Goal: Task Accomplishment & Management: Use online tool/utility

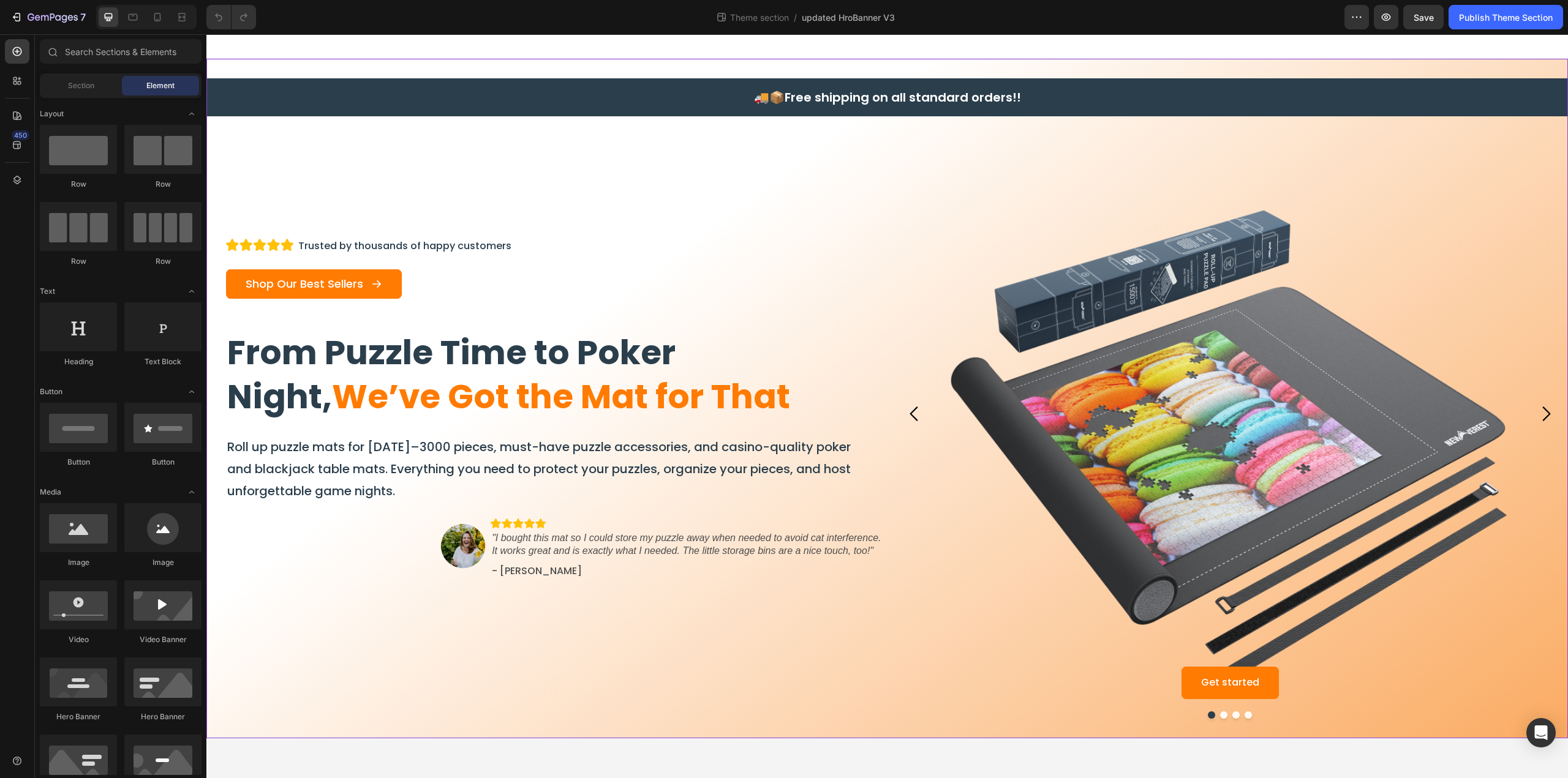
click at [548, 61] on div "🚚📦 Free shipping on all standard orders!! Heading Row Image Trusted by thousand…" at bounding box center [887, 398] width 1361 height 679
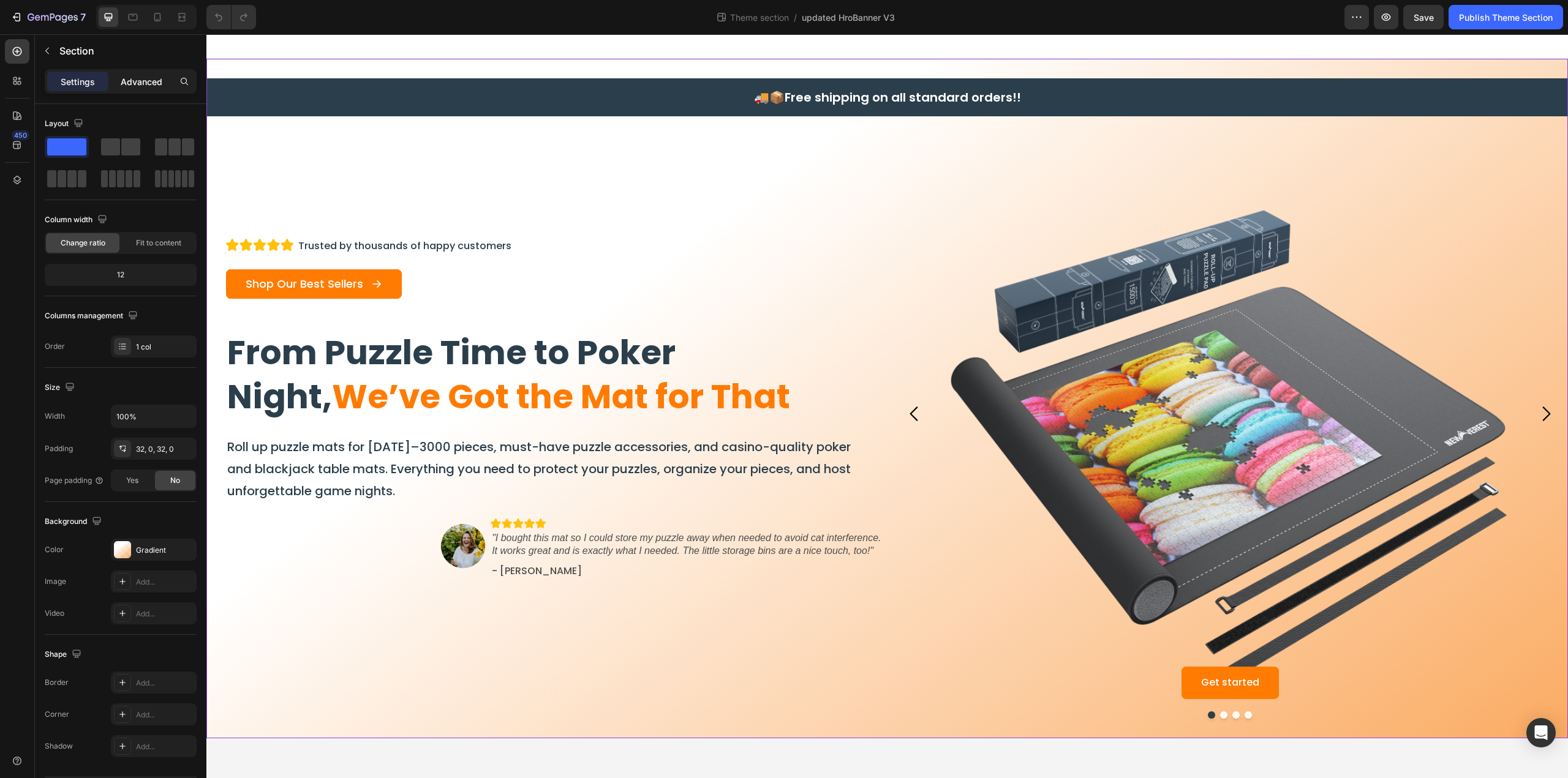
click at [140, 81] on p "Advanced" at bounding box center [141, 82] width 42 height 13
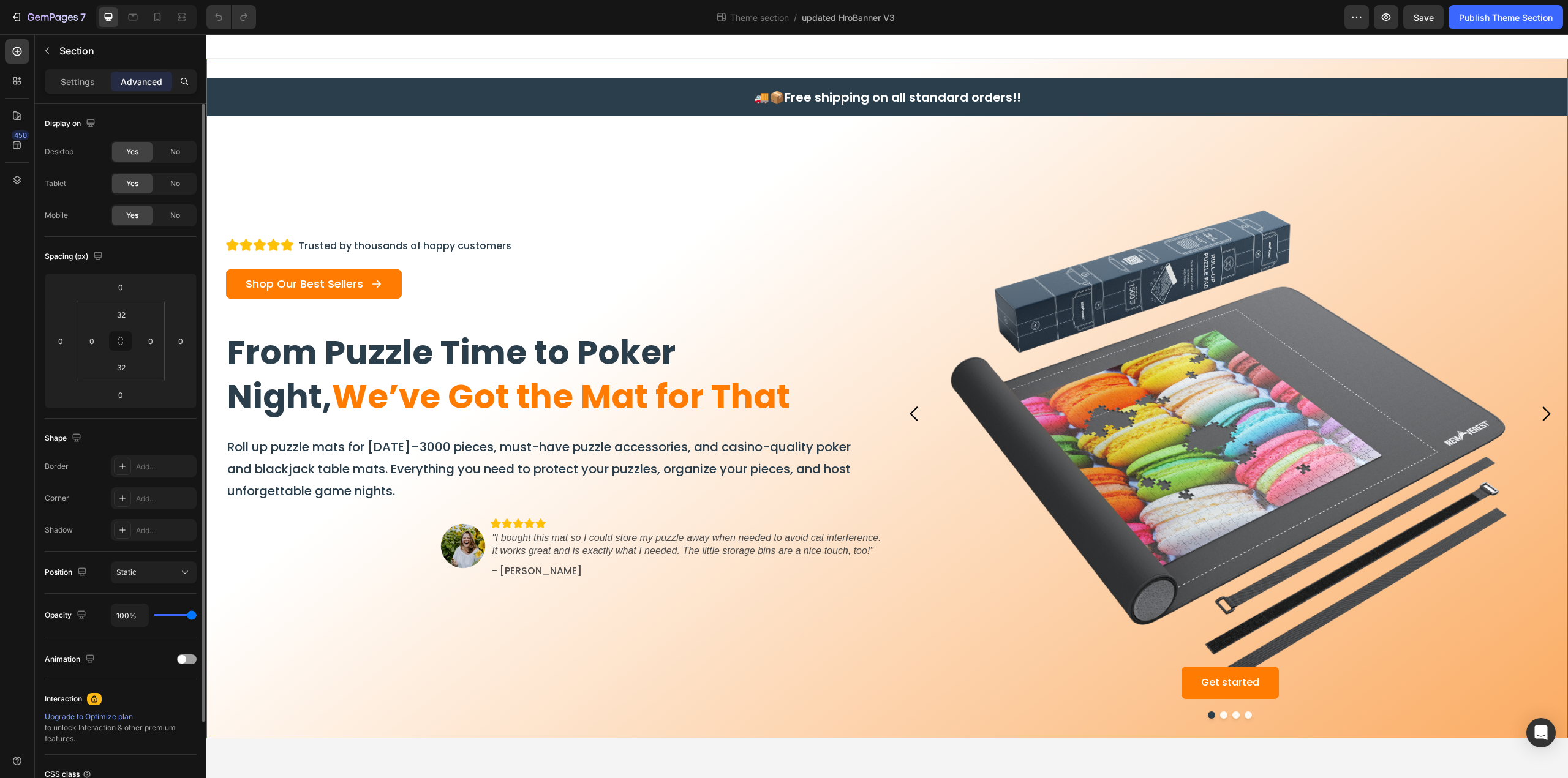
click at [110, 552] on div "Display on Desktop Yes No Tablet Yes No Mobile Yes No Spacing (px) 0 0 0 0 32 0…" at bounding box center [121, 471] width 152 height 732
click at [79, 75] on p "Settings" at bounding box center [78, 82] width 34 height 13
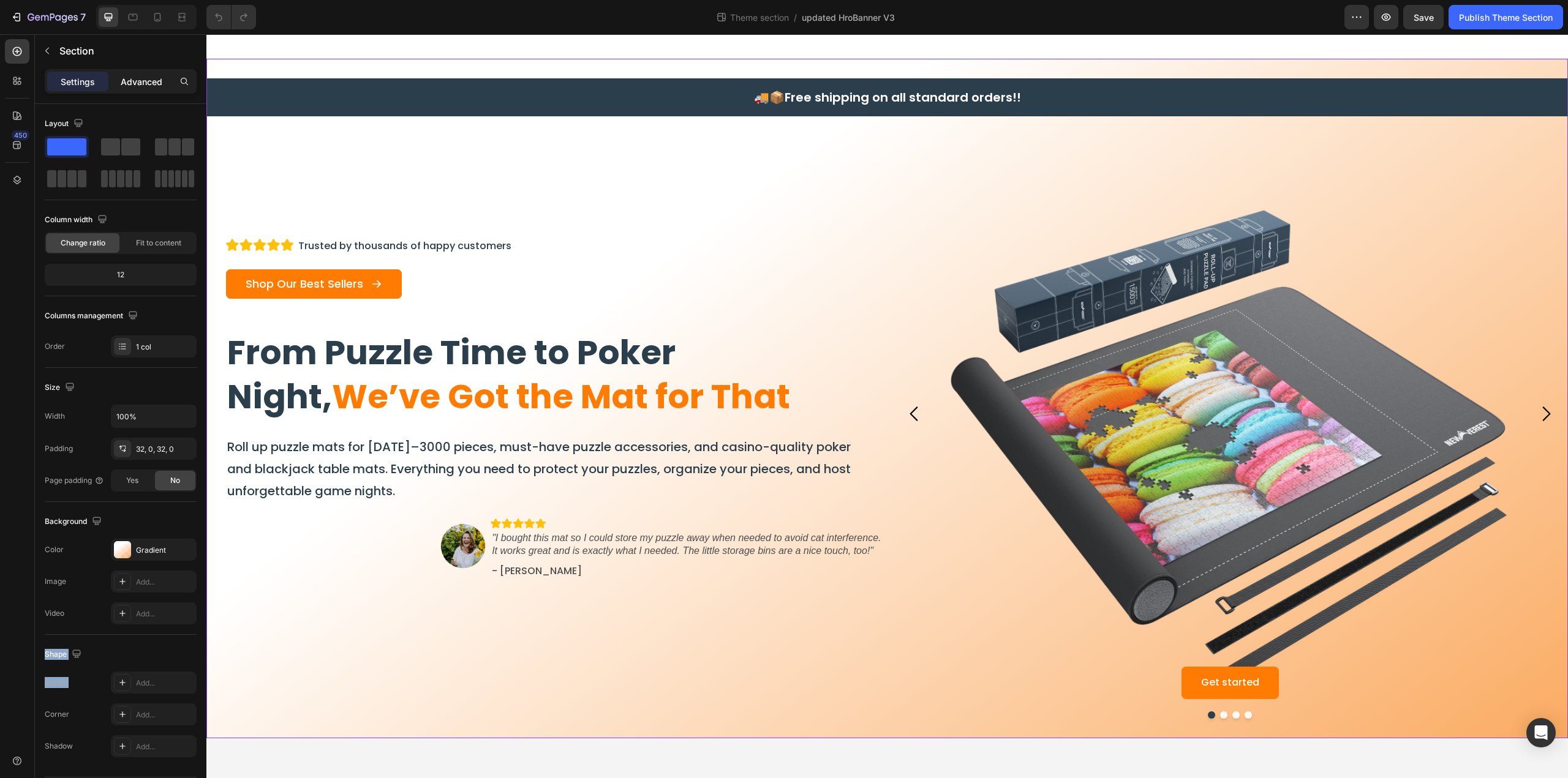
drag, startPoint x: 150, startPoint y: 77, endPoint x: 120, endPoint y: 80, distance: 30.1
click at [149, 77] on p "Advanced" at bounding box center [141, 82] width 42 height 13
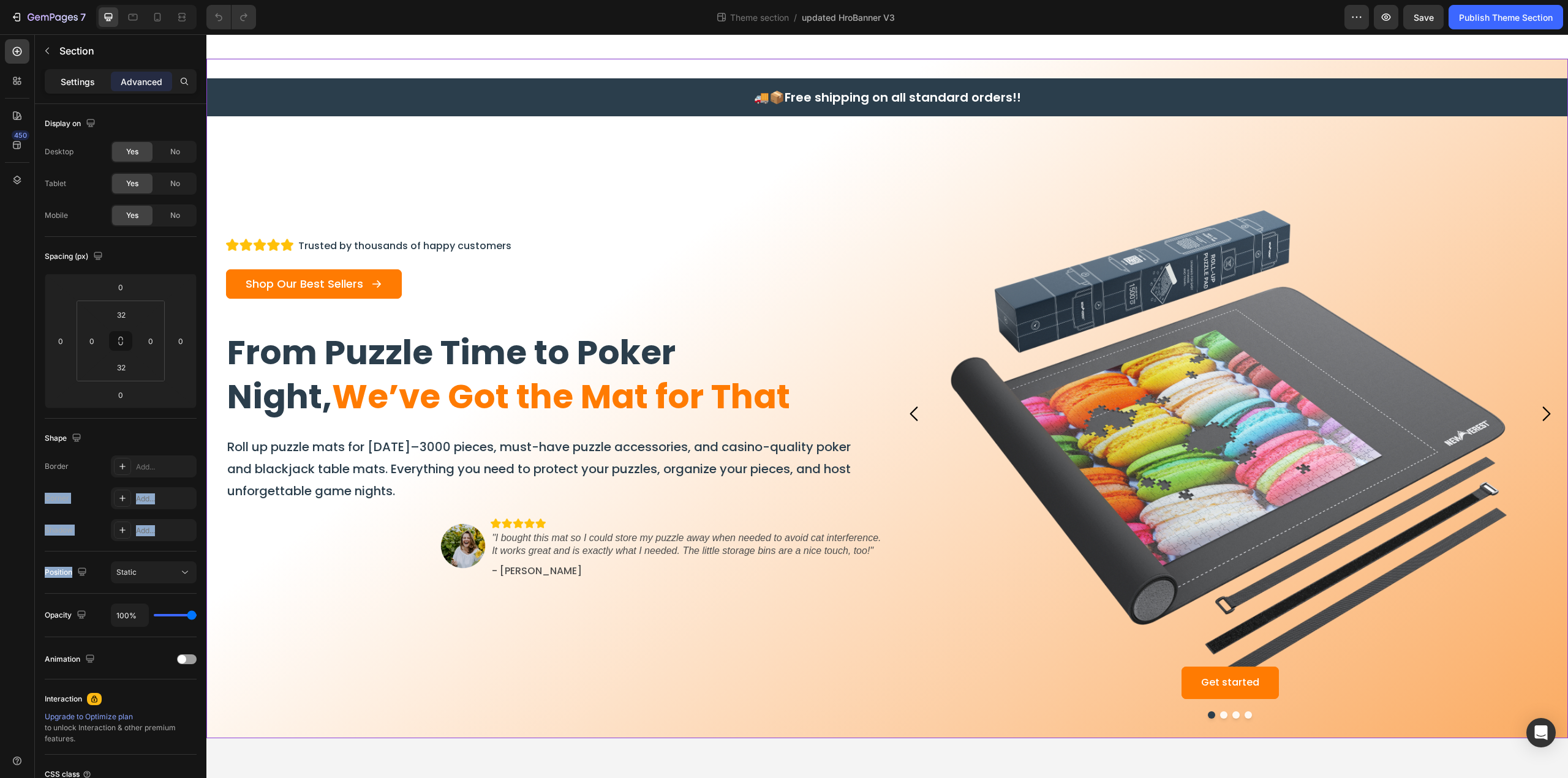
click at [84, 80] on p "Settings" at bounding box center [78, 82] width 34 height 13
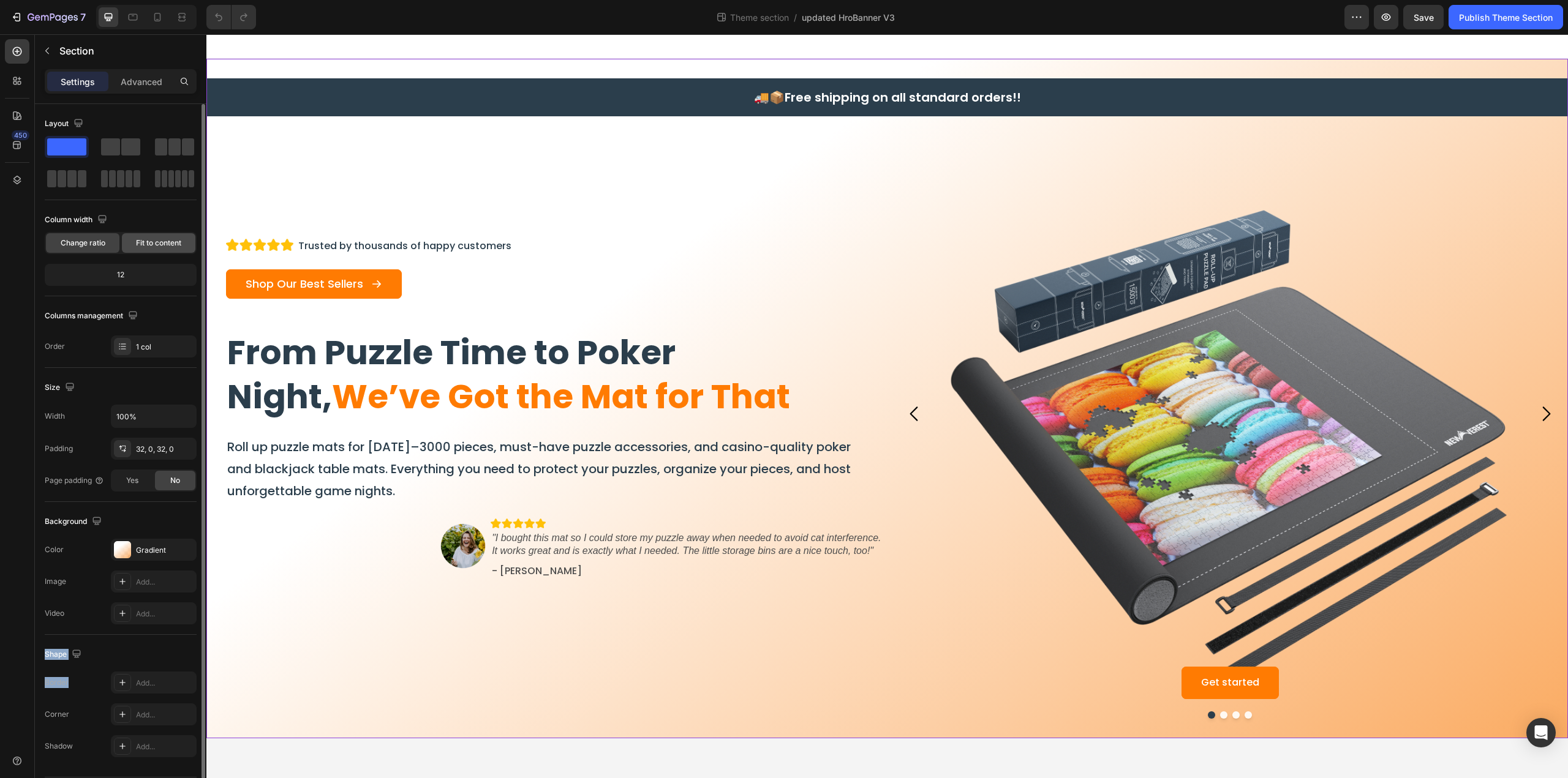
click at [150, 242] on span "Fit to content" at bounding box center [159, 243] width 46 height 11
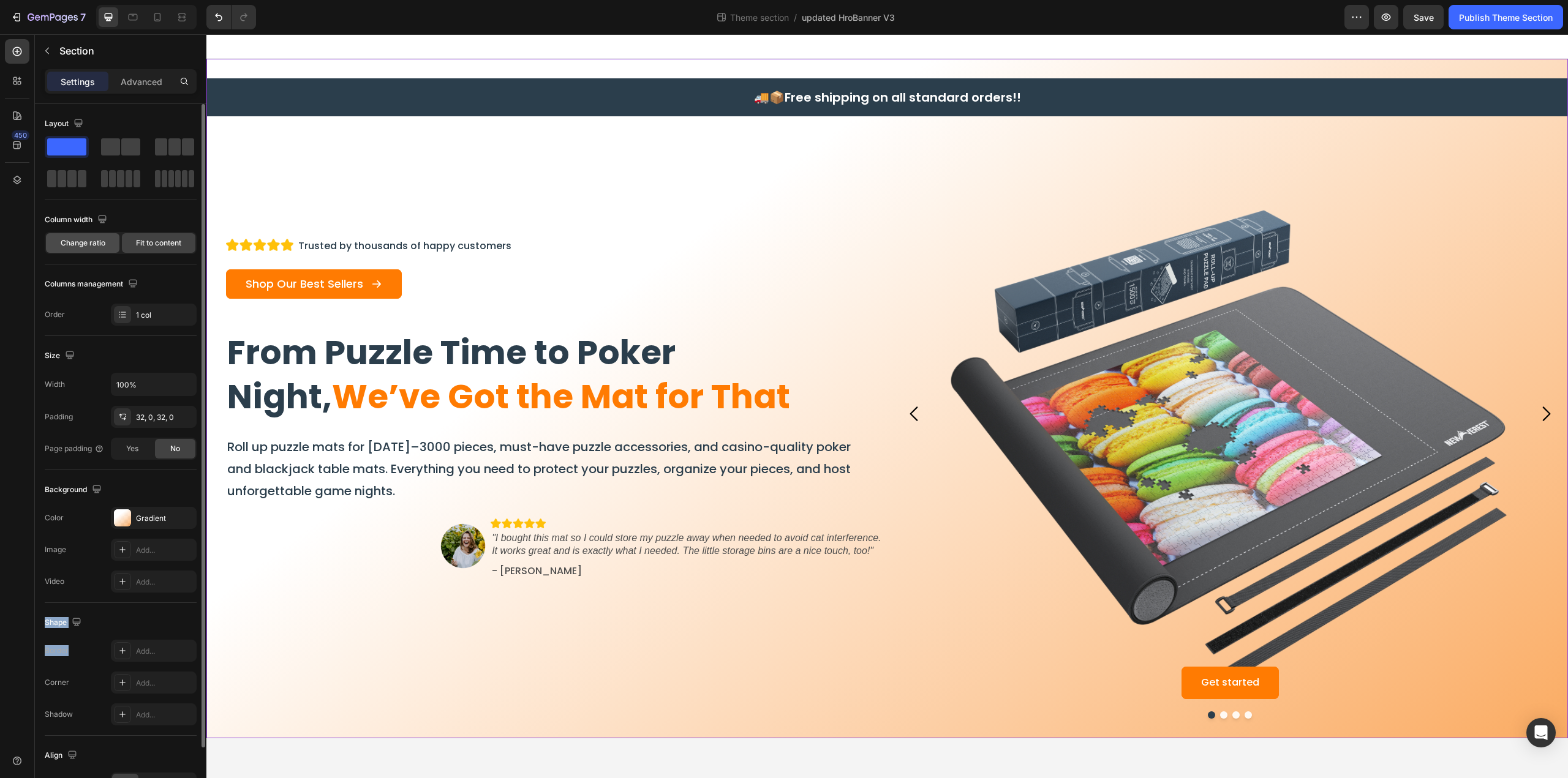
click at [87, 248] on div "Change ratio" at bounding box center [82, 243] width 73 height 20
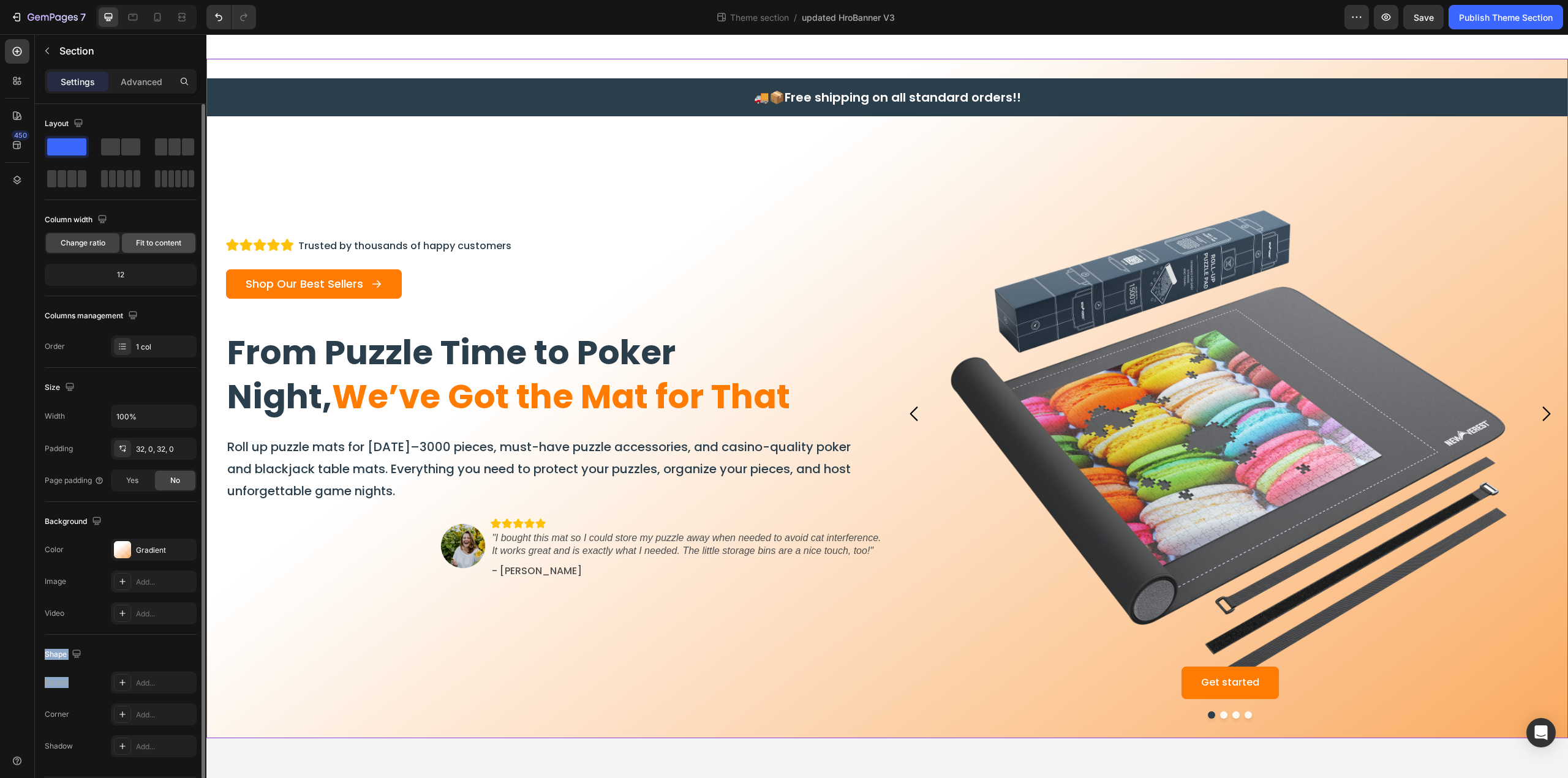
click at [162, 237] on span "Fit to content" at bounding box center [159, 243] width 46 height 11
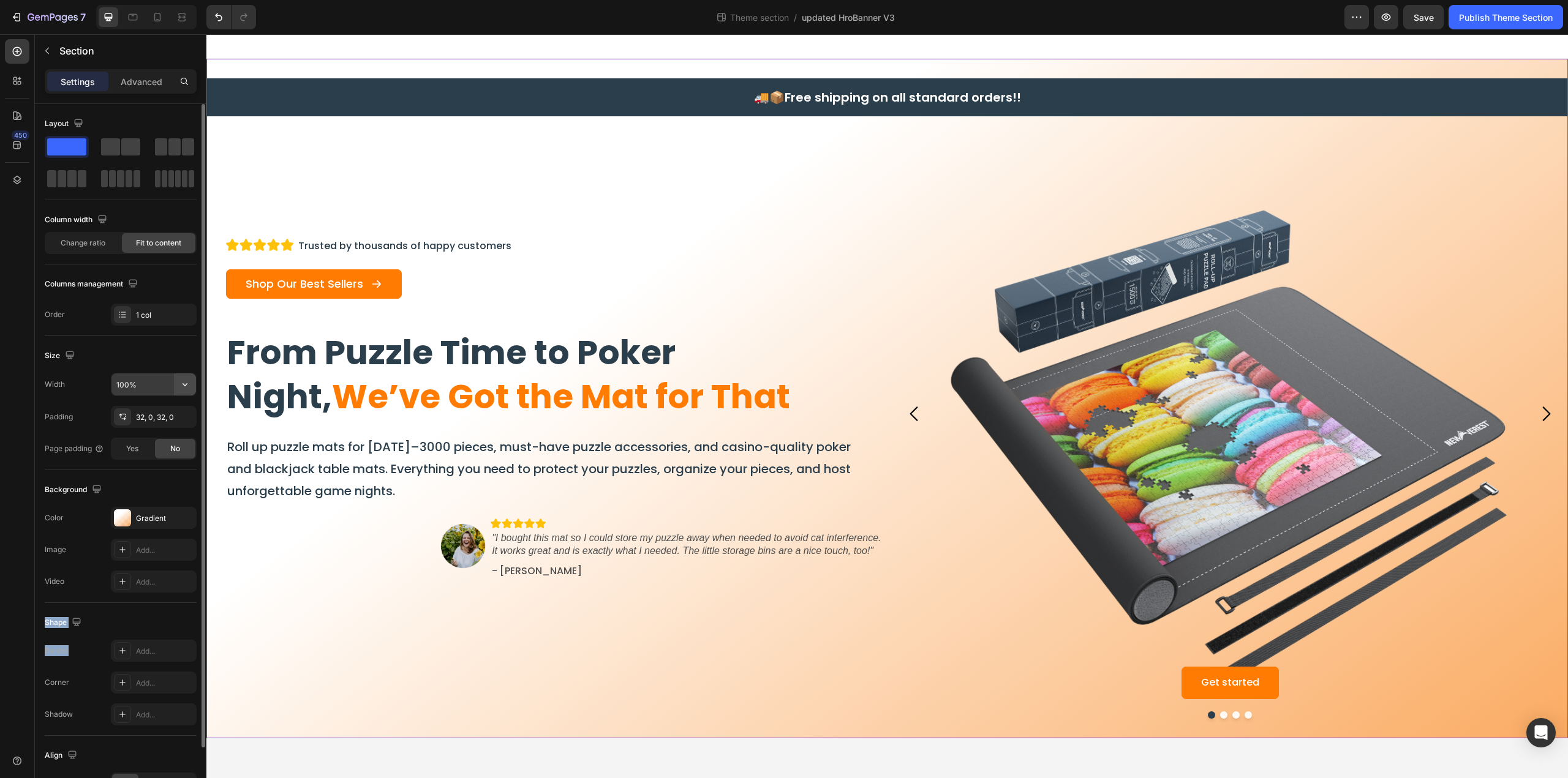
click at [184, 382] on icon "button" at bounding box center [184, 384] width 12 height 12
click at [144, 439] on p "Default 1200px" at bounding box center [151, 437] width 70 height 11
type input "1200"
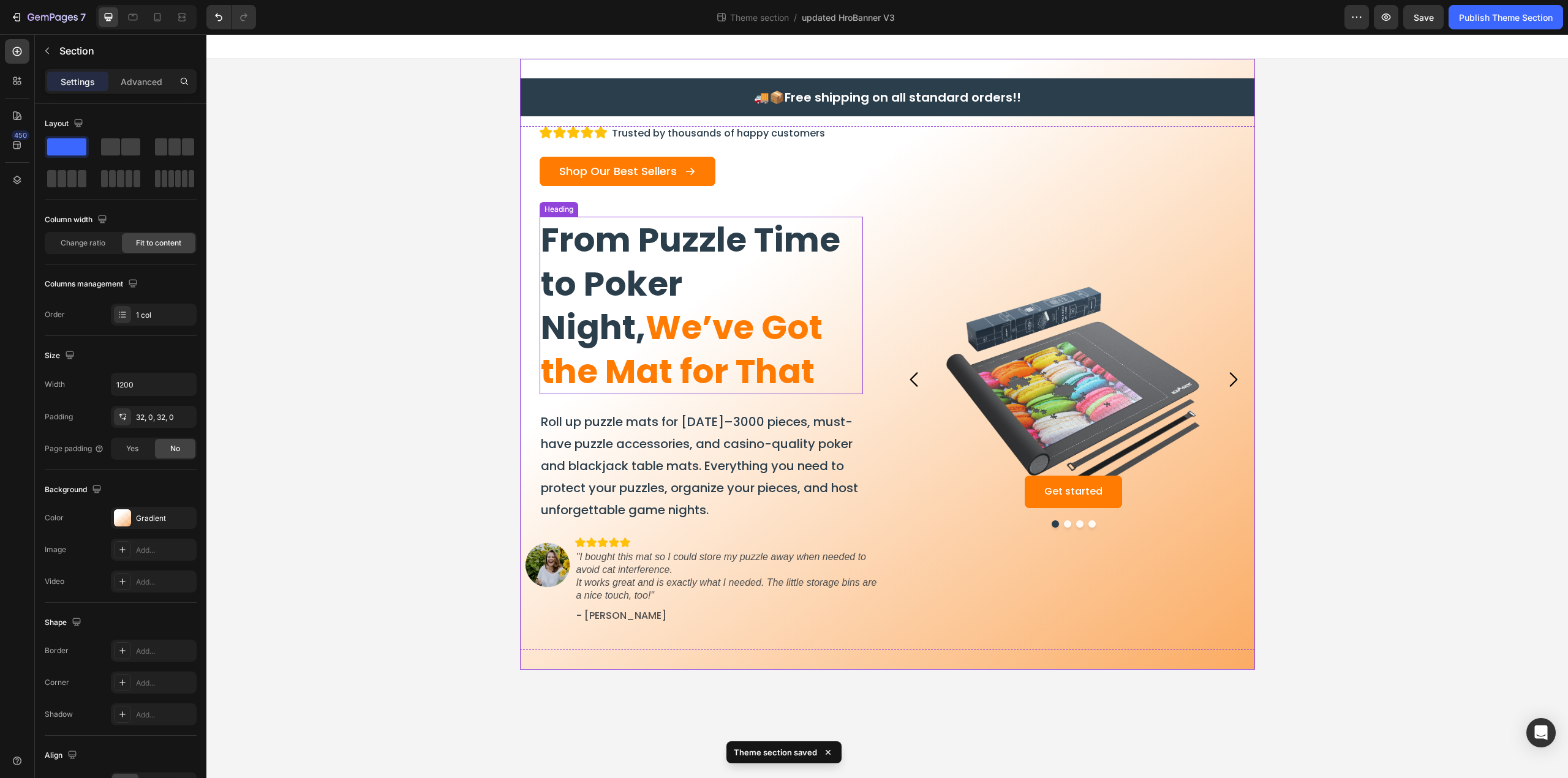
click at [640, 355] on span "We’ve Got the Mat for That" at bounding box center [681, 349] width 282 height 91
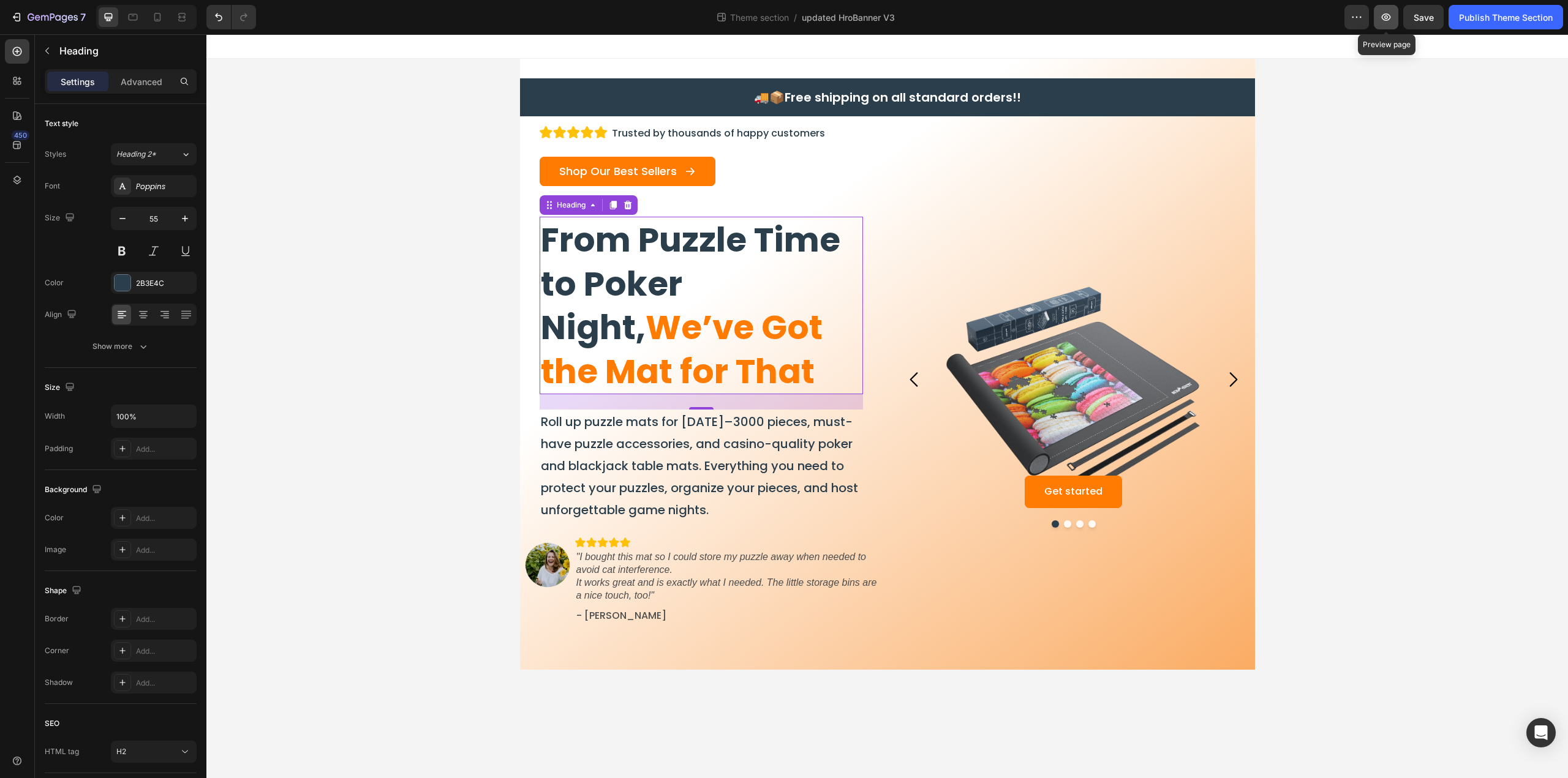
click at [1384, 22] on icon "button" at bounding box center [1385, 17] width 12 height 12
click at [190, 411] on icon "button" at bounding box center [184, 416] width 12 height 12
click at [149, 439] on div "Fit content Auto" at bounding box center [140, 446] width 101 height 24
type input "Auto"
click at [592, 58] on div at bounding box center [887, 46] width 1361 height 25
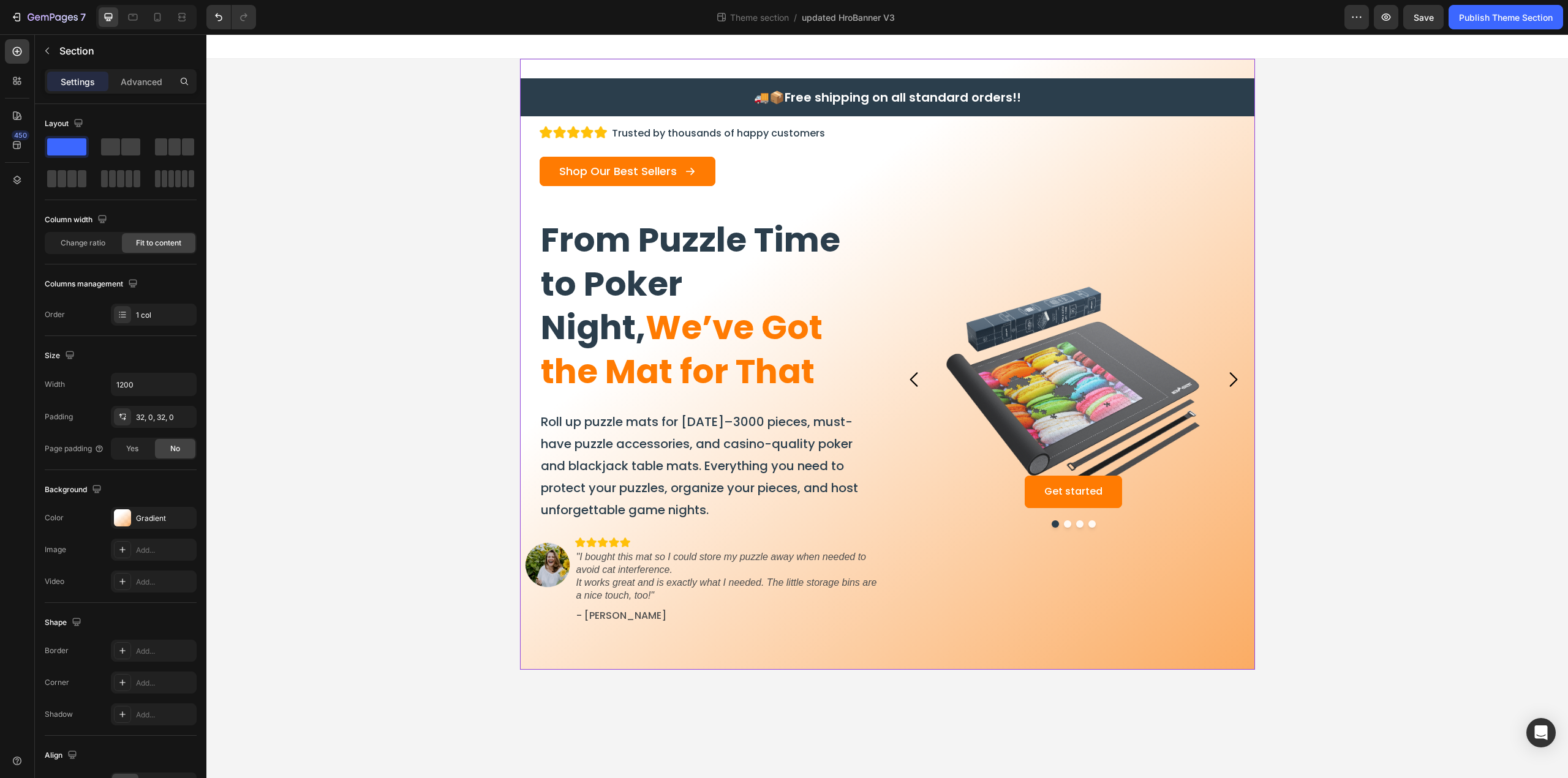
click at [592, 63] on div "🚚📦 Free shipping on all standard orders!! Heading Row Image Trusted by thousand…" at bounding box center [887, 364] width 735 height 611
click at [189, 381] on icon "button" at bounding box center [184, 384] width 12 height 12
click at [156, 417] on p "Full 100%" at bounding box center [151, 415] width 70 height 11
type input "100%"
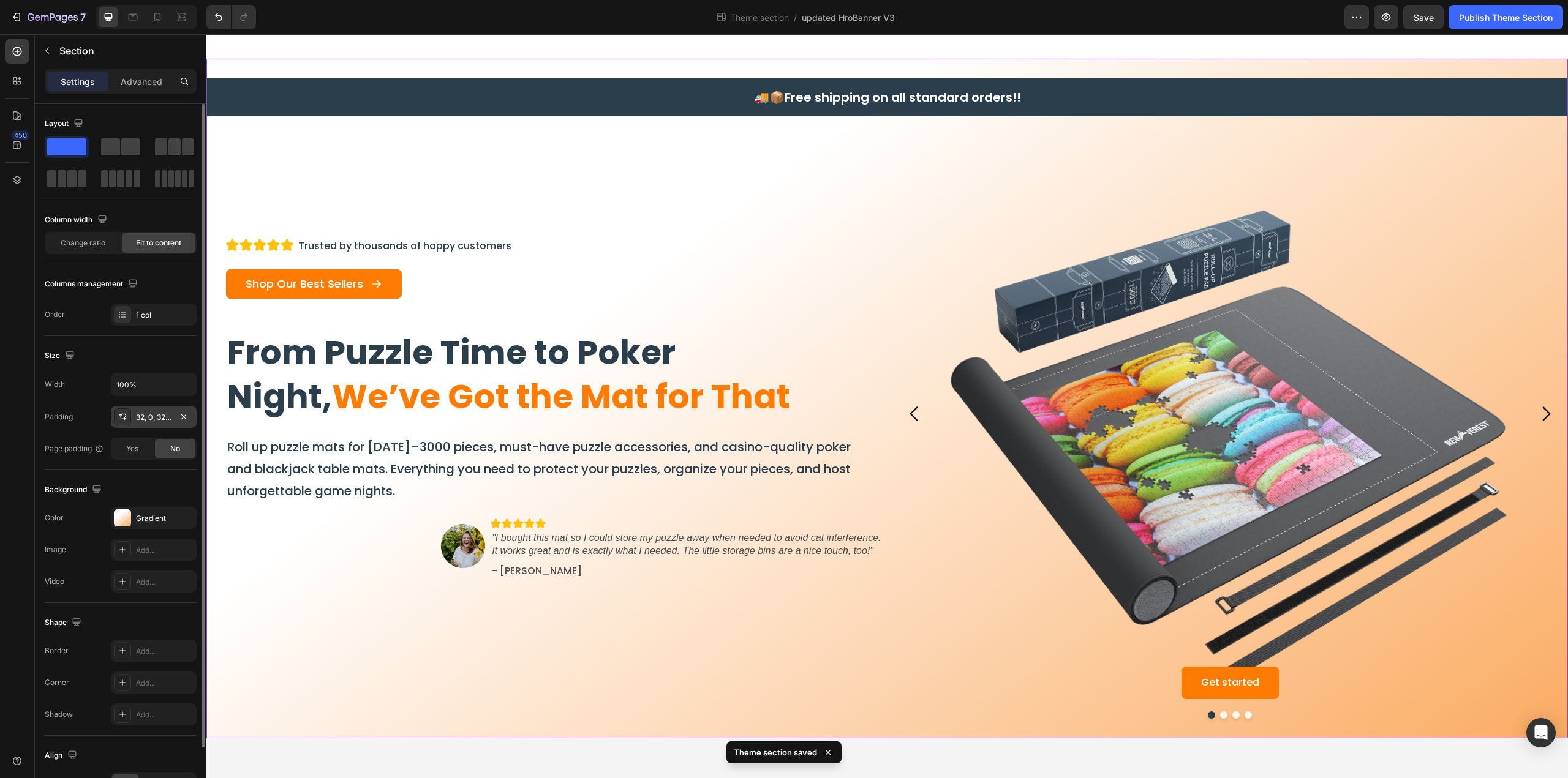
click at [121, 418] on icon at bounding box center [122, 417] width 9 height 9
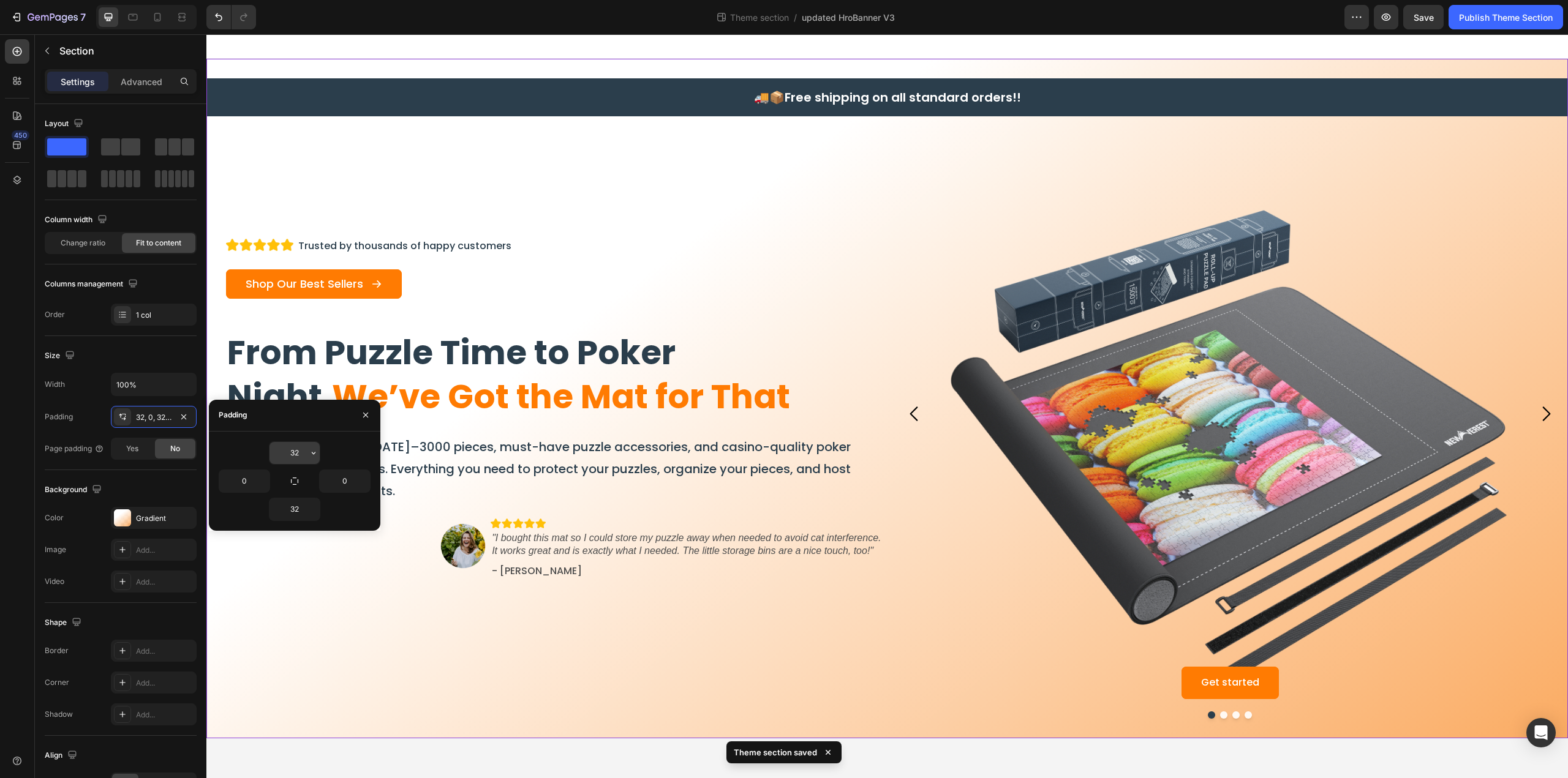
click at [298, 453] on input "32" at bounding box center [294, 453] width 50 height 22
click at [314, 452] on icon "button" at bounding box center [313, 453] width 9 height 9
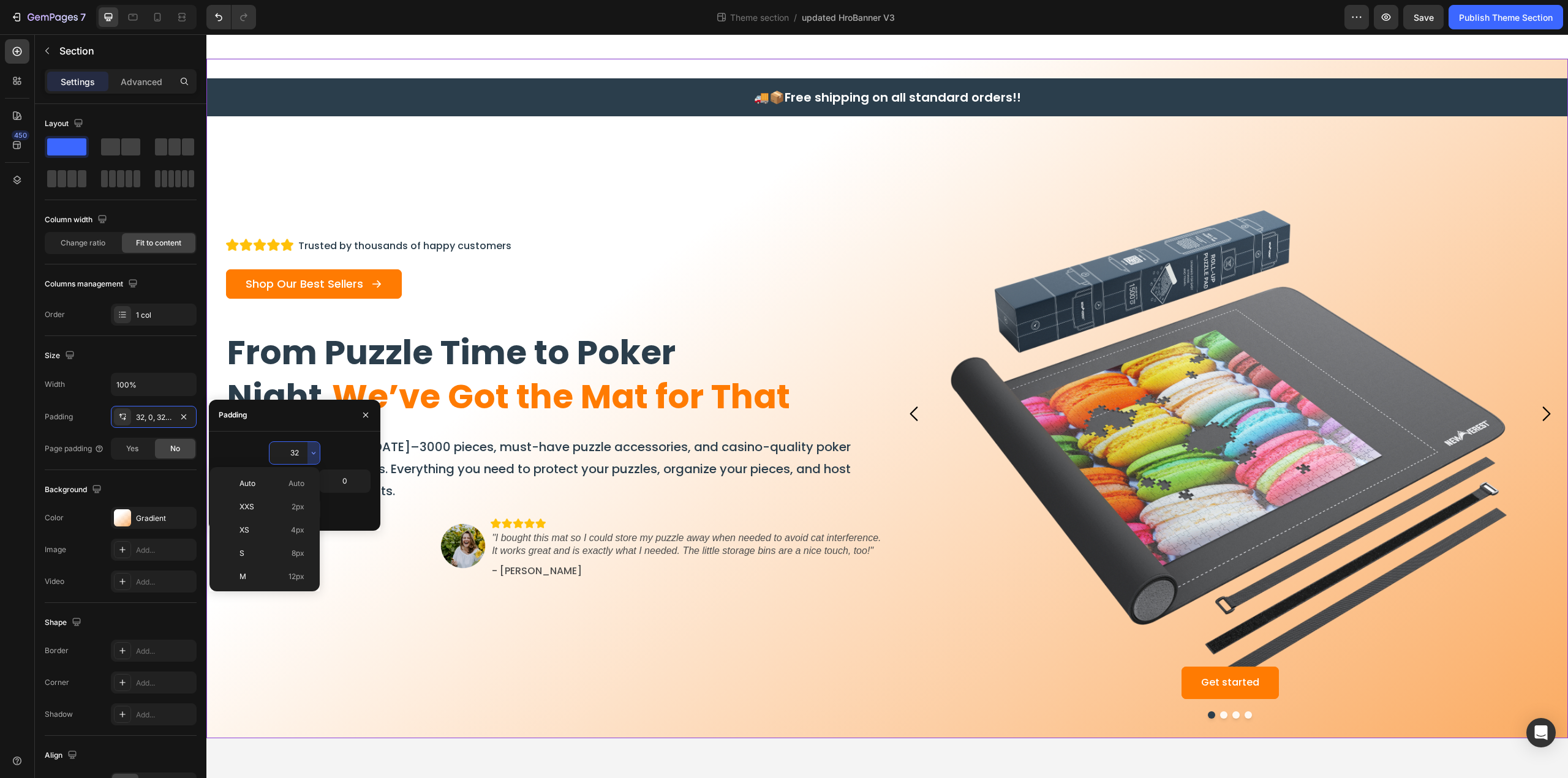
scroll to position [88, 0]
click at [258, 483] on p "M 12px" at bounding box center [271, 489] width 65 height 11
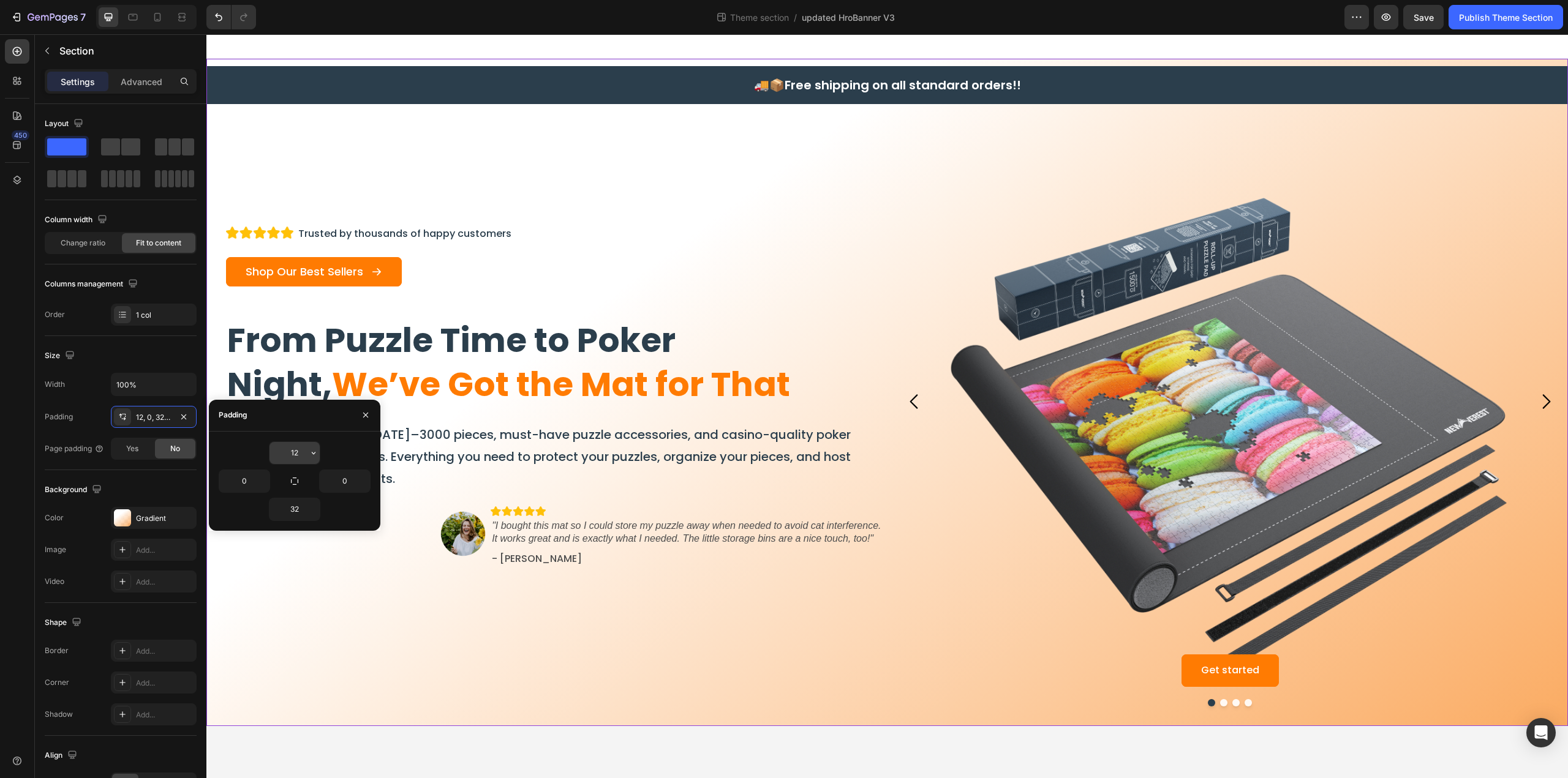
click at [311, 448] on icon "button" at bounding box center [313, 453] width 9 height 9
click at [266, 486] on p "Auto Auto" at bounding box center [271, 484] width 65 height 11
type input "Auto"
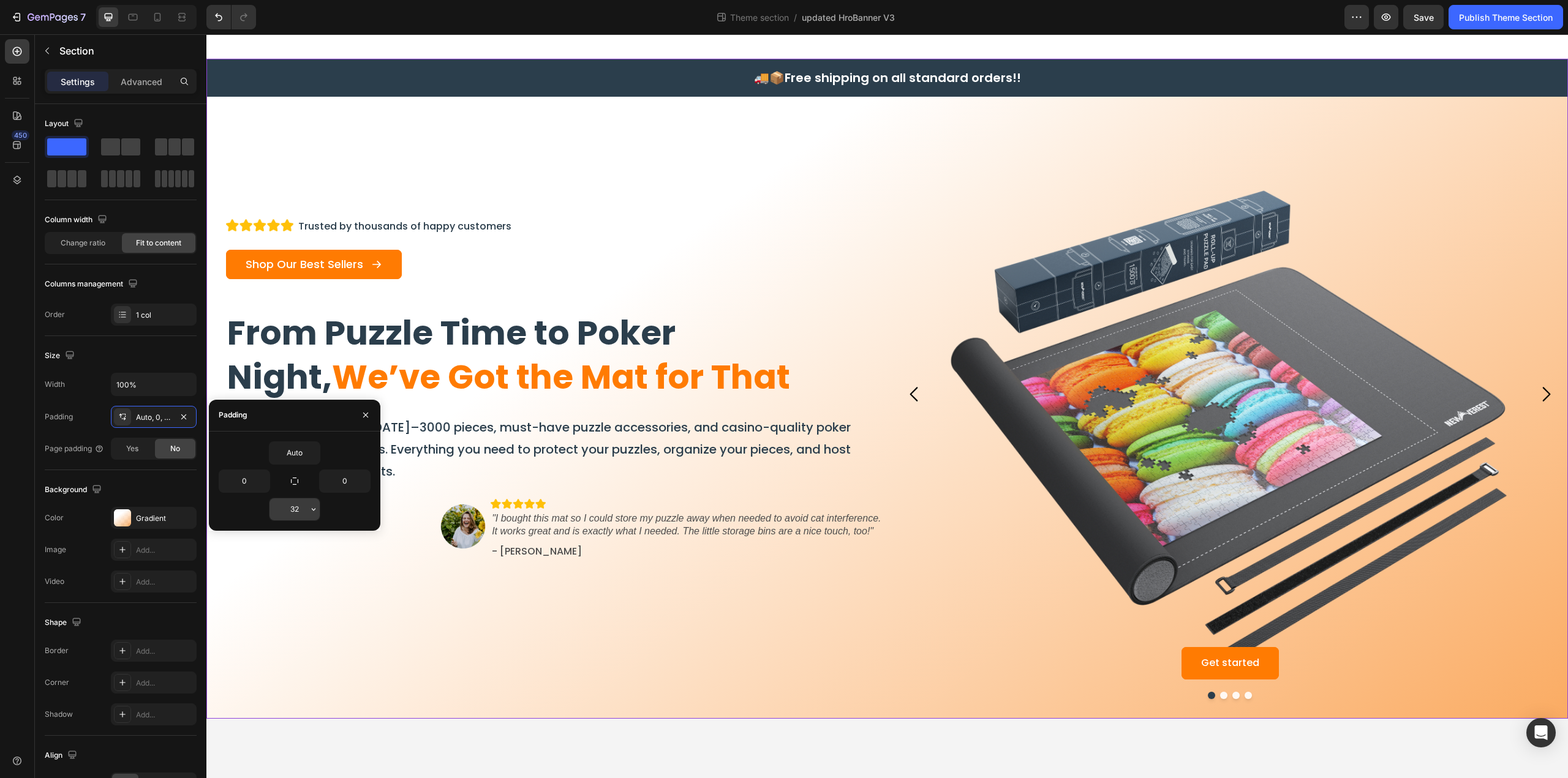
click at [306, 511] on input "32" at bounding box center [294, 509] width 50 height 22
click at [311, 509] on icon "button" at bounding box center [313, 509] width 9 height 9
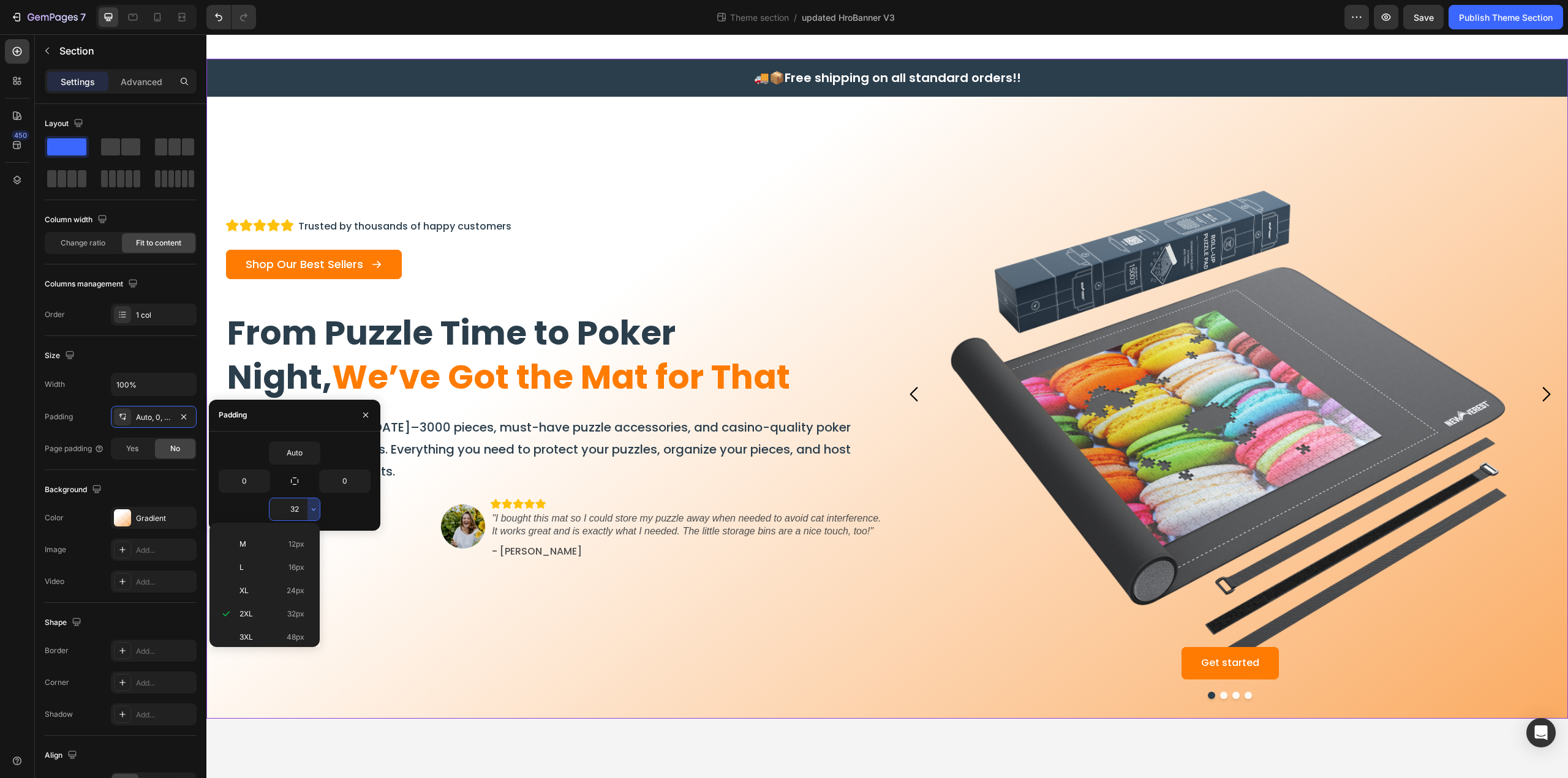
scroll to position [0, 0]
click at [263, 537] on p "Auto Auto" at bounding box center [271, 540] width 65 height 11
type input "Auto"
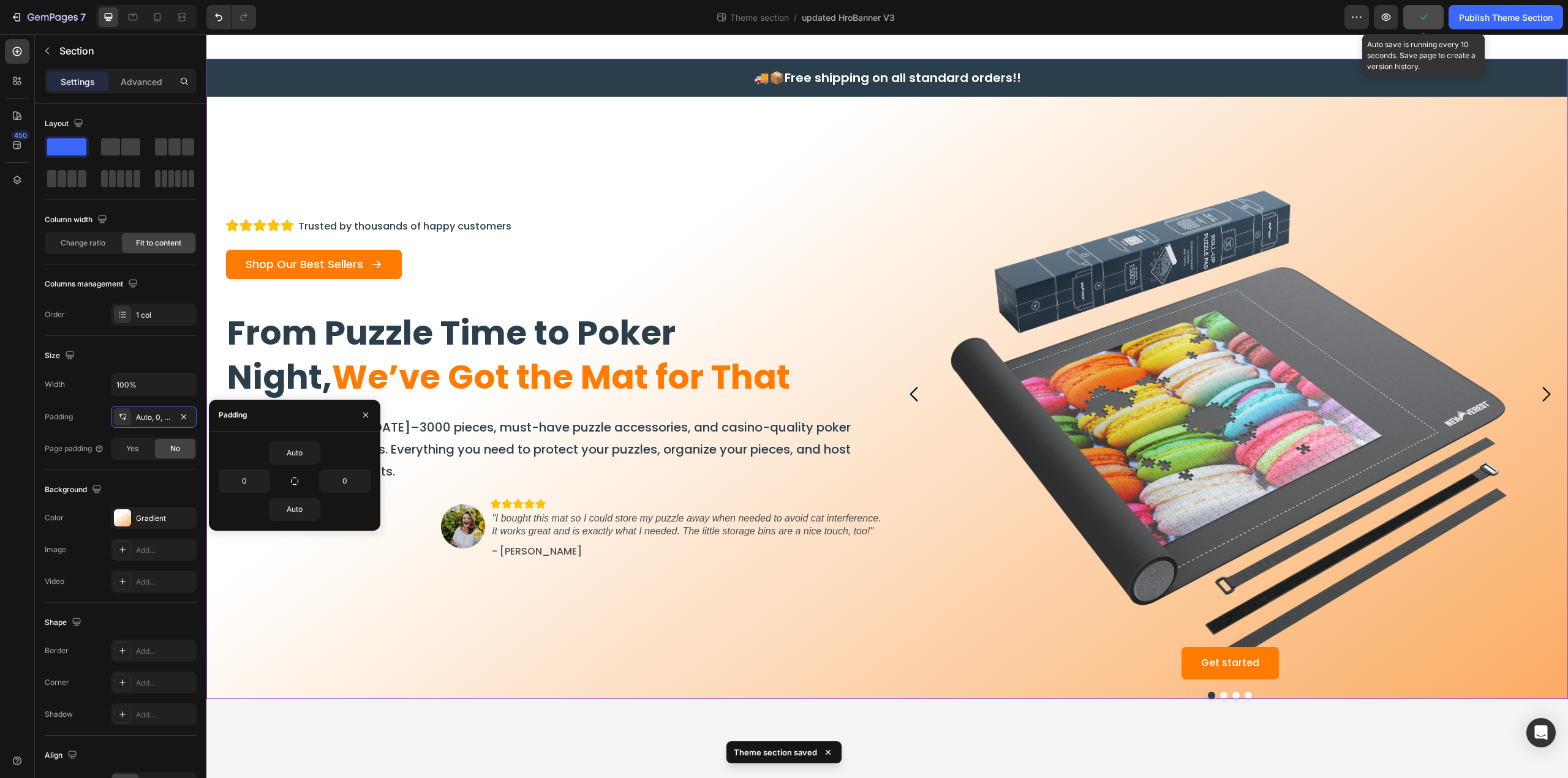
click at [1421, 19] on icon "button" at bounding box center [1423, 17] width 12 height 12
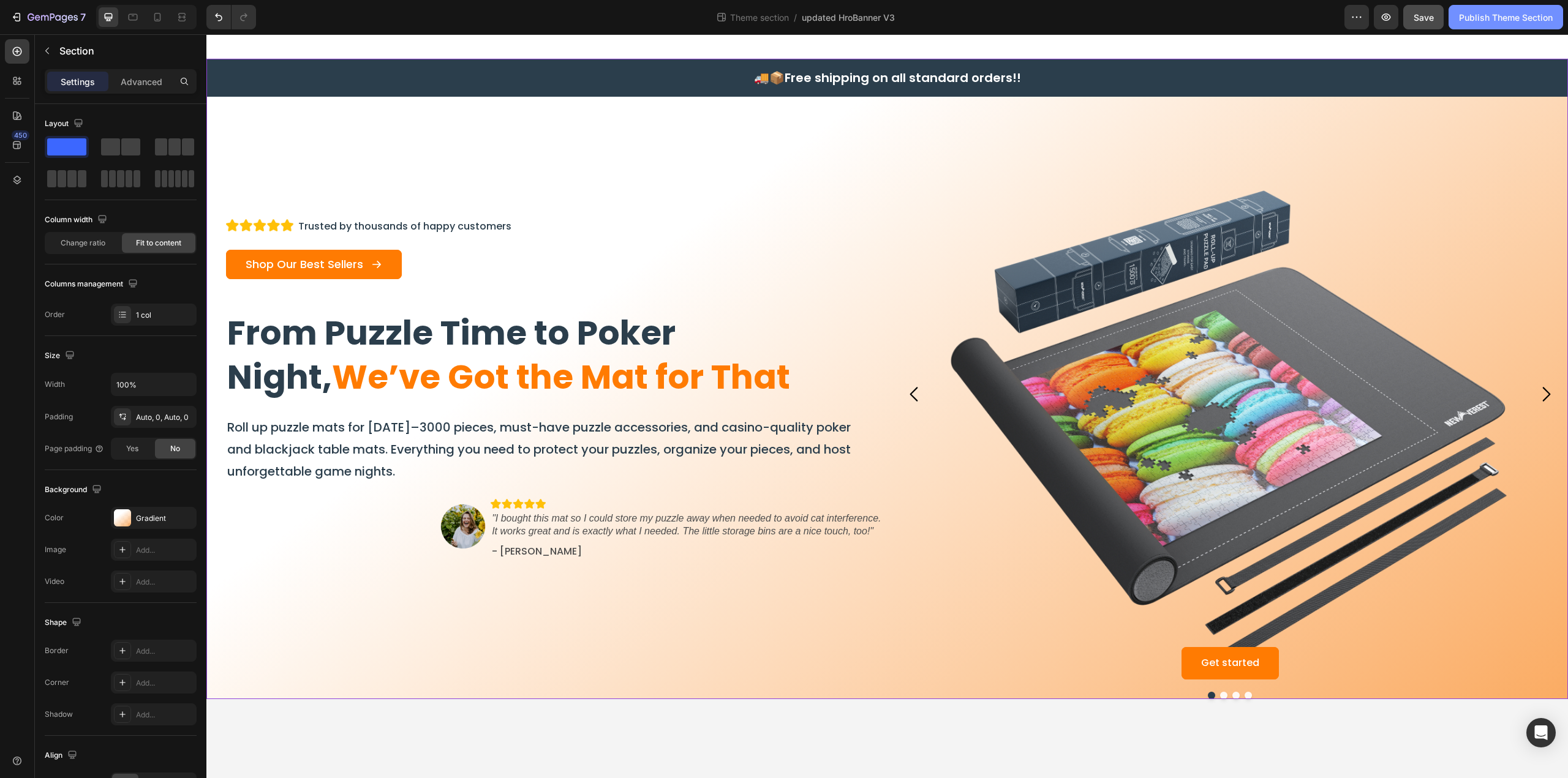
click at [1470, 18] on div "Publish Theme Section" at bounding box center [1505, 18] width 94 height 13
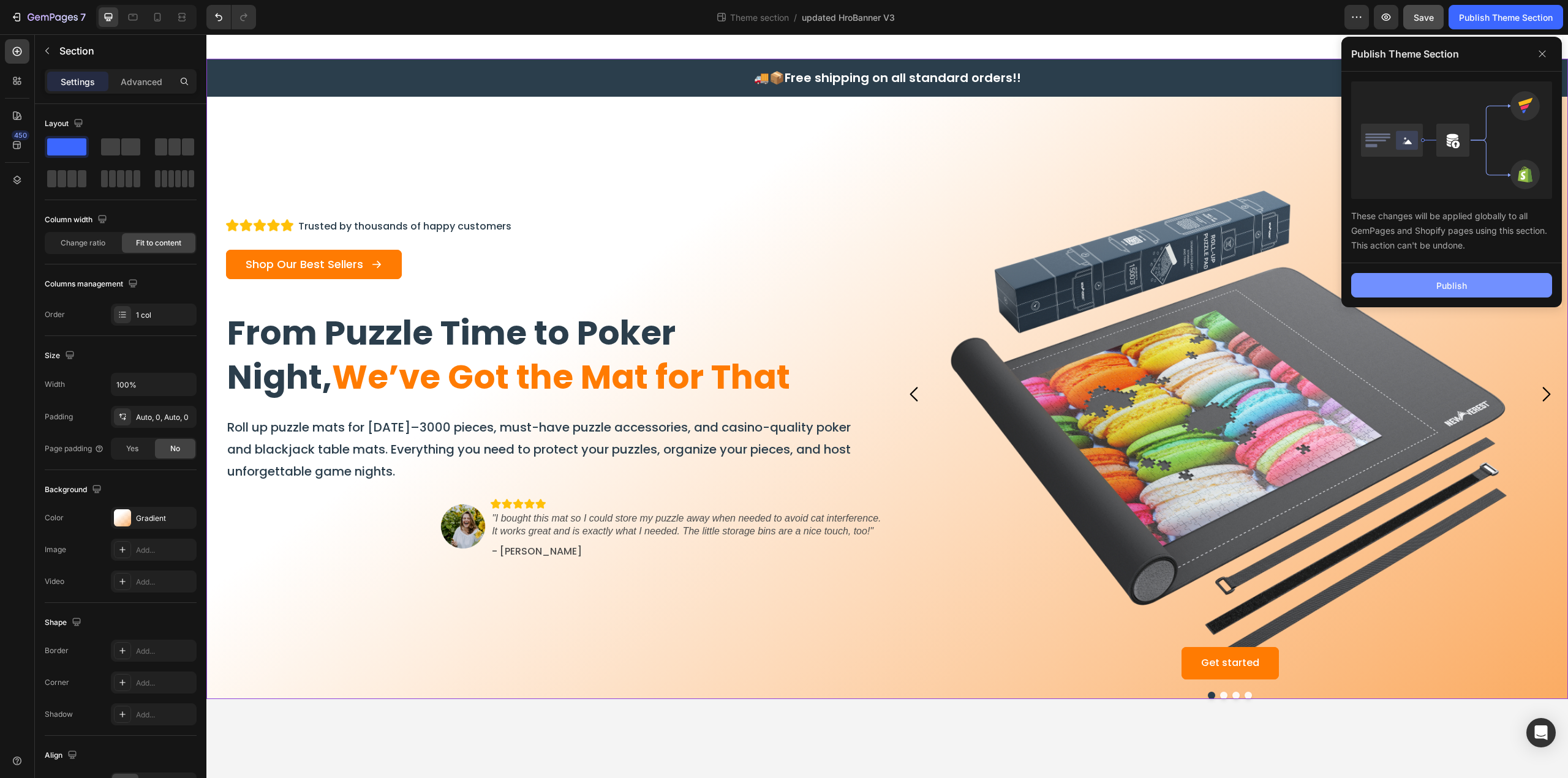
click at [1437, 290] on div "Publish" at bounding box center [1451, 286] width 30 height 13
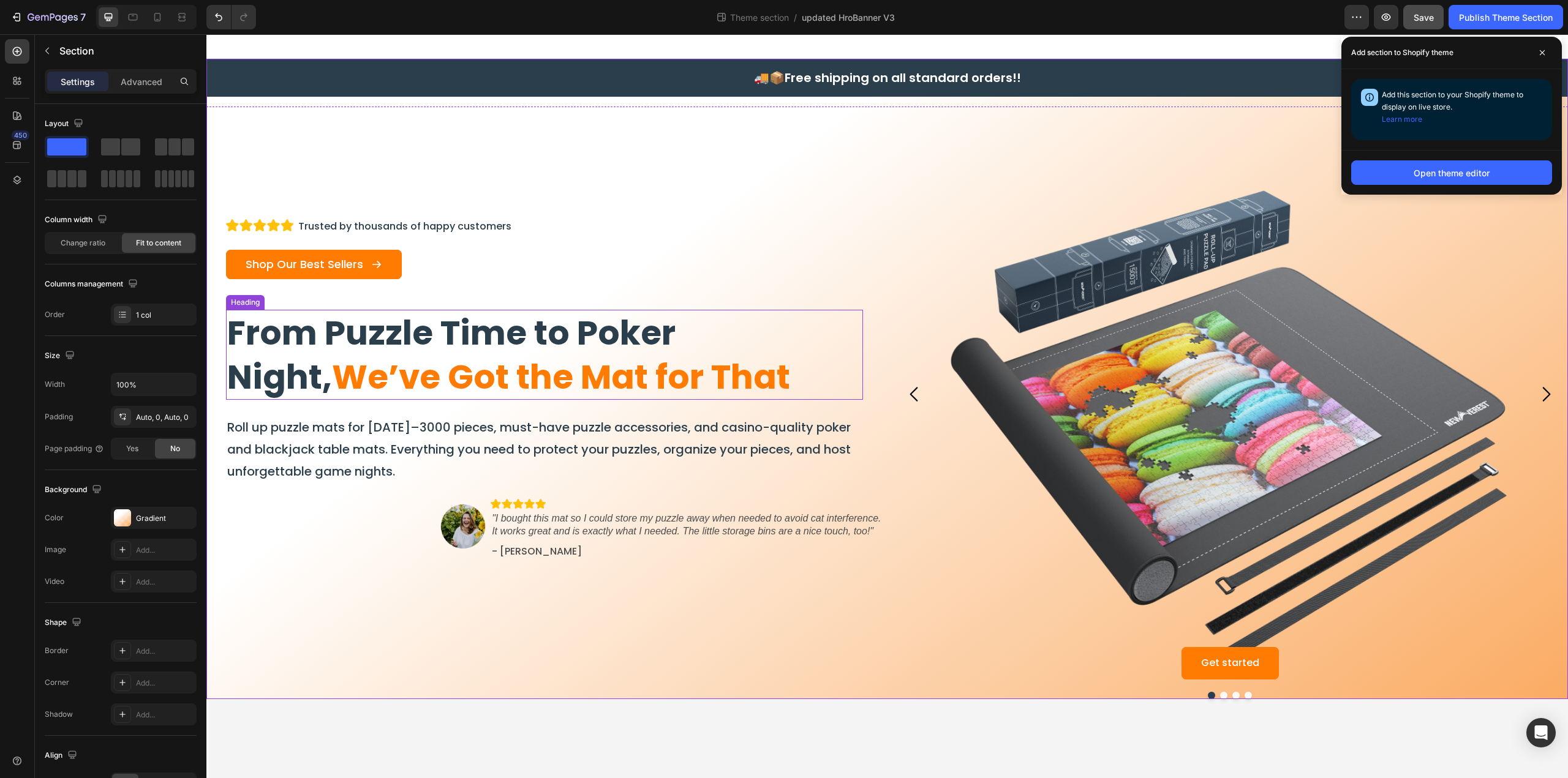
click at [626, 360] on span "We’ve Got the Mat for That" at bounding box center [561, 377] width 458 height 47
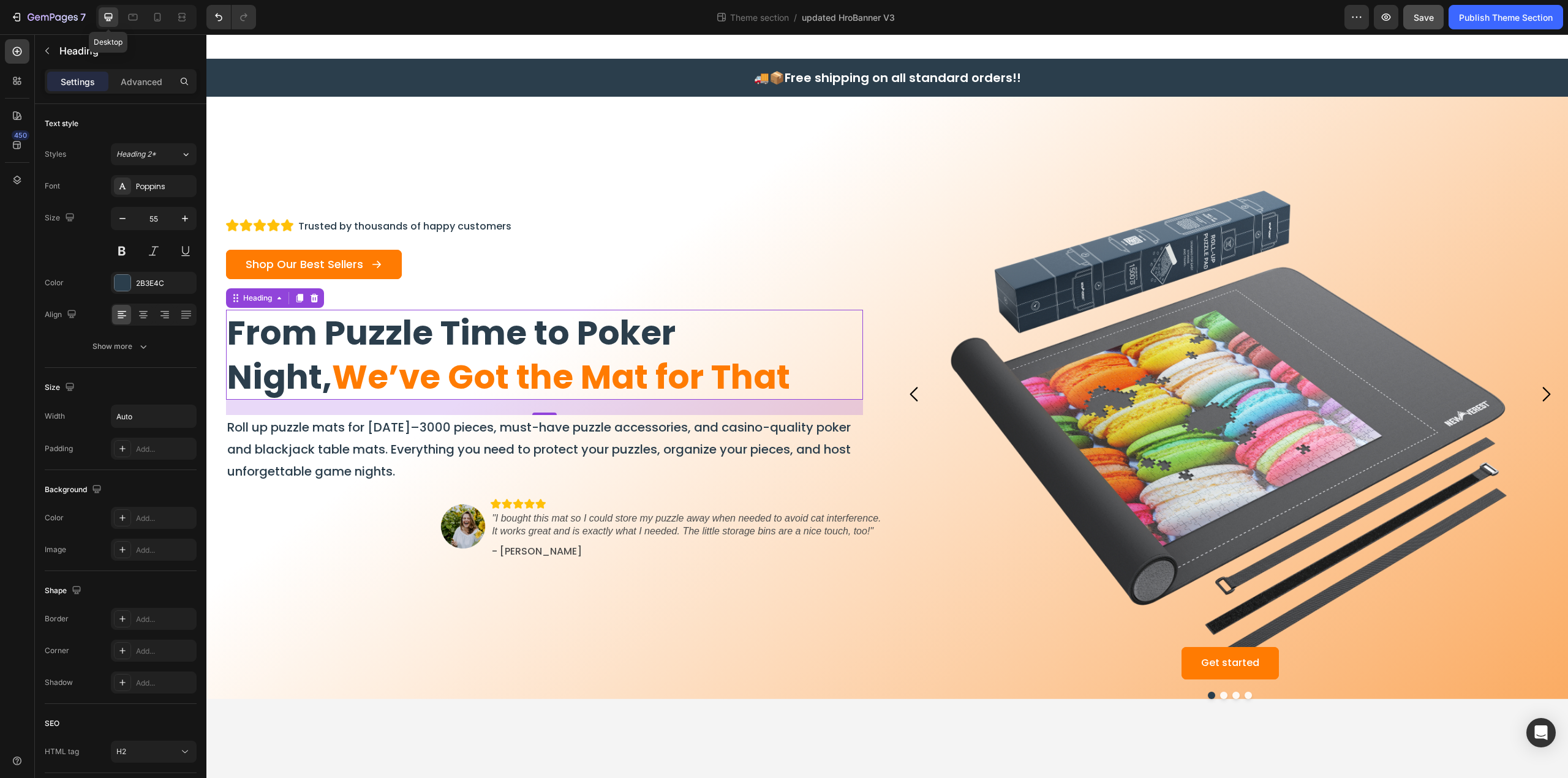
click at [109, 19] on icon at bounding box center [108, 17] width 8 height 8
click at [70, 213] on icon "button" at bounding box center [69, 217] width 8 height 8
click at [71, 258] on icon "button" at bounding box center [72, 258] width 12 height 12
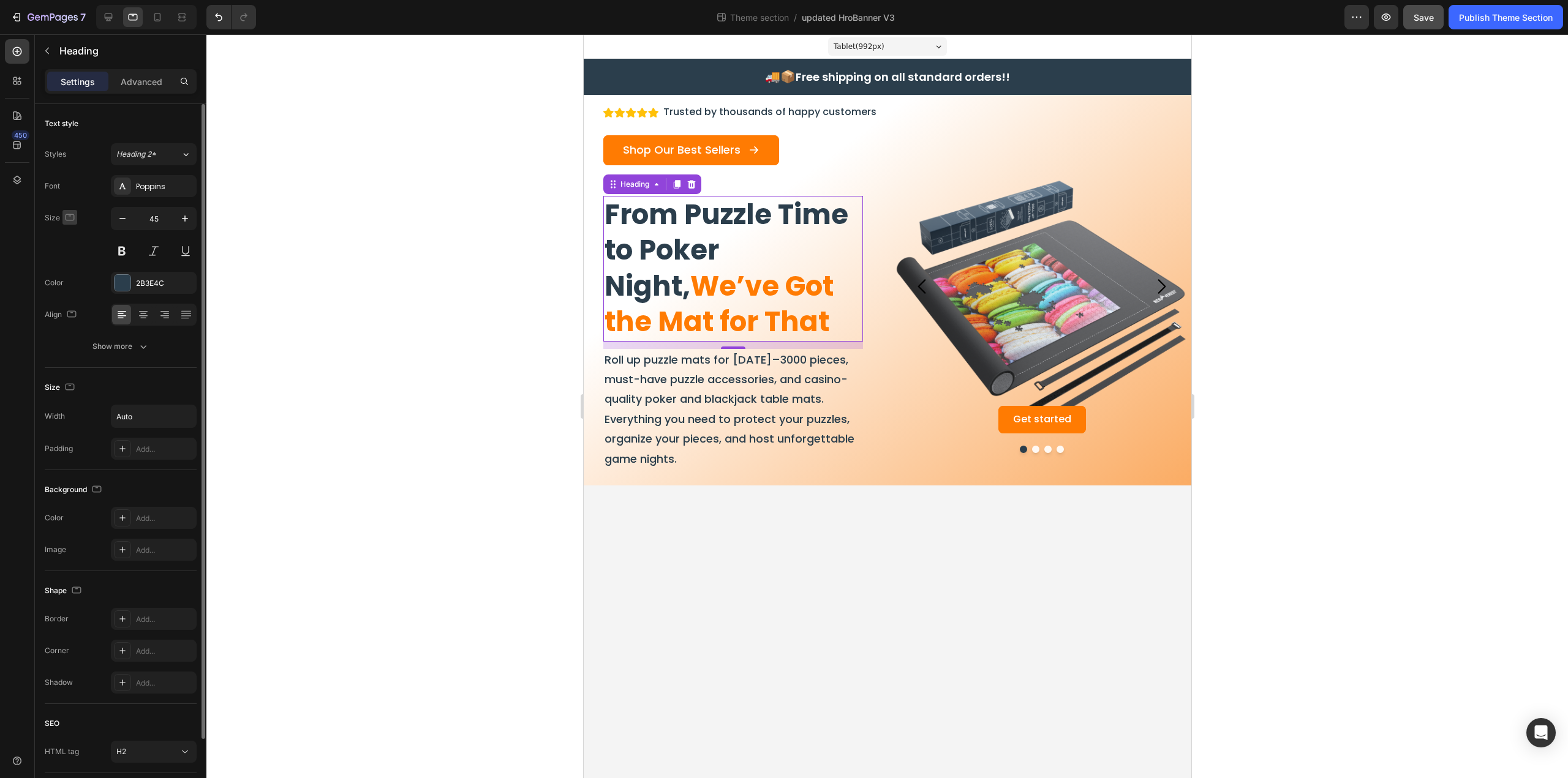
click at [70, 213] on icon "button" at bounding box center [70, 216] width 9 height 7
click at [77, 238] on icon "button" at bounding box center [72, 236] width 12 height 12
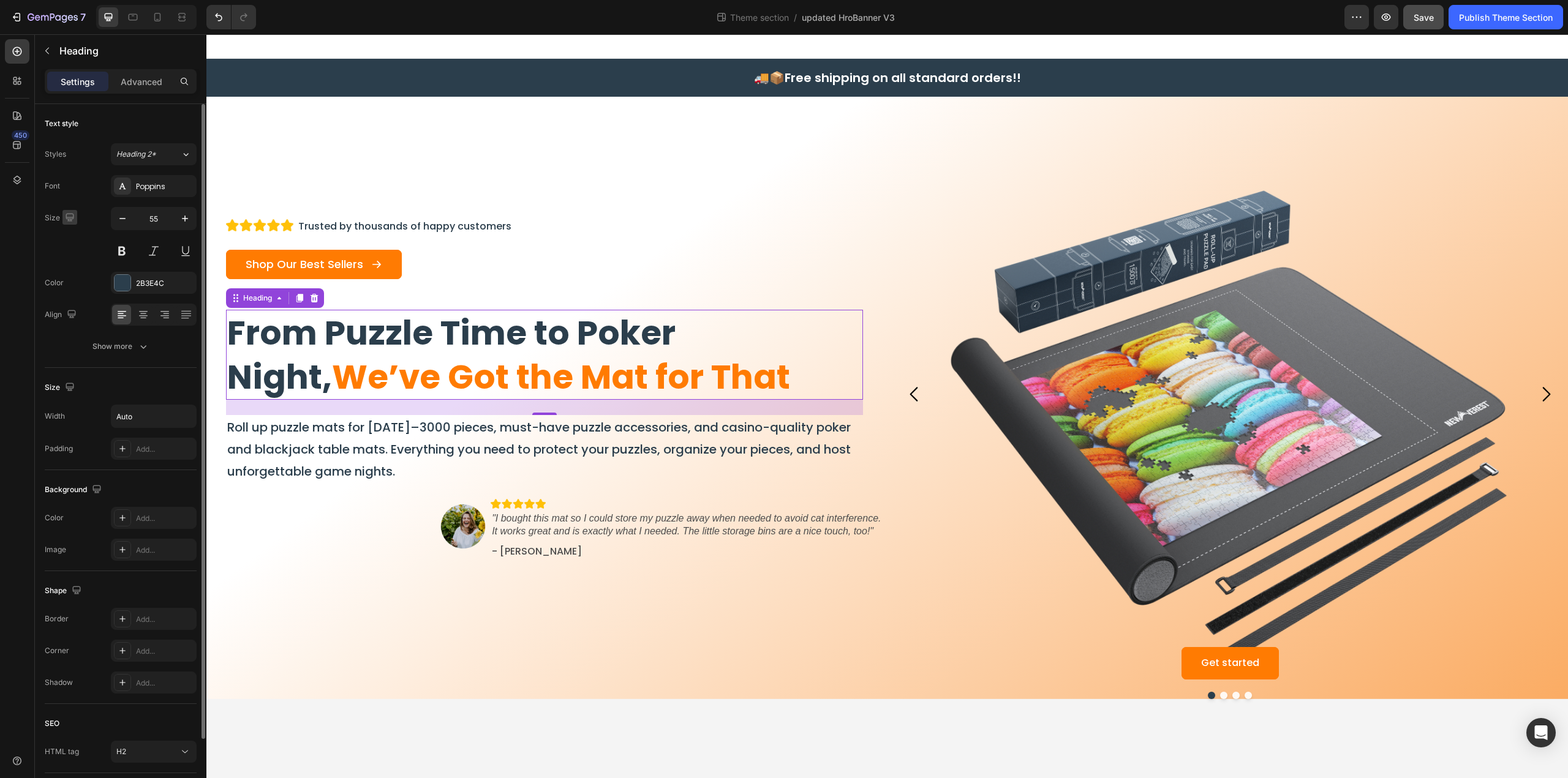
click at [71, 218] on icon "button" at bounding box center [69, 217] width 12 height 12
click at [73, 261] on icon "button" at bounding box center [73, 258] width 9 height 7
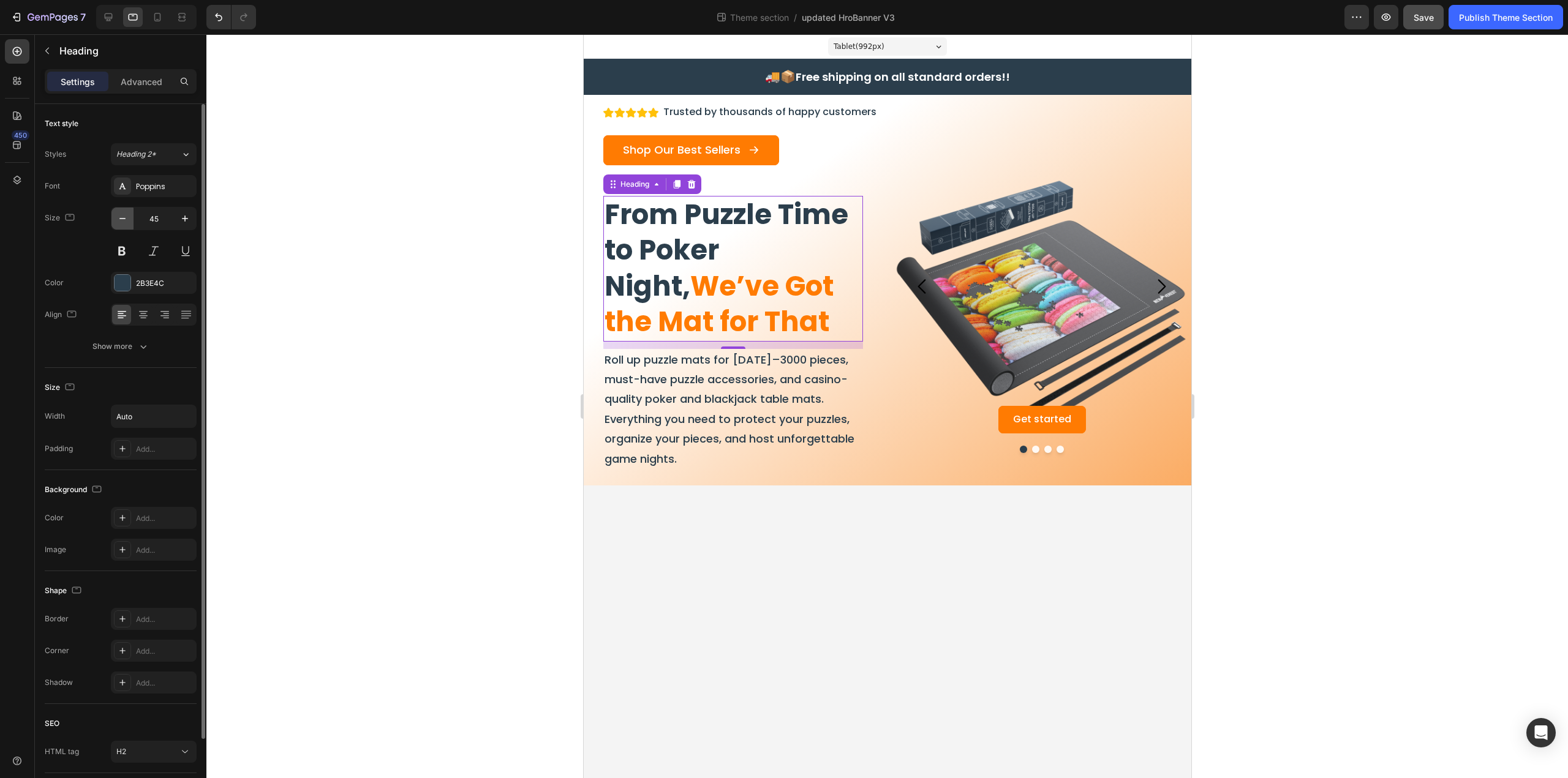
click at [128, 220] on icon "button" at bounding box center [122, 218] width 12 height 12
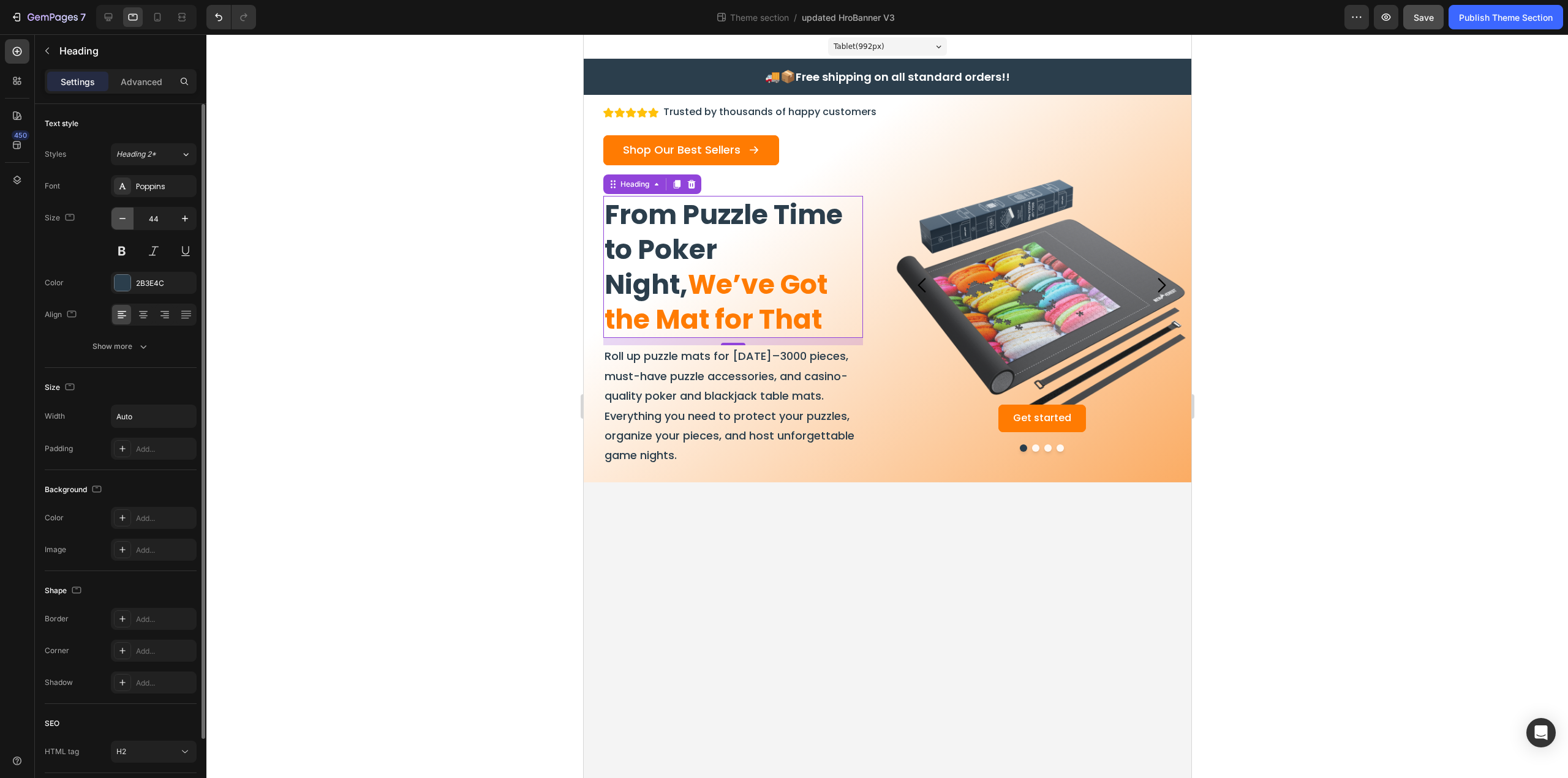
click at [128, 220] on icon "button" at bounding box center [122, 218] width 12 height 12
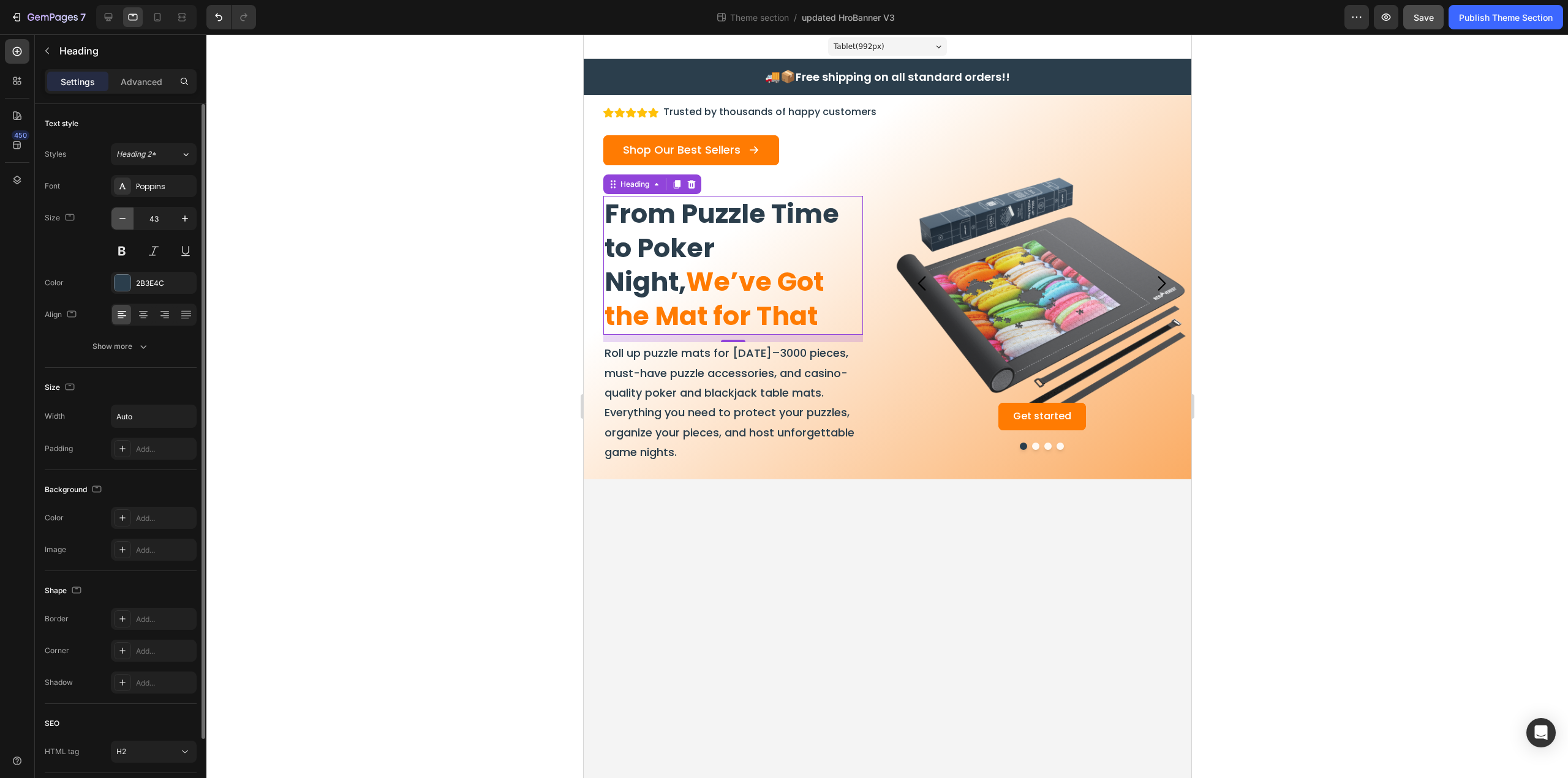
click at [128, 220] on icon "button" at bounding box center [122, 218] width 12 height 12
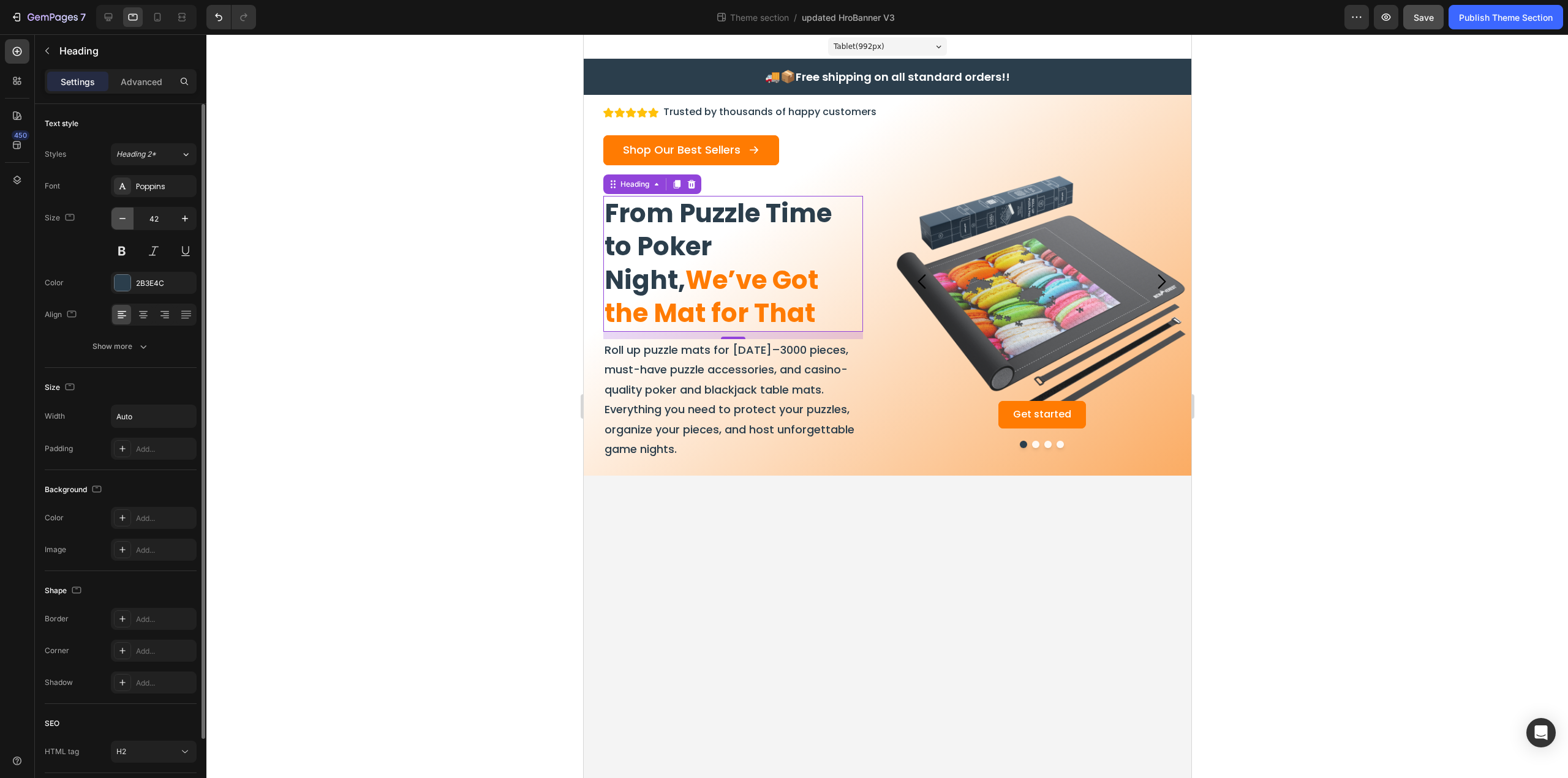
click at [128, 220] on icon "button" at bounding box center [122, 218] width 12 height 12
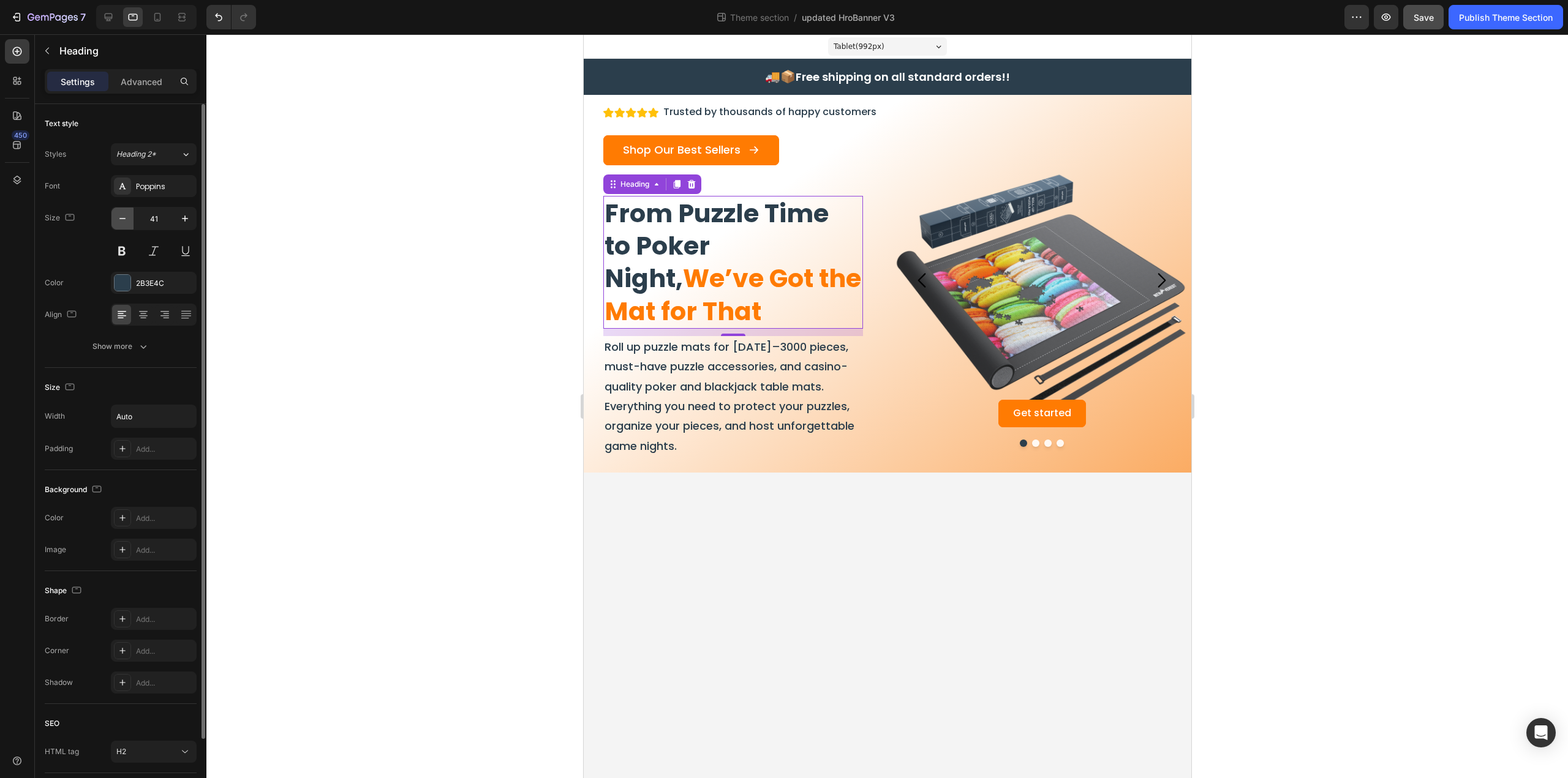
click at [128, 220] on icon "button" at bounding box center [122, 218] width 12 height 12
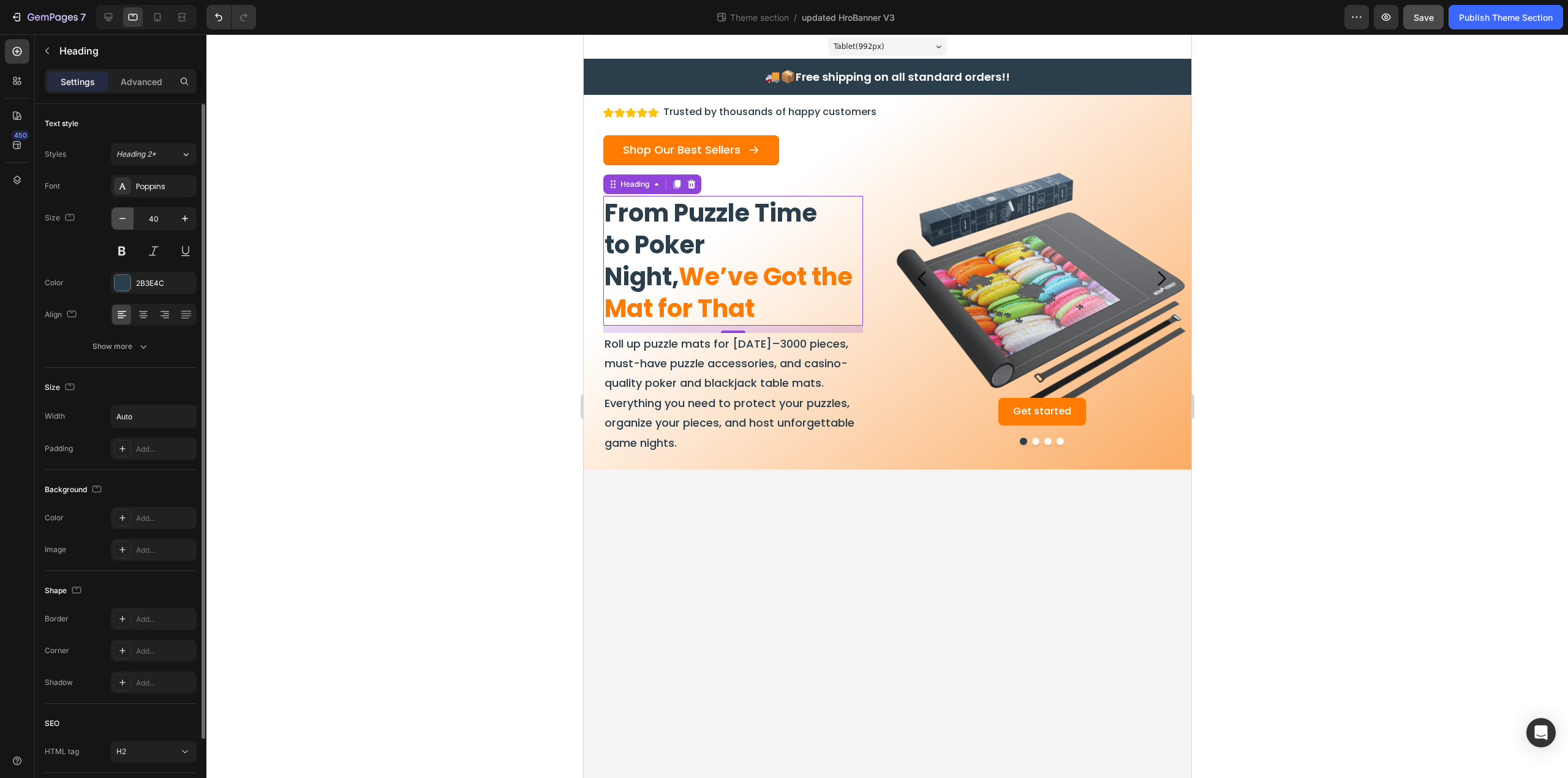
click at [128, 220] on icon "button" at bounding box center [122, 218] width 12 height 12
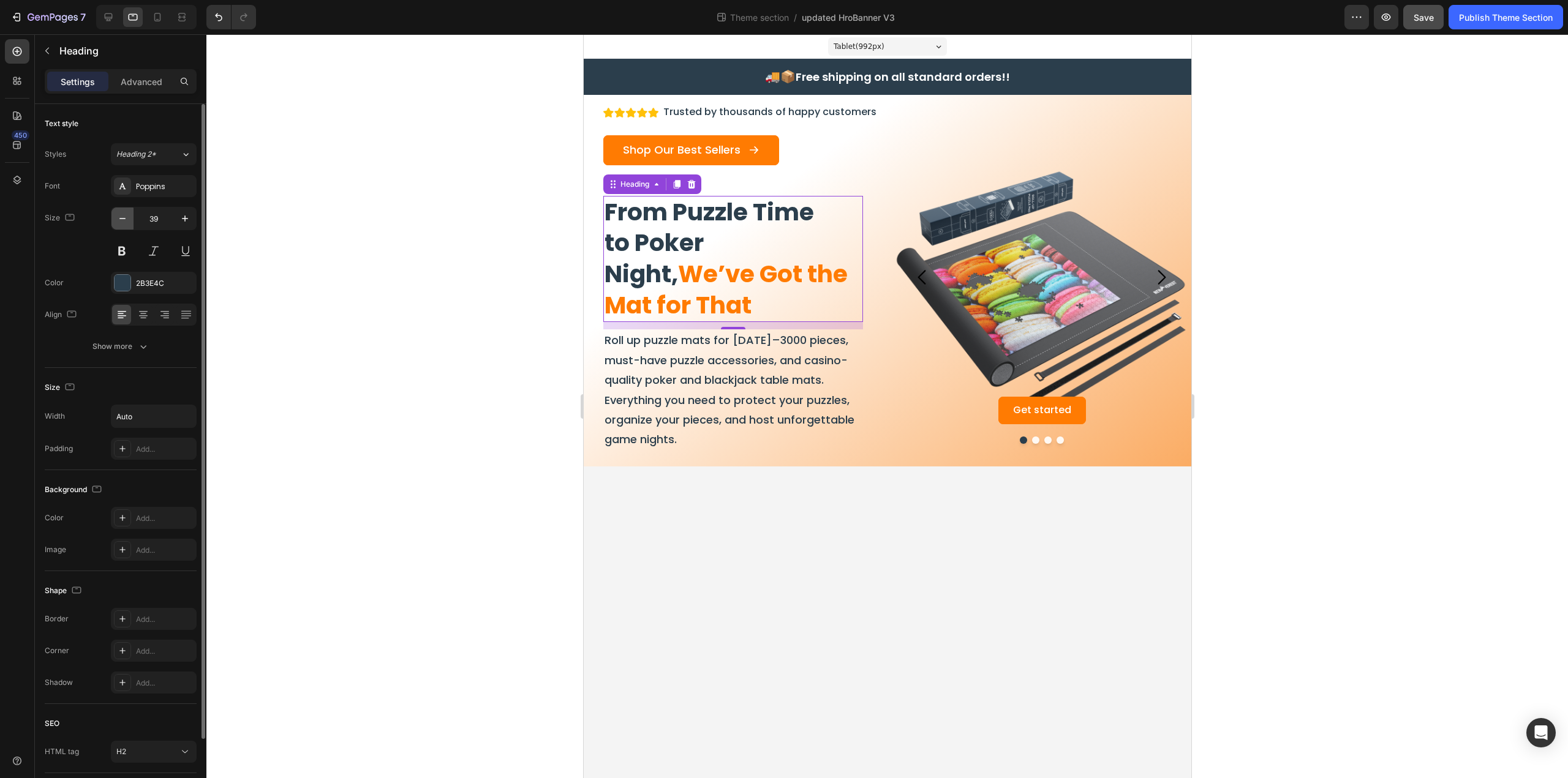
click at [128, 220] on icon "button" at bounding box center [122, 218] width 12 height 12
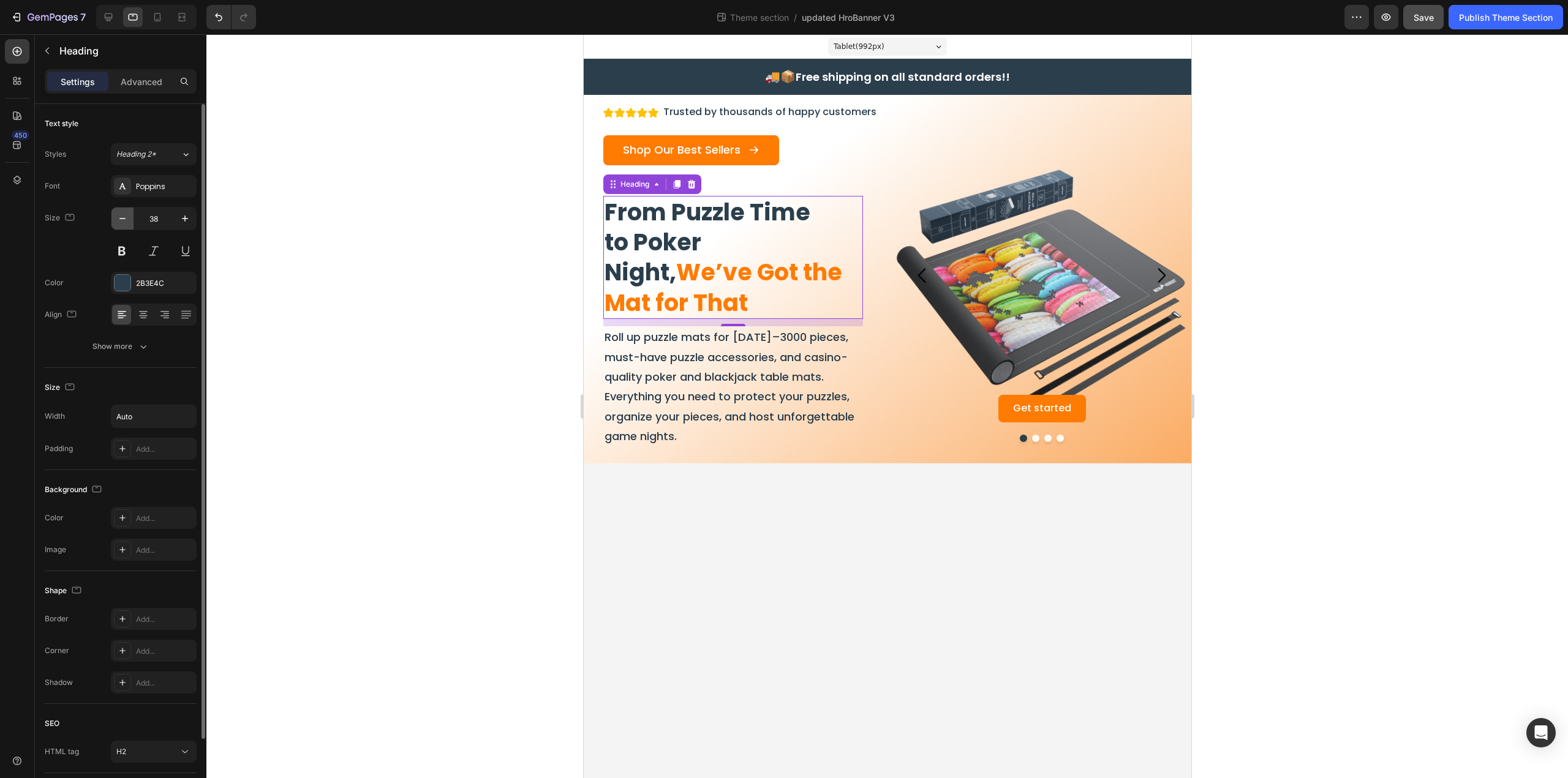
click at [128, 220] on icon "button" at bounding box center [122, 218] width 12 height 12
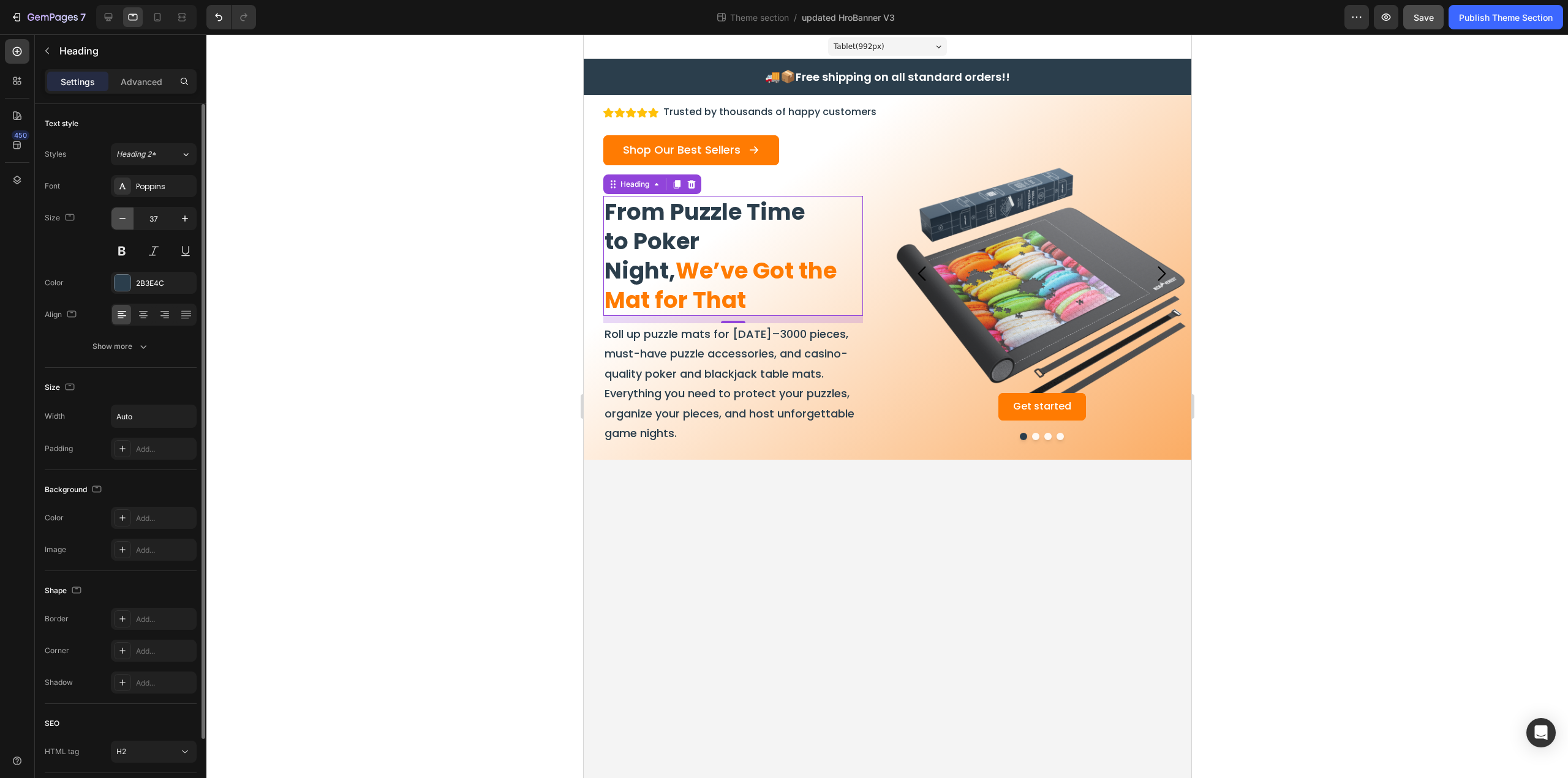
click at [128, 220] on icon "button" at bounding box center [122, 218] width 12 height 12
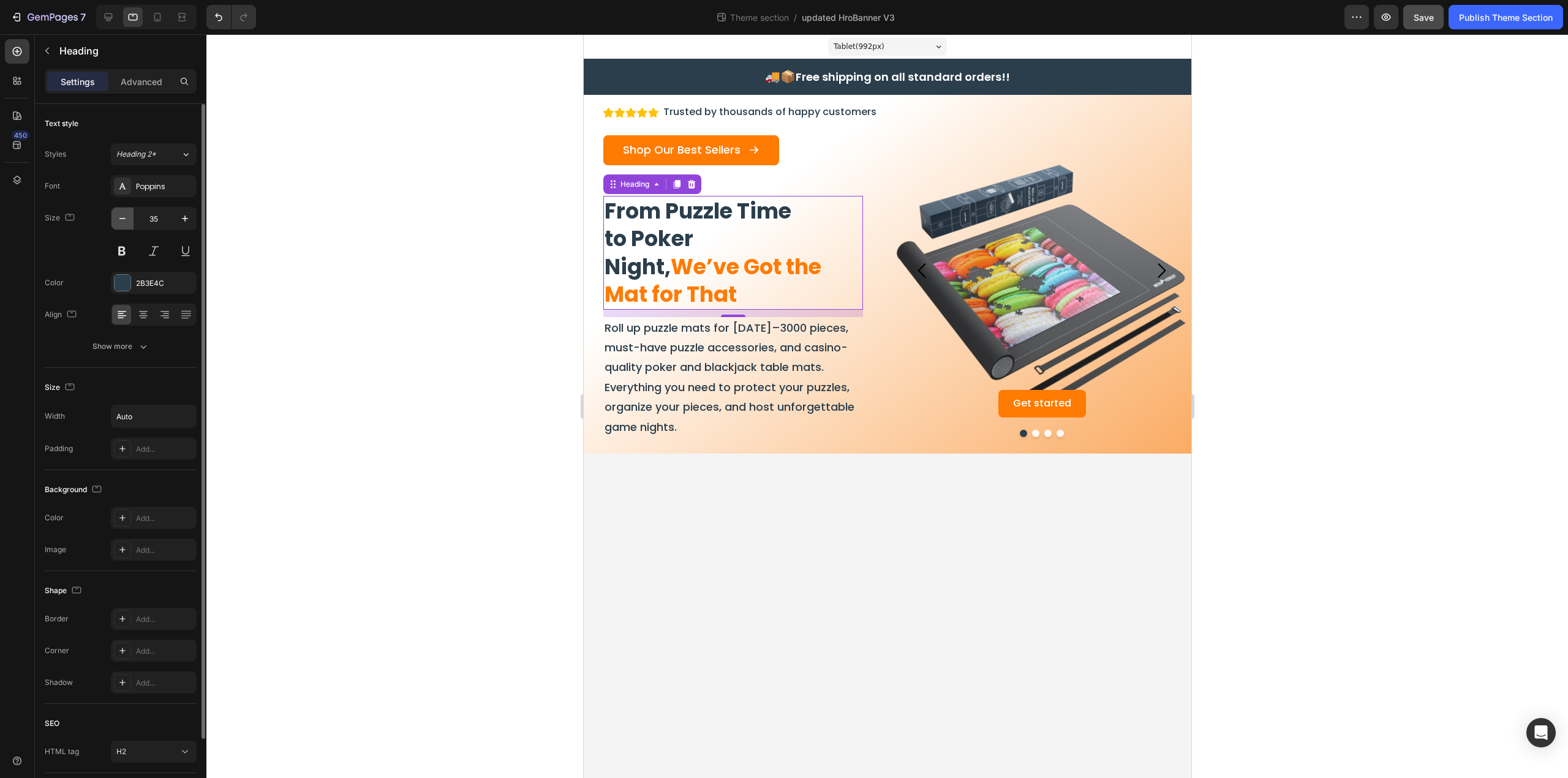
click at [128, 220] on icon "button" at bounding box center [122, 218] width 12 height 12
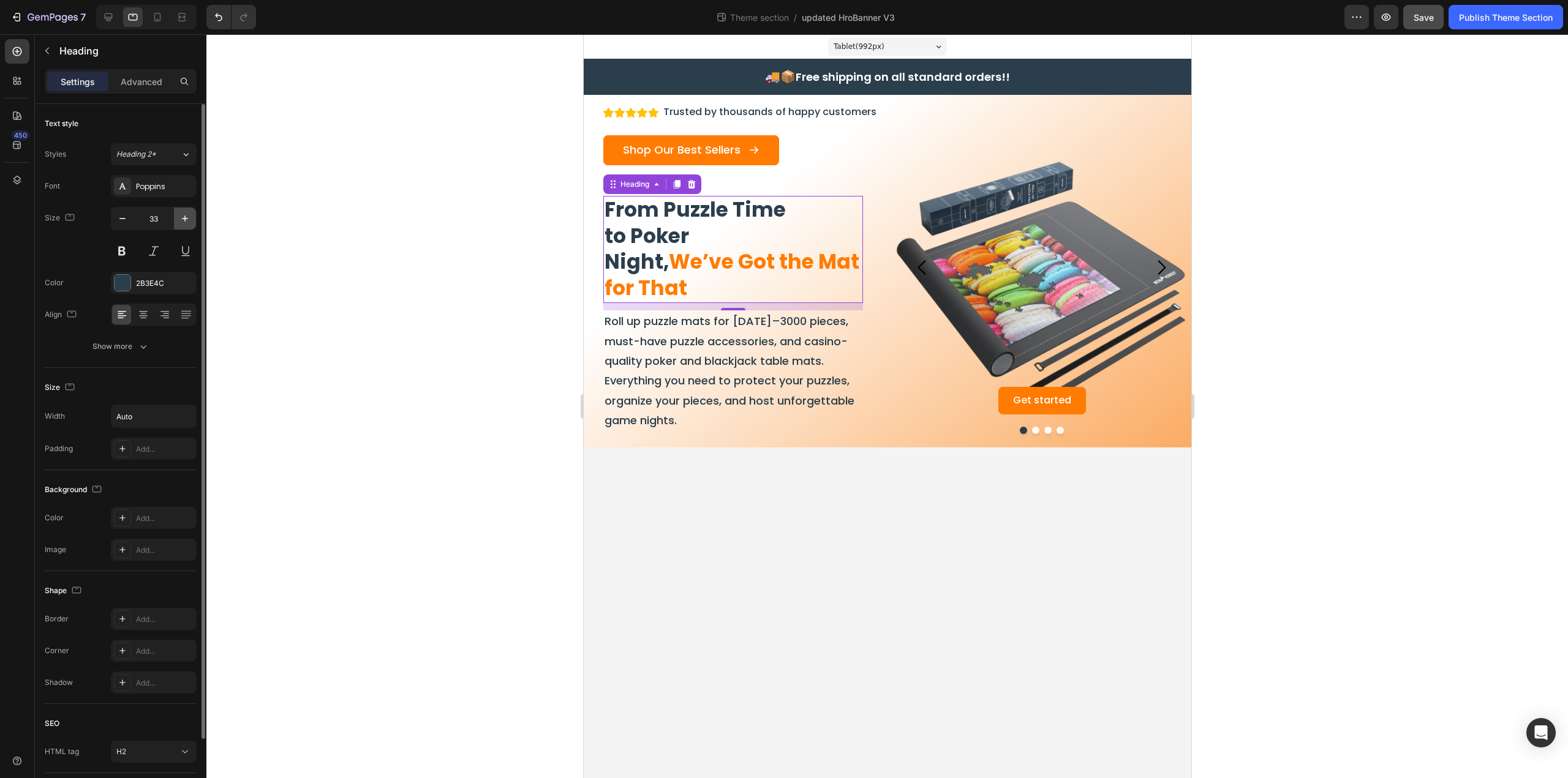
click at [189, 223] on icon "button" at bounding box center [184, 218] width 12 height 12
type input "34"
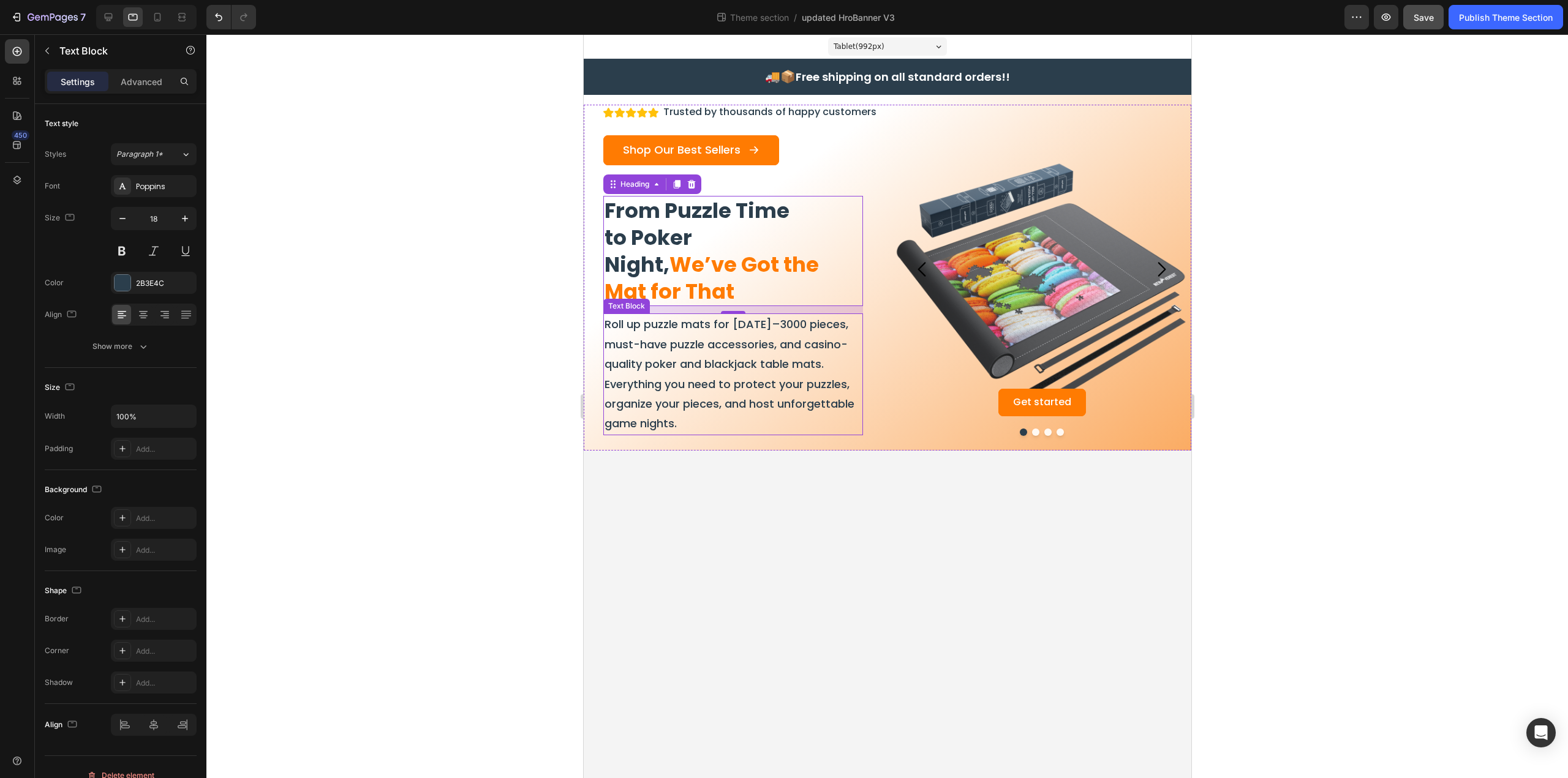
click at [676, 370] on p "Roll up puzzle mats for [DATE]–3000 pieces, must-have puzzle accessories, and c…" at bounding box center [732, 374] width 257 height 119
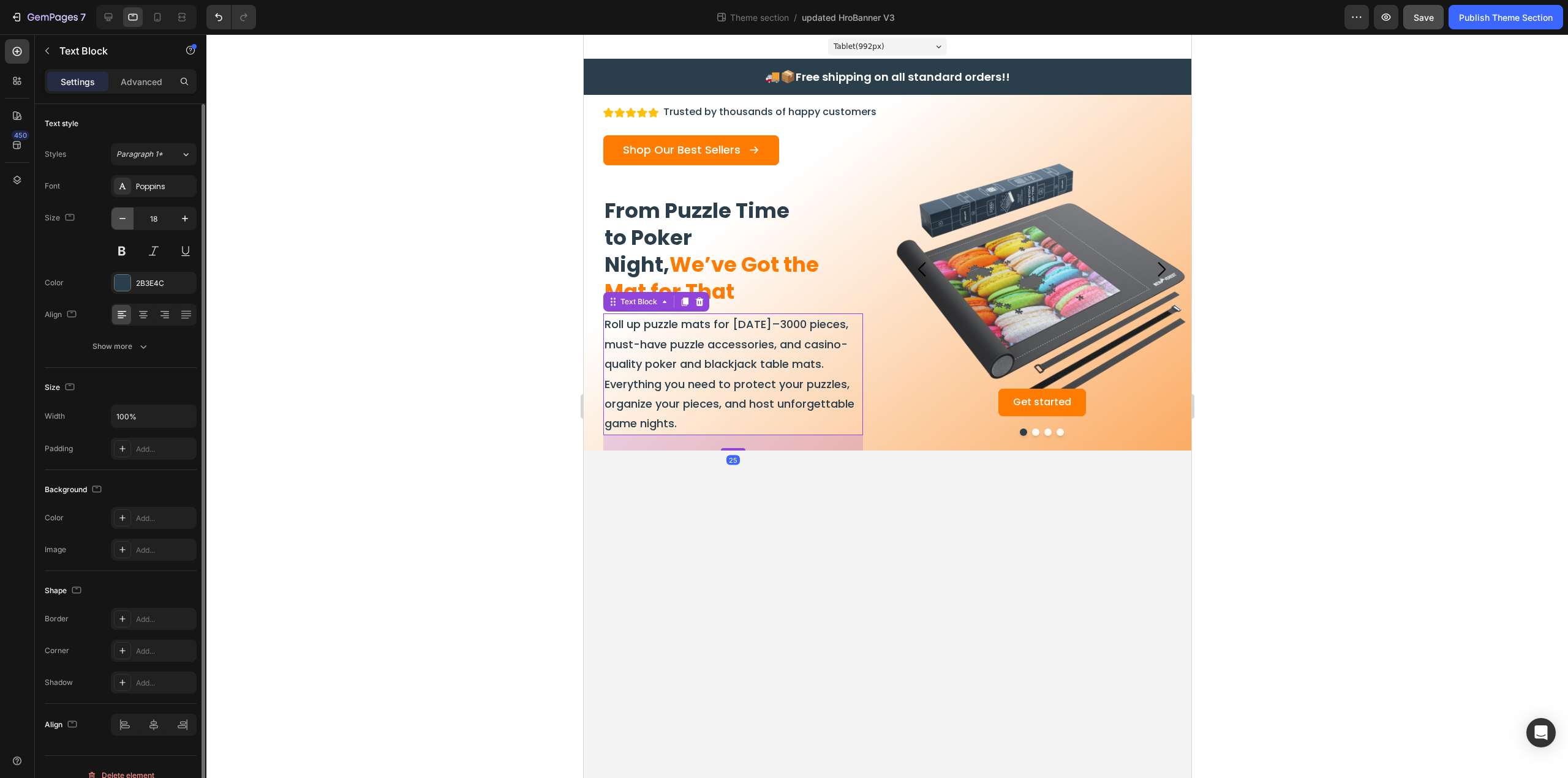
click at [120, 222] on icon "button" at bounding box center [122, 218] width 12 height 12
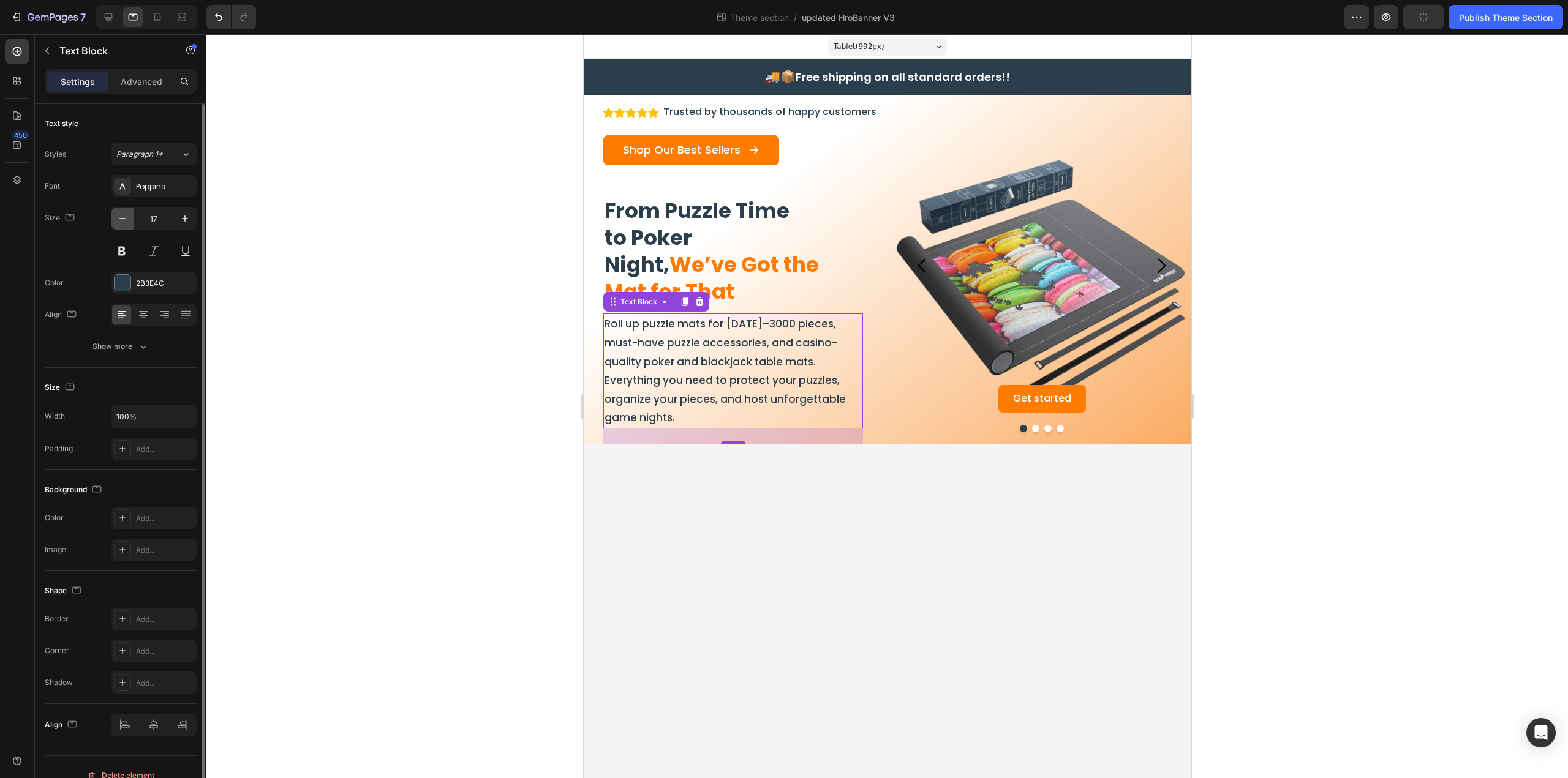
click at [120, 222] on icon "button" at bounding box center [122, 218] width 12 height 12
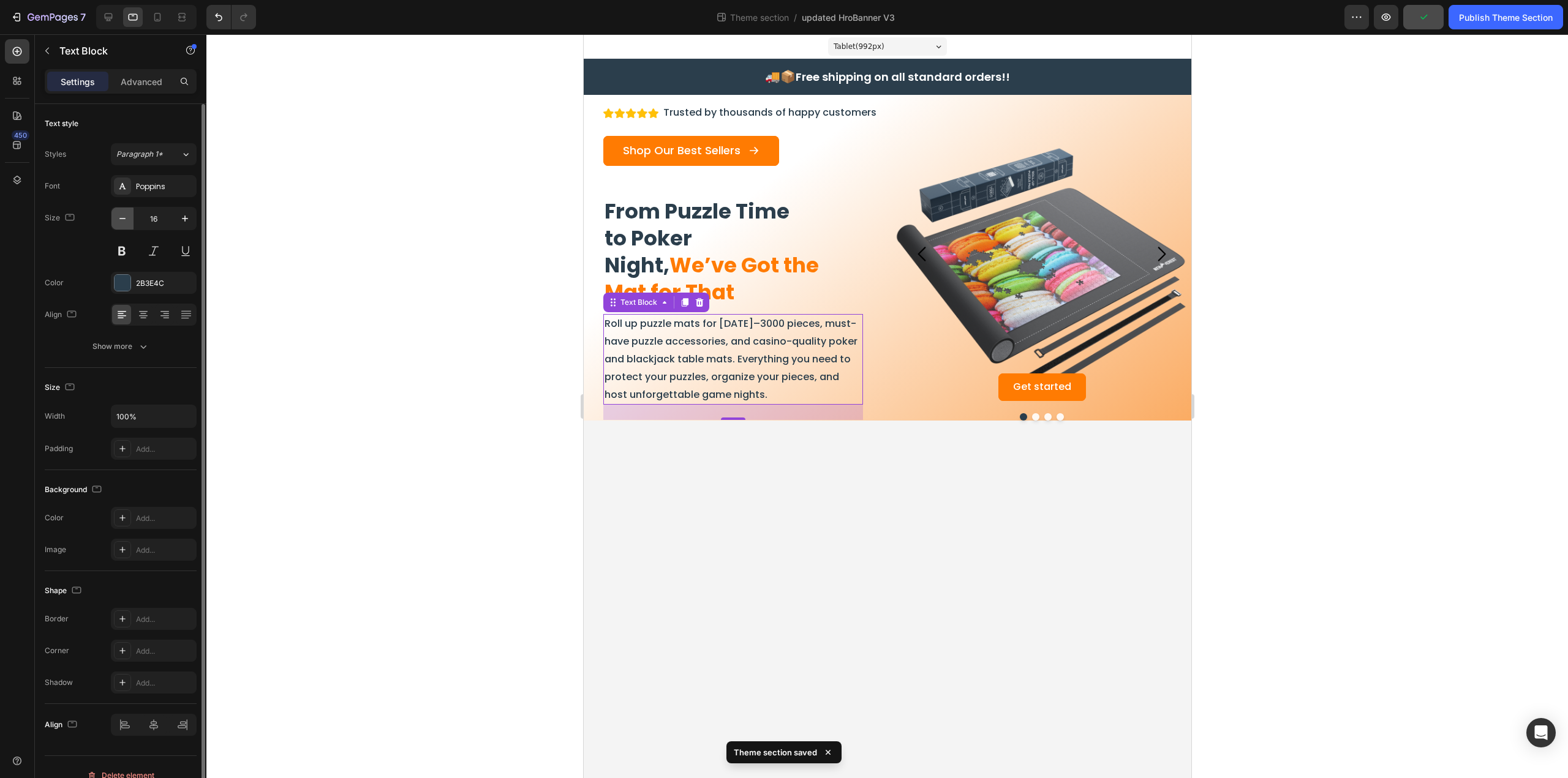
click at [120, 222] on icon "button" at bounding box center [122, 218] width 12 height 12
type input "15"
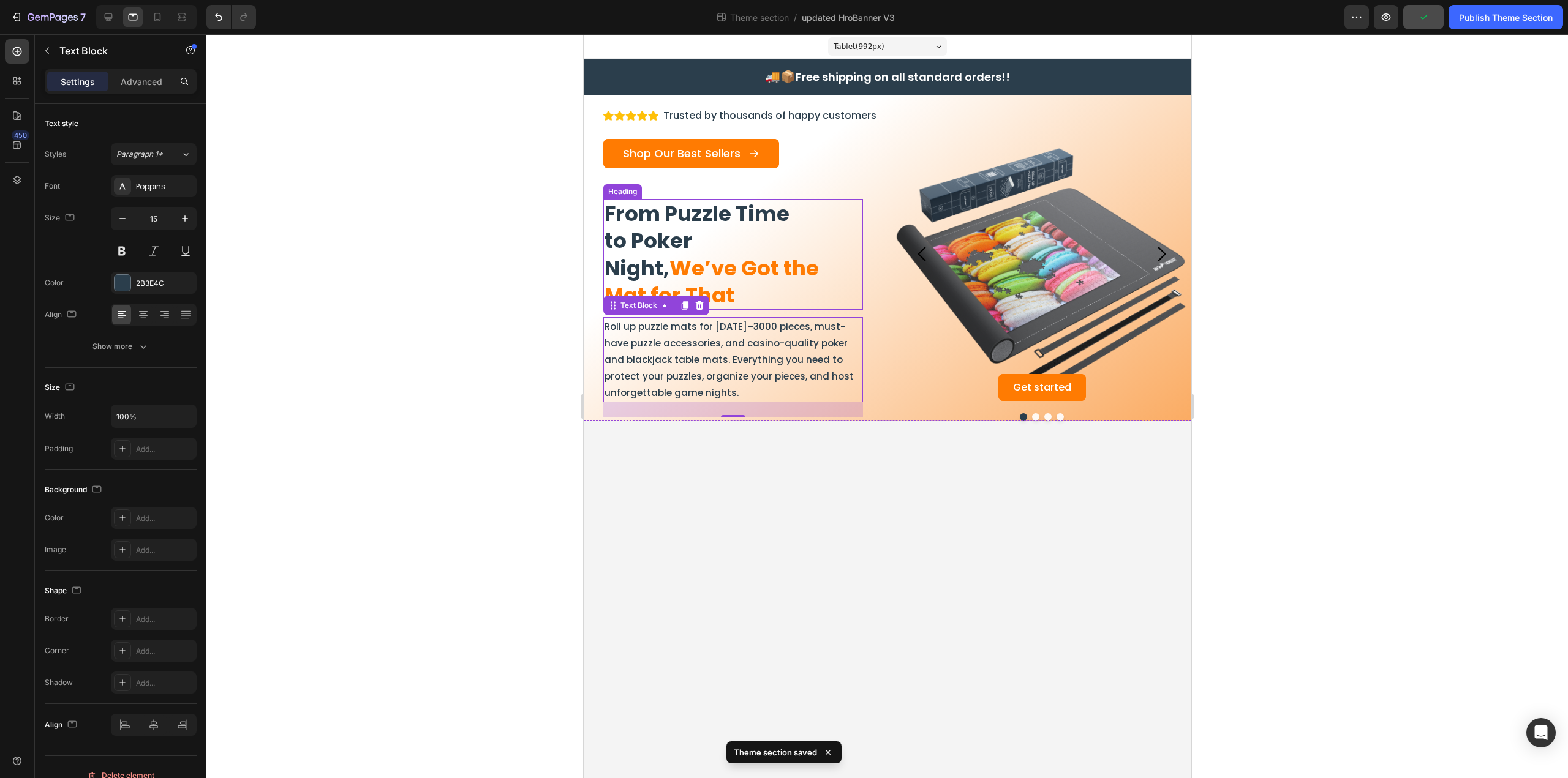
click at [746, 303] on h2 "From Puzzle Time to Poker Night, We’ve Got the Mat for That" at bounding box center [733, 254] width 260 height 111
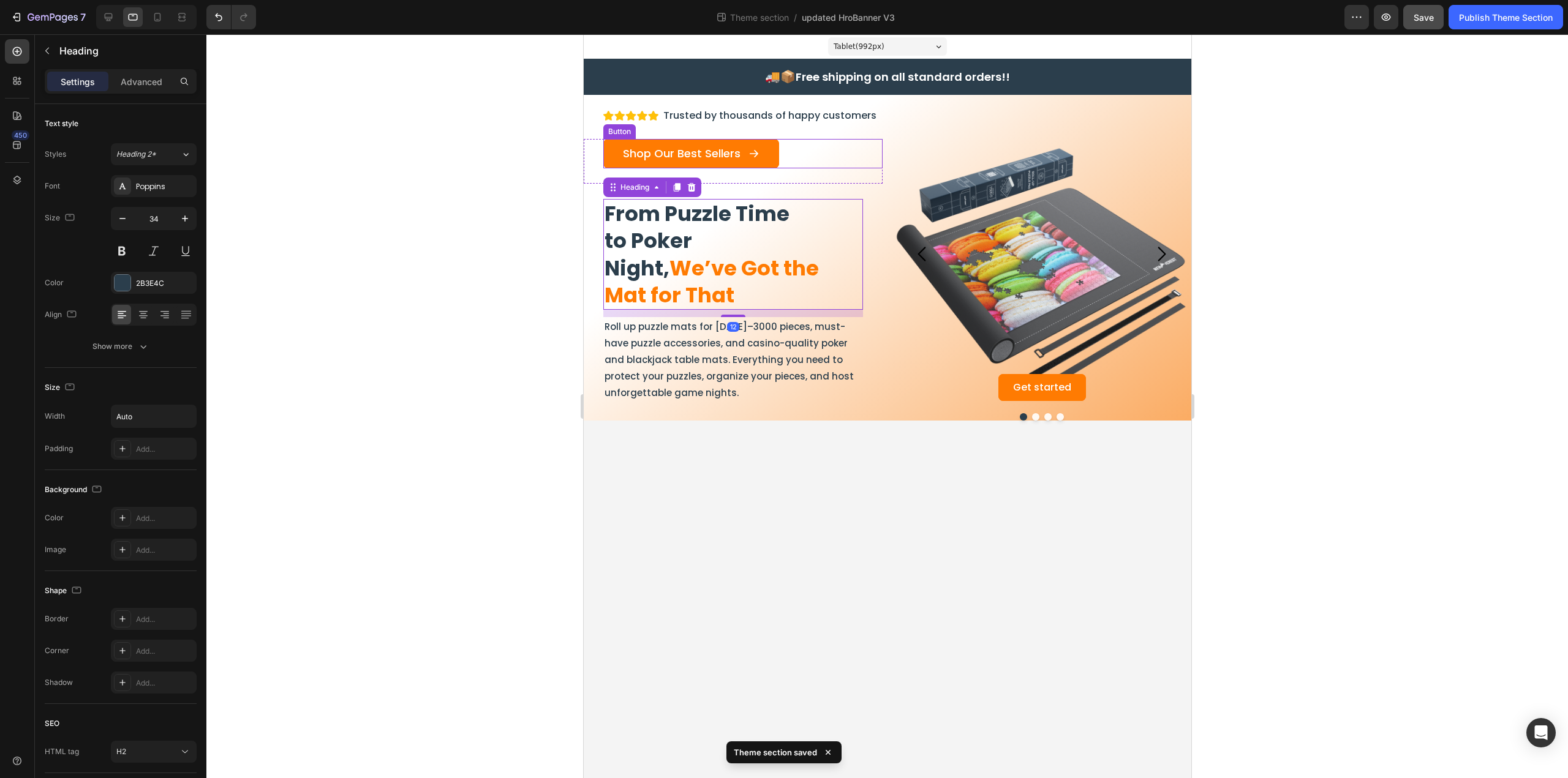
click at [801, 153] on div "Shop Our Best Sellers Button" at bounding box center [742, 153] width 279 height 29
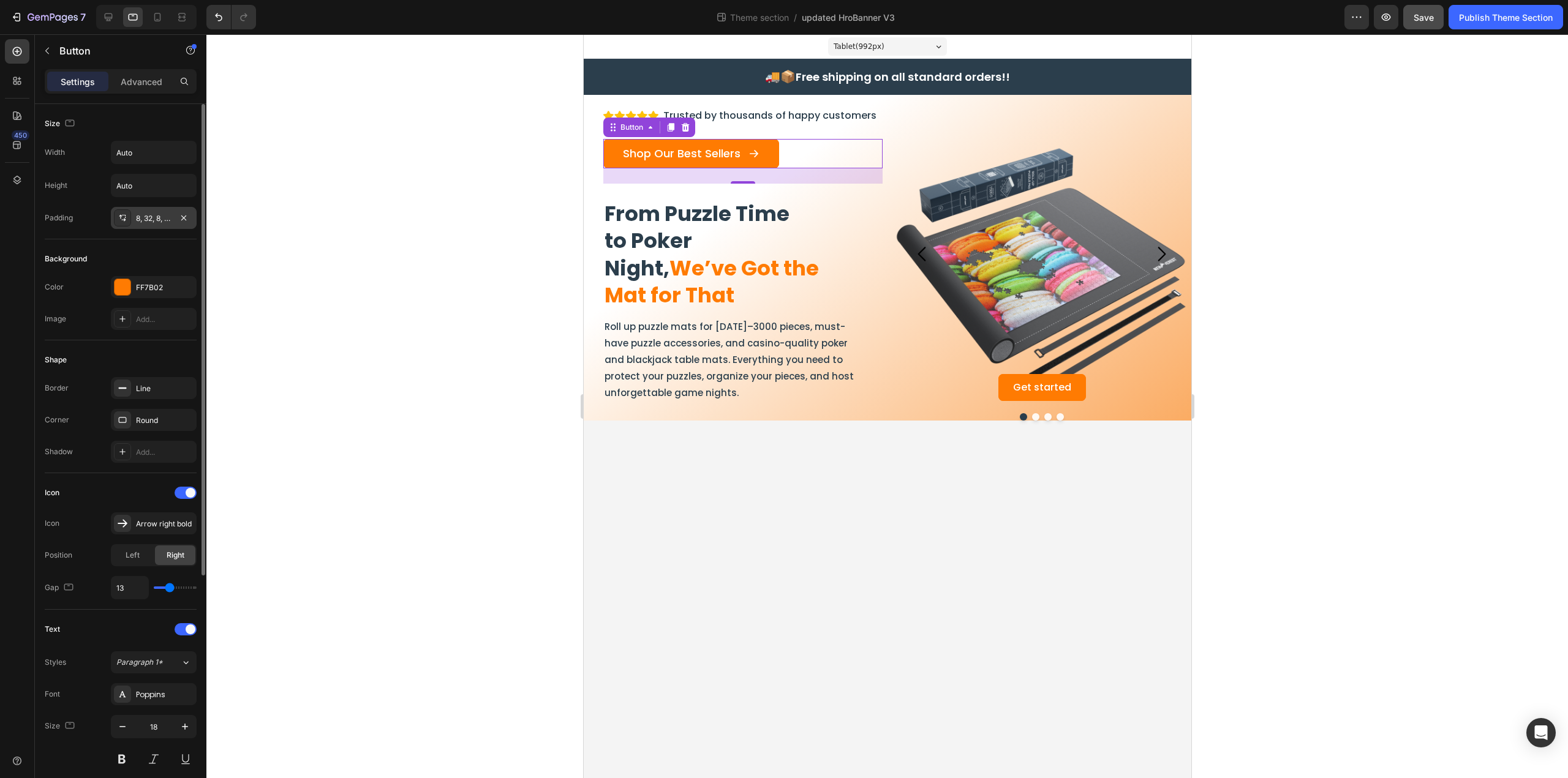
click at [123, 213] on icon at bounding box center [122, 218] width 9 height 9
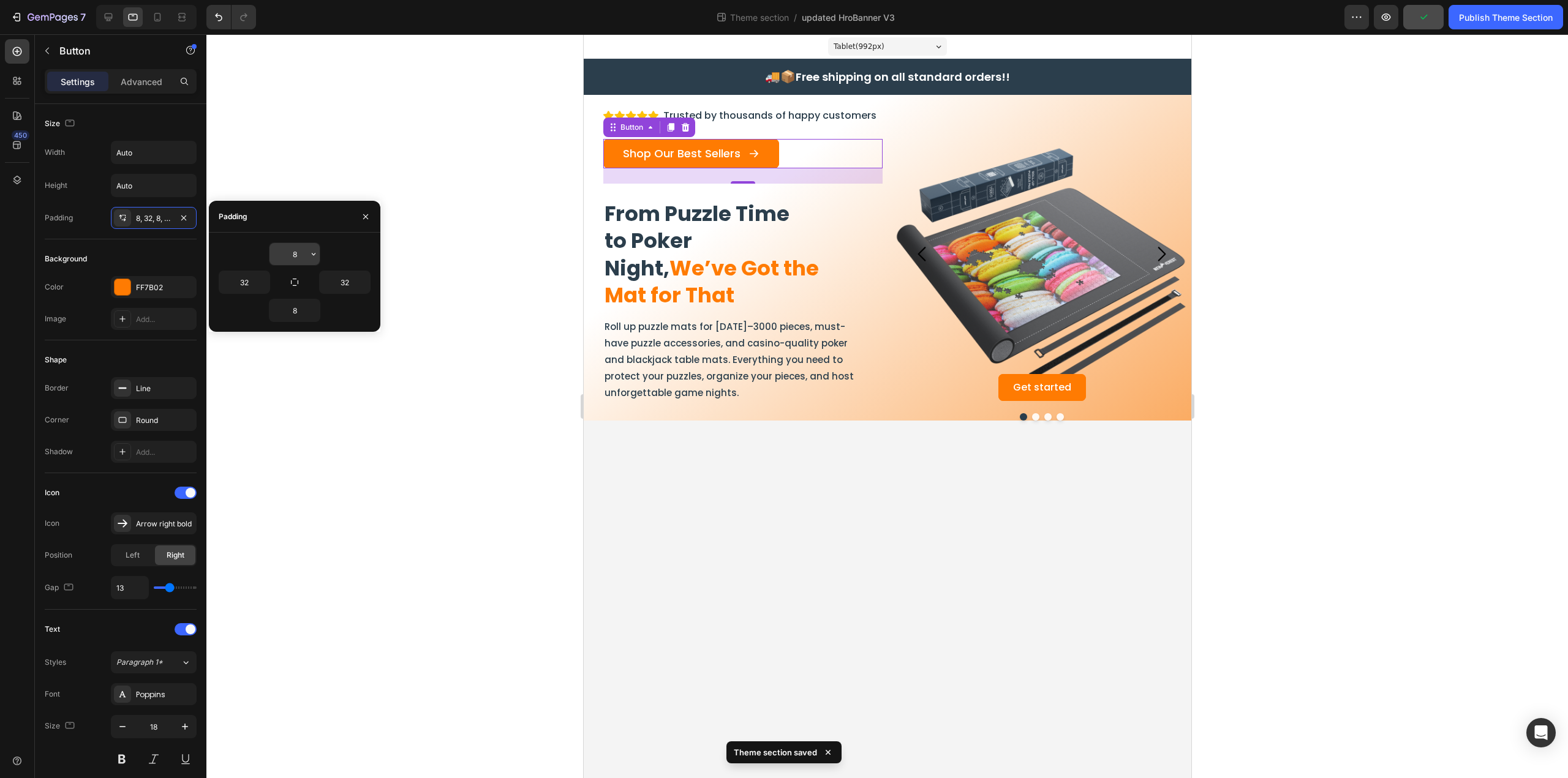
click at [292, 260] on input "8" at bounding box center [294, 253] width 50 height 22
click at [315, 250] on icon "button" at bounding box center [313, 254] width 9 height 9
click at [256, 320] on div "XXS 2px" at bounding box center [262, 331] width 96 height 24
type input "2"
click at [319, 315] on button "button" at bounding box center [313, 309] width 12 height 22
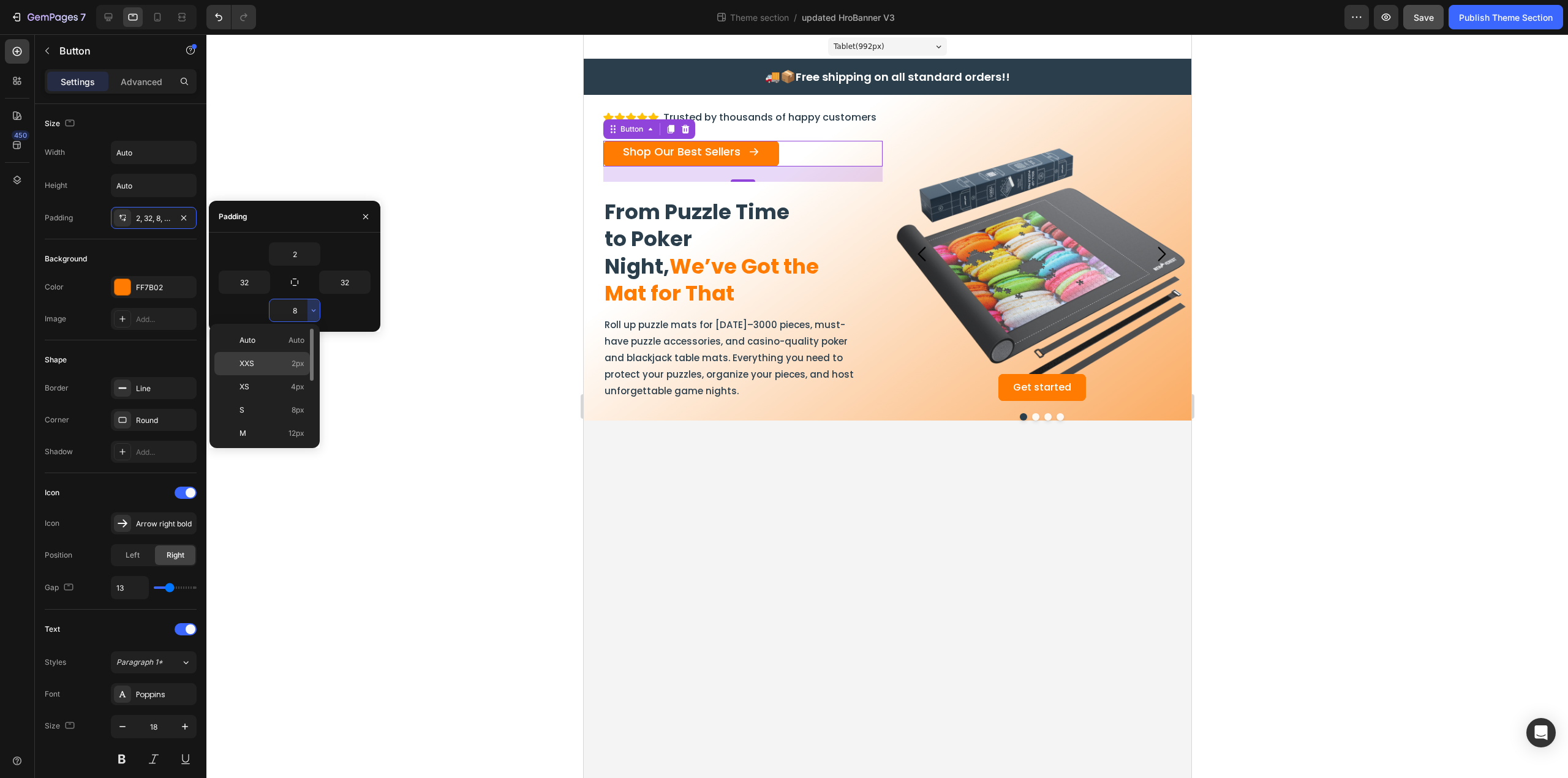
click at [261, 358] on p "XXS 2px" at bounding box center [271, 363] width 65 height 11
type input "2"
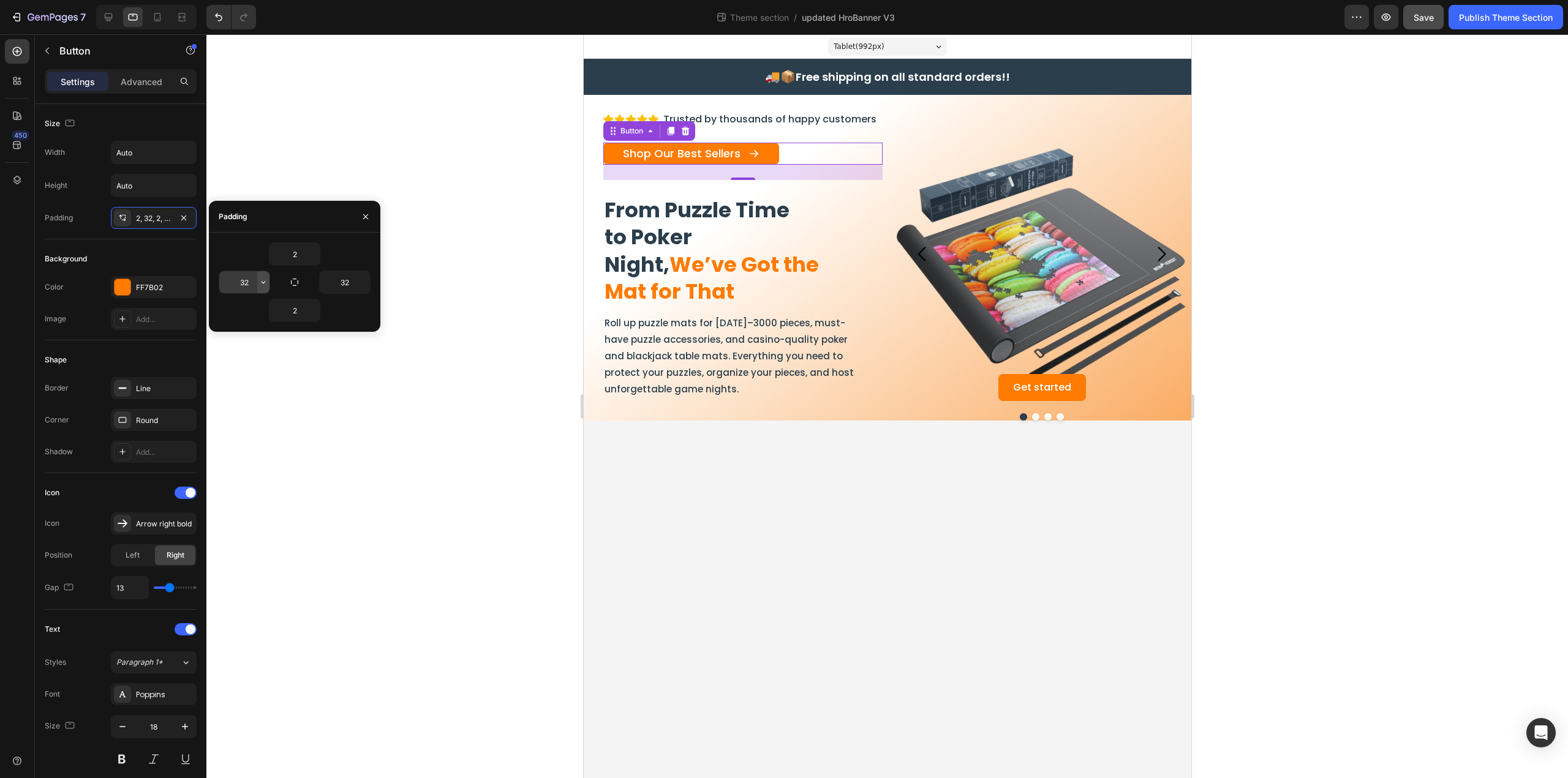
click at [263, 284] on icon "button" at bounding box center [263, 282] width 9 height 9
click at [216, 318] on p "XL 24px" at bounding box center [221, 316] width 65 height 11
type input "24"
click at [368, 285] on button "button" at bounding box center [364, 282] width 12 height 22
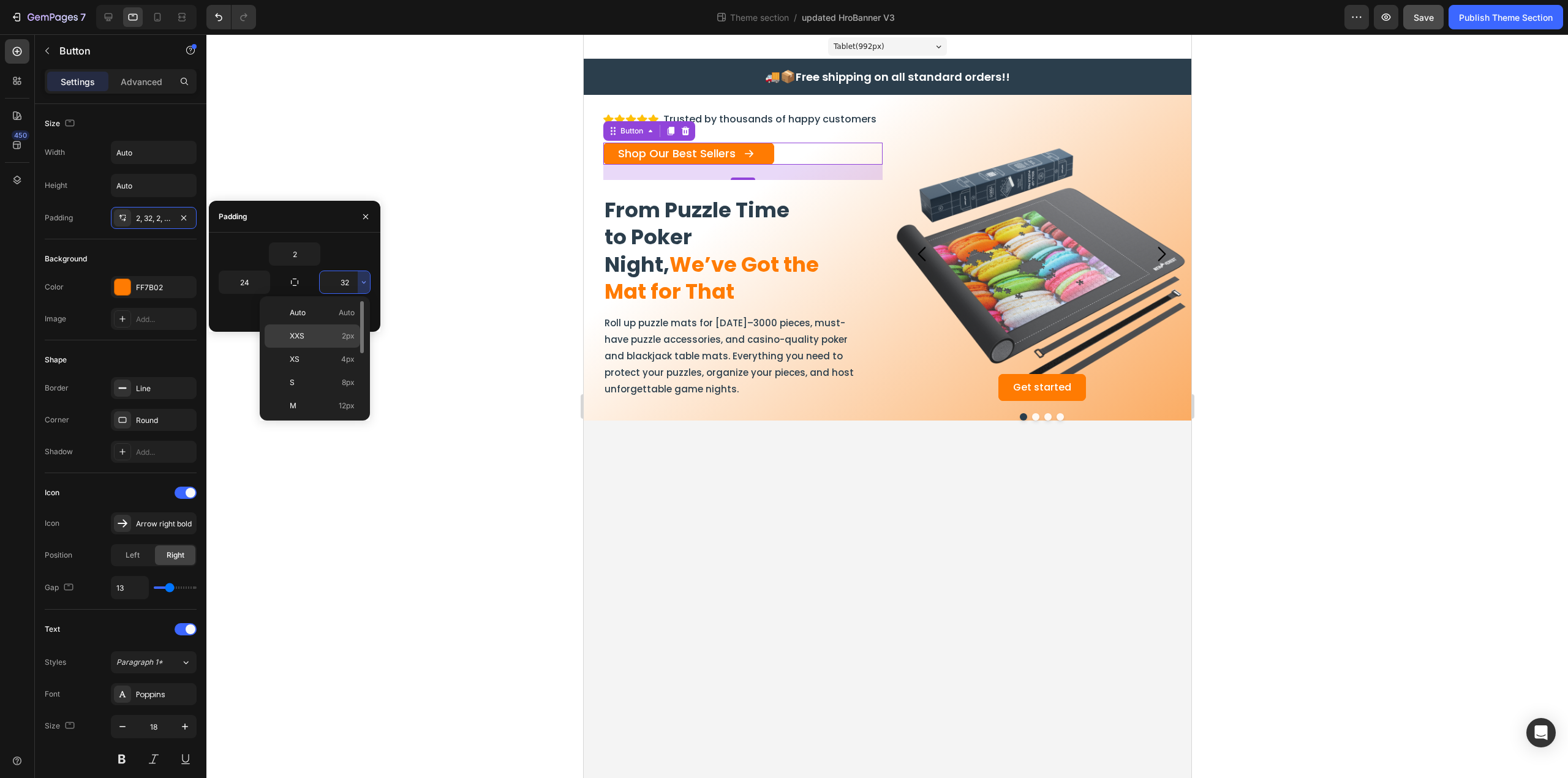
scroll to position [82, 0]
click at [312, 365] on p "XL 24px" at bounding box center [322, 371] width 65 height 11
type input "24"
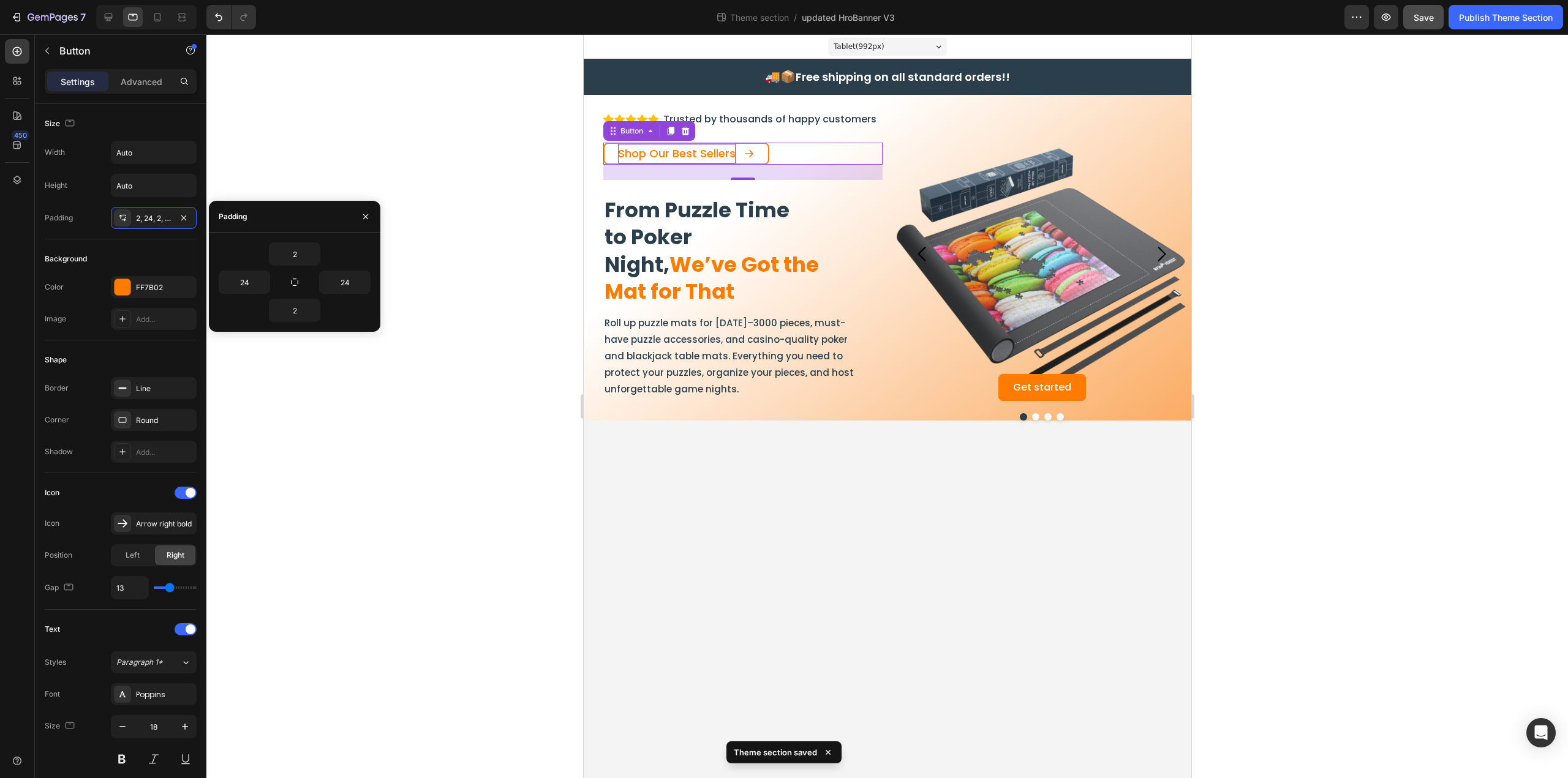
click at [682, 151] on p "Shop Our Best Sellers" at bounding box center [676, 154] width 118 height 20
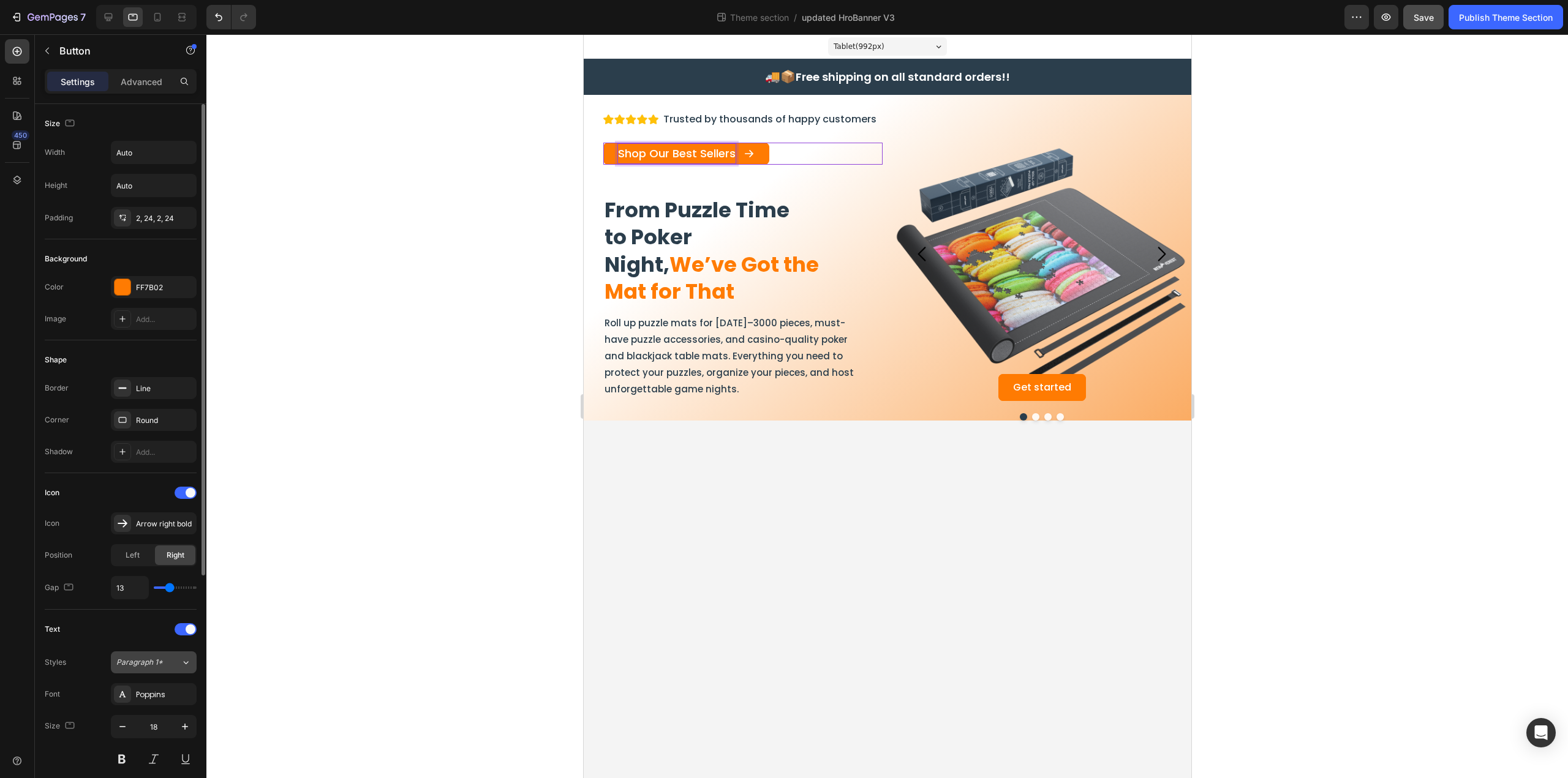
scroll to position [163, 0]
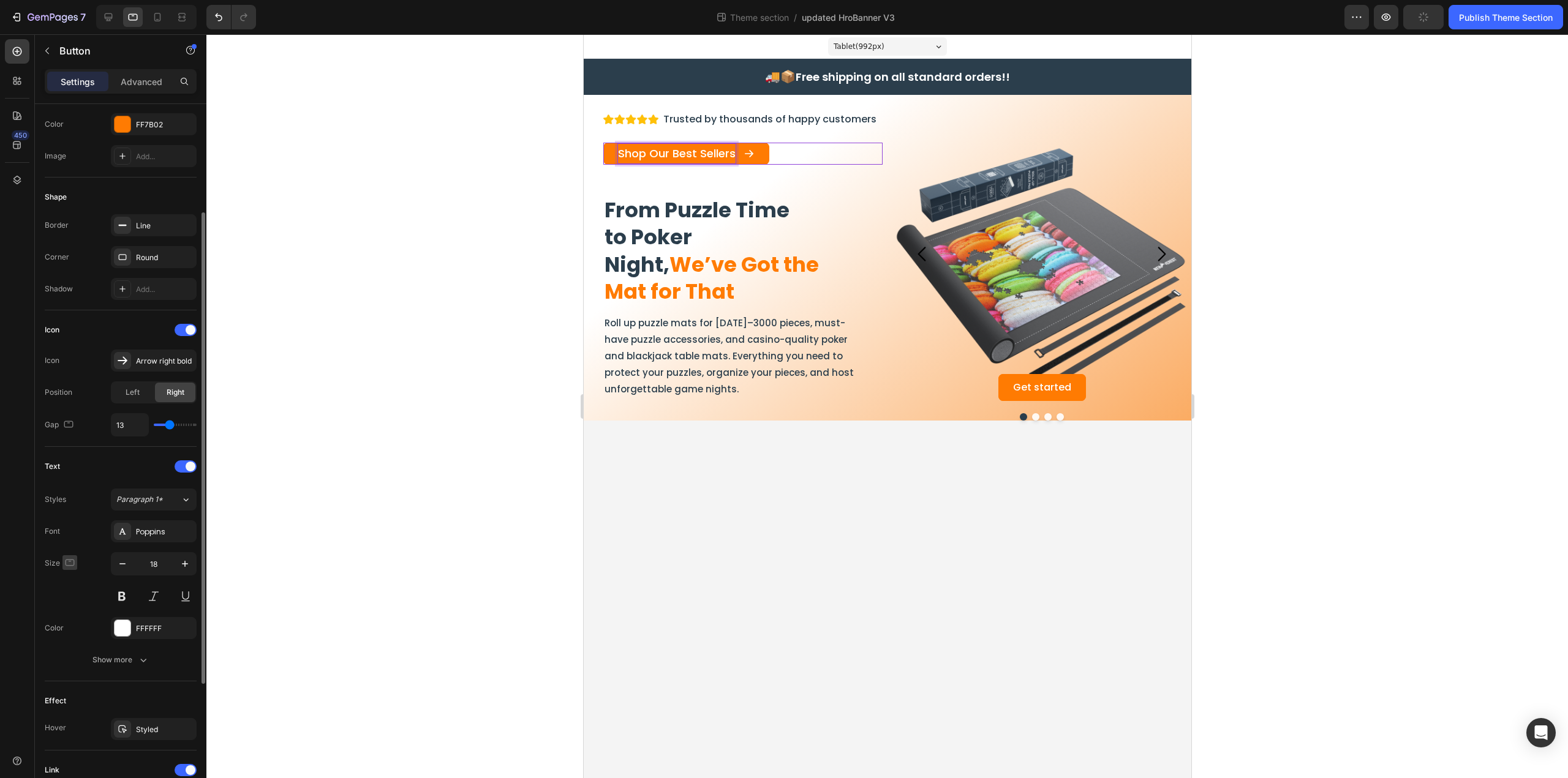
click at [74, 558] on icon "button" at bounding box center [69, 562] width 12 height 12
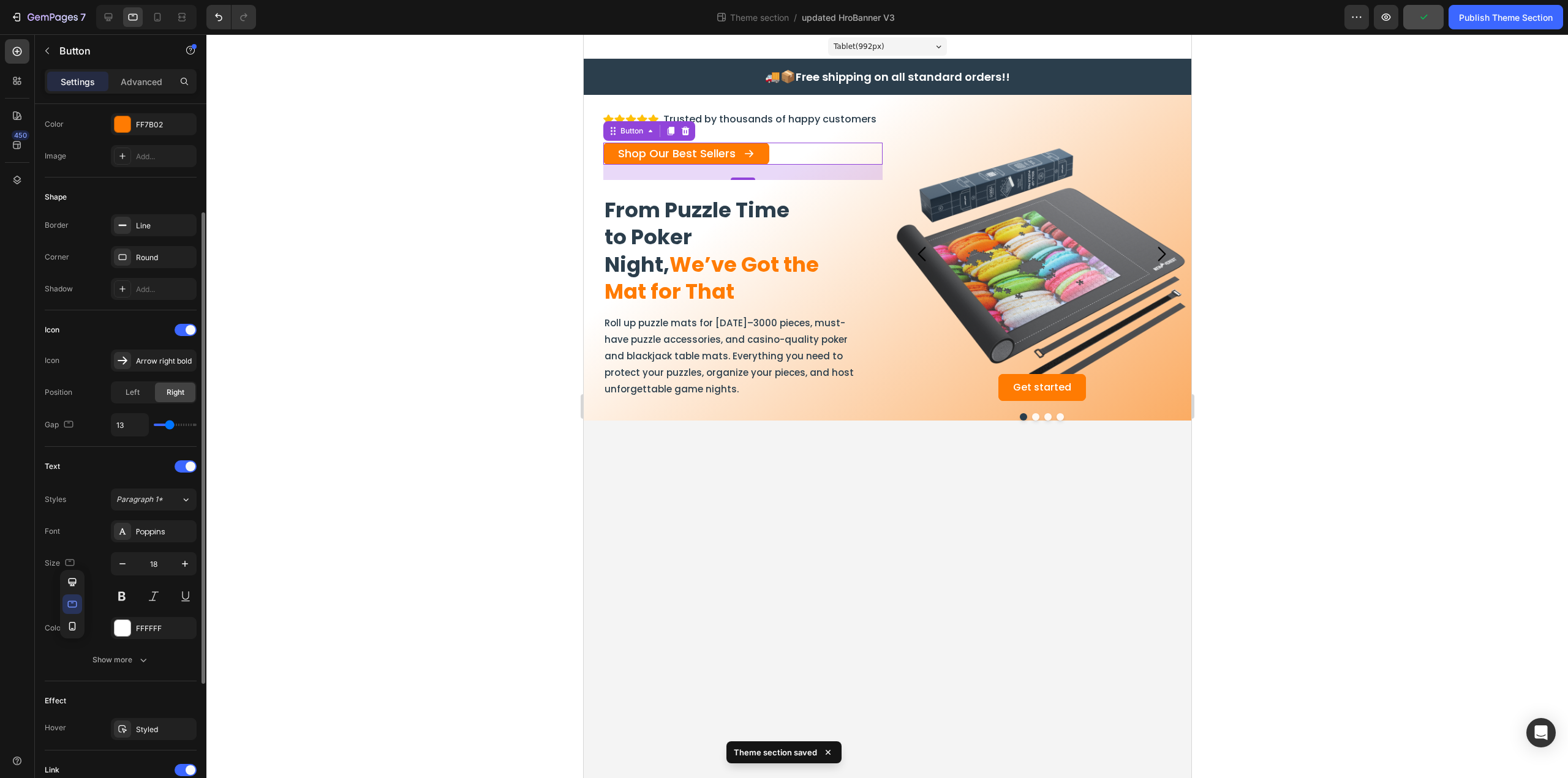
click at [70, 598] on icon "button" at bounding box center [72, 603] width 12 height 12
click at [121, 559] on icon "button" at bounding box center [122, 564] width 12 height 12
click at [121, 558] on icon "button" at bounding box center [122, 564] width 12 height 12
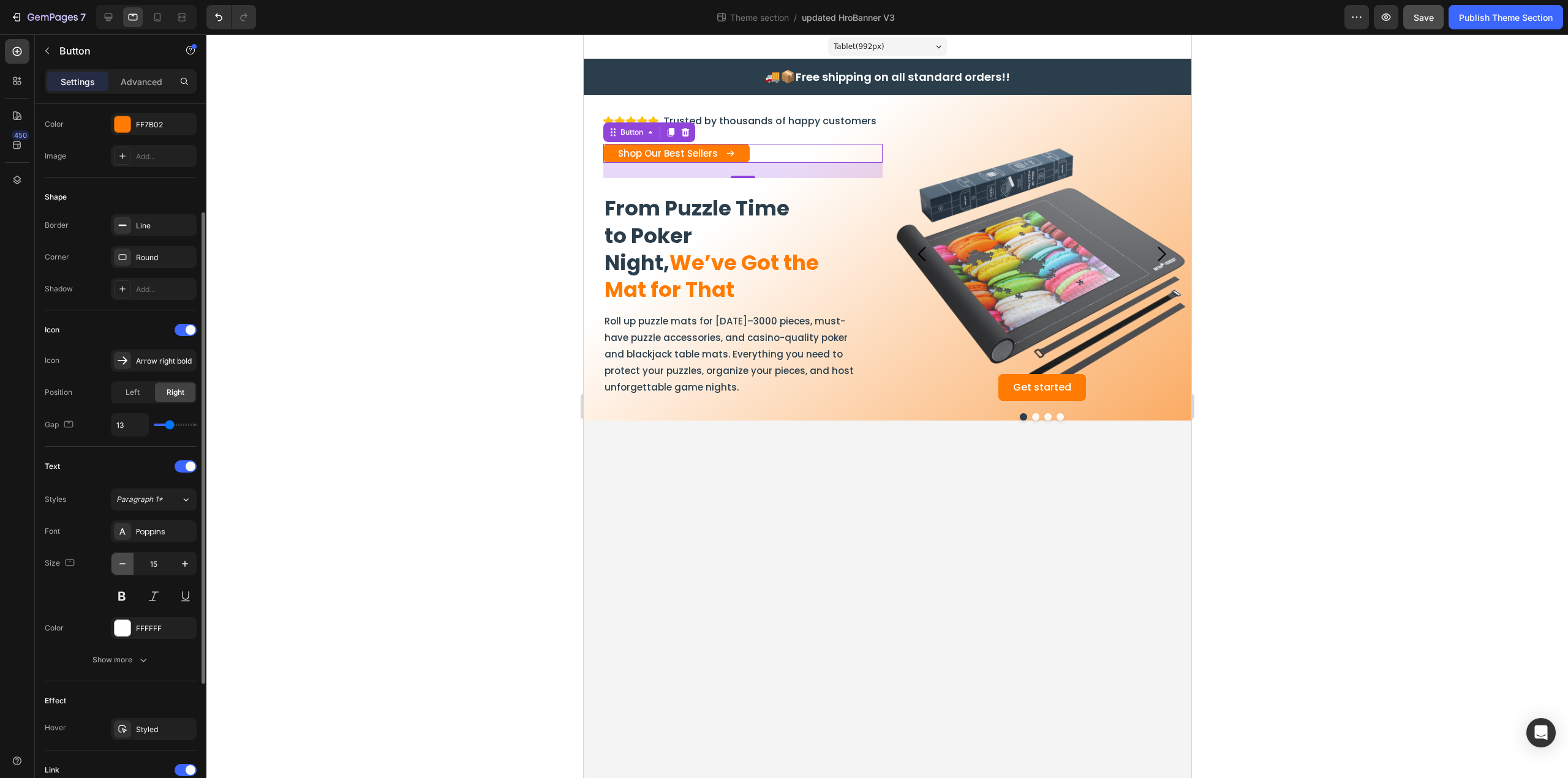
click at [121, 558] on icon "button" at bounding box center [122, 564] width 12 height 12
click at [188, 563] on icon "button" at bounding box center [184, 564] width 12 height 12
type input "15"
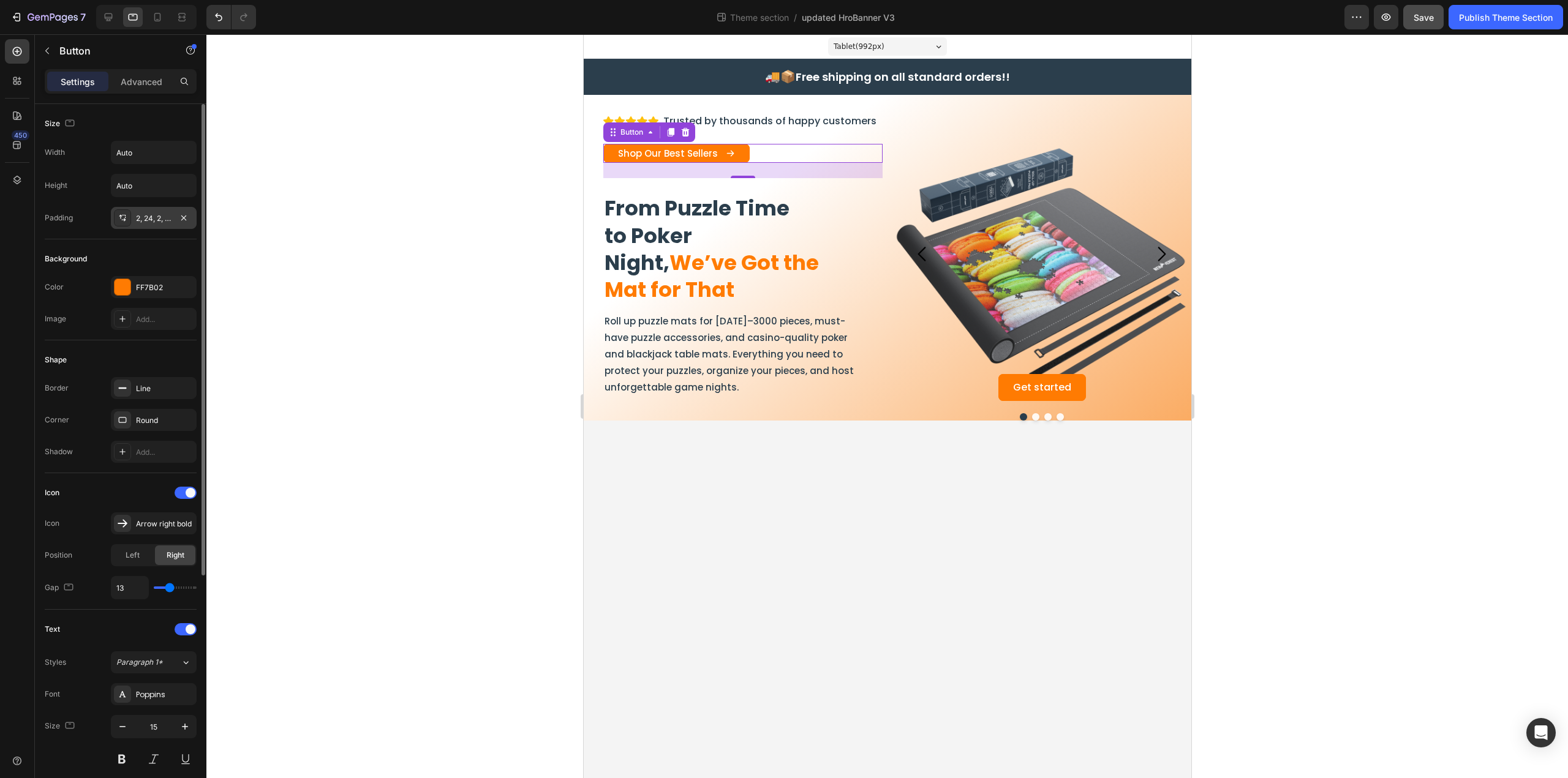
click at [146, 216] on div "2, 24, 2, 24" at bounding box center [153, 219] width 35 height 11
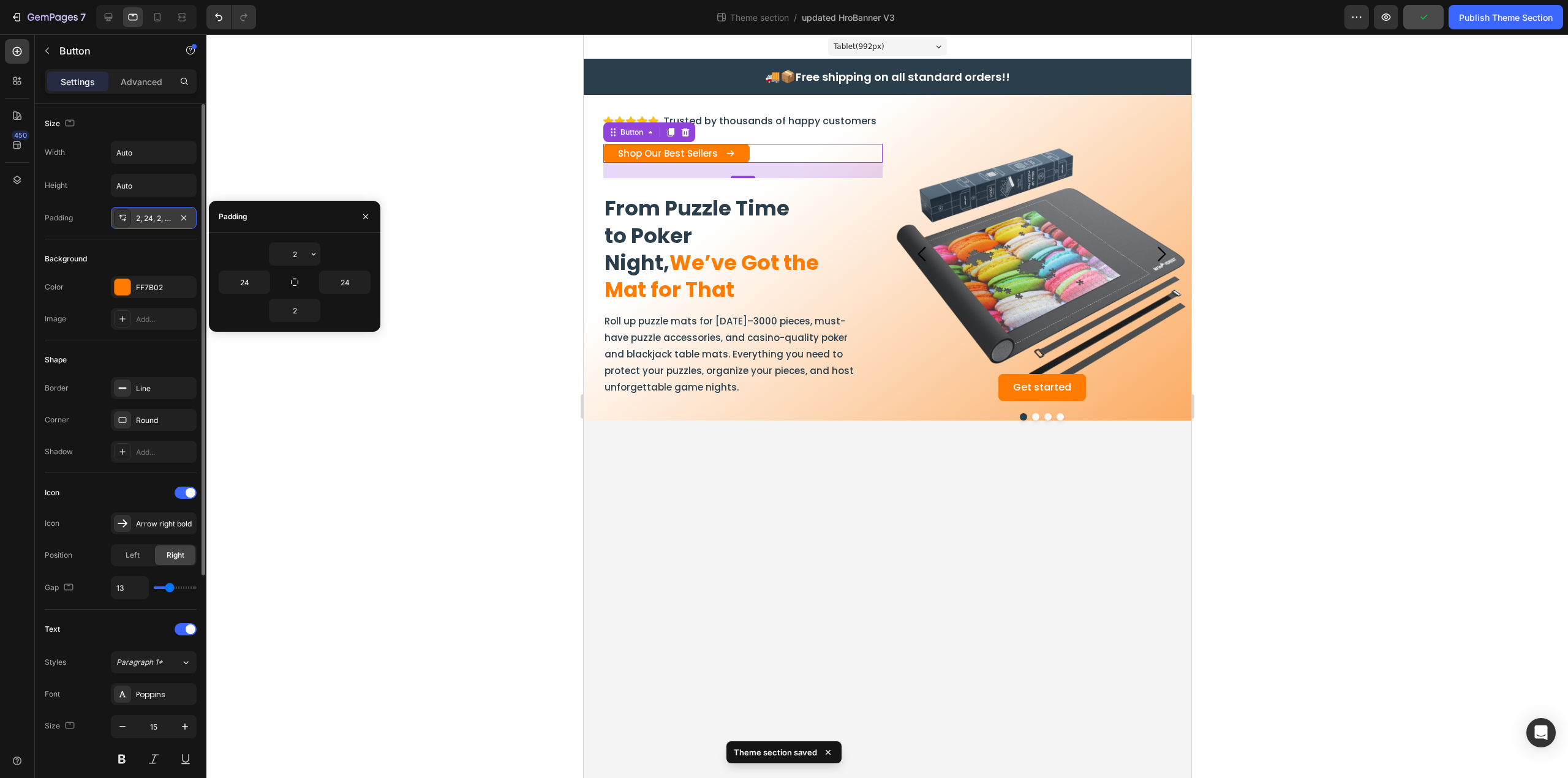
click at [125, 217] on icon at bounding box center [122, 218] width 9 height 9
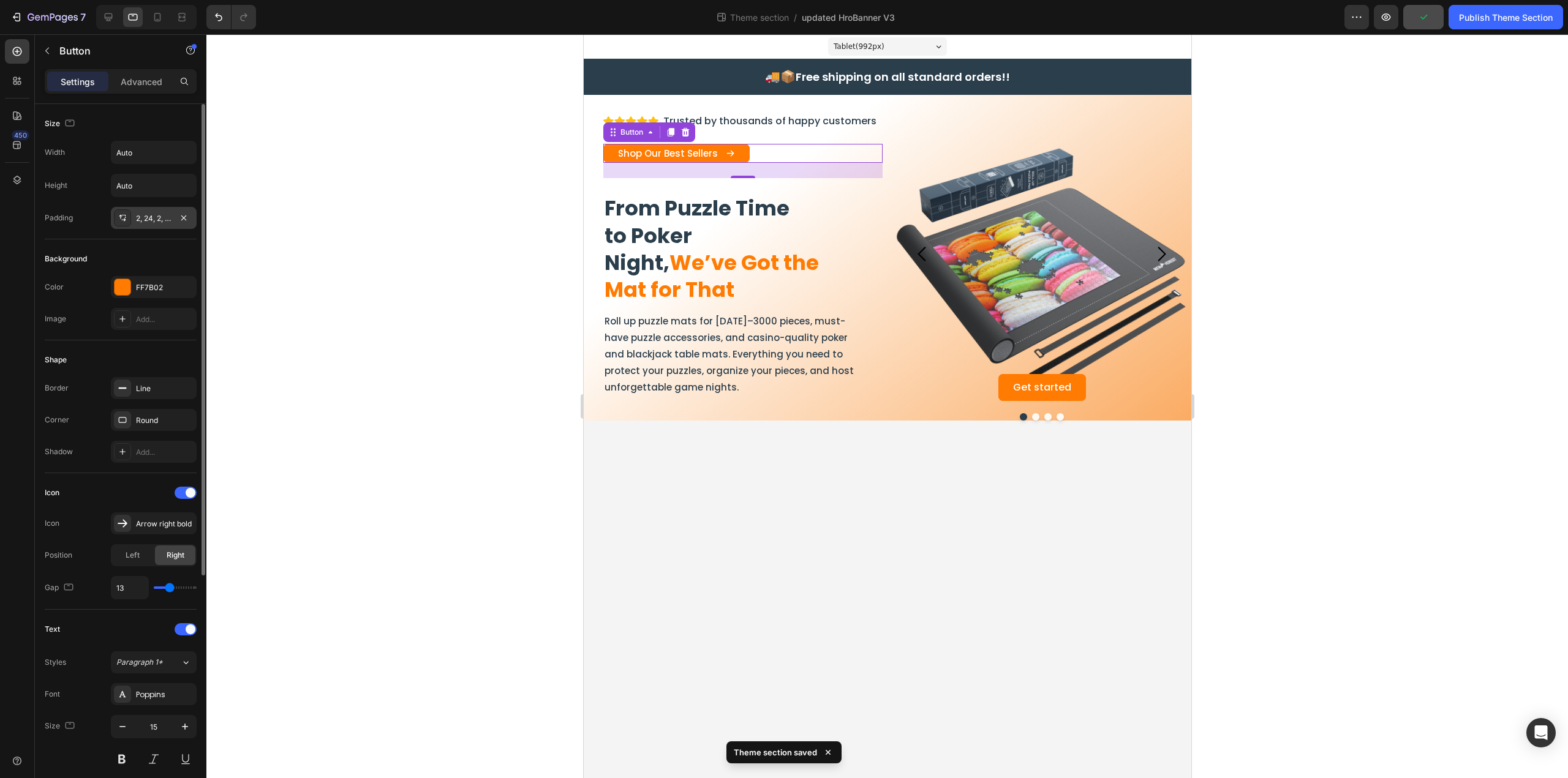
click at [125, 217] on icon at bounding box center [122, 218] width 9 height 9
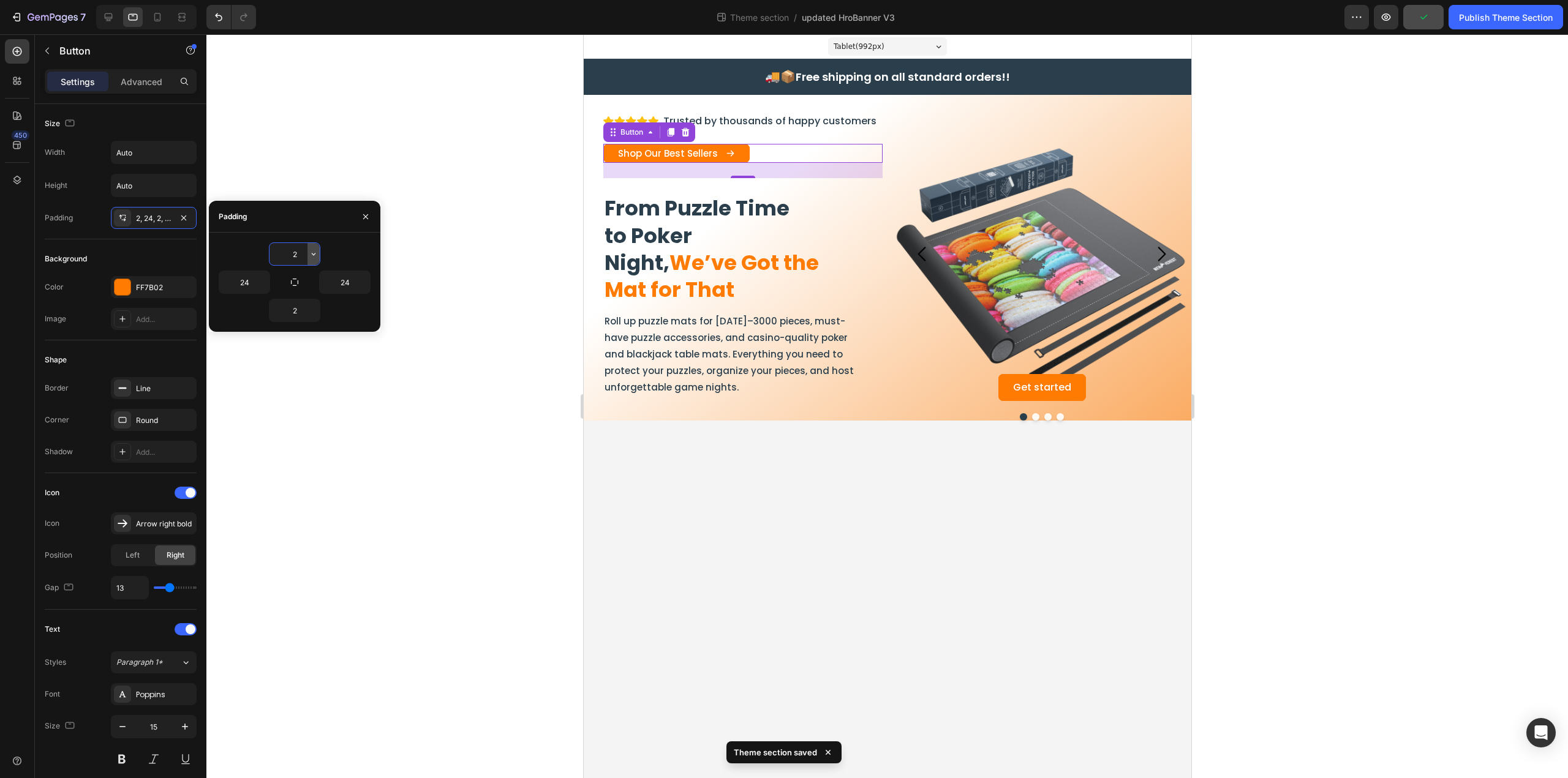
click at [315, 256] on icon "button" at bounding box center [313, 254] width 9 height 9
click at [280, 349] on p "S 8px" at bounding box center [271, 355] width 65 height 11
type input "8"
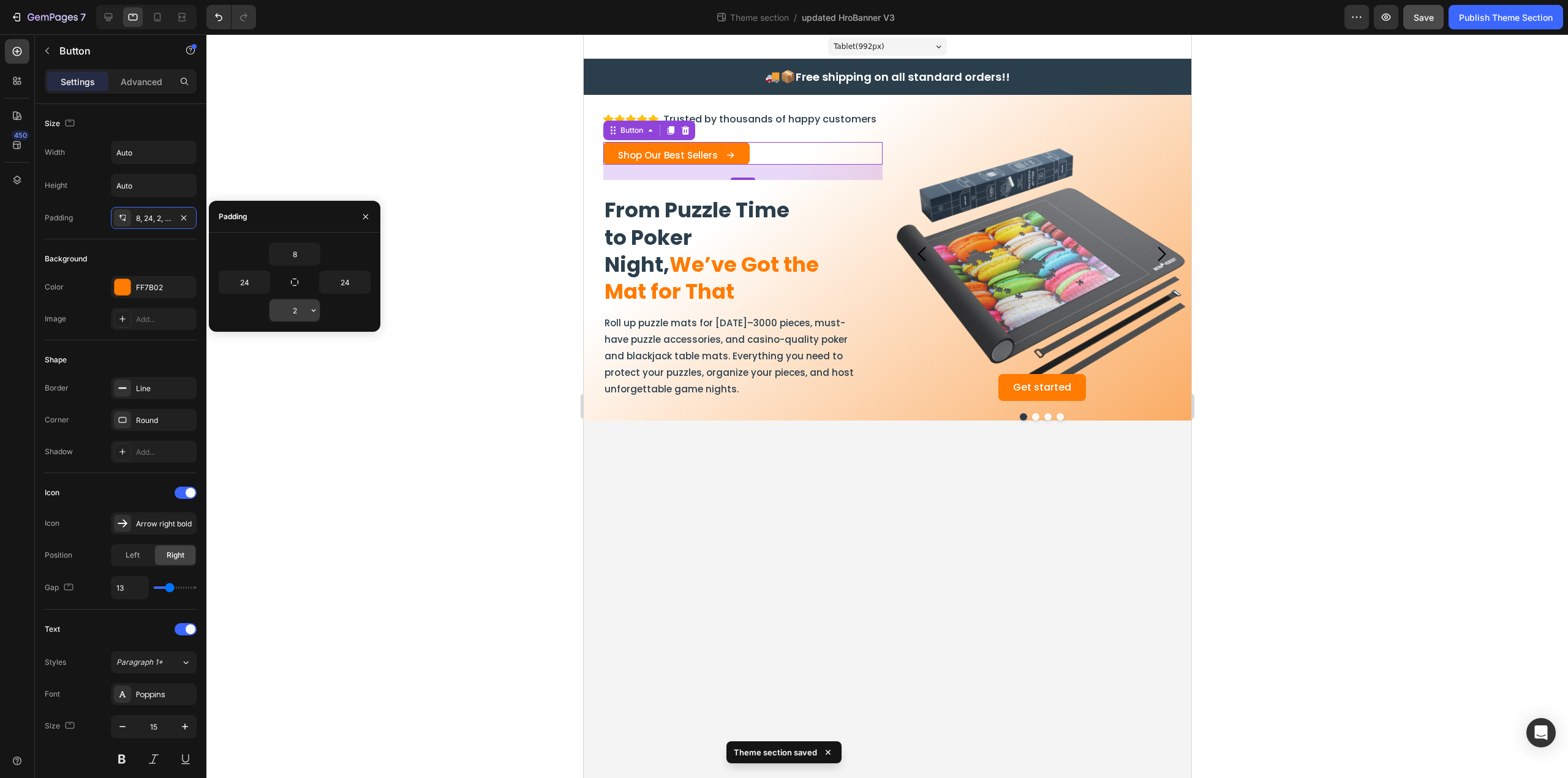
click at [312, 313] on icon "button" at bounding box center [313, 310] width 9 height 9
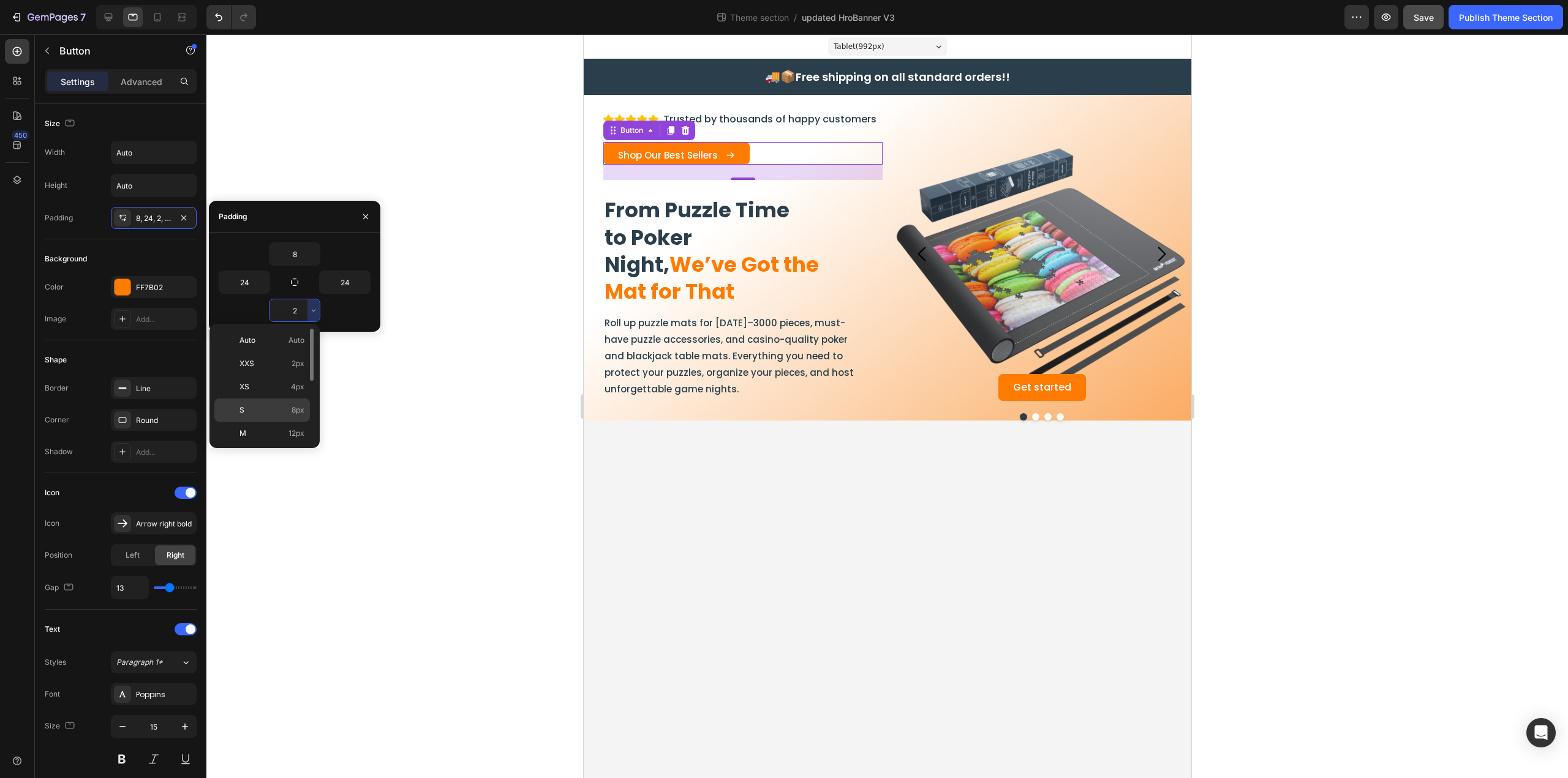
click at [271, 409] on p "S 8px" at bounding box center [271, 410] width 65 height 11
type input "8"
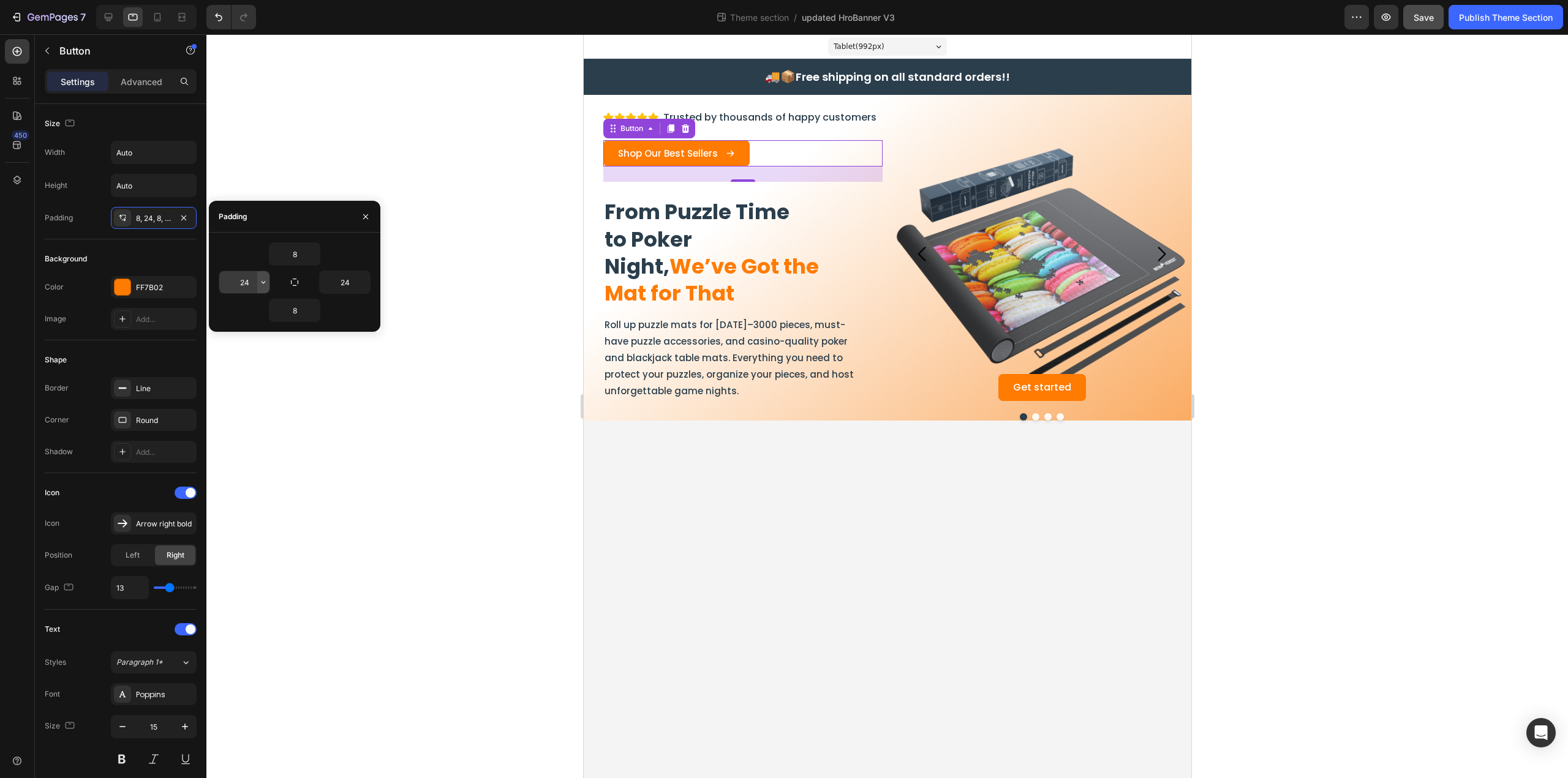
click at [263, 281] on icon "button" at bounding box center [263, 282] width 9 height 9
click at [223, 351] on div "2XL 32px" at bounding box center [212, 362] width 96 height 24
type input "32"
click at [367, 284] on icon "button" at bounding box center [364, 282] width 9 height 9
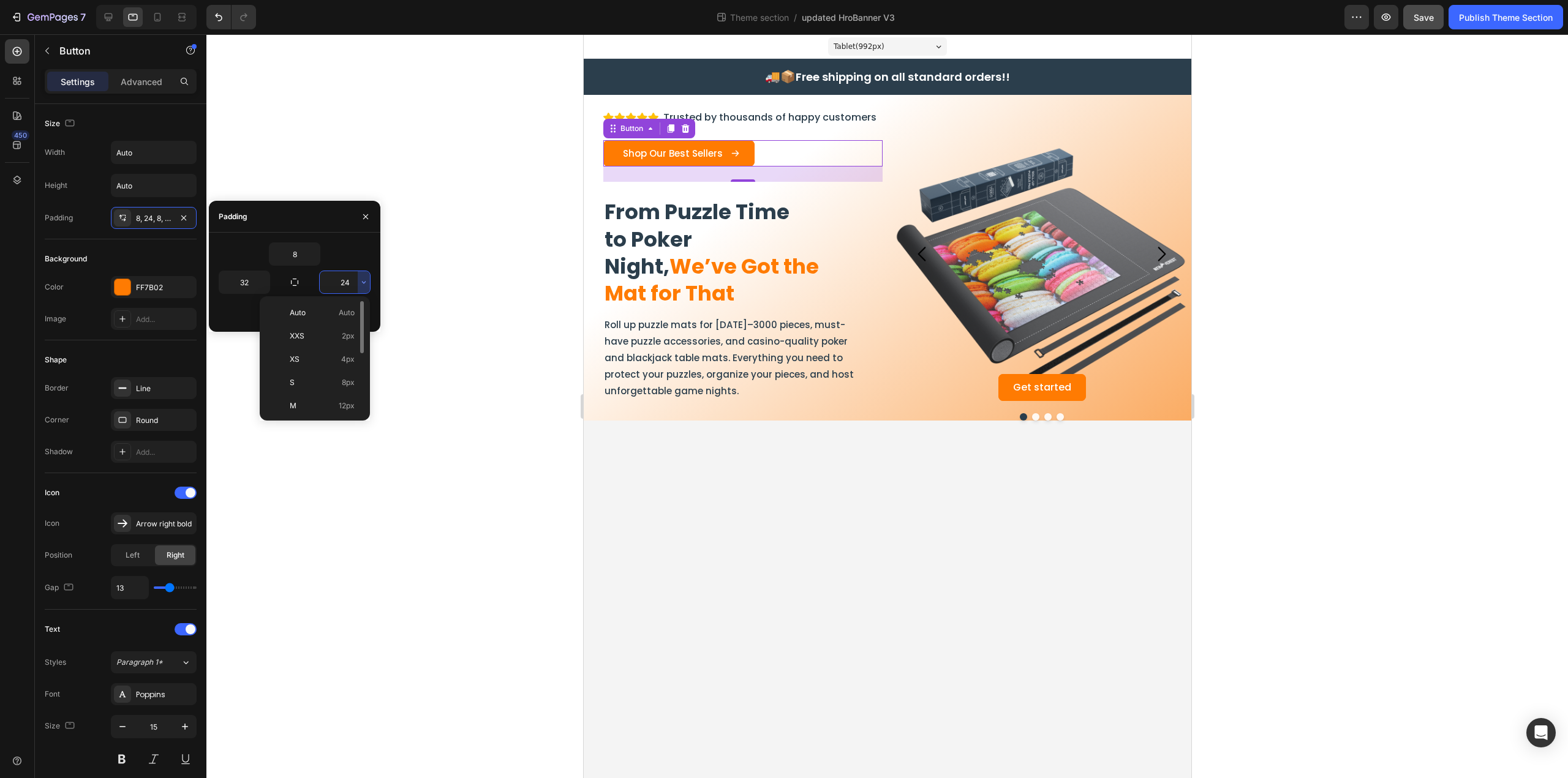
scroll to position [82, 0]
click at [308, 389] on p "2XL 32px" at bounding box center [322, 395] width 65 height 11
type input "32"
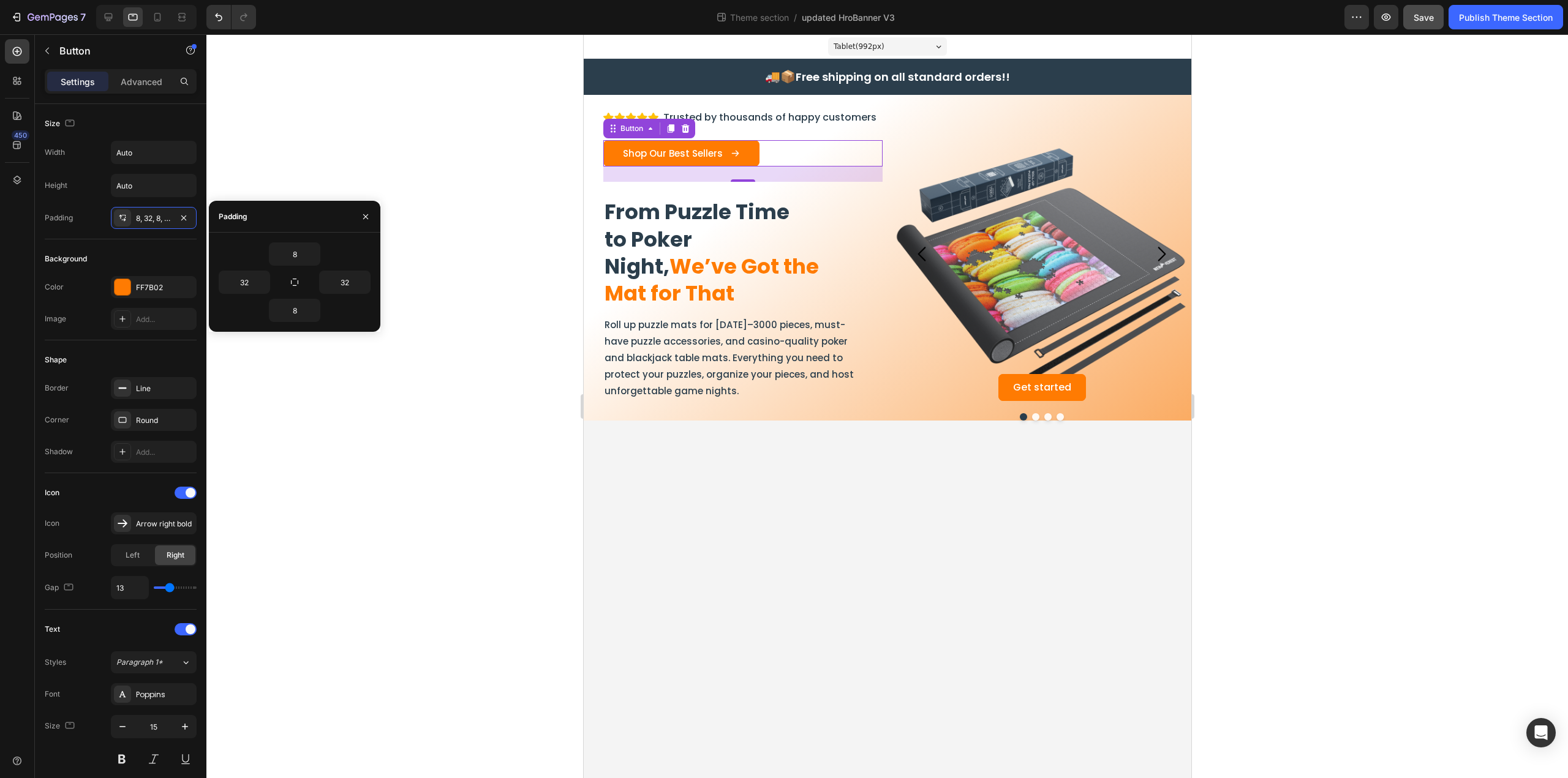
click at [312, 354] on div at bounding box center [887, 406] width 1361 height 744
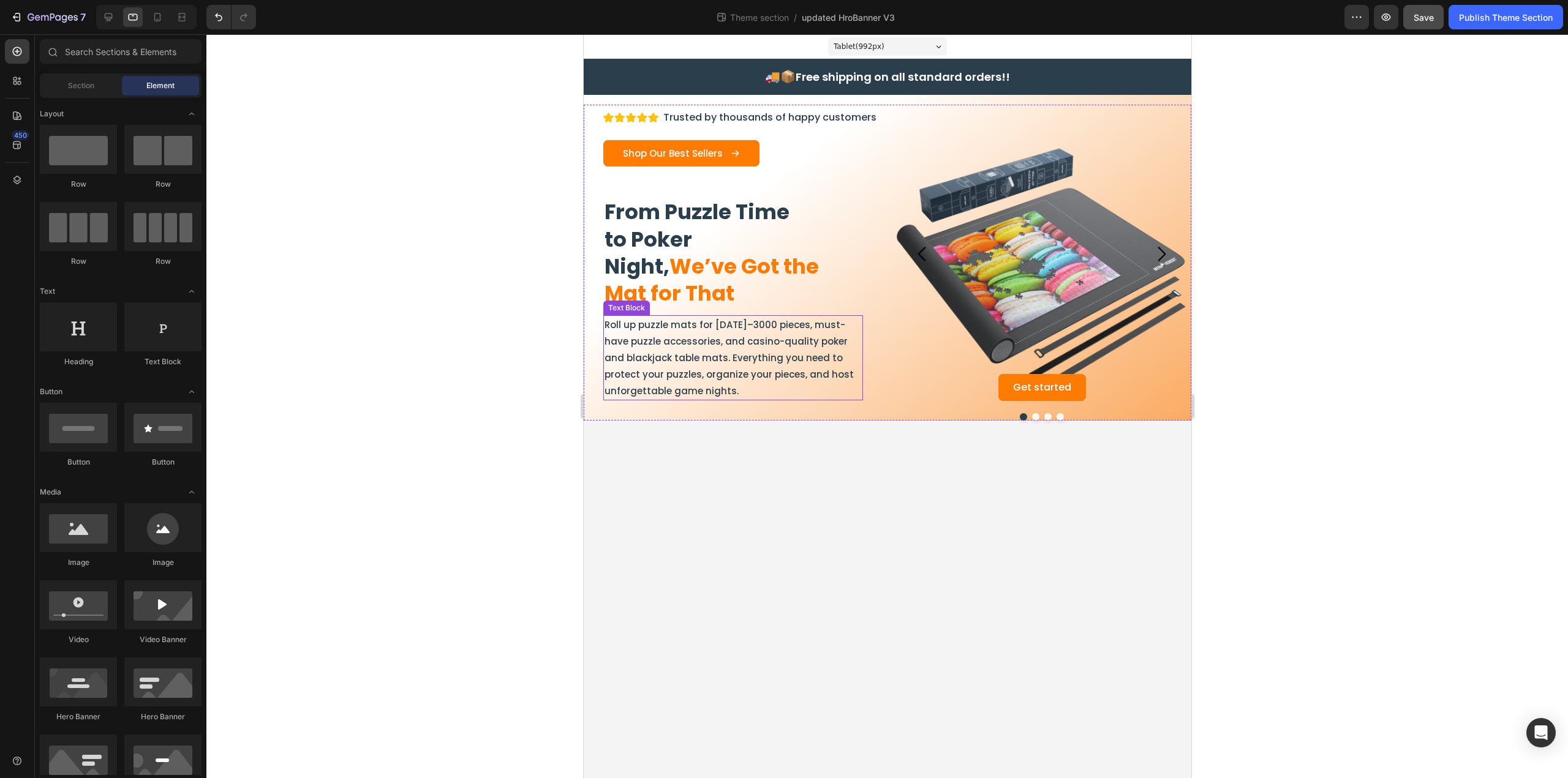
click at [619, 348] on p "Roll up puzzle mats for [DATE]–3000 pieces, must-have puzzle accessories, and c…" at bounding box center [732, 358] width 257 height 83
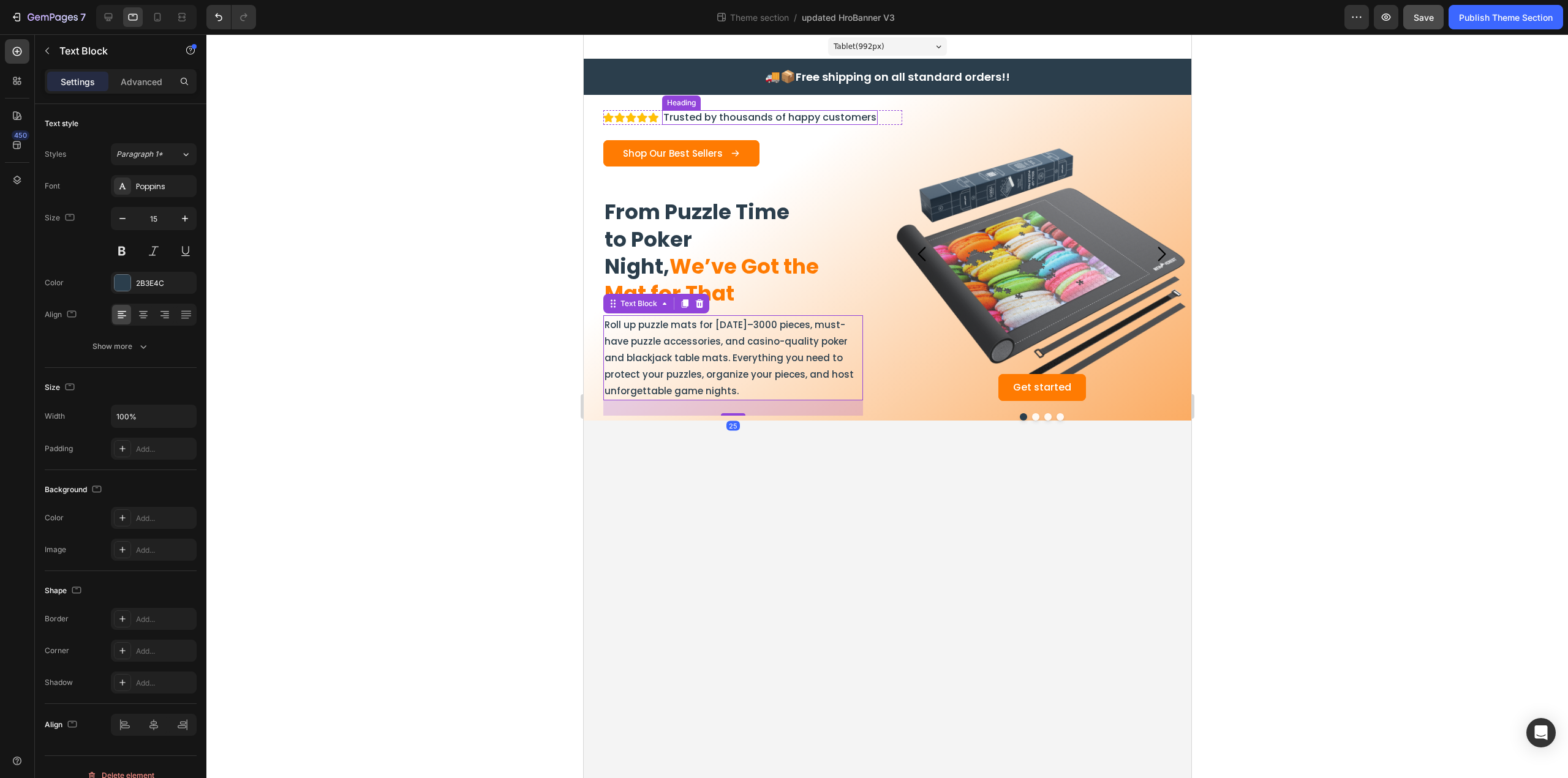
click at [737, 117] on h2 "Trusted by thousands of happy customers" at bounding box center [769, 118] width 215 height 15
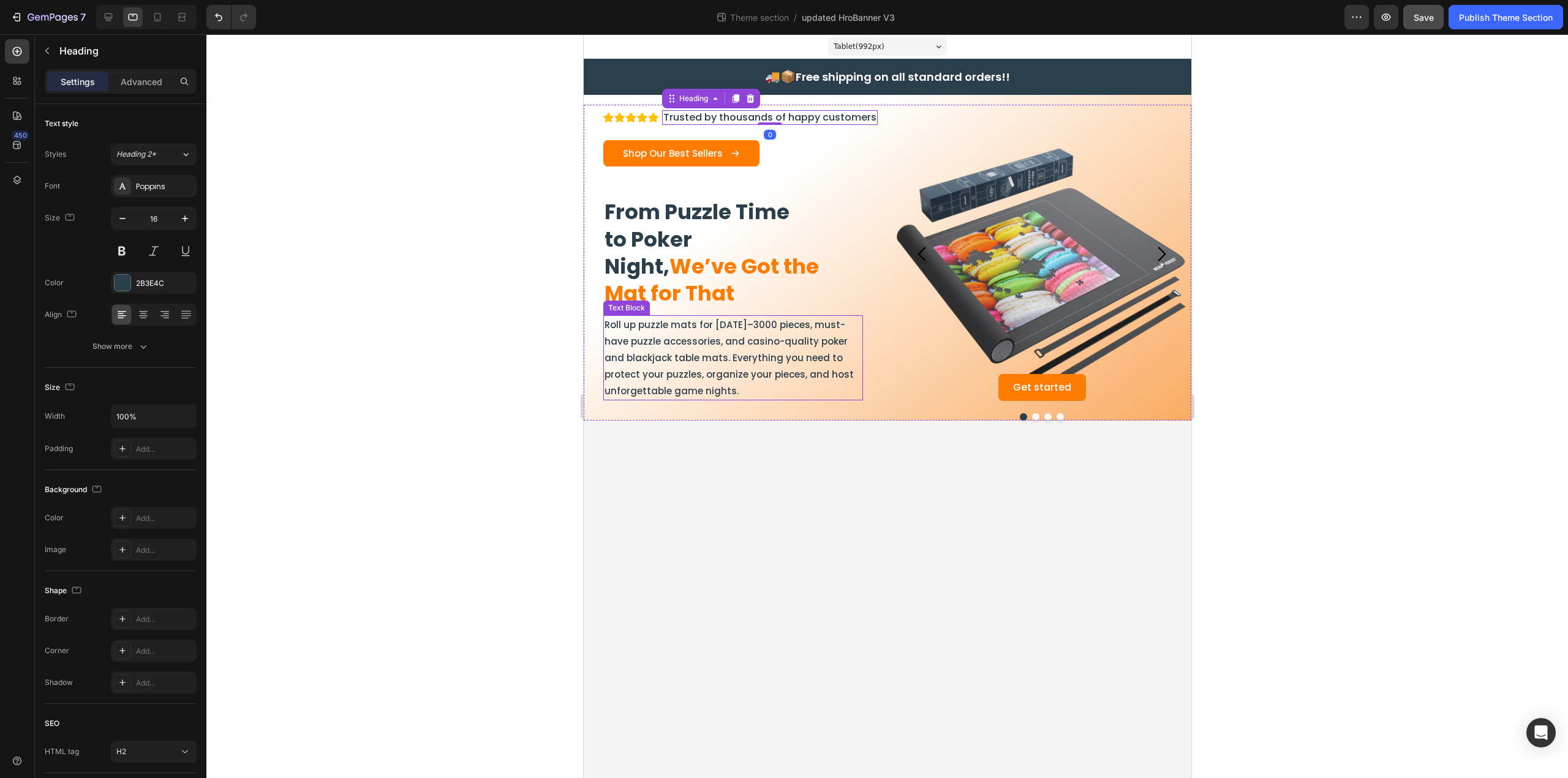
click at [703, 333] on p "Roll up puzzle mats for [DATE]–3000 pieces, must-have puzzle accessories, and c…" at bounding box center [732, 358] width 257 height 83
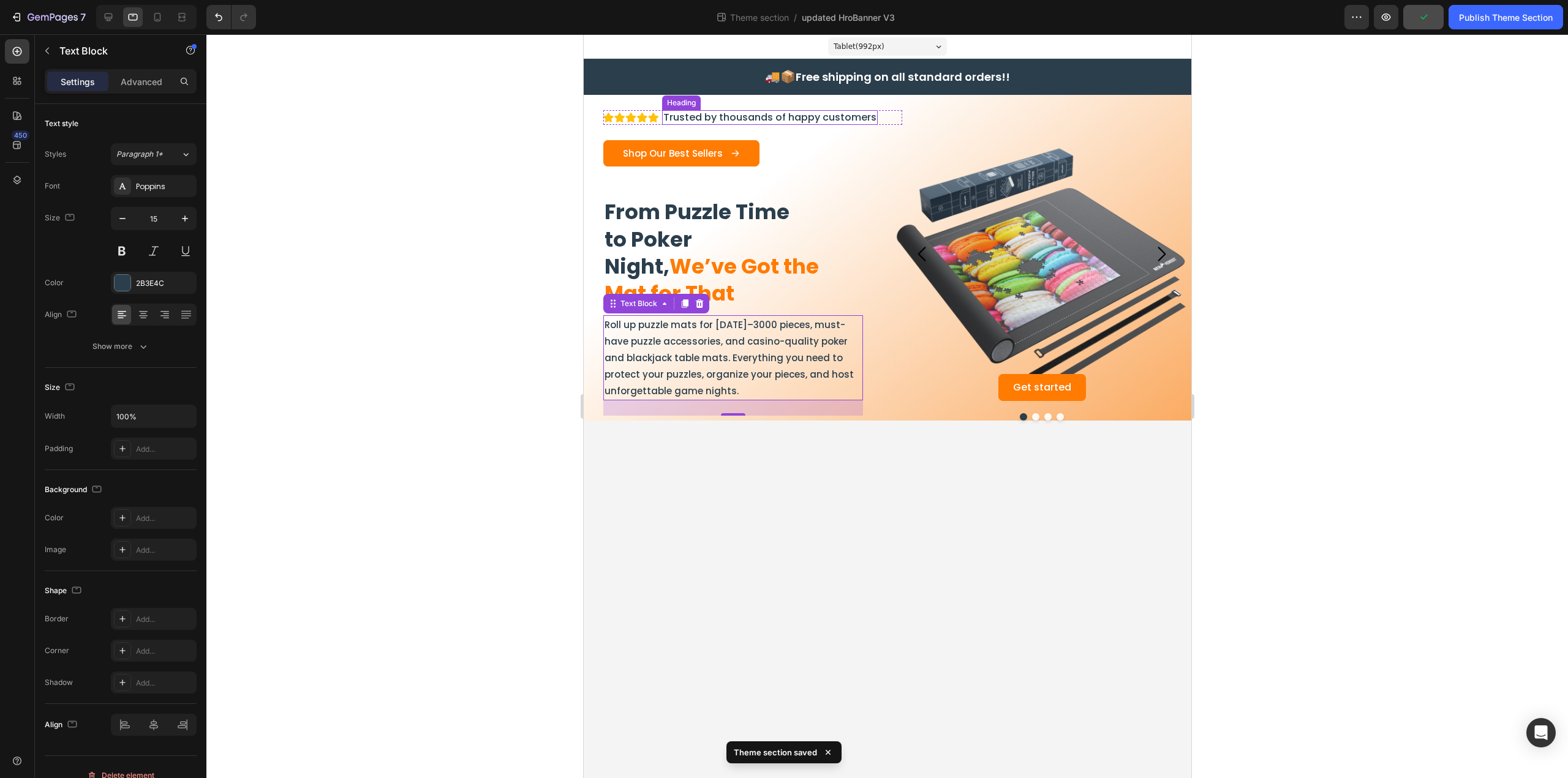
click at [746, 120] on h2 "Trusted by thousands of happy customers" at bounding box center [769, 118] width 215 height 15
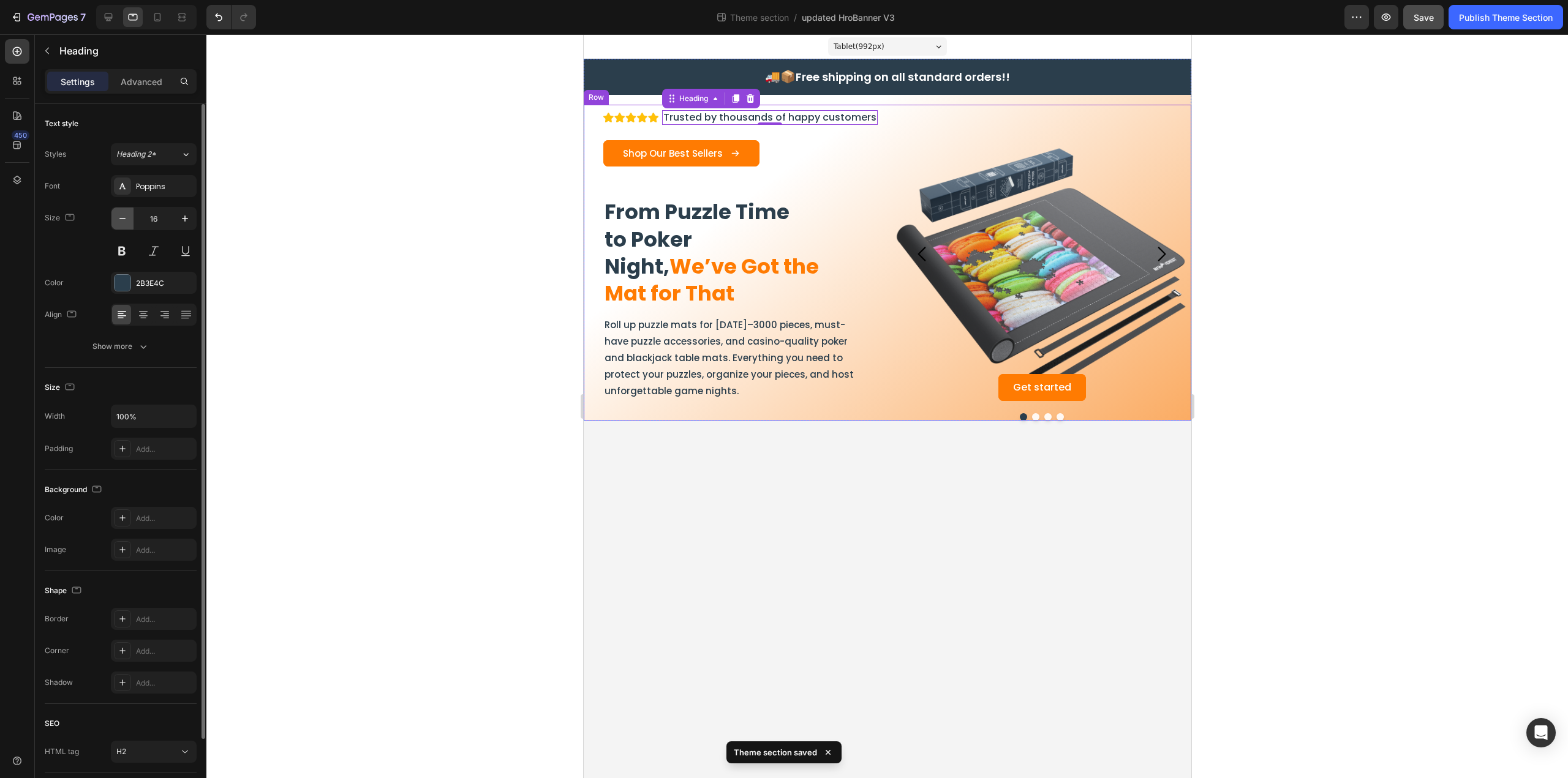
click at [123, 213] on icon "button" at bounding box center [122, 218] width 12 height 12
type input "15"
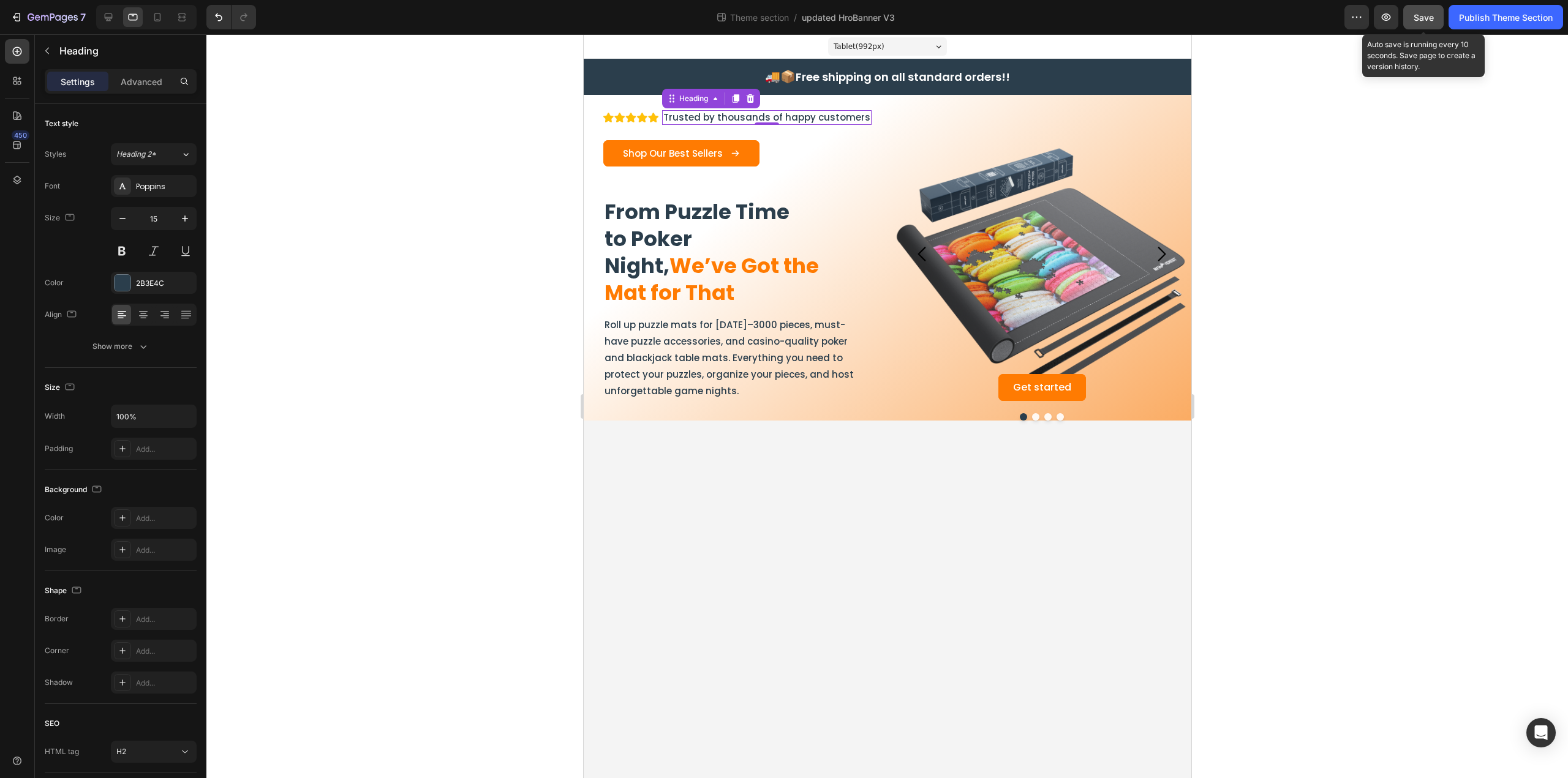
click at [1425, 15] on span "Save" at bounding box center [1423, 17] width 20 height 10
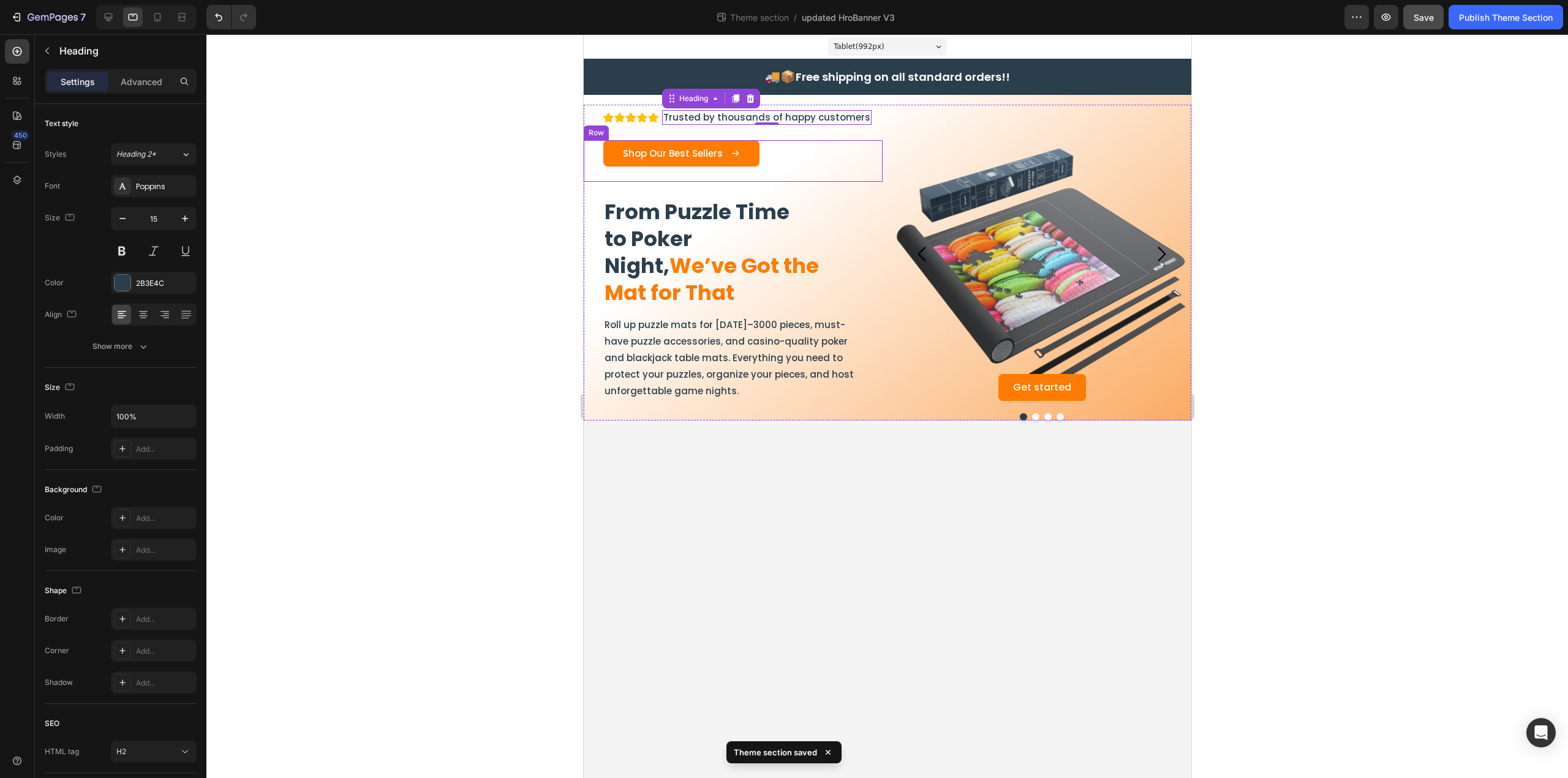
click at [735, 180] on div "Shop Our Best Sellers Button" at bounding box center [732, 161] width 299 height 42
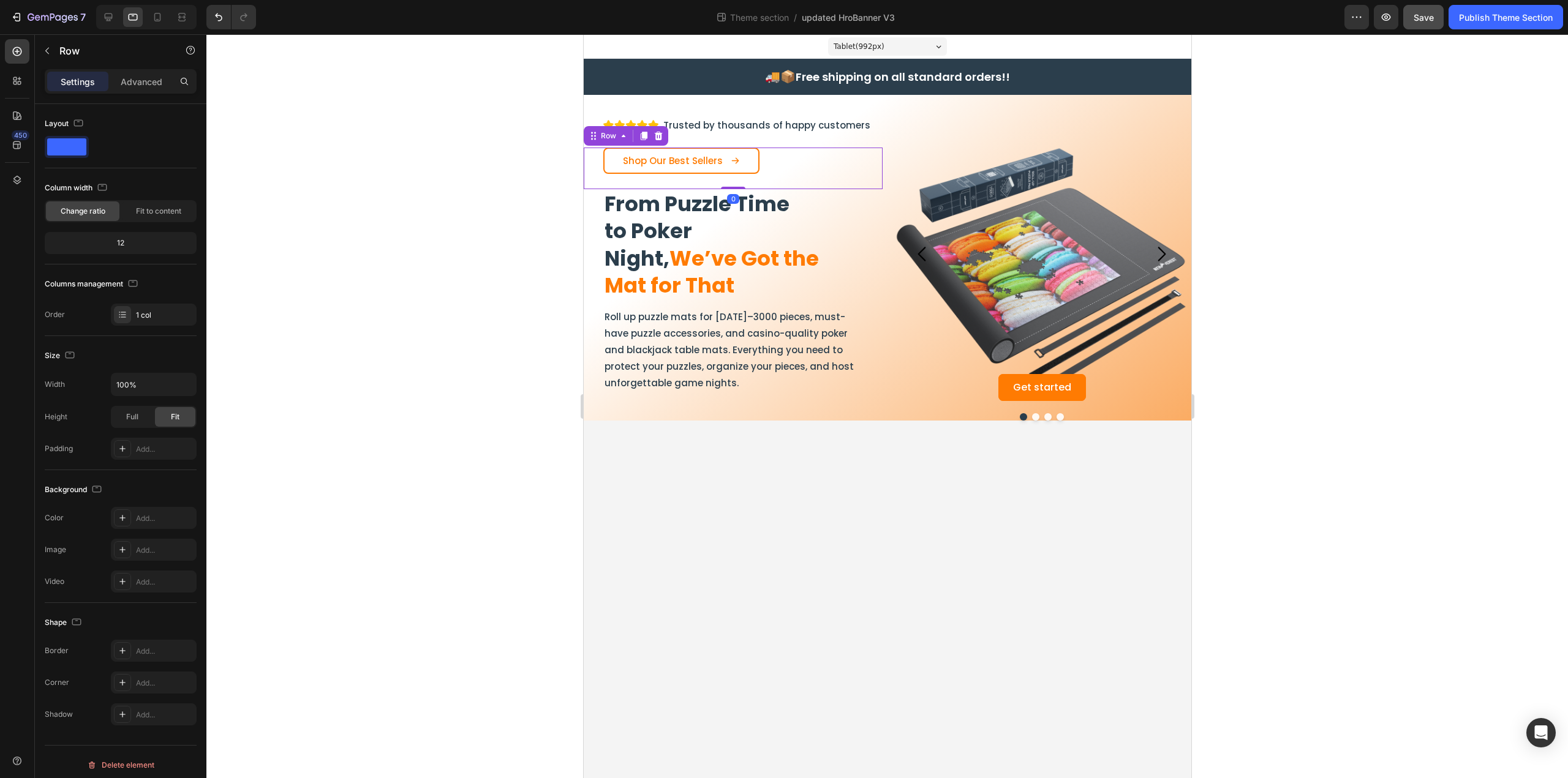
drag, startPoint x: 738, startPoint y: 195, endPoint x: 740, endPoint y: 174, distance: 21.1
click at [740, 174] on div "Shop Our Best Sellers Button Row 0" at bounding box center [732, 168] width 299 height 42
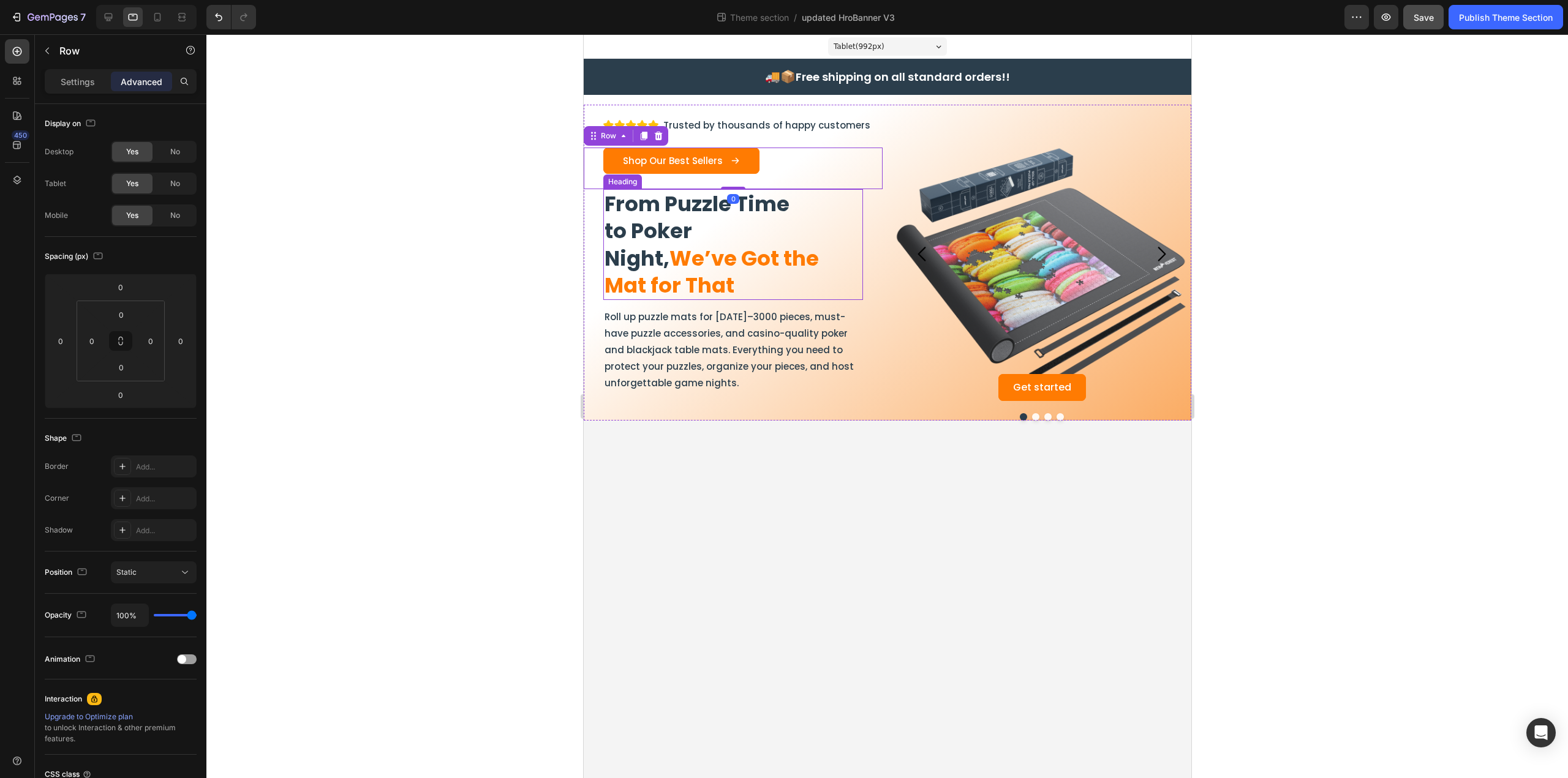
click at [722, 291] on h2 "From Puzzle Time to Poker Night, We’ve Got the Mat for That" at bounding box center [733, 244] width 260 height 111
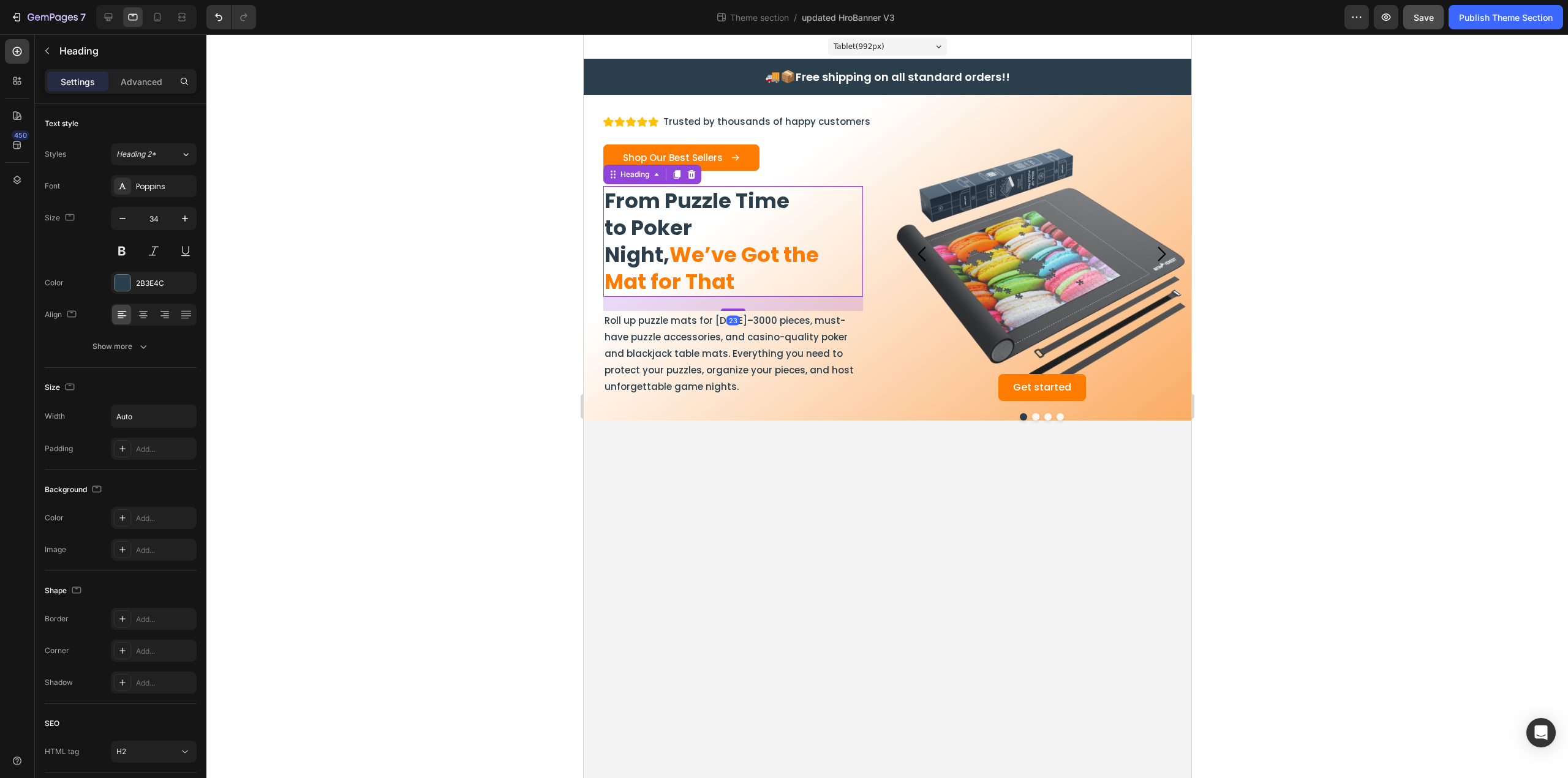
drag, startPoint x: 738, startPoint y: 305, endPoint x: 737, endPoint y: 311, distance: 6.1
click at [737, 311] on div "Image Trusted by thousands of happy customers Heading Row Shop Our Best Sellers…" at bounding box center [732, 262] width 299 height 316
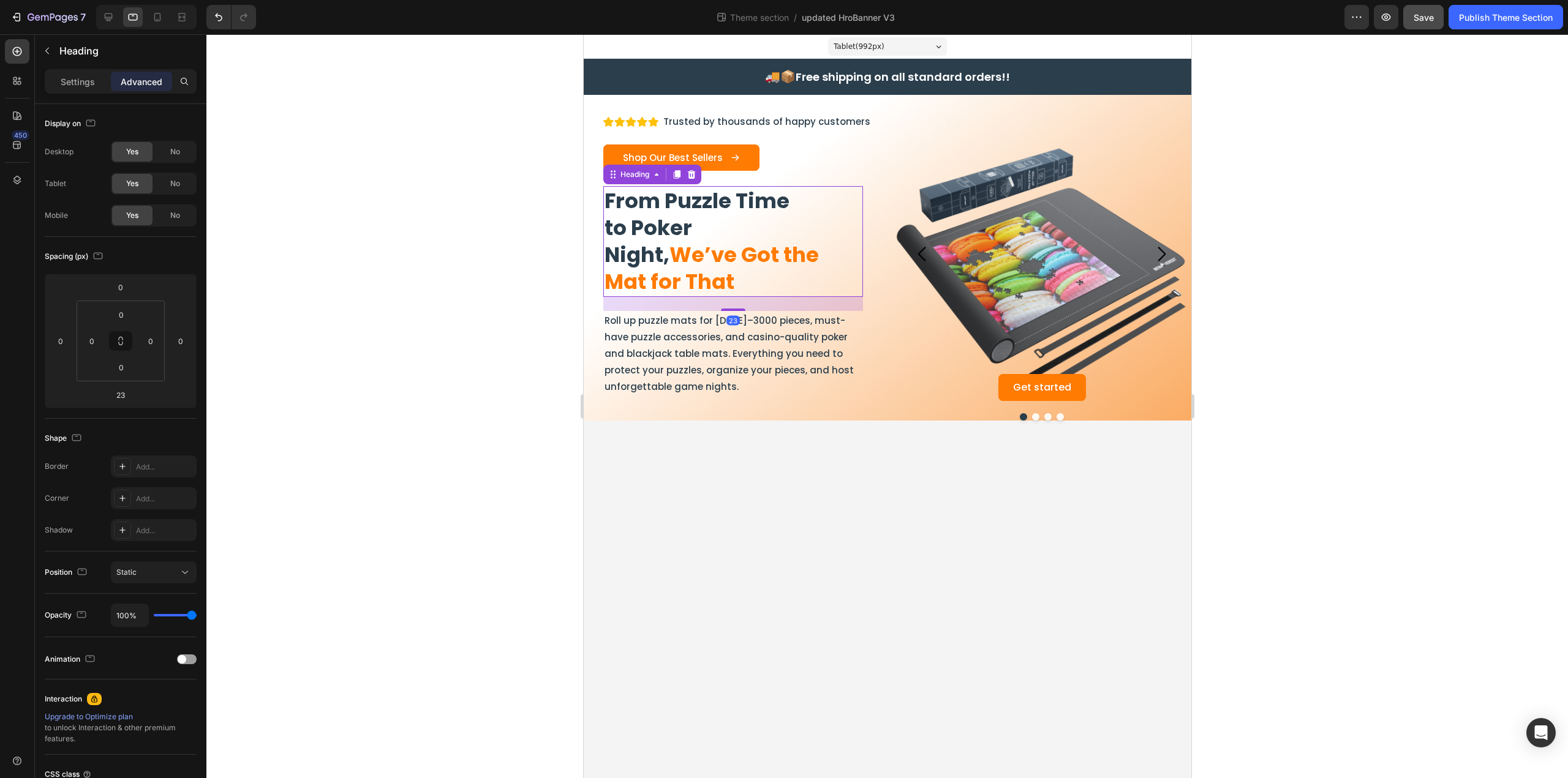
click at [737, 306] on div "23" at bounding box center [733, 304] width 260 height 14
click at [762, 178] on div "Shop Our Best Sellers Button" at bounding box center [732, 165] width 299 height 42
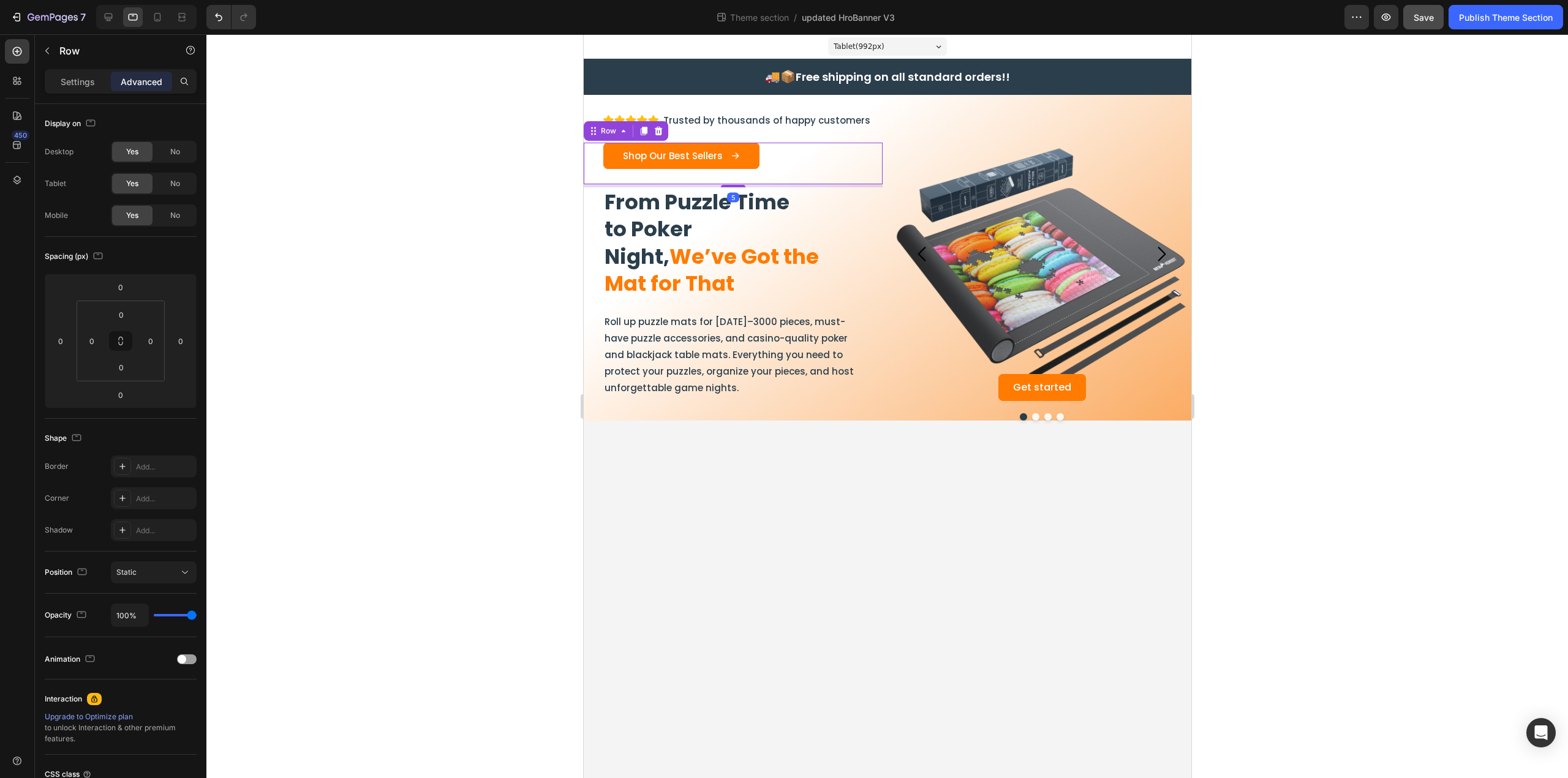
click at [734, 189] on div "Image Trusted by thousands of happy customers Heading Row Shop Our Best Sellers…" at bounding box center [732, 262] width 299 height 316
type input "5"
click at [735, 291] on h2 "From Puzzle Time to Poker Night, We’ve Got the Mat for That" at bounding box center [733, 242] width 260 height 111
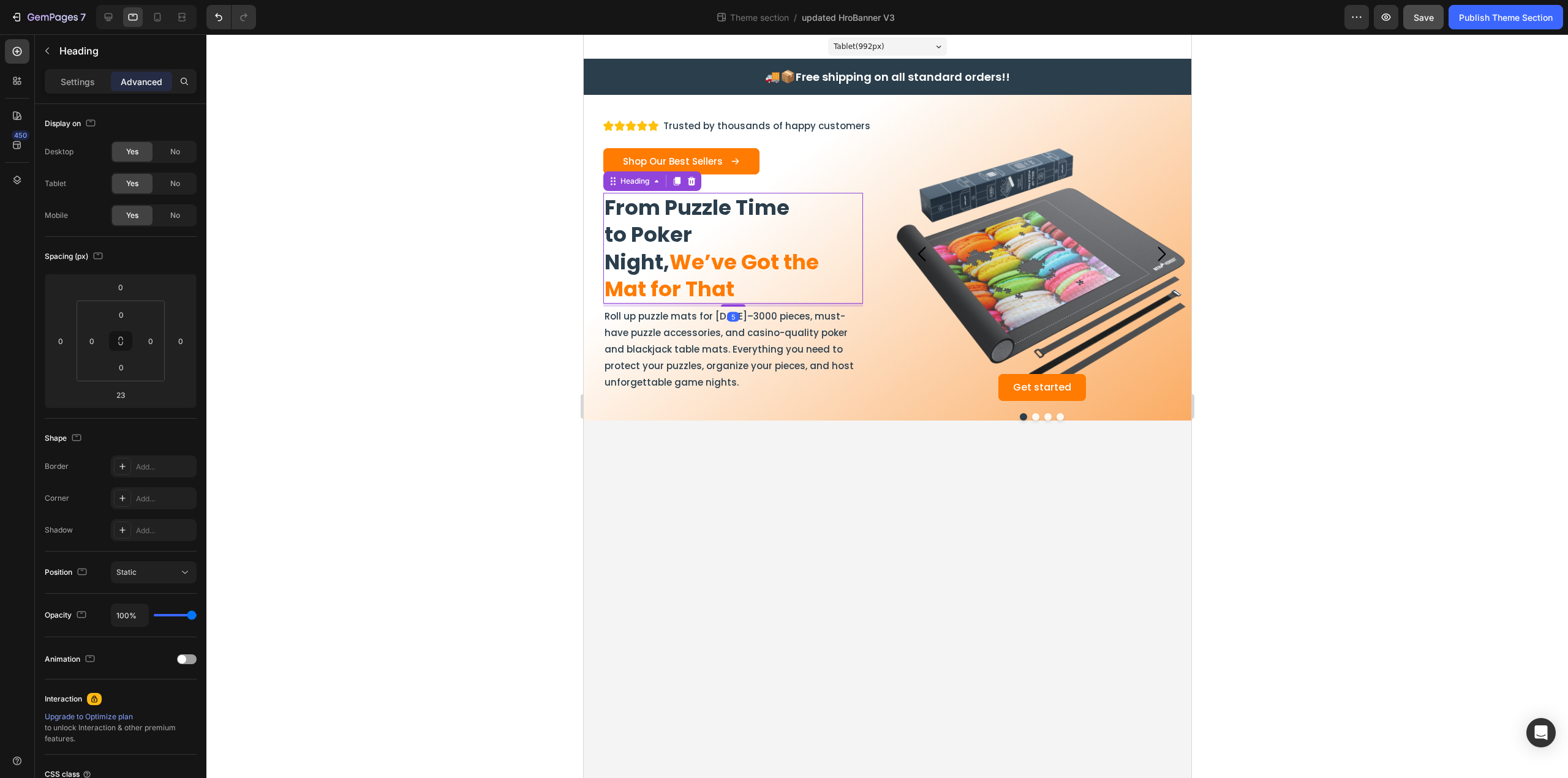
drag, startPoint x: 737, startPoint y: 311, endPoint x: 740, endPoint y: 300, distance: 11.4
click at [740, 300] on div "From Puzzle Time to Poker Night, We’ve Got the Mat for That Heading 5" at bounding box center [733, 248] width 260 height 111
type input "5"
click at [108, 15] on icon at bounding box center [108, 17] width 12 height 12
type input "32"
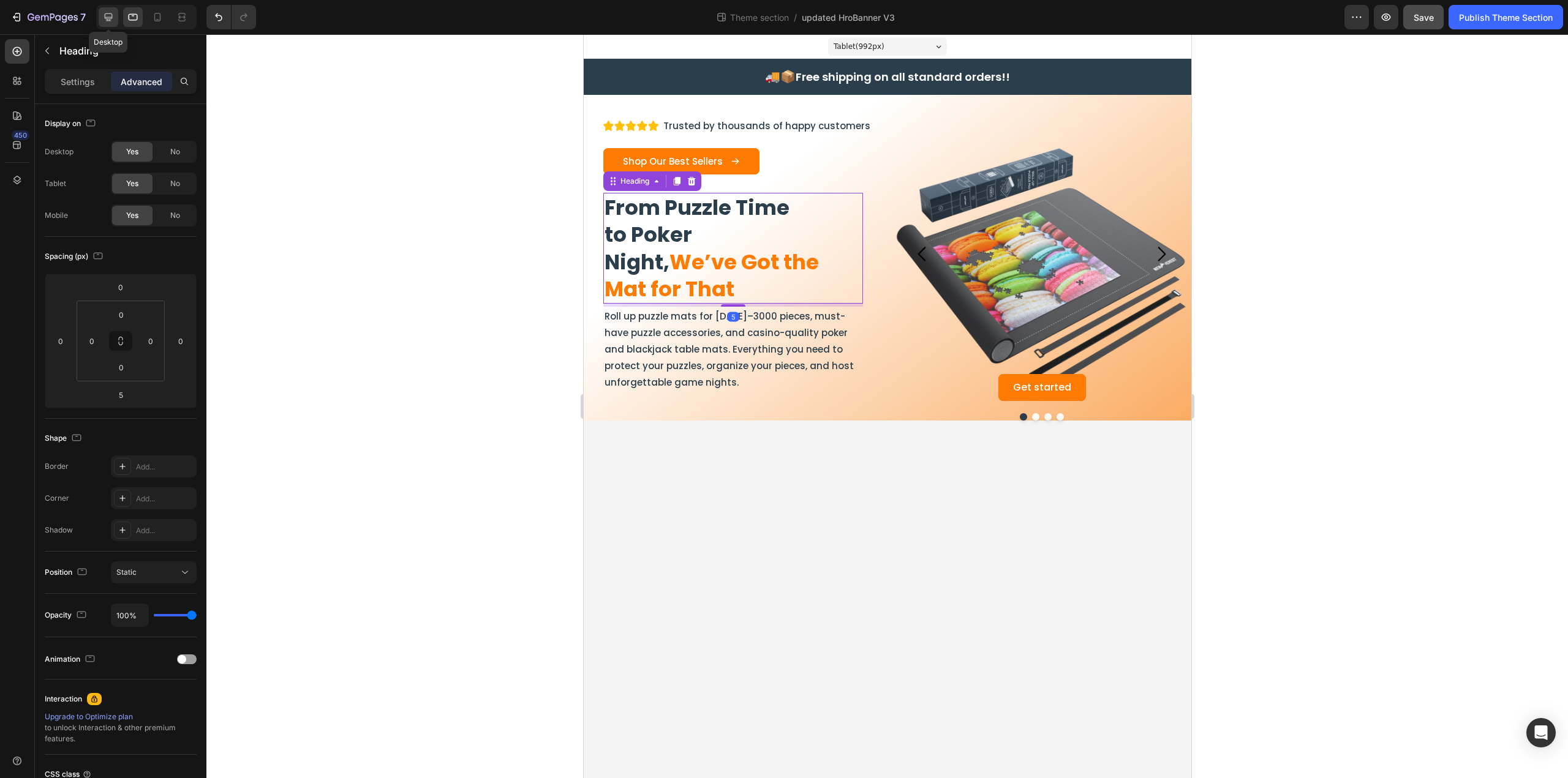
type input "25"
type input "32"
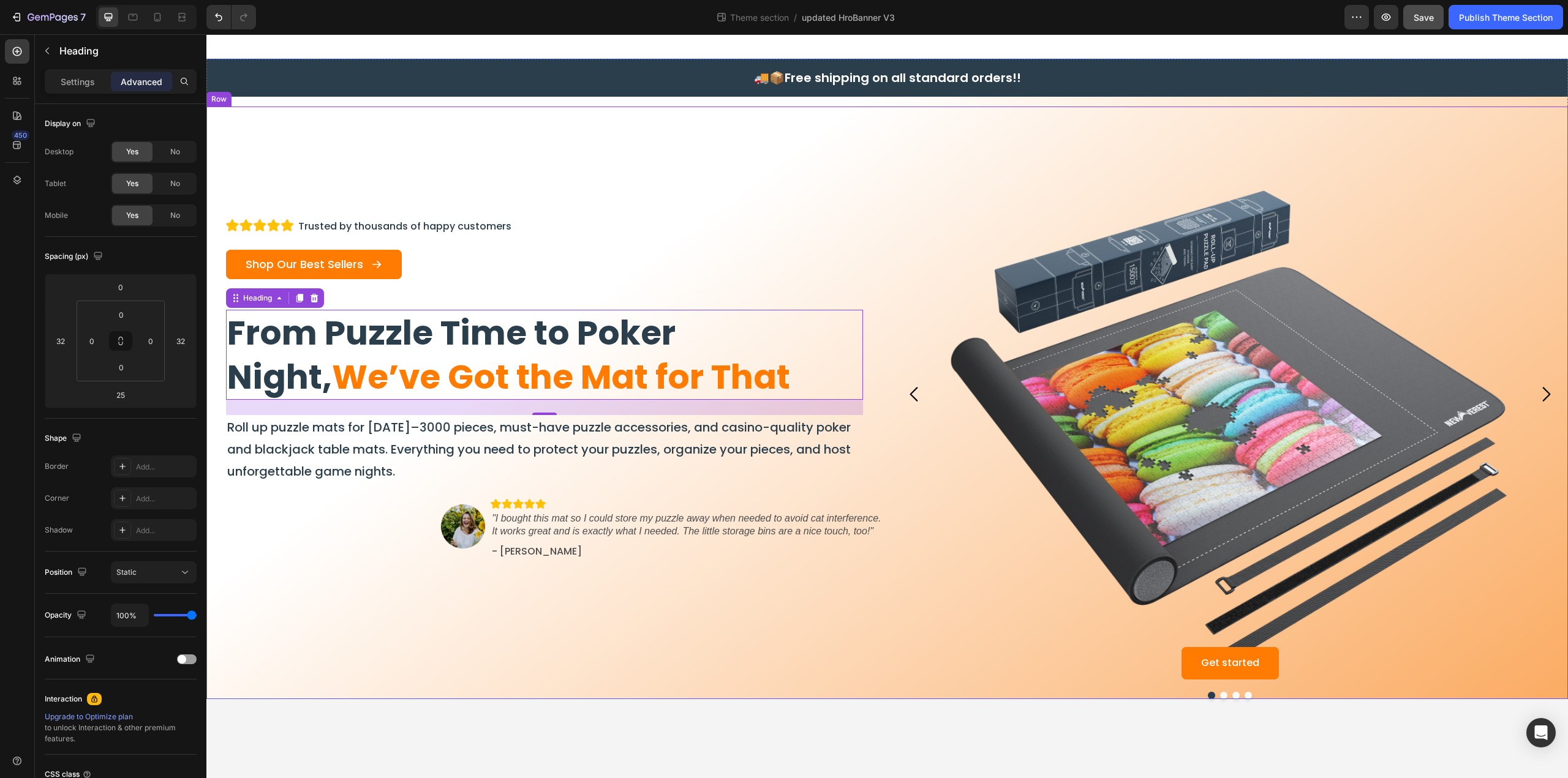
click at [475, 195] on div "Image Trusted by thousands of happy customers Heading Row Shop Our Best Sellers…" at bounding box center [544, 402] width 676 height 592
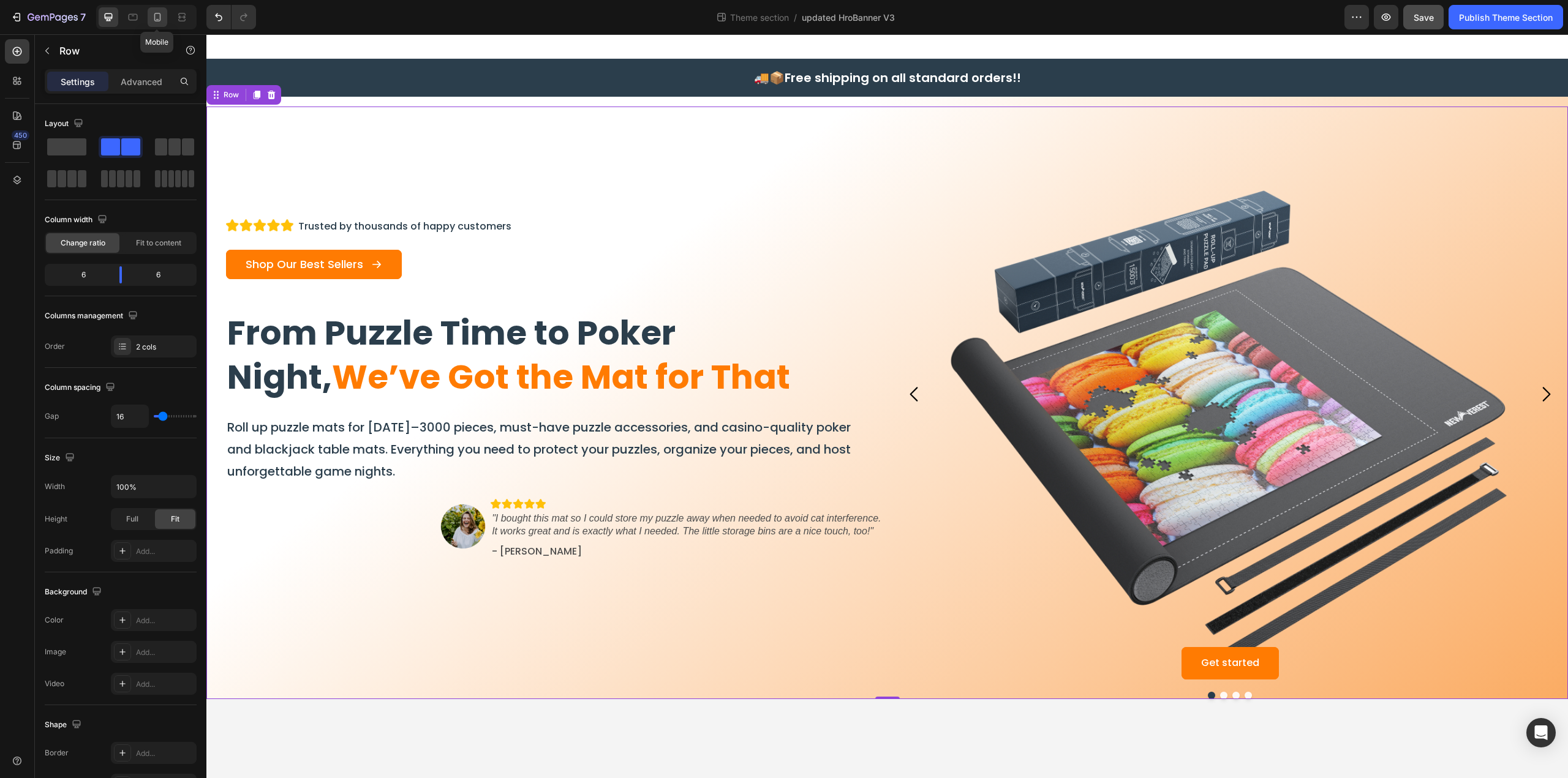
click at [162, 15] on icon at bounding box center [157, 17] width 12 height 12
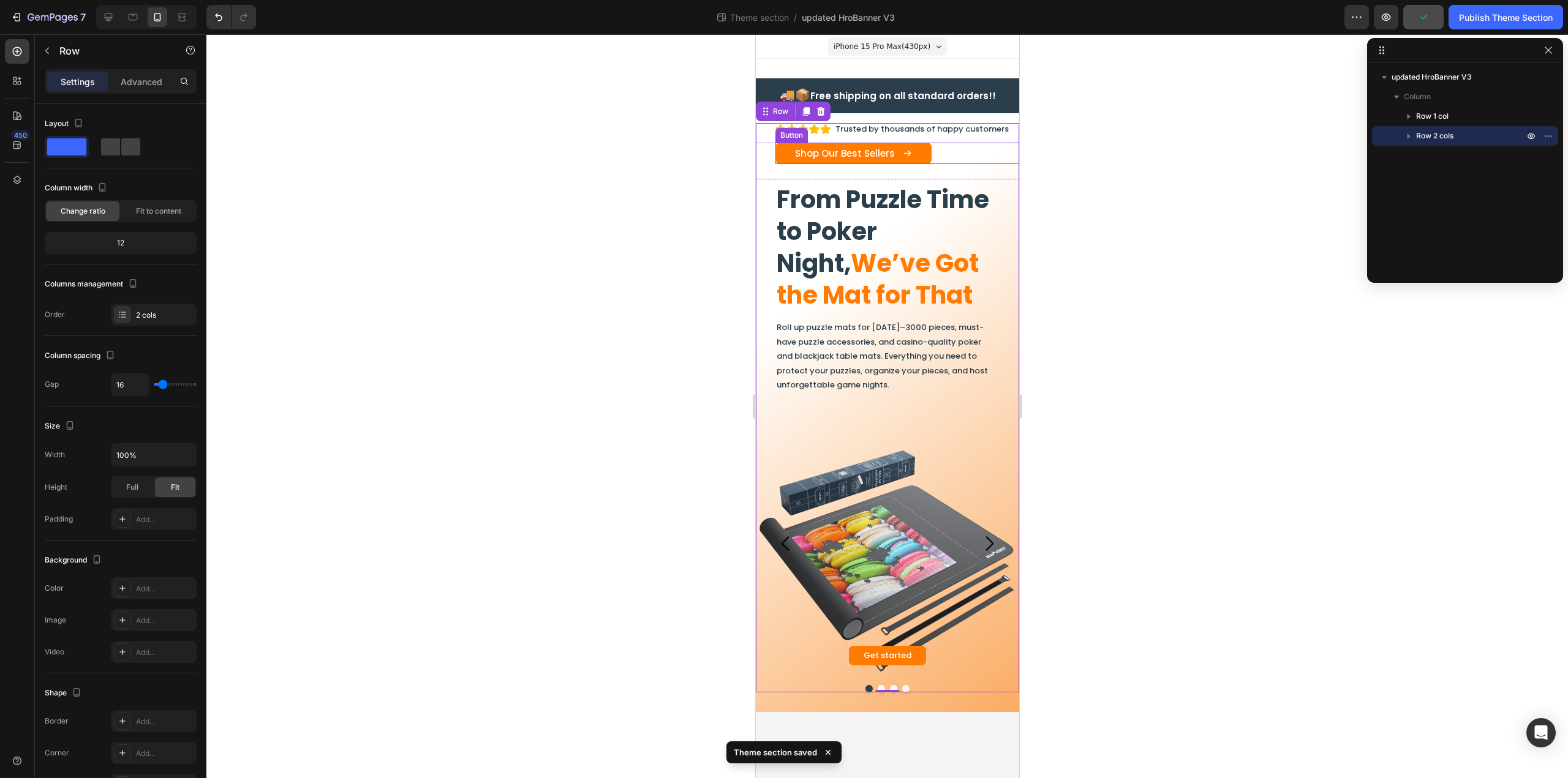
click at [957, 151] on div "Shop Our Best Sellers Button" at bounding box center [896, 153] width 244 height 22
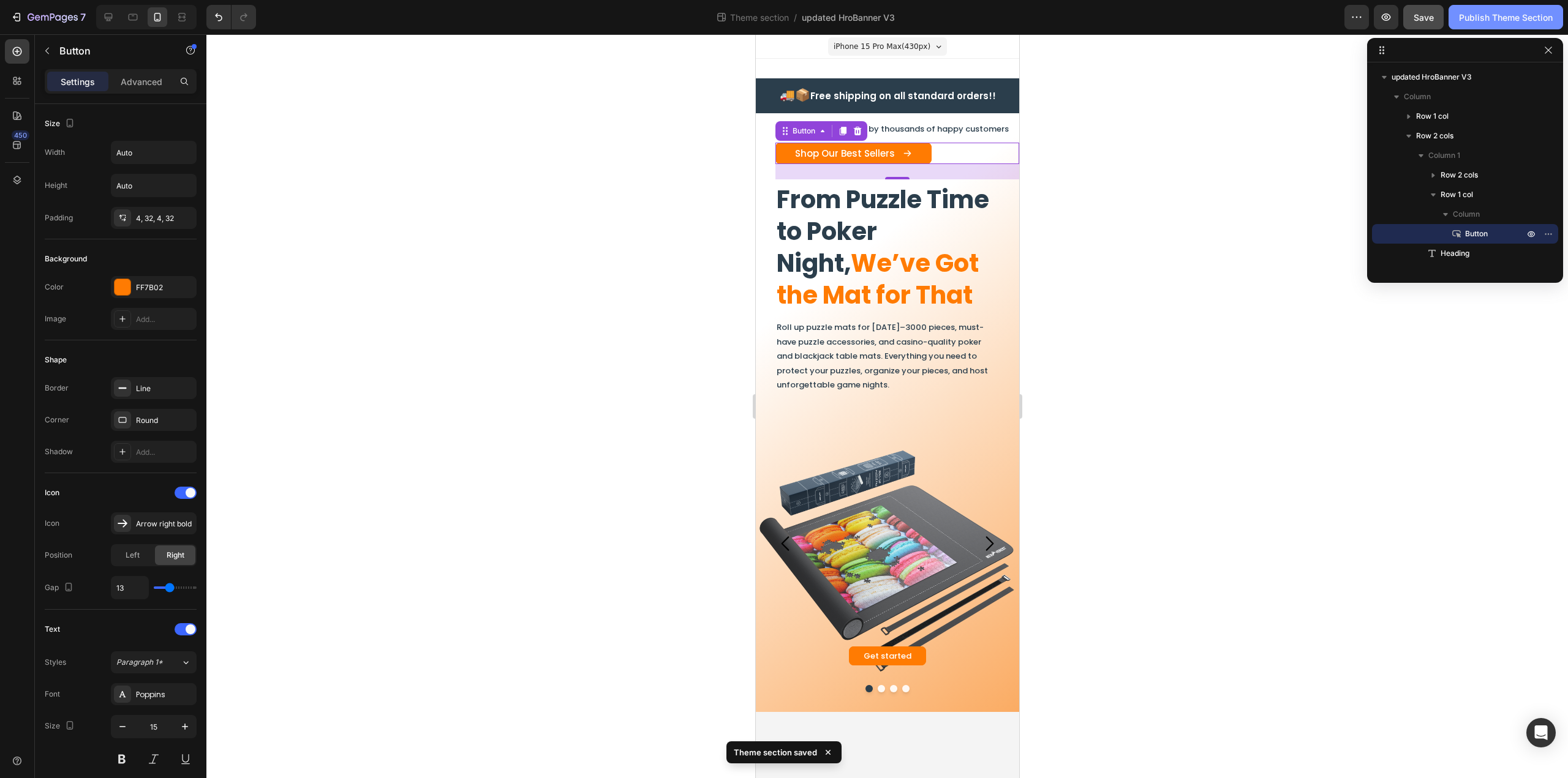
click at [1527, 12] on div "Publish Theme Section" at bounding box center [1505, 18] width 94 height 13
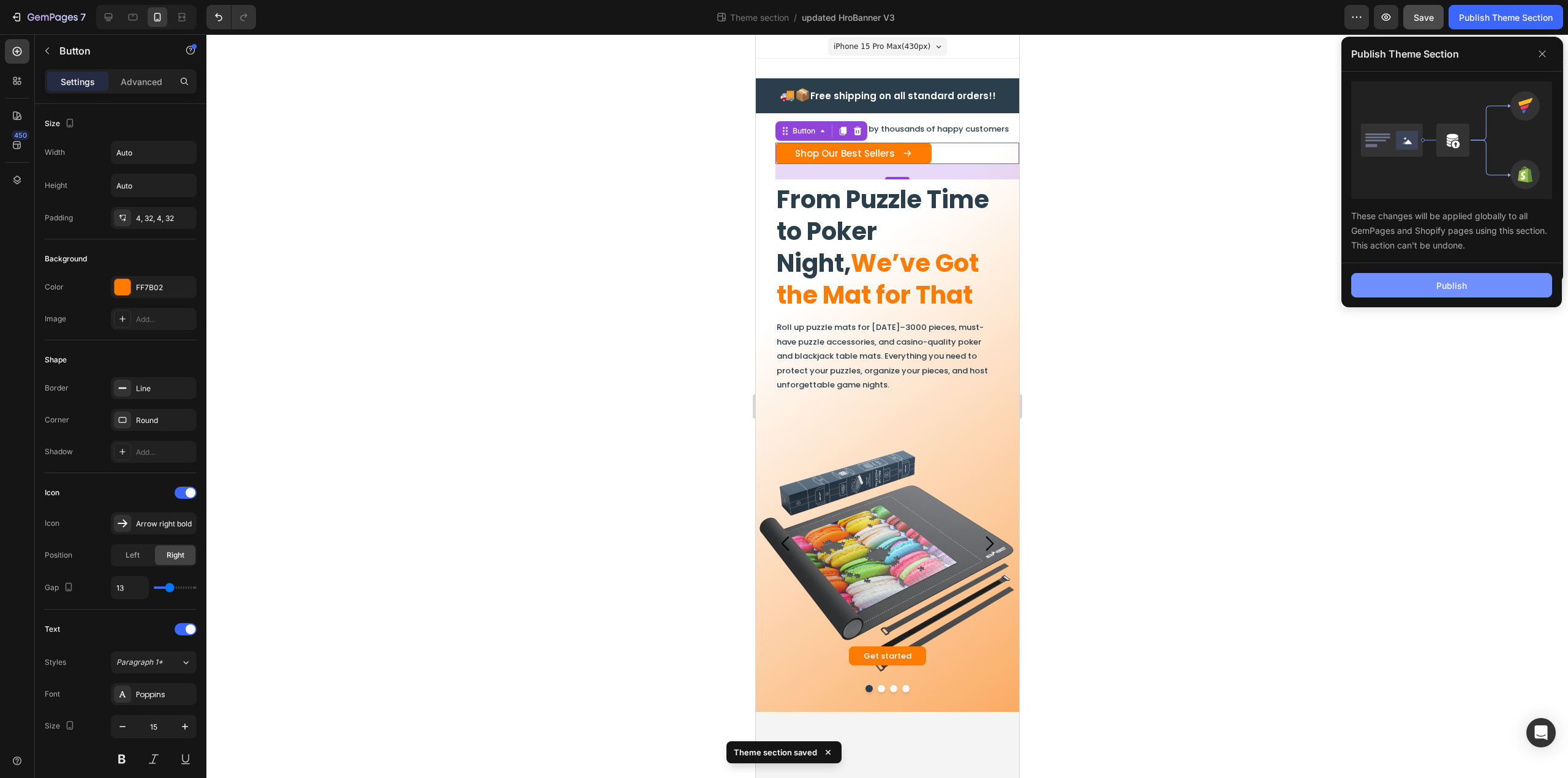
click at [1489, 280] on button "Publish" at bounding box center [1451, 286] width 201 height 25
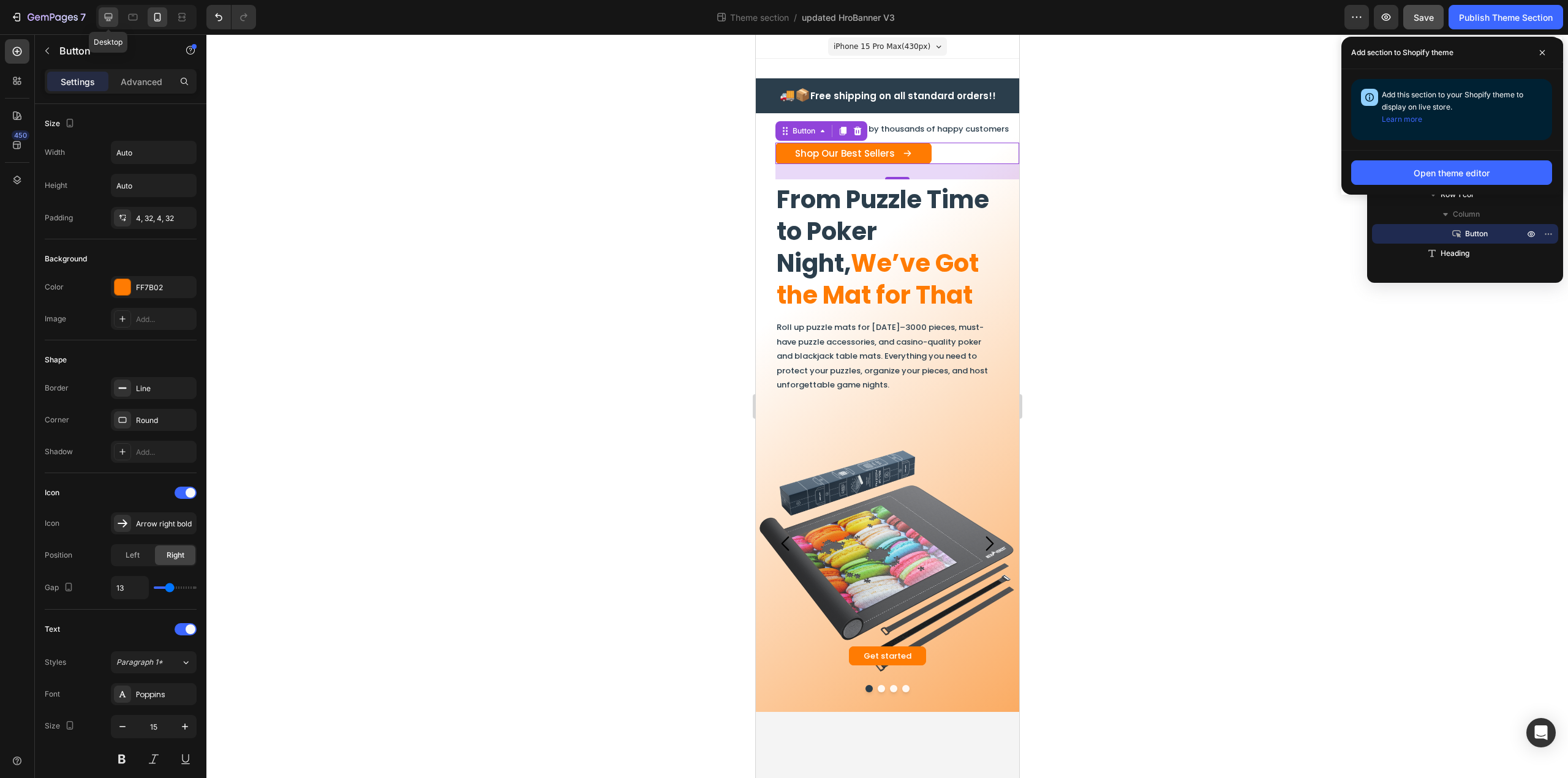
click at [103, 12] on icon at bounding box center [108, 17] width 12 height 12
type input "18"
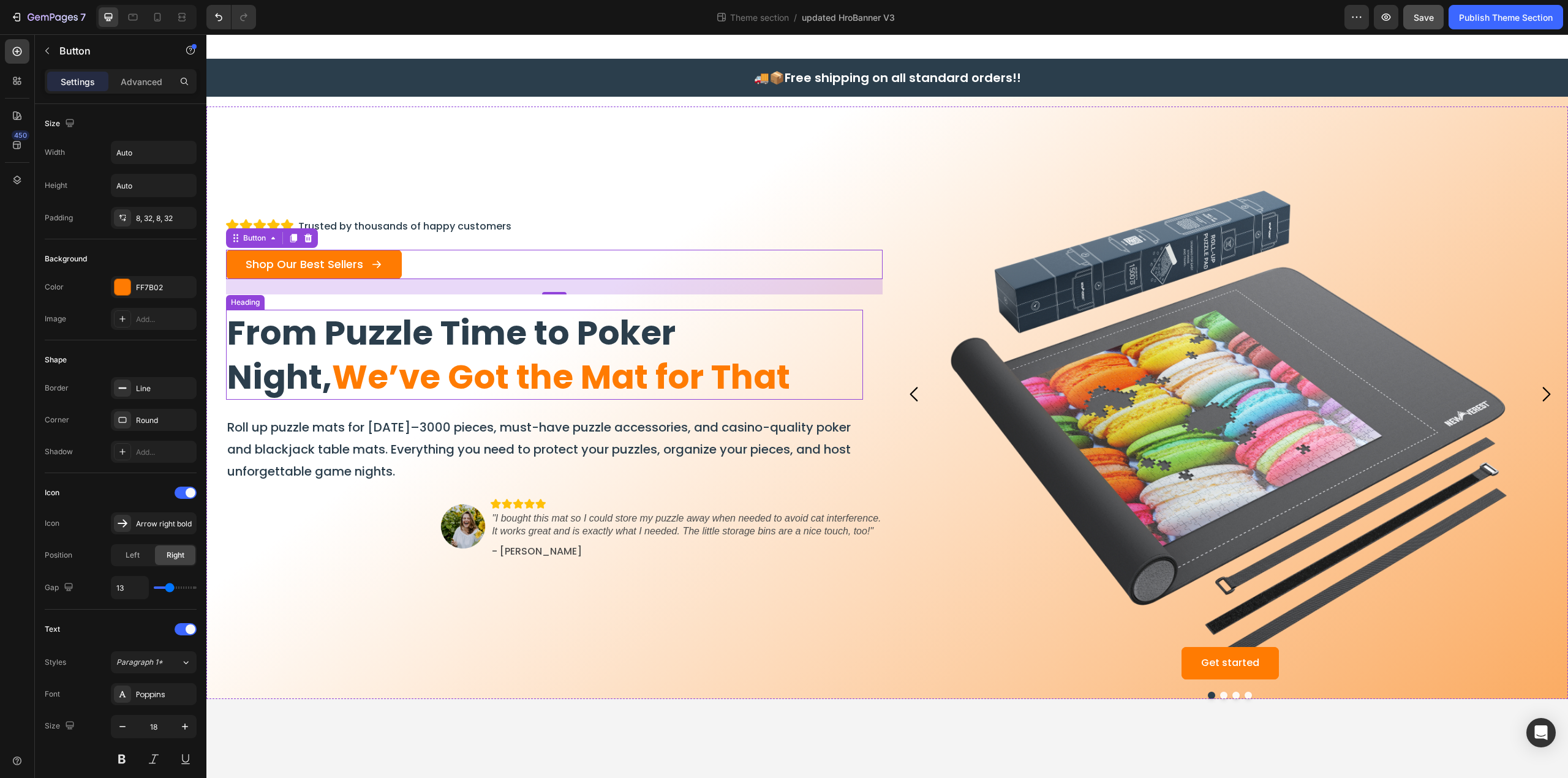
click at [514, 349] on h2 "From Puzzle Time to Poker Night, We’ve Got the Mat for That" at bounding box center [544, 354] width 637 height 90
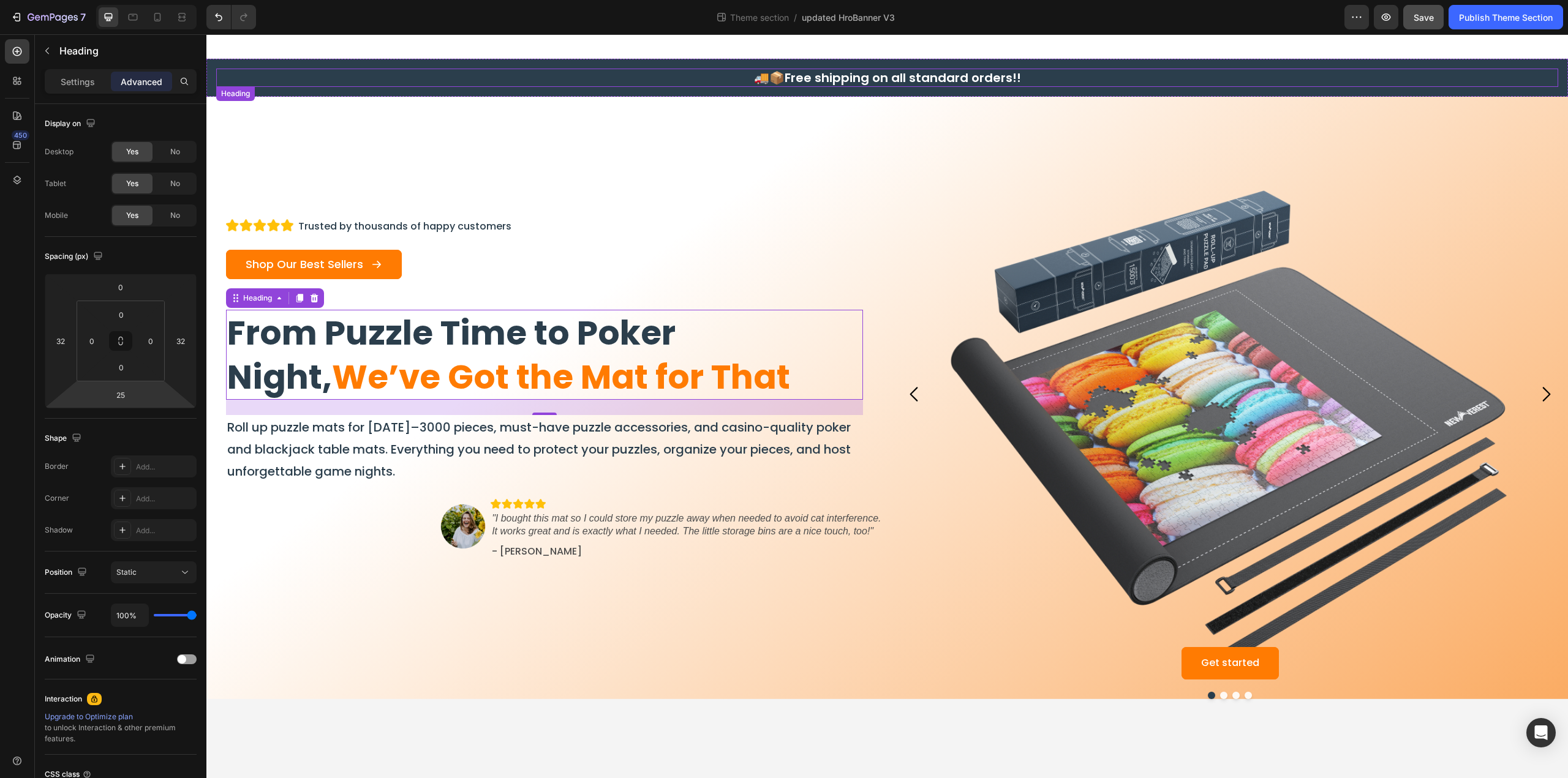
click at [682, 74] on h2 "🚚📦 Free shipping on all standard orders!!" at bounding box center [887, 77] width 1341 height 18
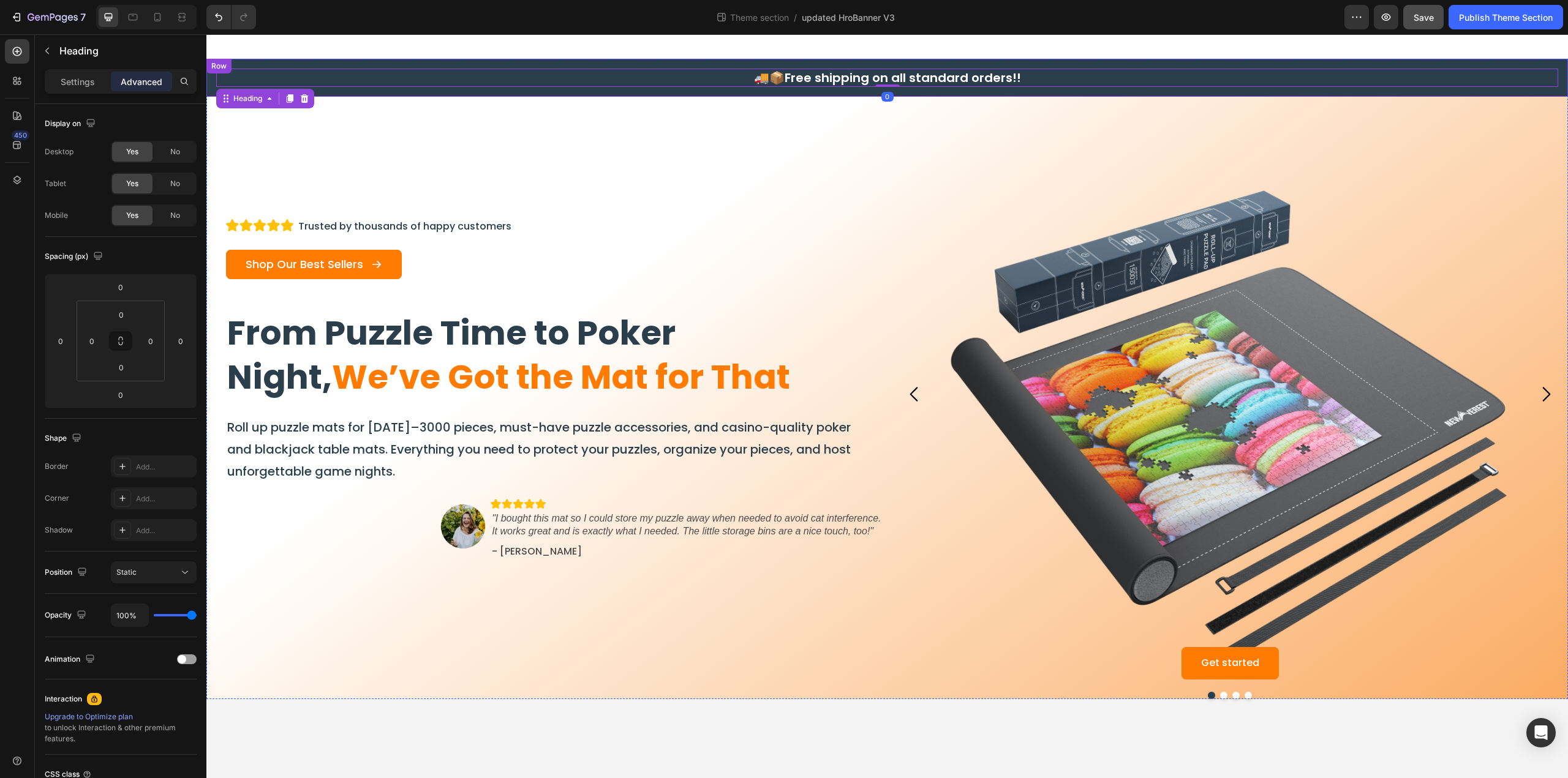
click at [643, 61] on div "🚚📦 Free shipping on all standard orders!! Heading 0 Row" at bounding box center [887, 78] width 1361 height 38
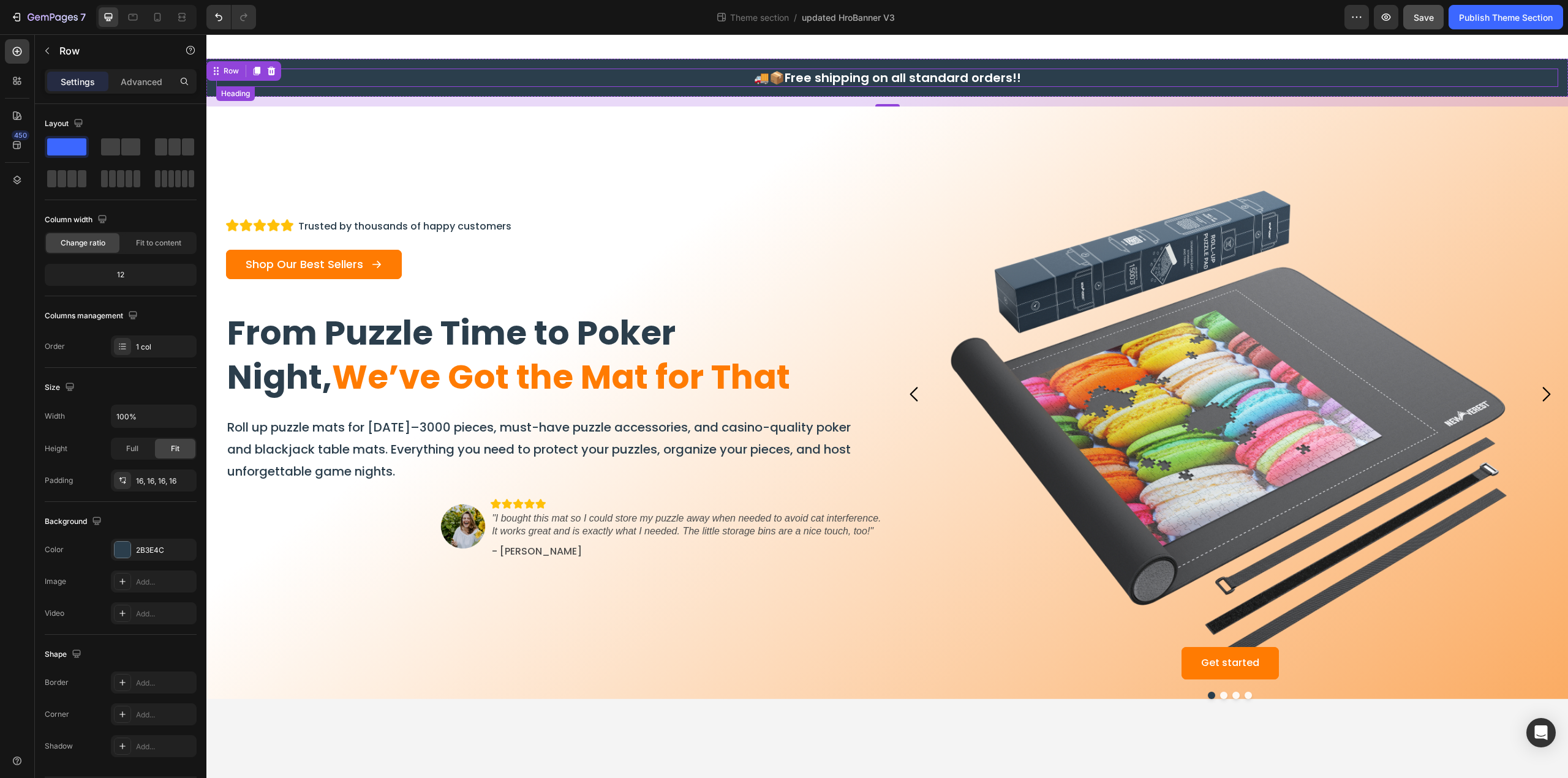
click at [836, 79] on h2 "🚚📦 Free shipping on all standard orders!!" at bounding box center [887, 77] width 1341 height 18
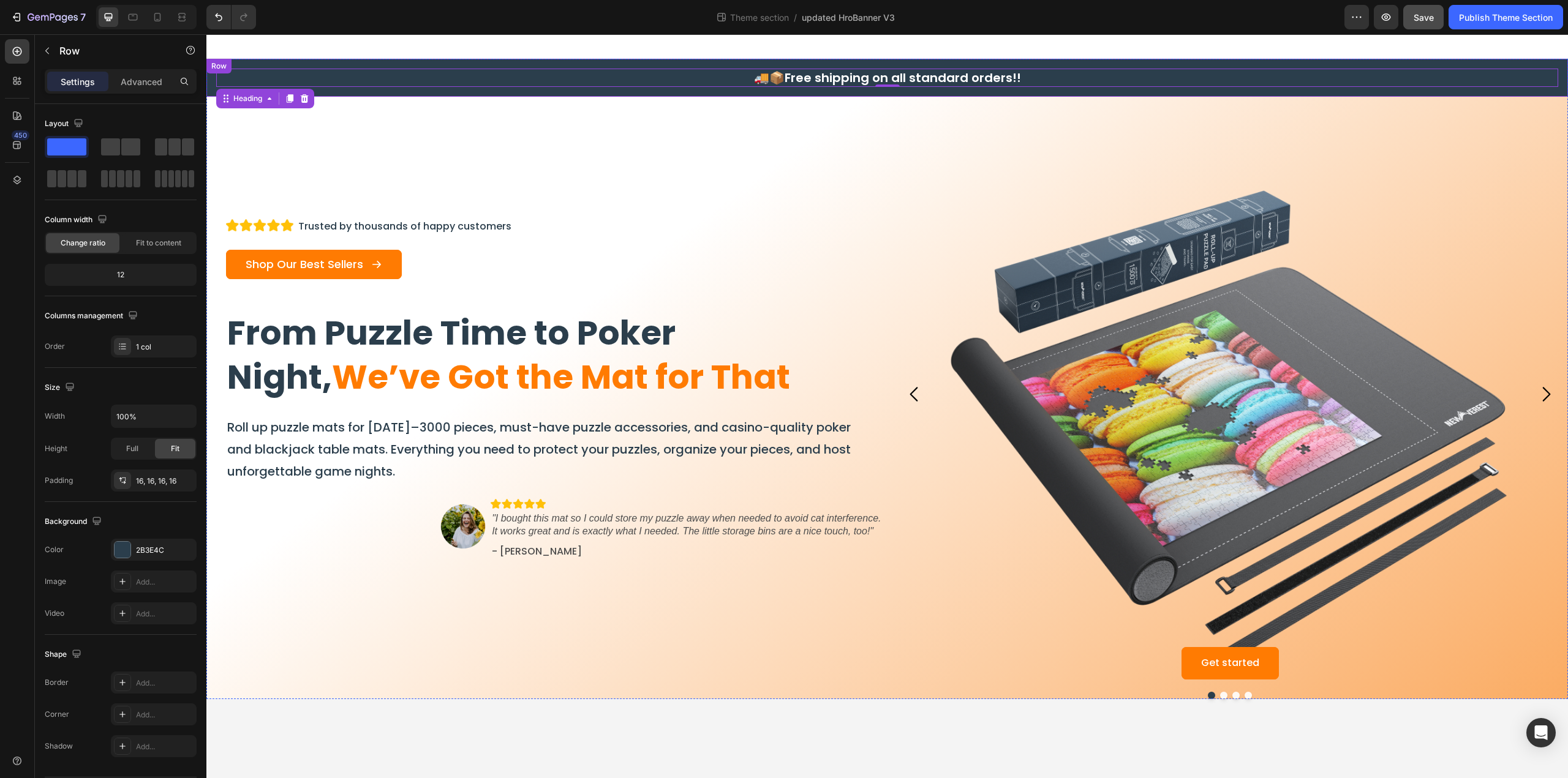
click at [448, 94] on div "🚚📦 Free shipping on all standard orders!! Heading 0 Row" at bounding box center [887, 78] width 1361 height 38
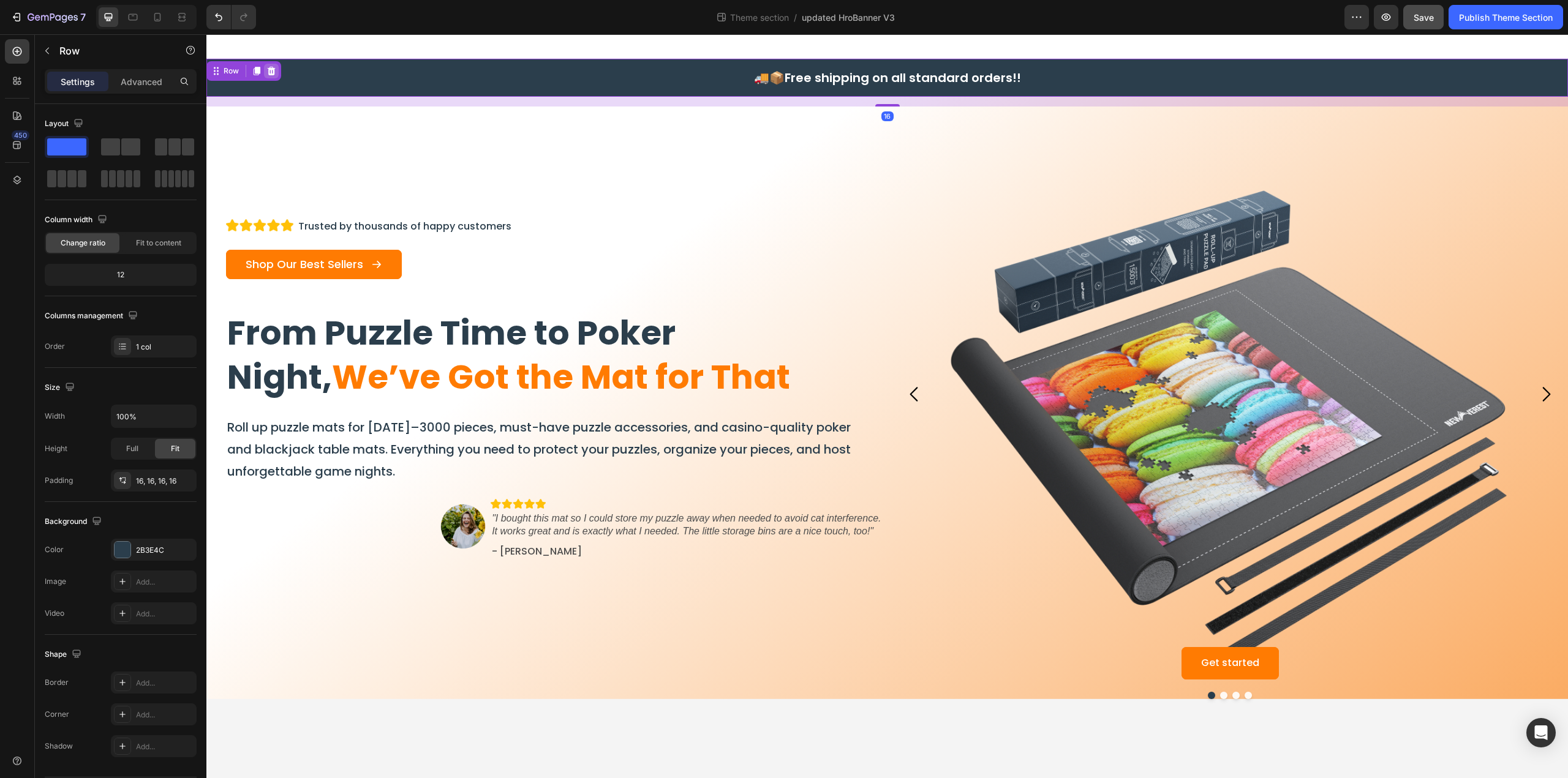
click at [273, 69] on icon at bounding box center [271, 70] width 8 height 9
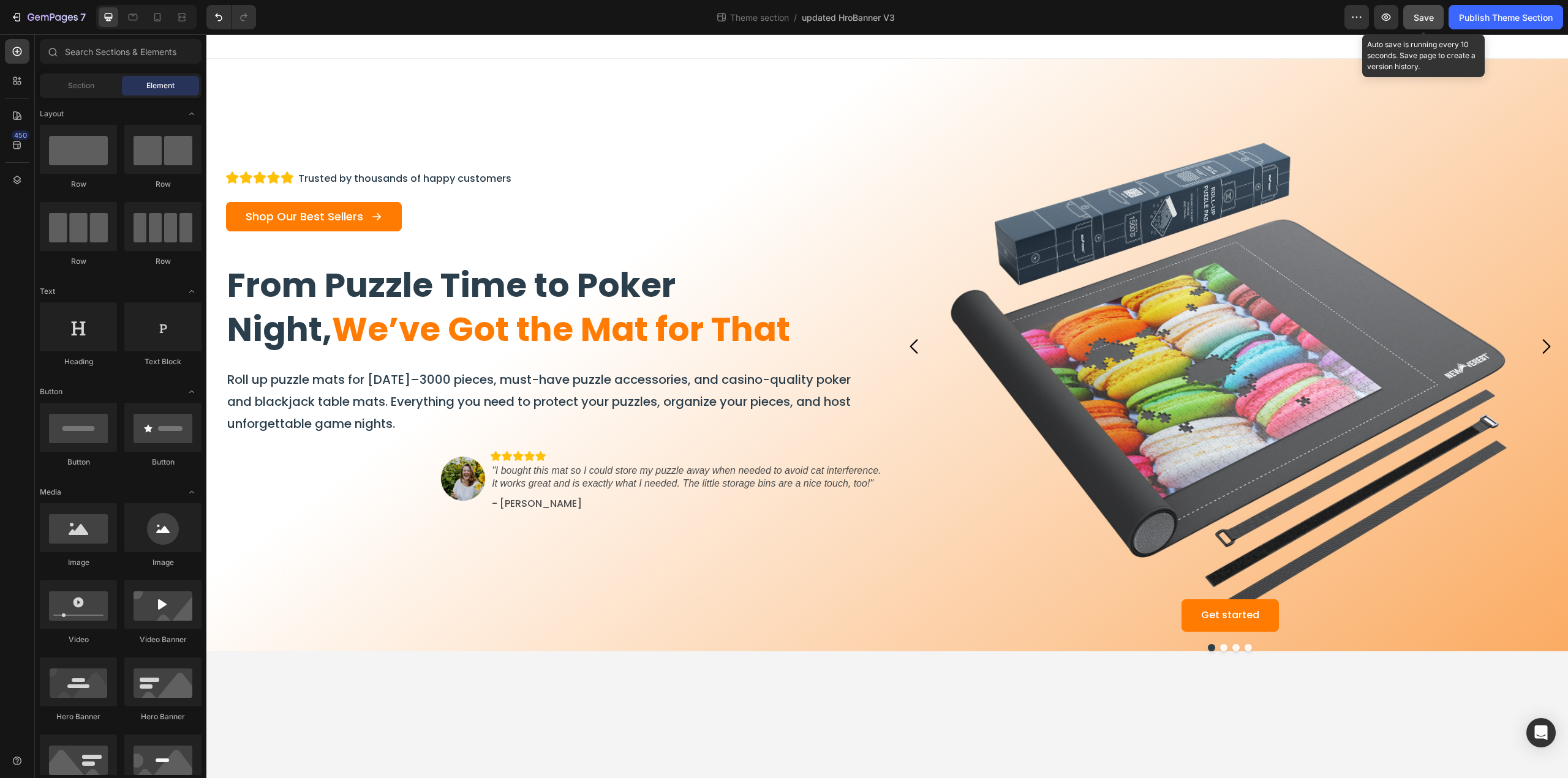
click at [1430, 15] on span "Save" at bounding box center [1423, 17] width 20 height 10
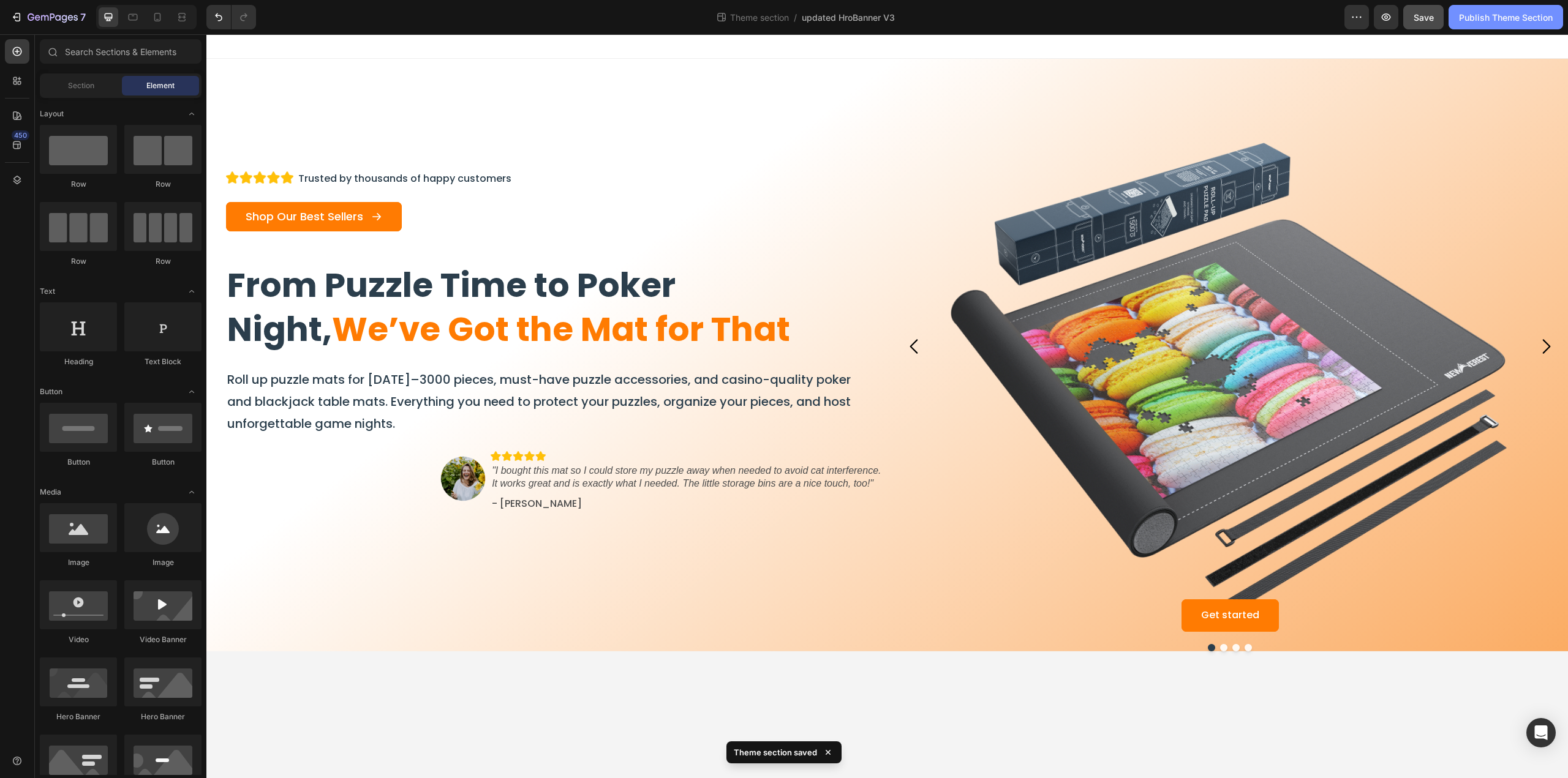
click at [1482, 20] on div "Publish Theme Section" at bounding box center [1505, 18] width 94 height 13
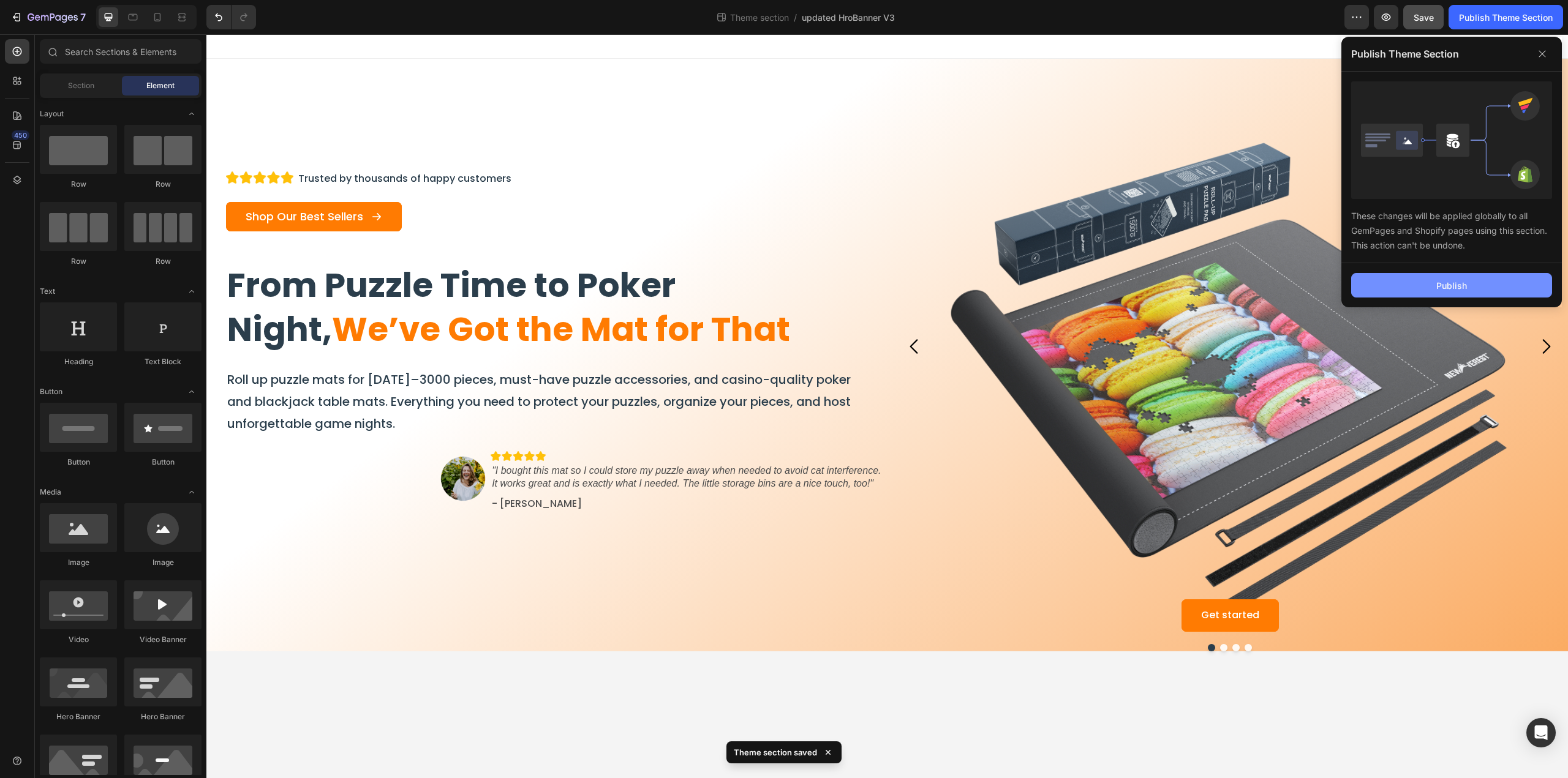
click at [1465, 281] on div "Publish" at bounding box center [1451, 286] width 30 height 13
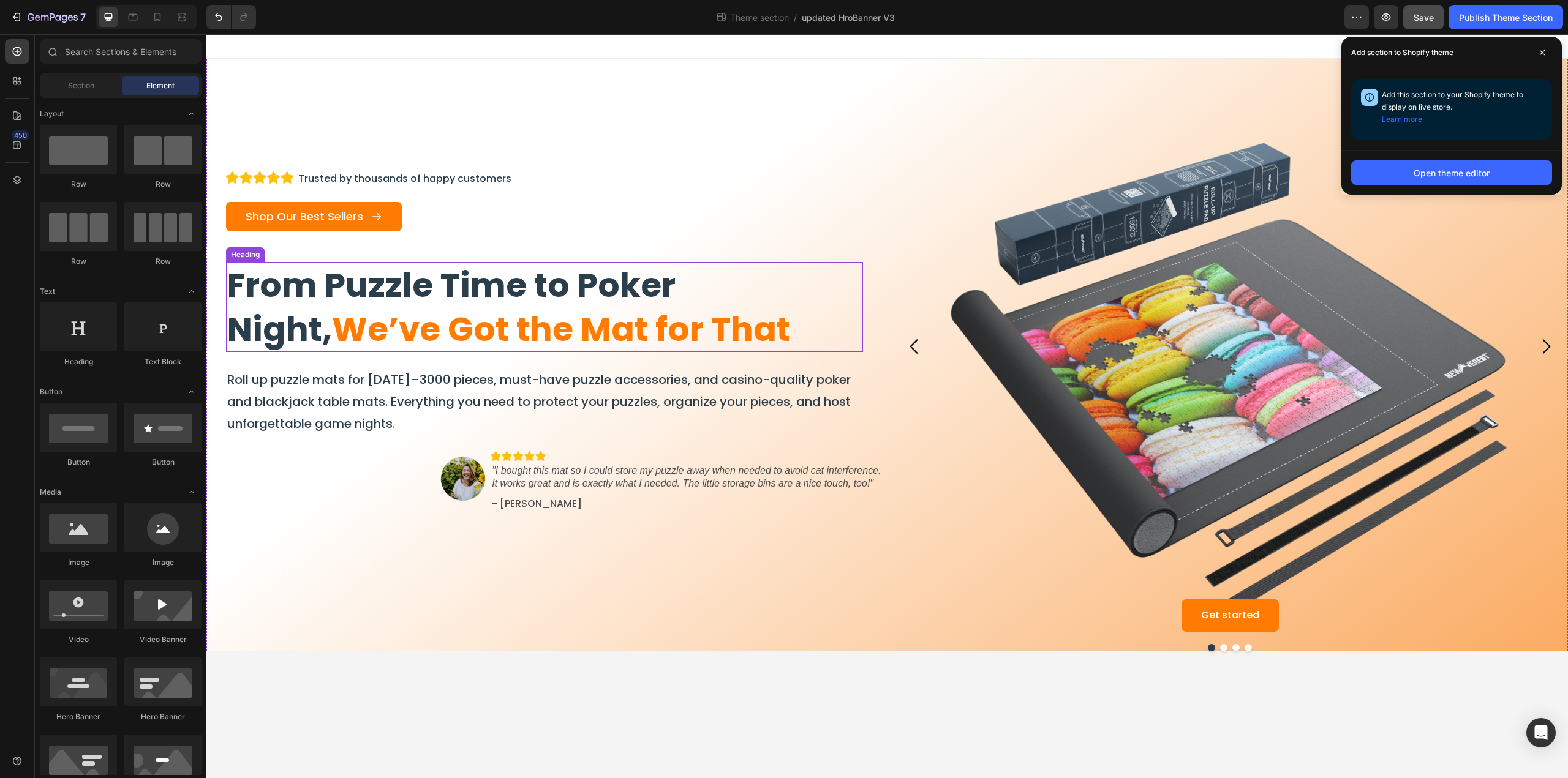
click at [625, 334] on span "We’ve Got the Mat for That" at bounding box center [561, 329] width 458 height 47
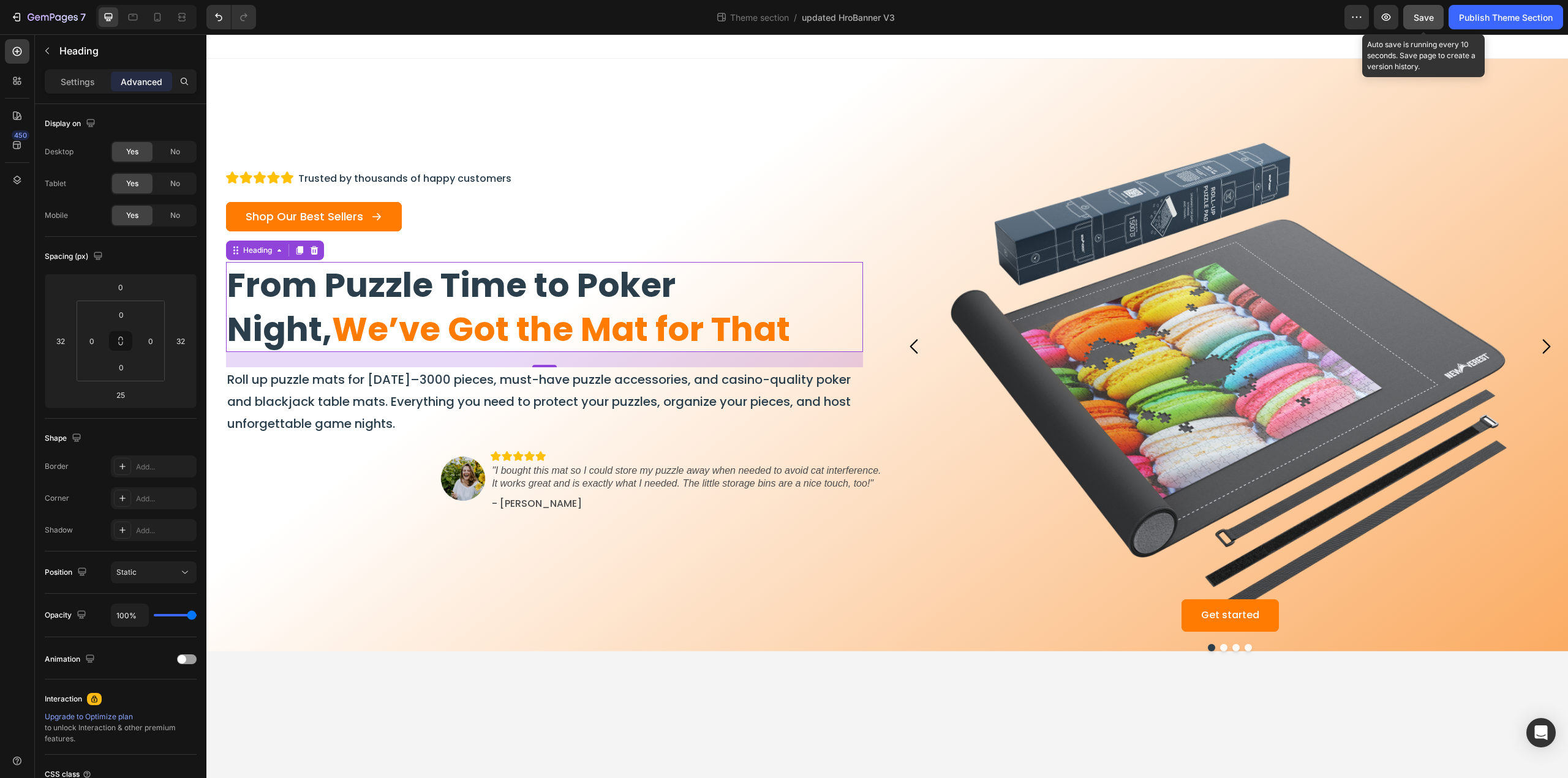
click at [1415, 15] on span "Save" at bounding box center [1423, 17] width 20 height 10
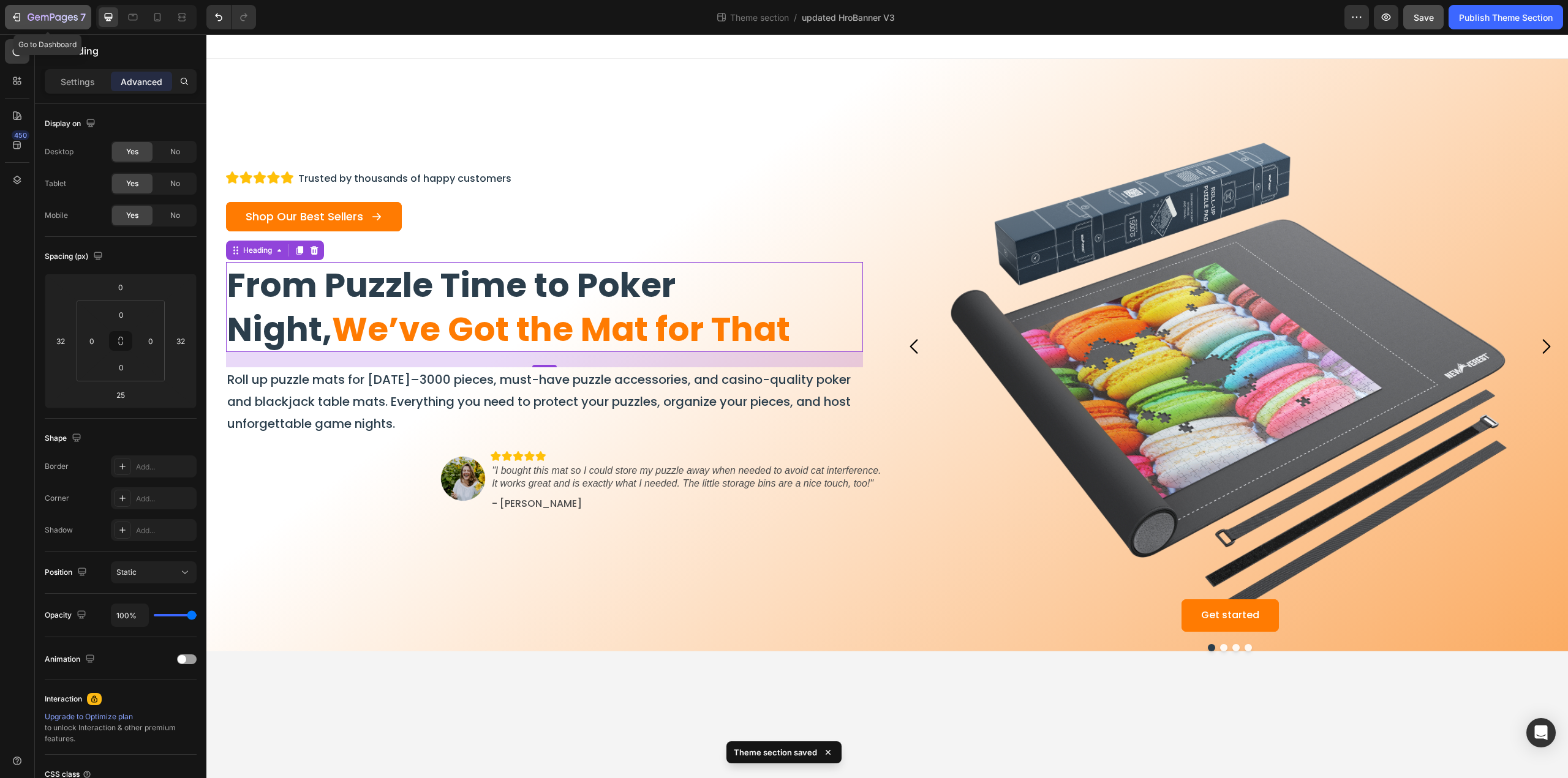
click at [20, 20] on icon "button" at bounding box center [18, 17] width 6 height 9
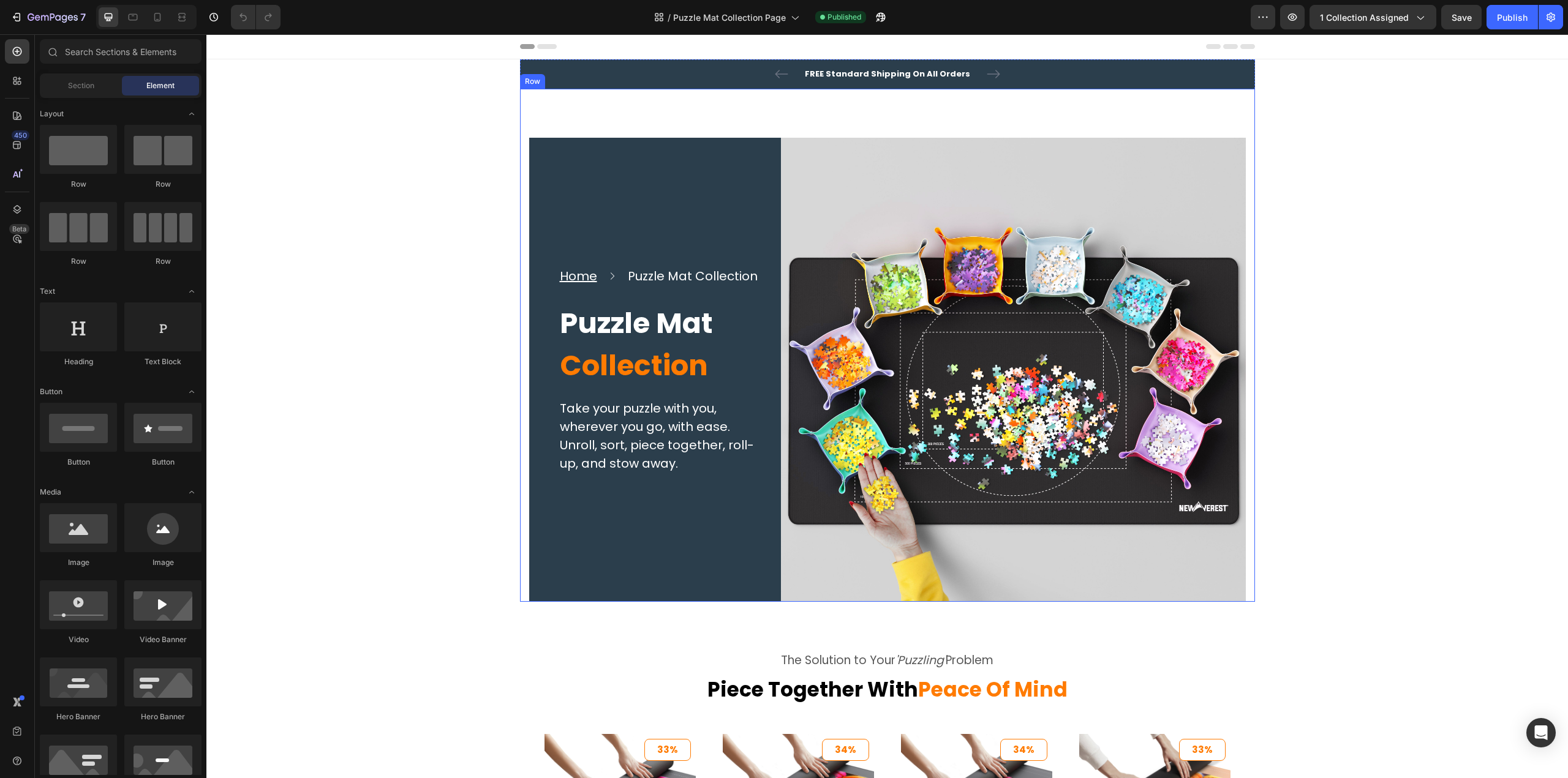
click at [769, 115] on div "Home Text block Icon Puzzle Mat Collection Text block Row Puzzle Mat Collection…" at bounding box center [887, 345] width 735 height 513
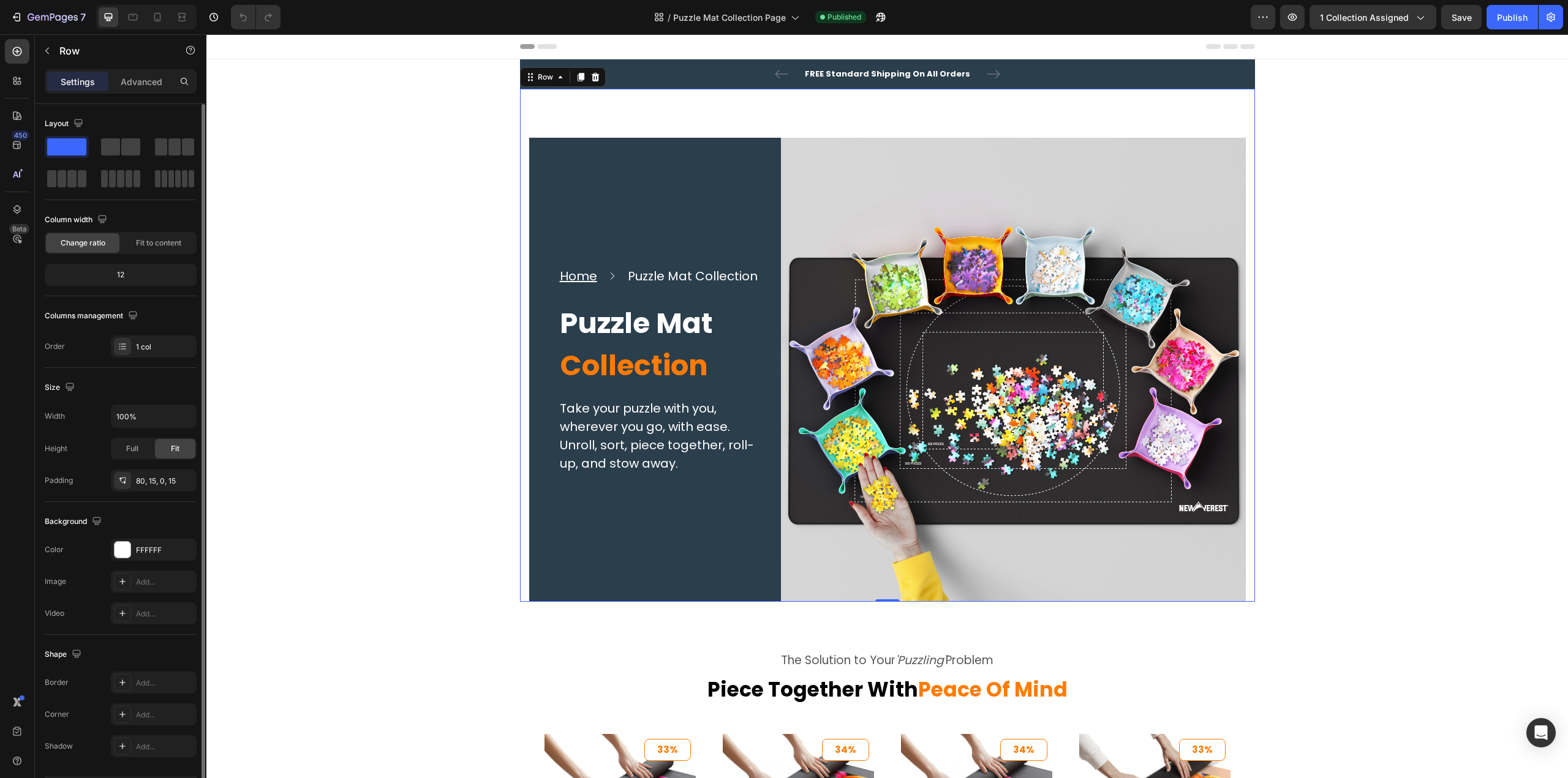
scroll to position [36, 0]
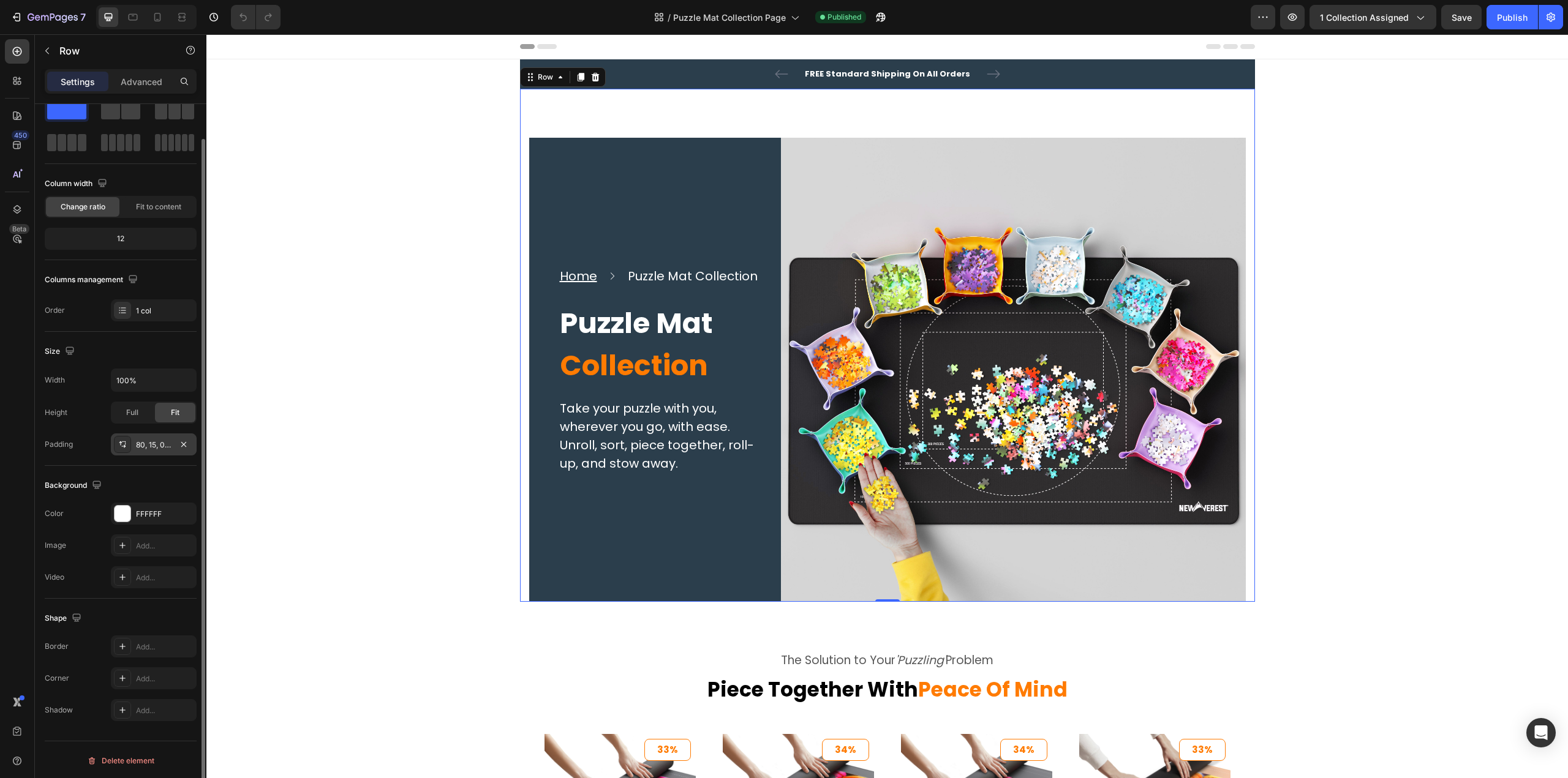
click at [120, 445] on icon at bounding box center [122, 444] width 9 height 9
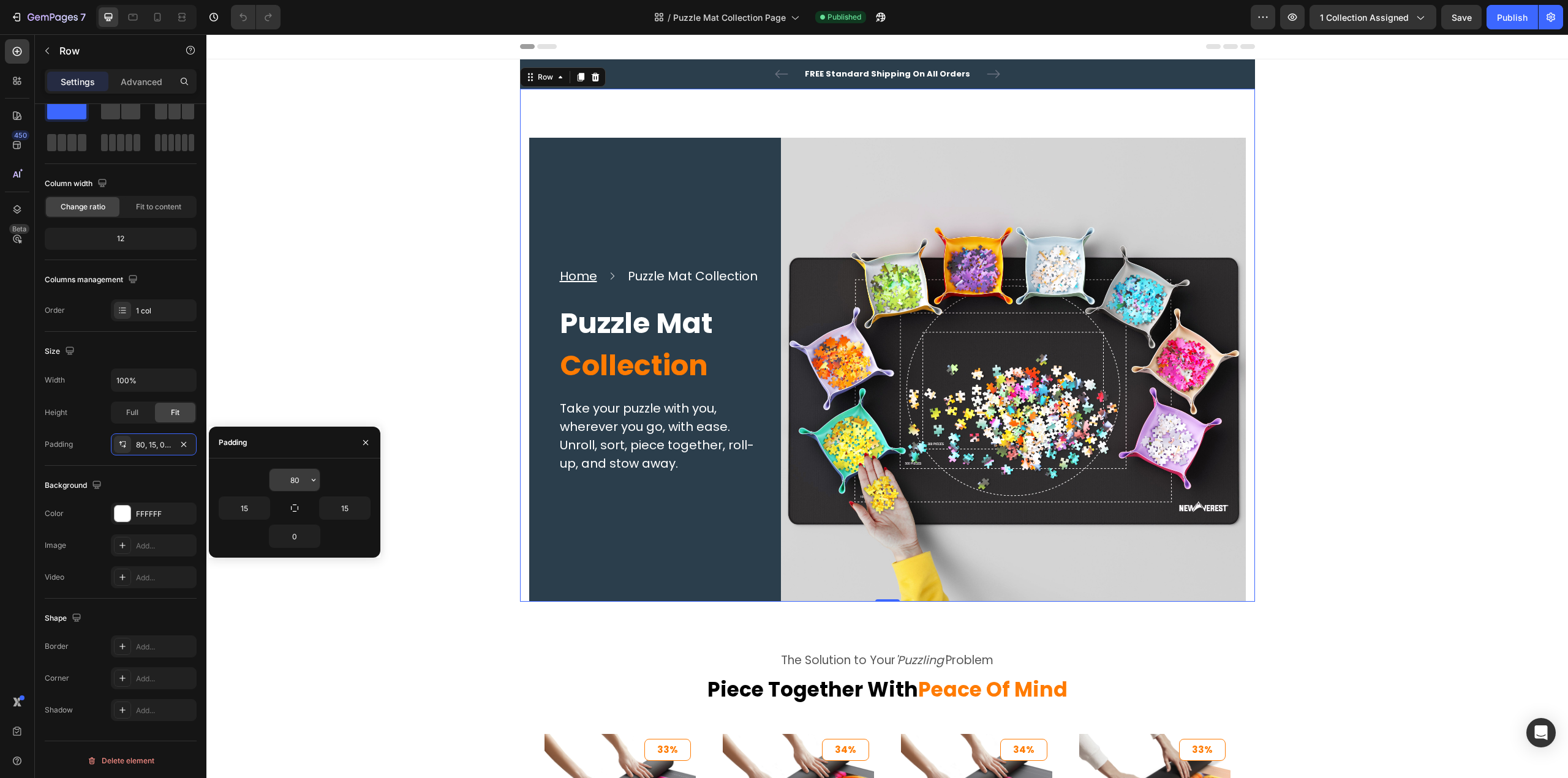
click at [320, 477] on div "80" at bounding box center [294, 480] width 51 height 24
click at [315, 483] on icon "button" at bounding box center [313, 480] width 9 height 9
click at [271, 523] on div "Auto Auto" at bounding box center [262, 534] width 96 height 24
type input "Auto"
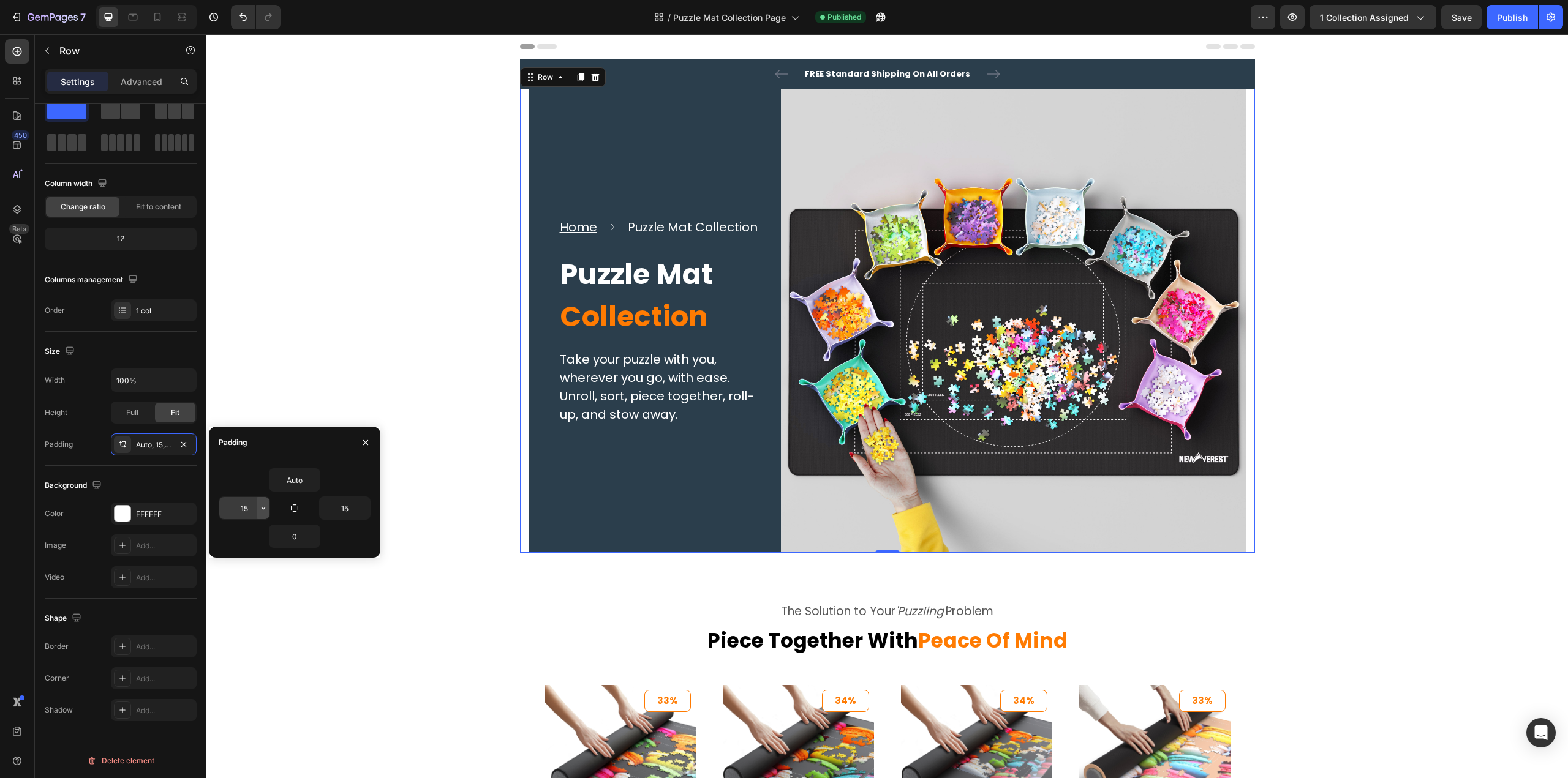
click at [270, 511] on button "button" at bounding box center [263, 508] width 12 height 22
click at [250, 533] on span "Auto" at bounding box center [246, 539] width 16 height 11
type input "Auto"
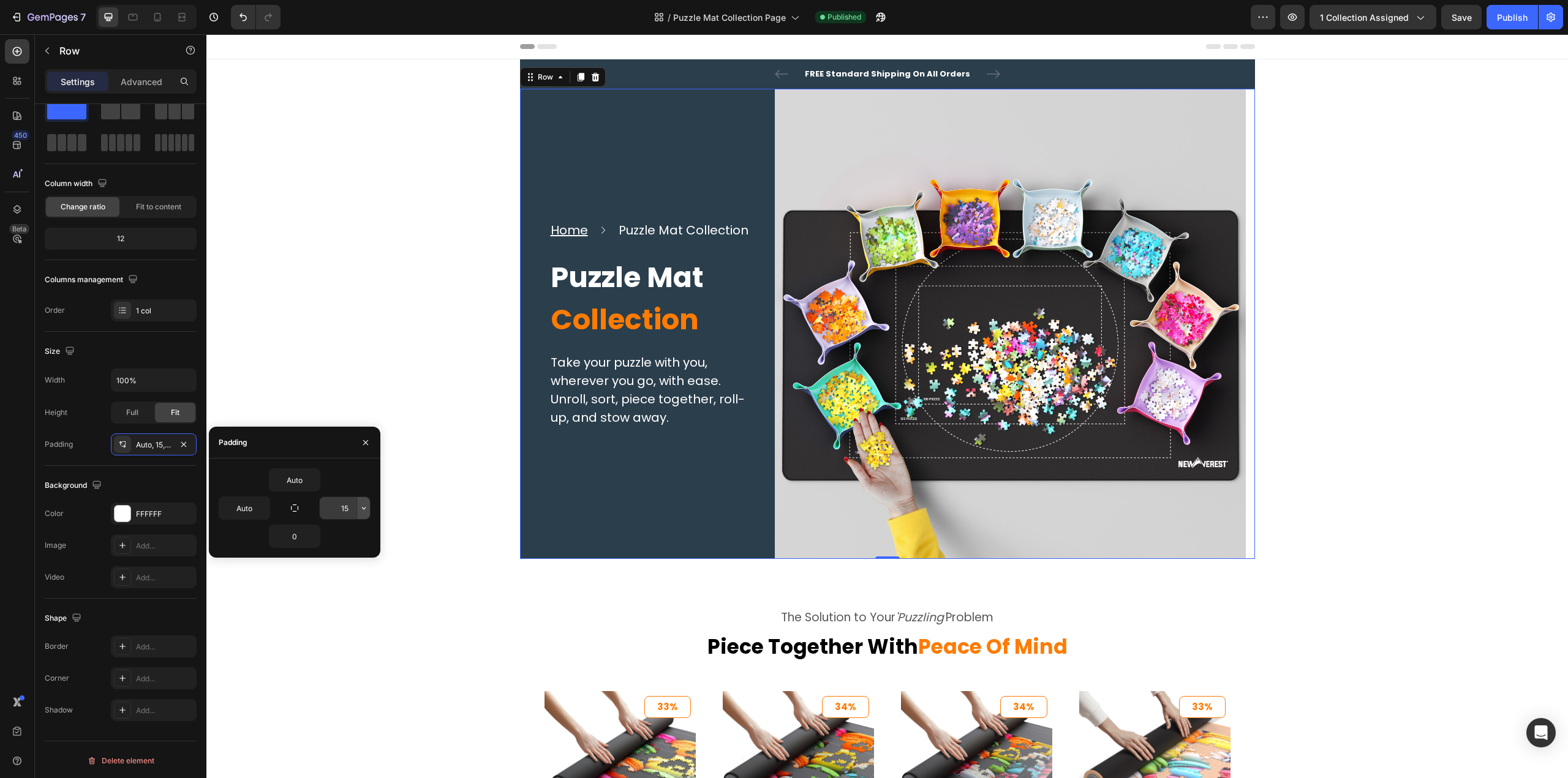
click at [365, 508] on icon "button" at bounding box center [364, 509] width 4 height 3
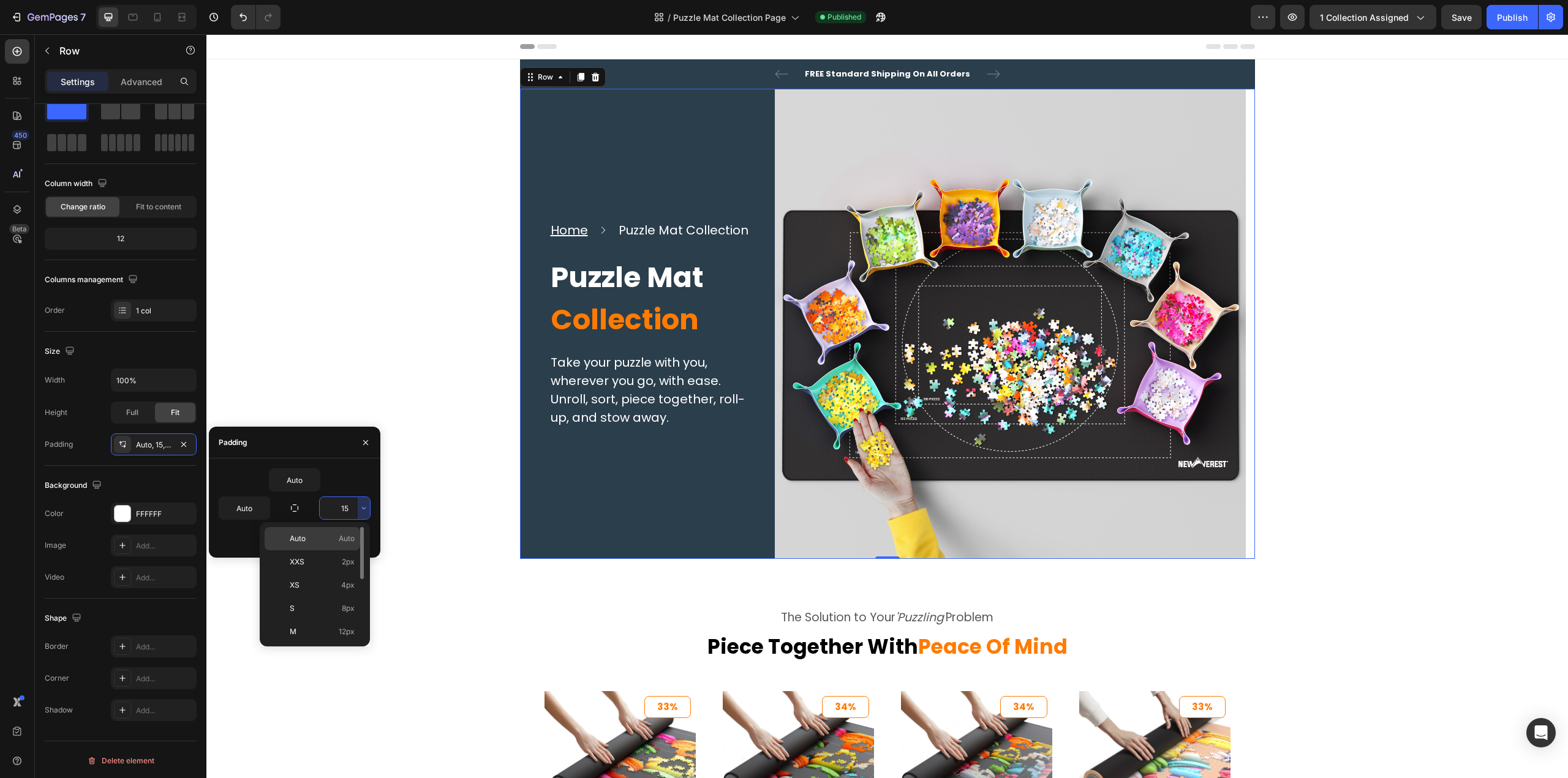
click at [352, 534] on span "Auto" at bounding box center [346, 539] width 16 height 11
type input "Auto"
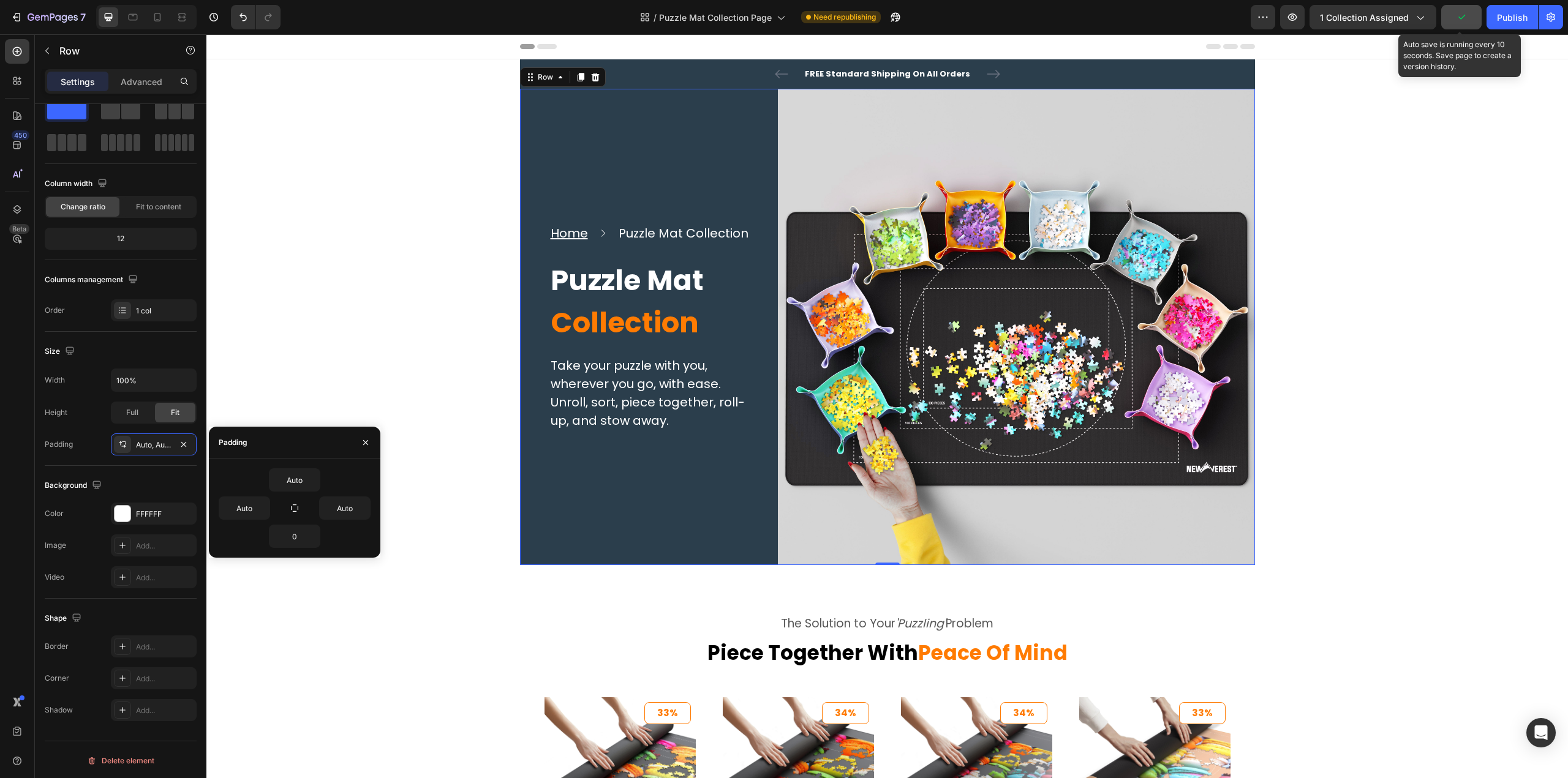
click at [1451, 27] on button "button" at bounding box center [1461, 17] width 41 height 25
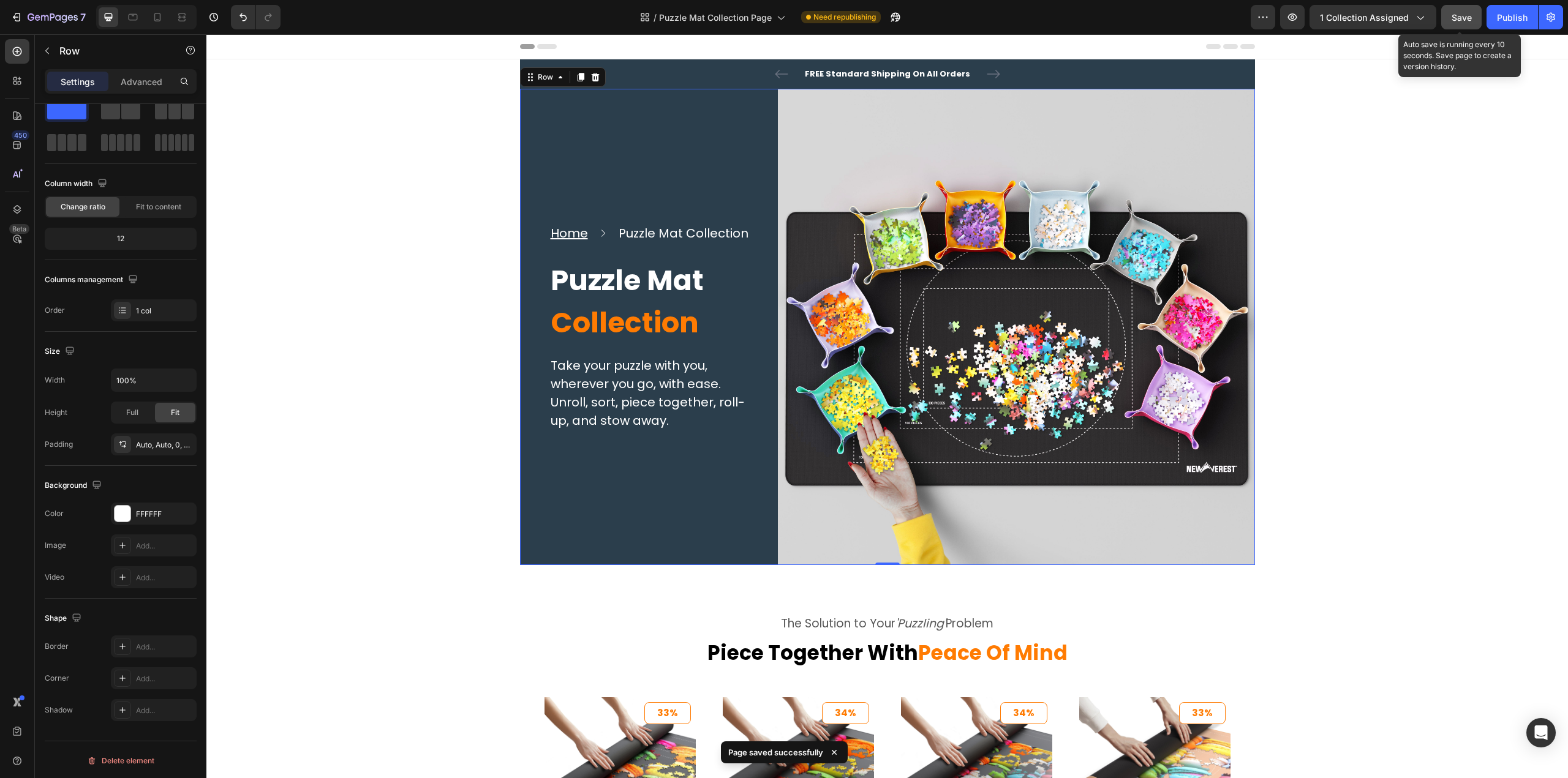
click at [1450, 28] on button "Save" at bounding box center [1461, 17] width 41 height 25
click at [1503, 20] on div "Publish" at bounding box center [1512, 18] width 30 height 13
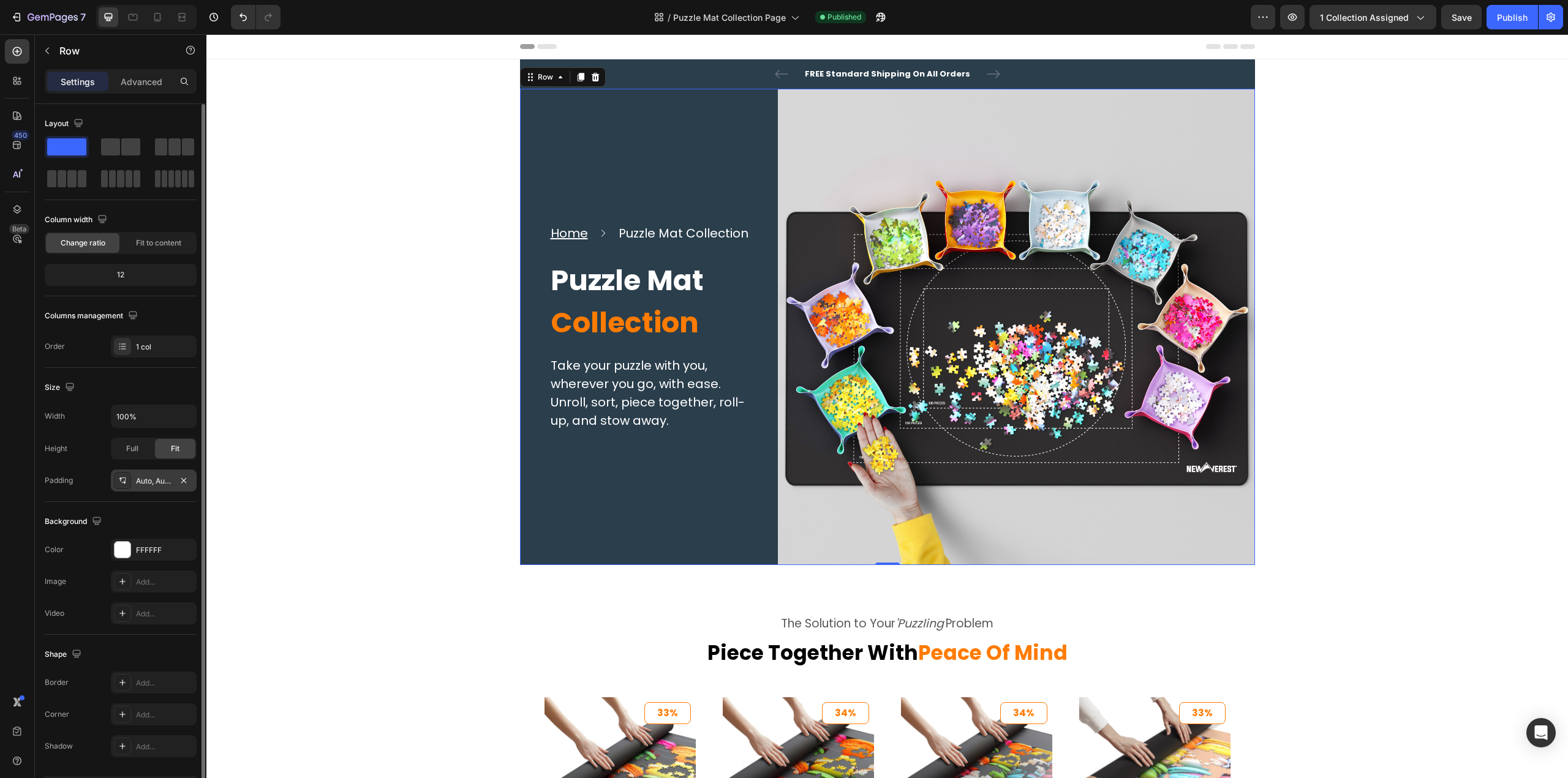
click at [115, 480] on div at bounding box center [122, 480] width 17 height 17
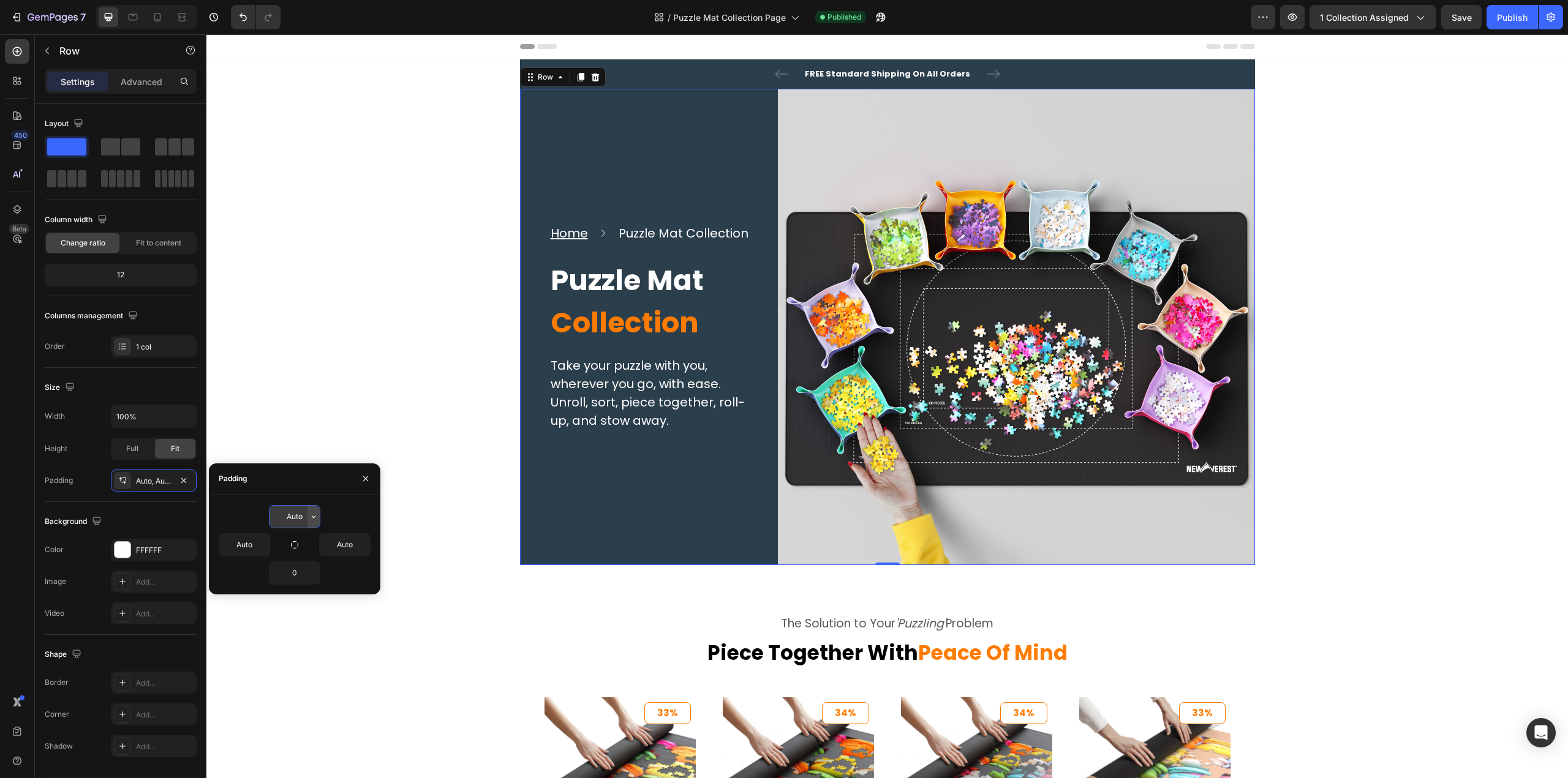
click at [310, 512] on icon "button" at bounding box center [313, 516] width 9 height 9
click at [276, 566] on p "XXS 2px" at bounding box center [271, 570] width 65 height 11
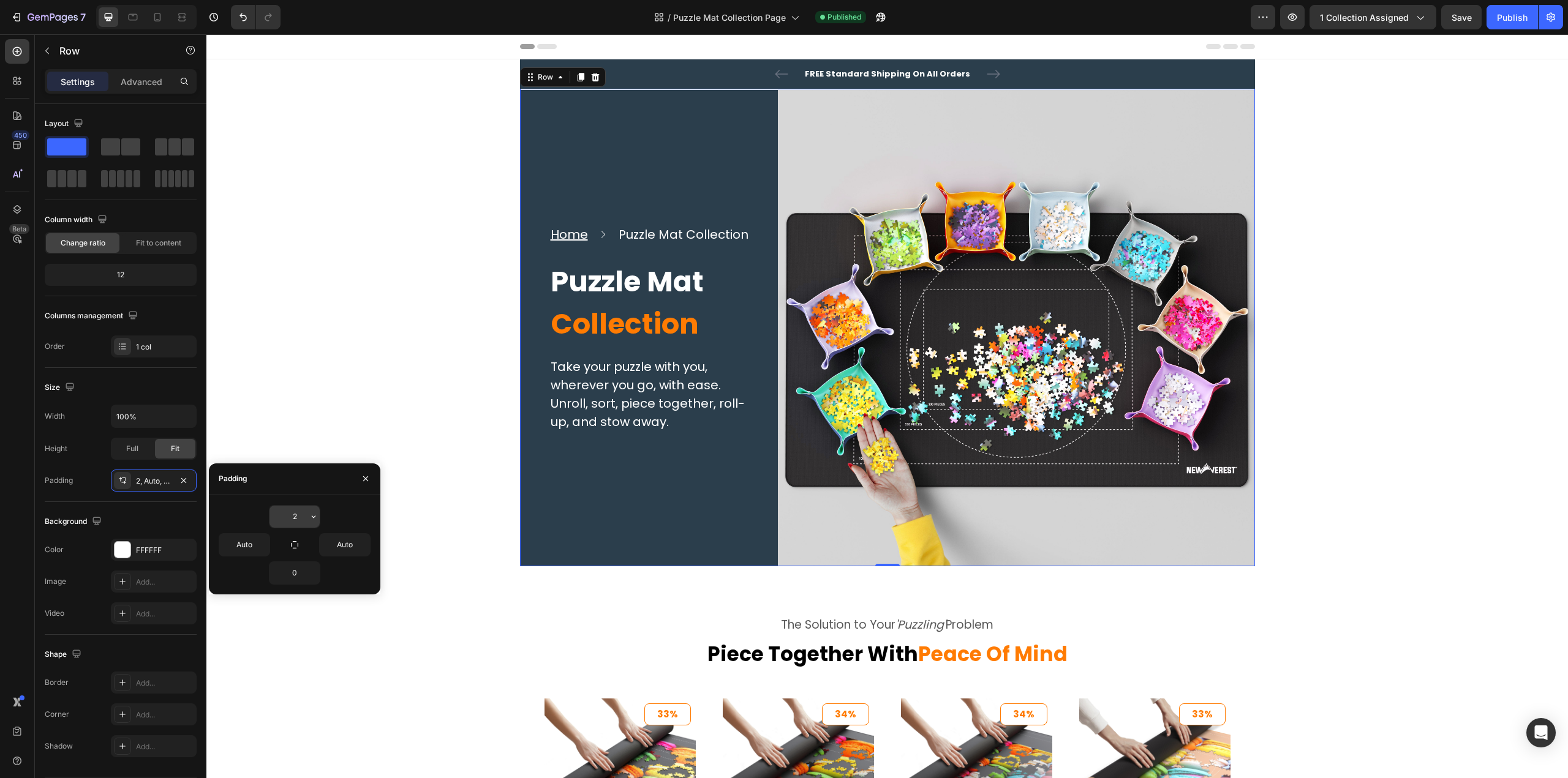
click at [310, 516] on icon "button" at bounding box center [313, 516] width 9 height 9
click at [262, 605] on div "XS 4px" at bounding box center [262, 617] width 96 height 24
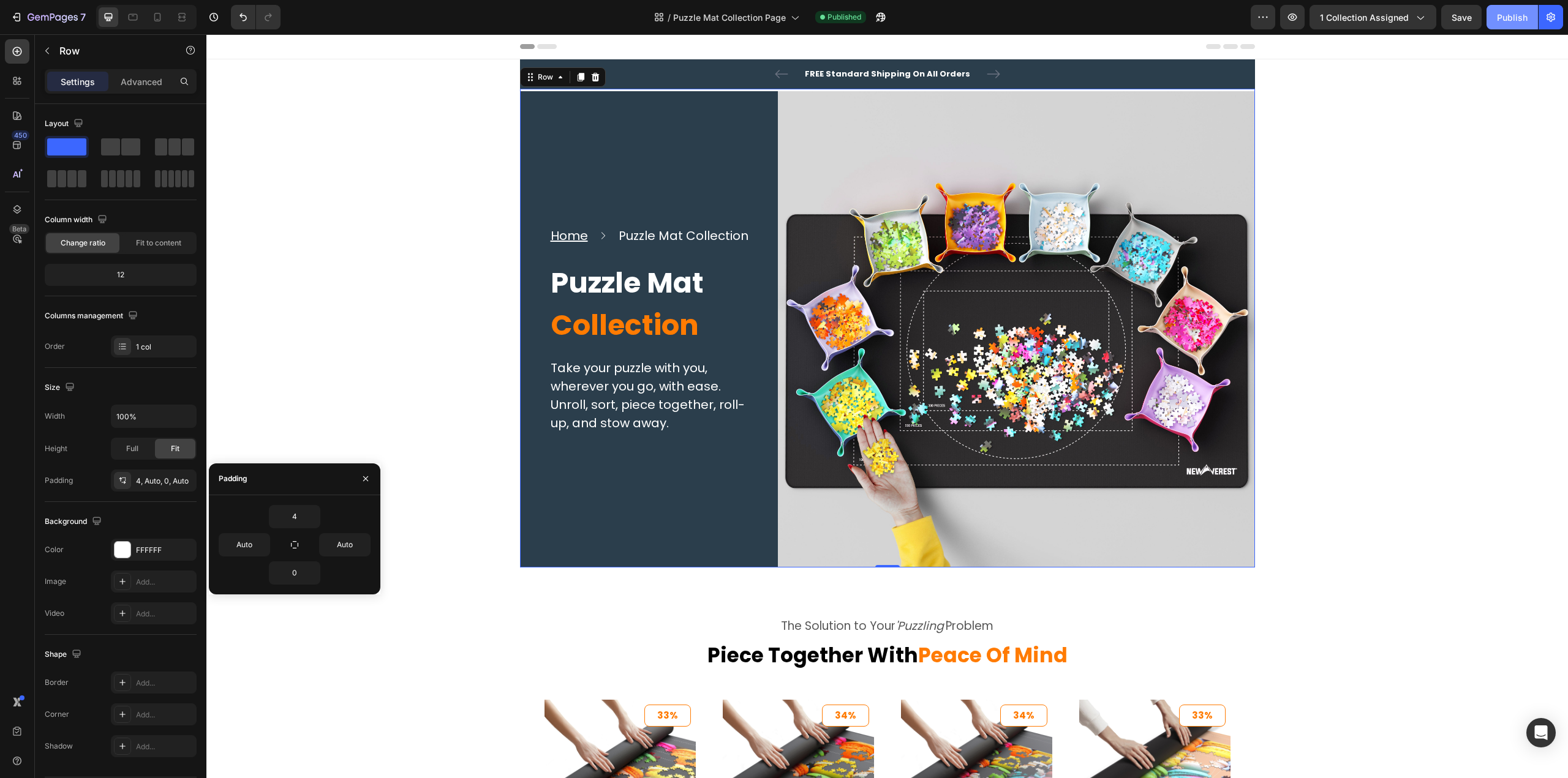
click at [1501, 15] on div "Publish" at bounding box center [1512, 18] width 30 height 13
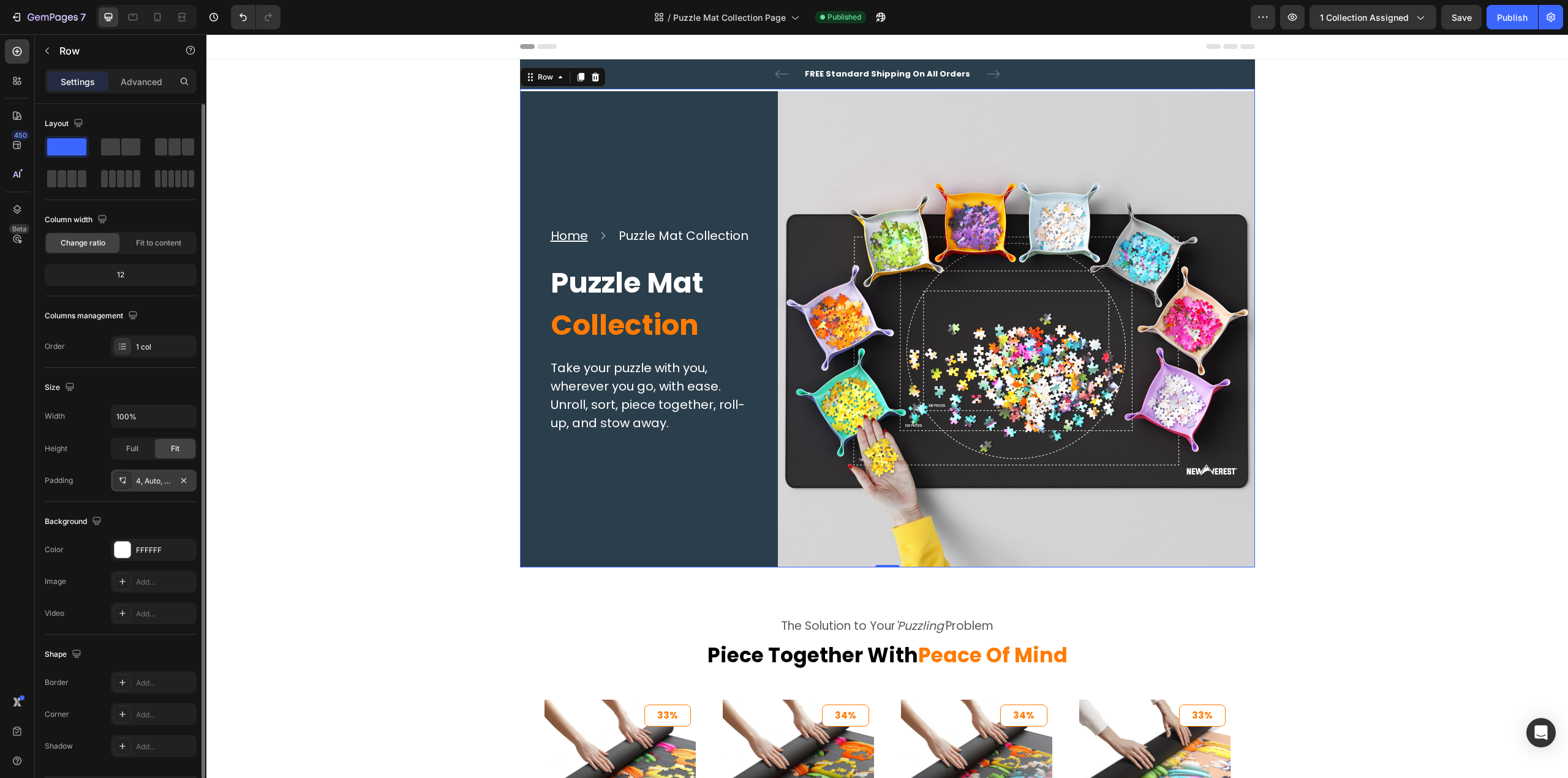
click at [121, 481] on icon at bounding box center [123, 482] width 5 height 3
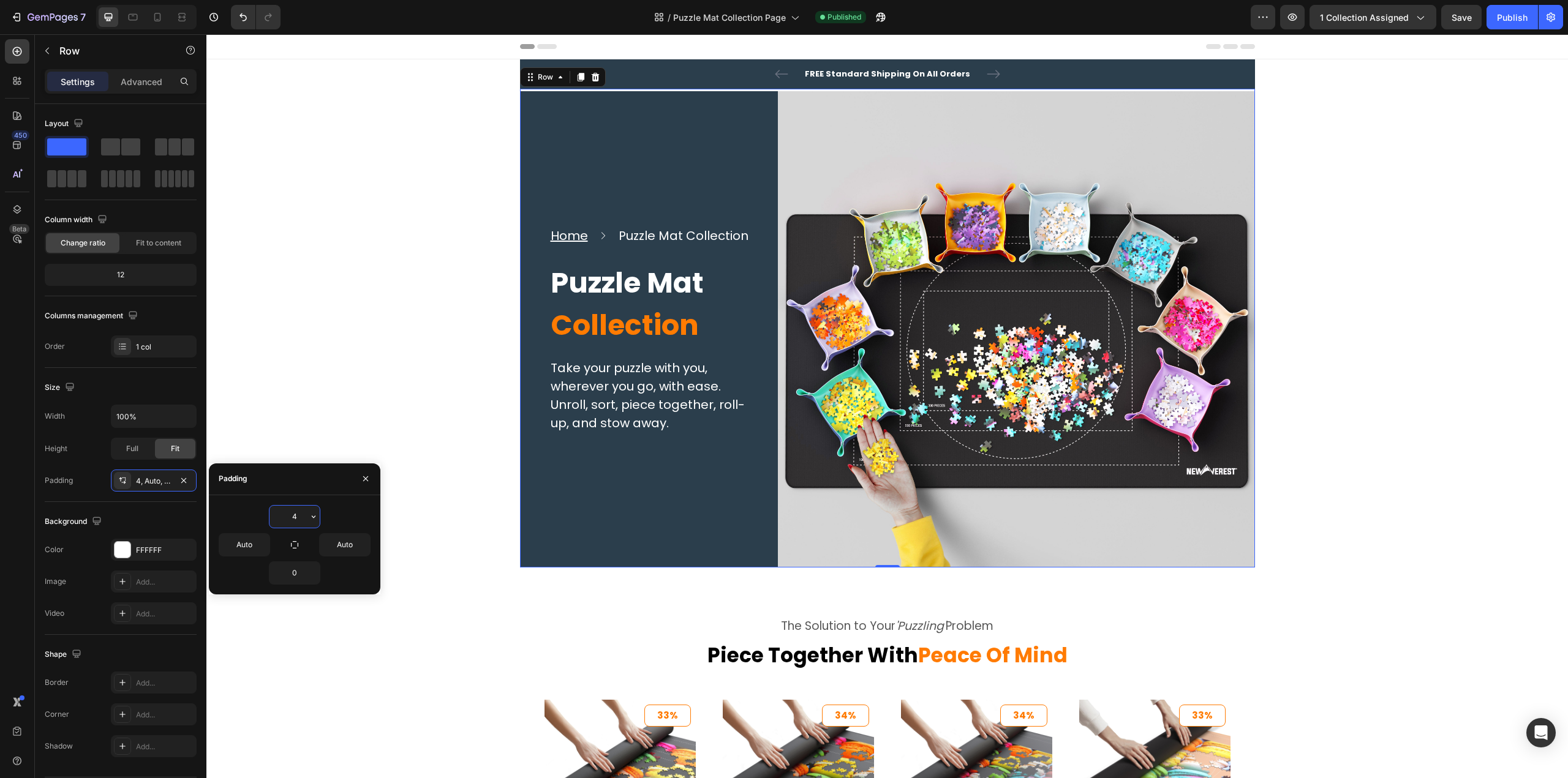
click at [320, 519] on div "4" at bounding box center [294, 516] width 51 height 24
click at [316, 519] on icon "button" at bounding box center [313, 516] width 9 height 9
click at [269, 619] on p "S 8px" at bounding box center [271, 617] width 65 height 11
type input "8"
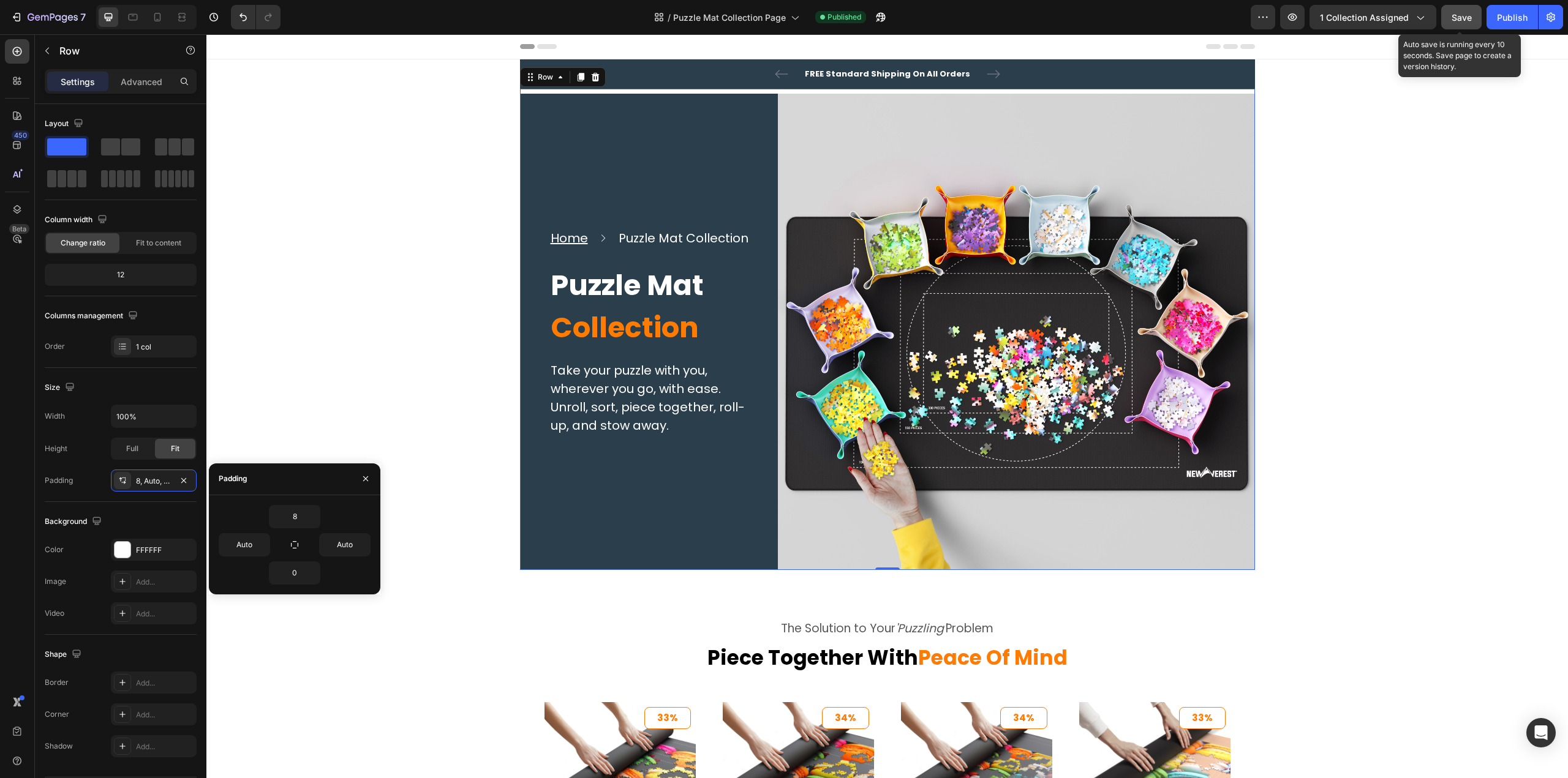
click at [1465, 18] on span "Save" at bounding box center [1461, 17] width 20 height 10
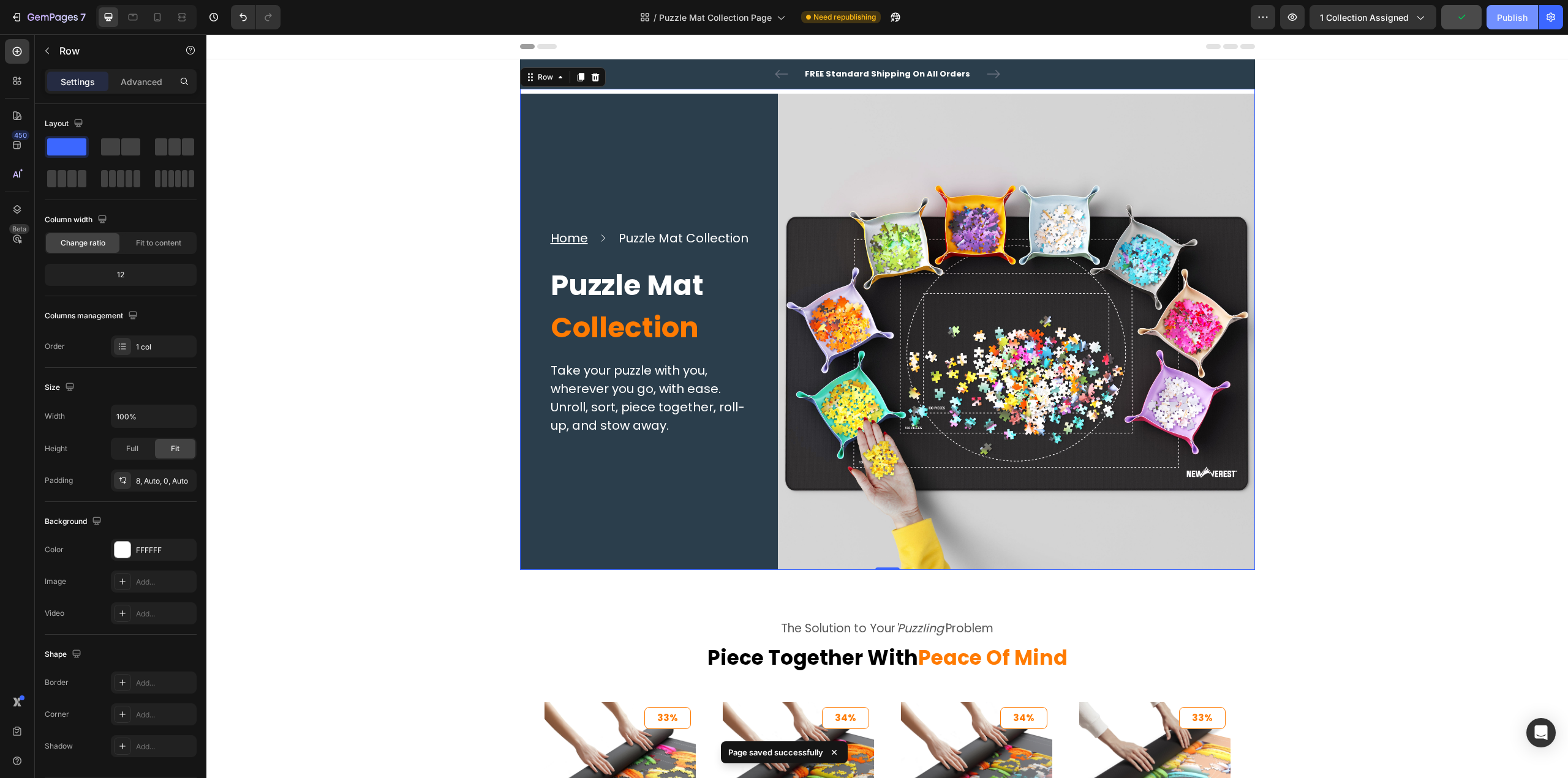
click at [1503, 18] on div "Publish" at bounding box center [1512, 18] width 30 height 13
click at [30, 6] on button "7" at bounding box center [47, 17] width 86 height 25
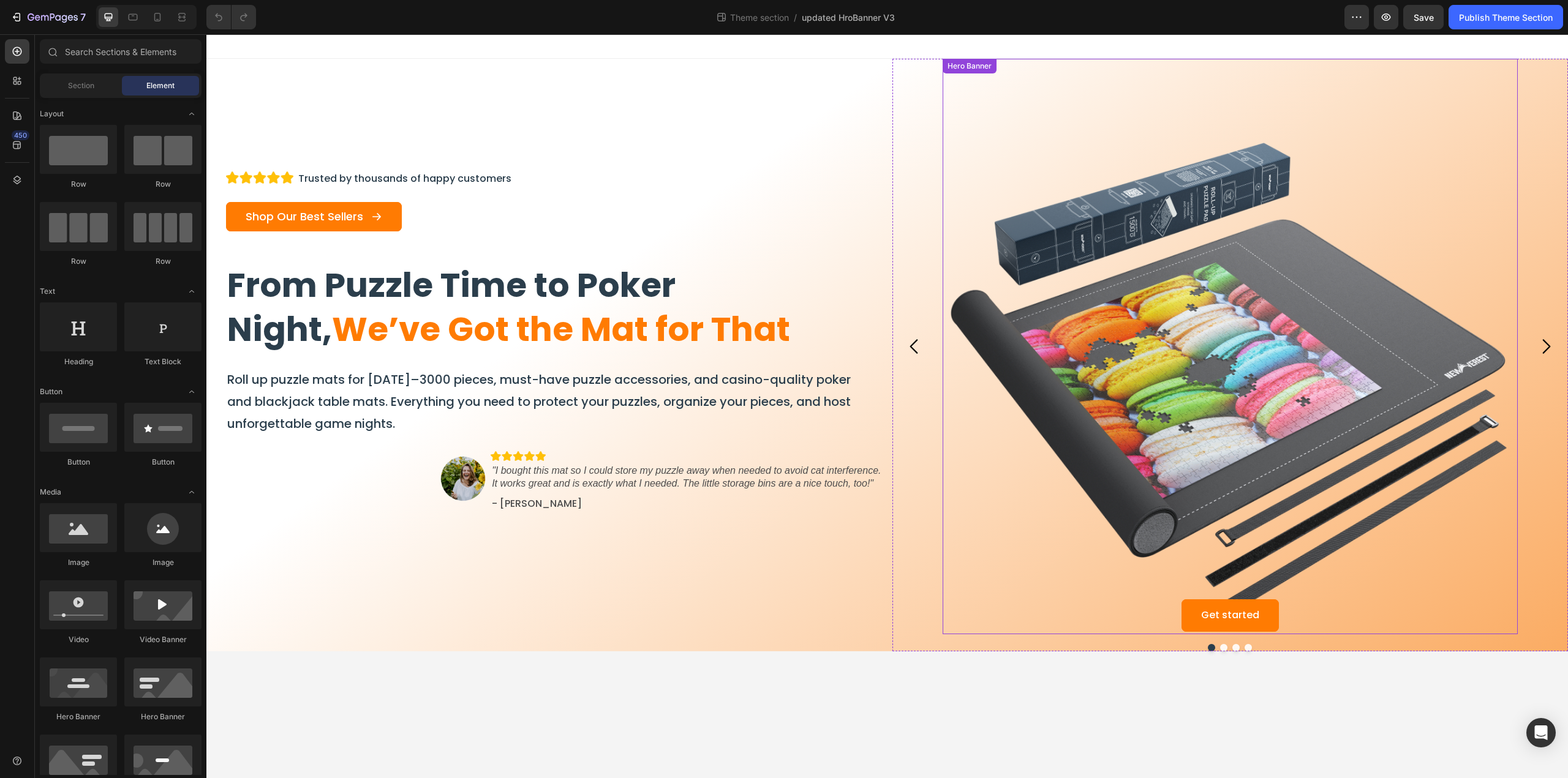
click at [1362, 607] on div "Get started Button" at bounding box center [1230, 616] width 556 height 32
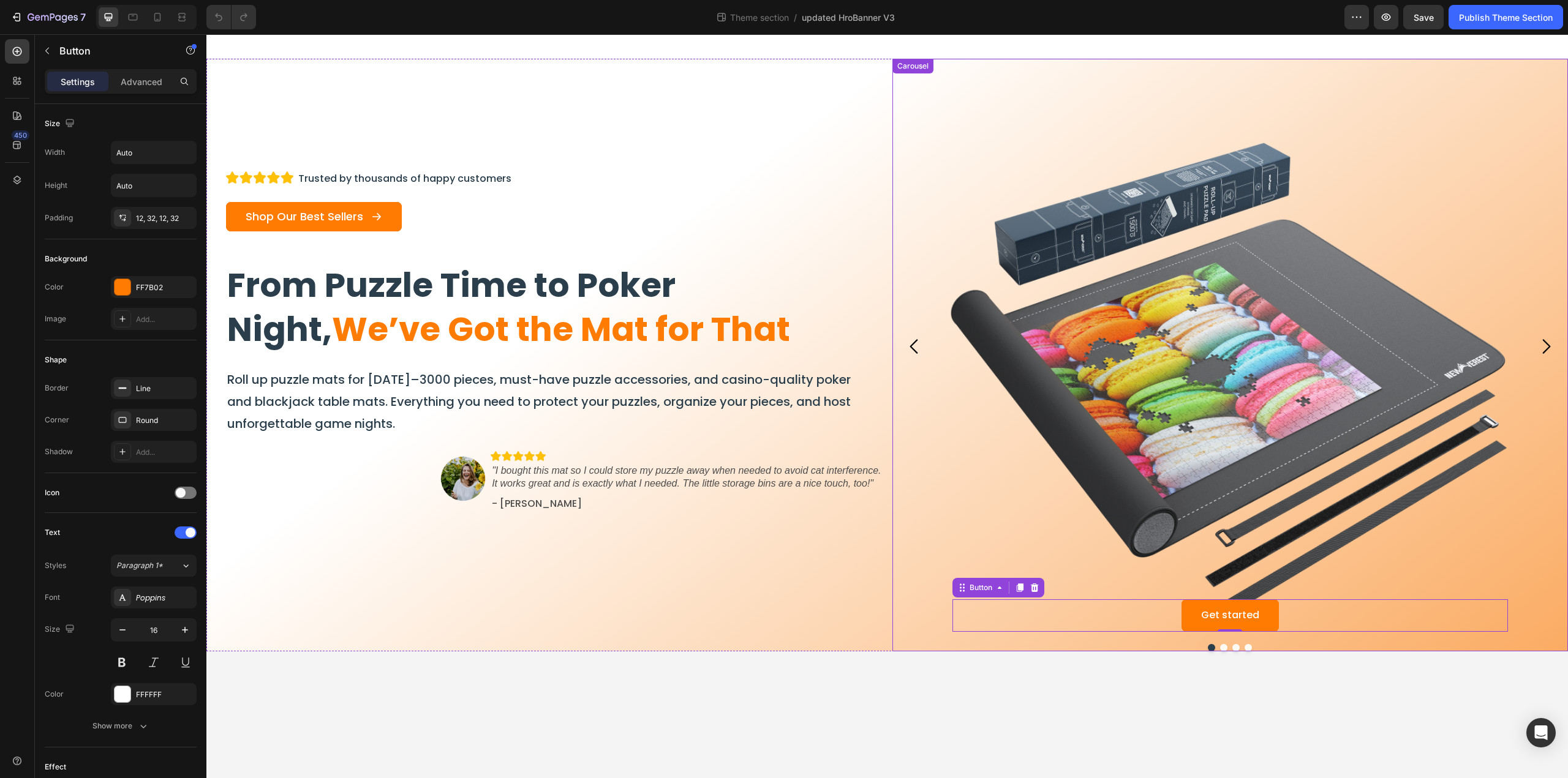
click at [1329, 646] on div at bounding box center [1230, 648] width 676 height 8
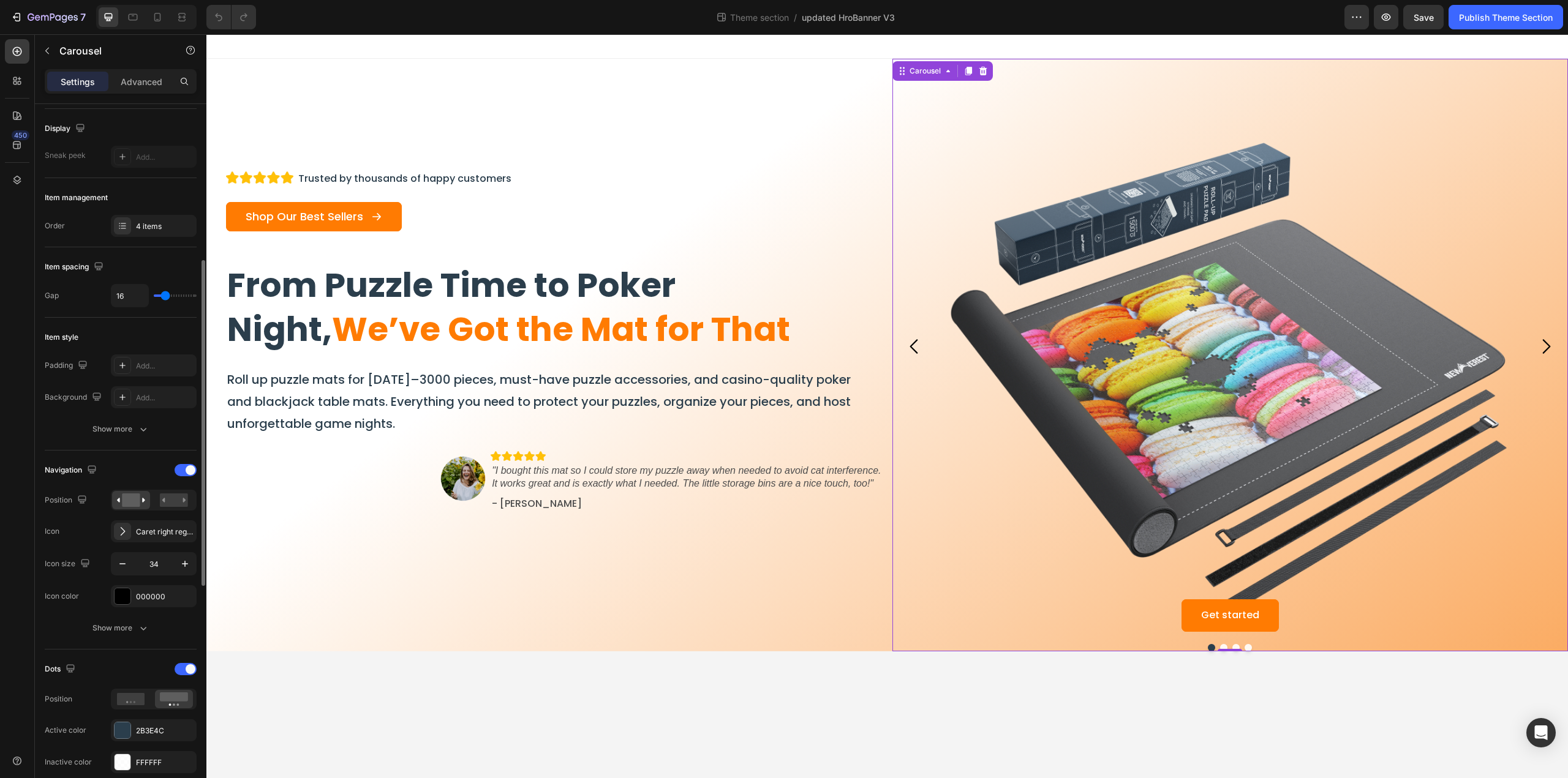
scroll to position [163, 0]
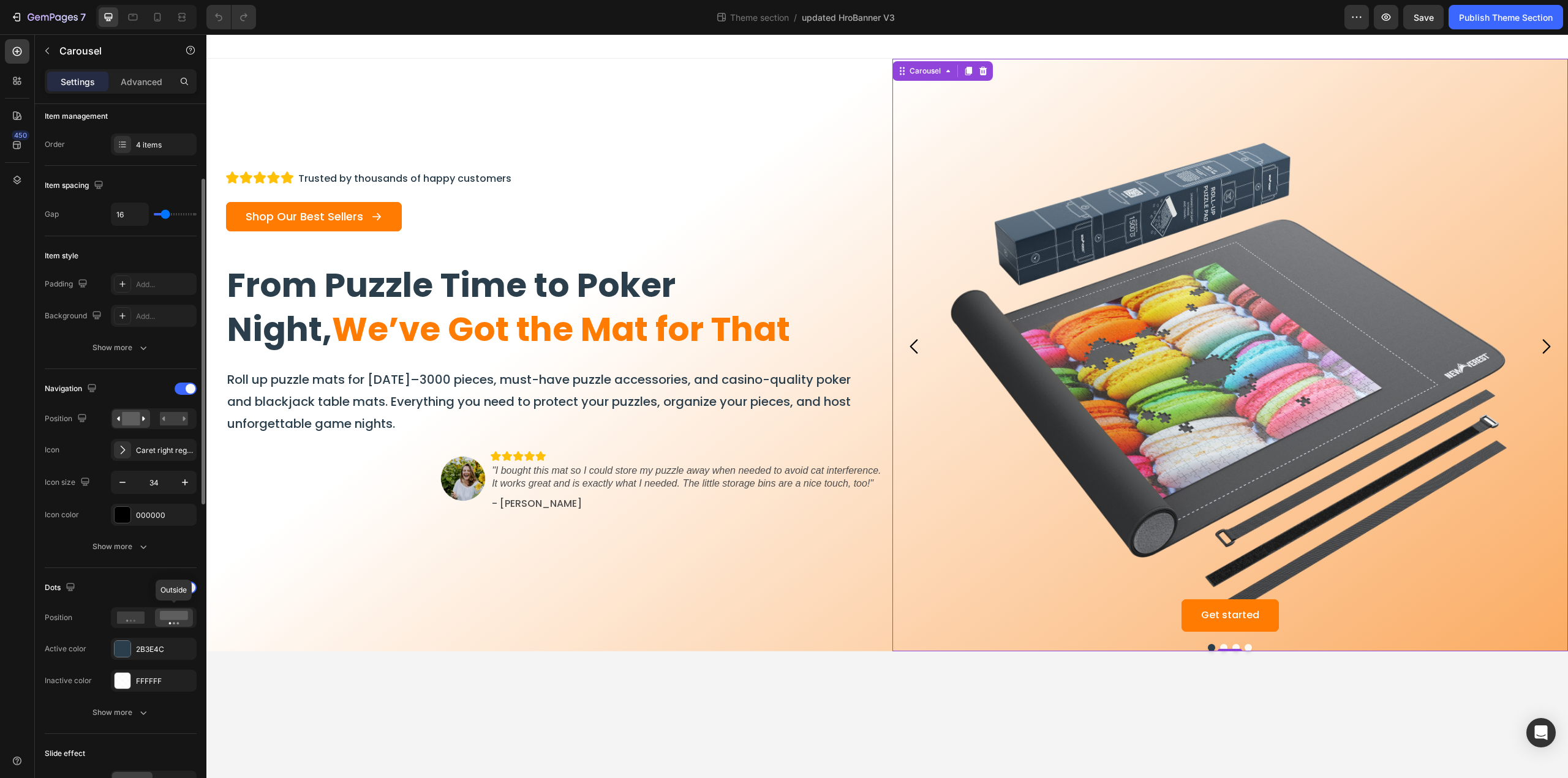
click at [166, 611] on rect at bounding box center [174, 616] width 28 height 9
click at [173, 620] on icon at bounding box center [174, 618] width 28 height 13
click at [121, 616] on icon at bounding box center [131, 617] width 28 height 12
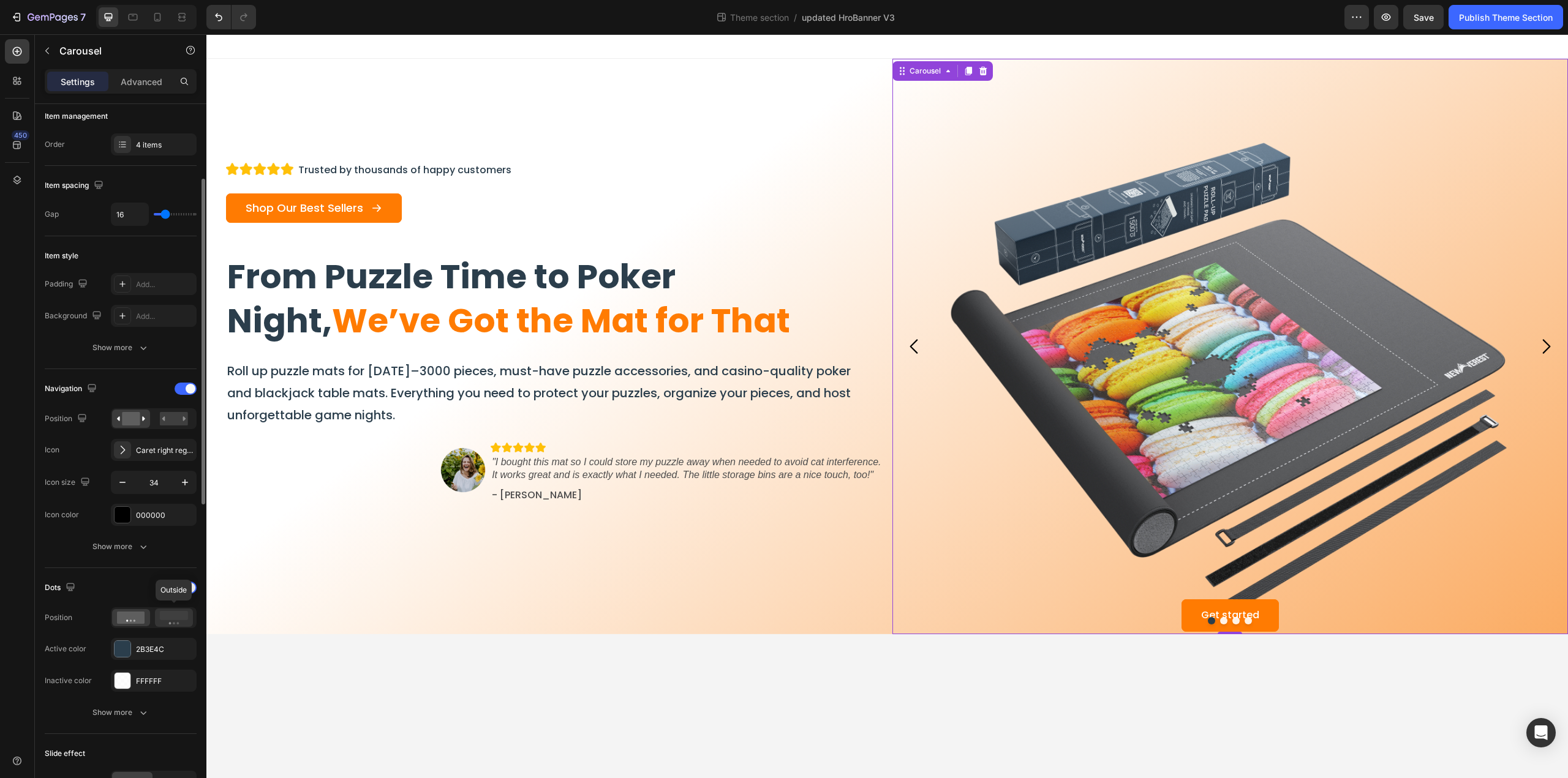
click at [180, 611] on rect at bounding box center [174, 616] width 28 height 9
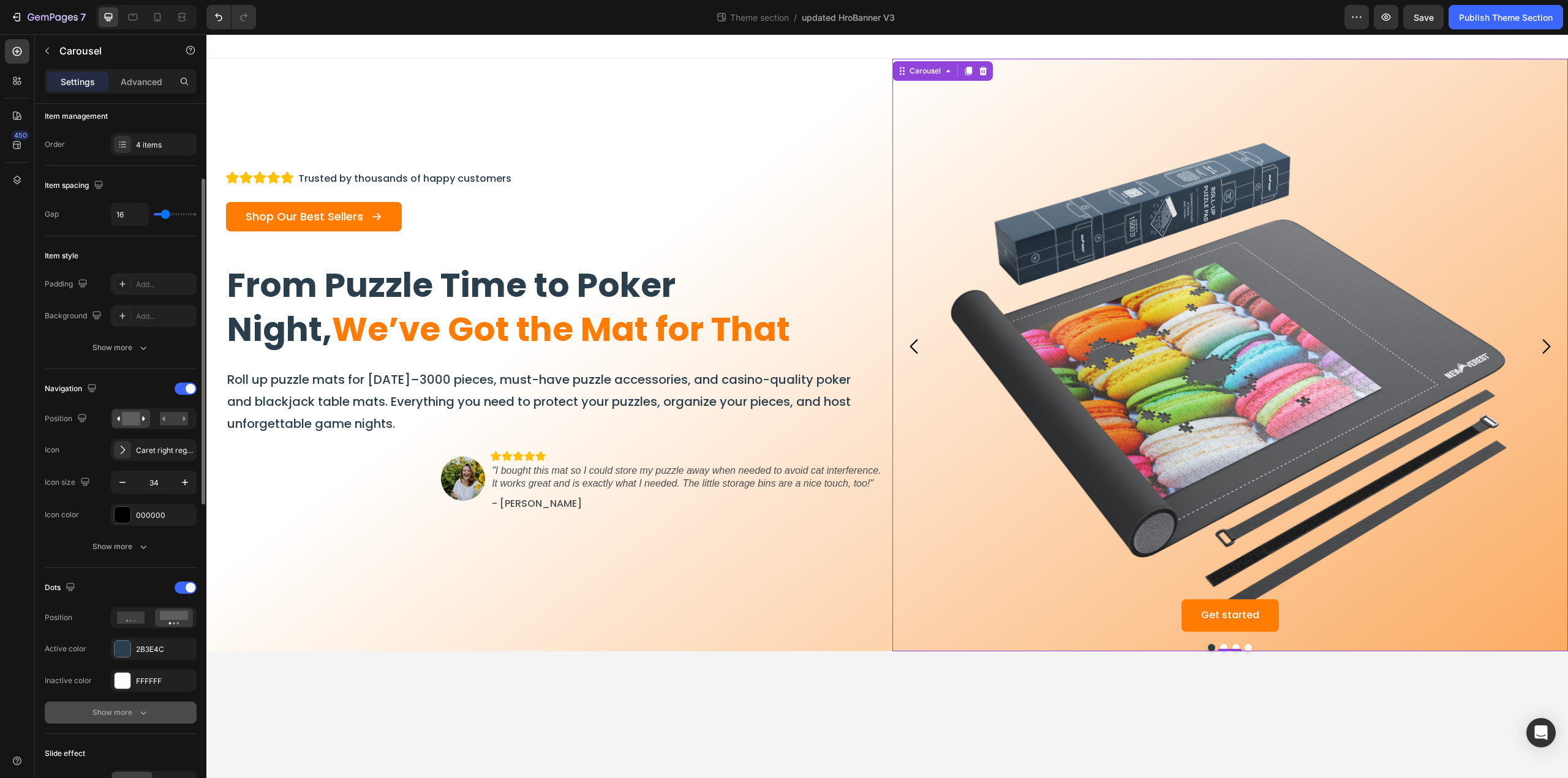
click at [146, 709] on icon "button" at bounding box center [143, 712] width 12 height 12
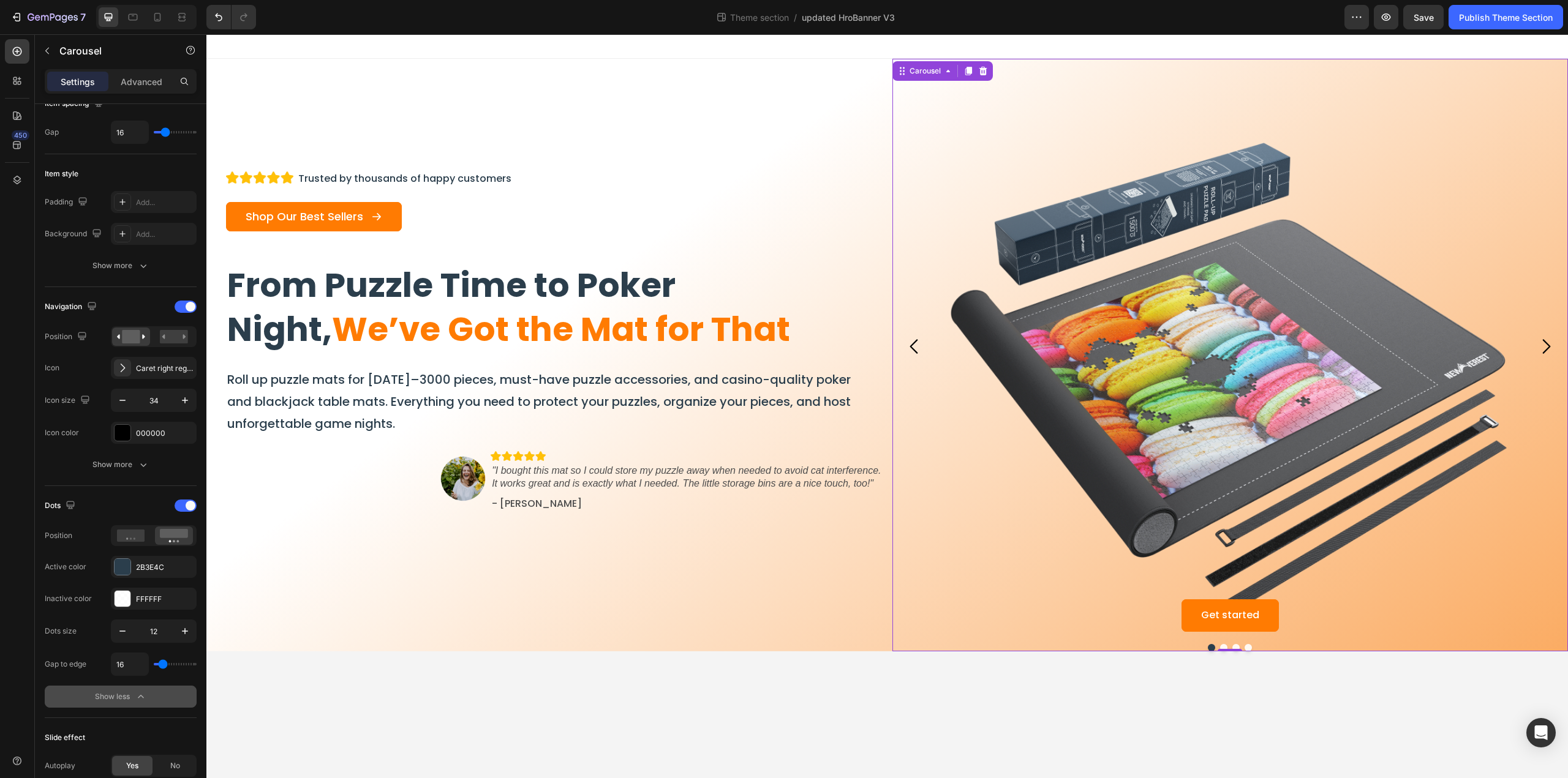
type input "2"
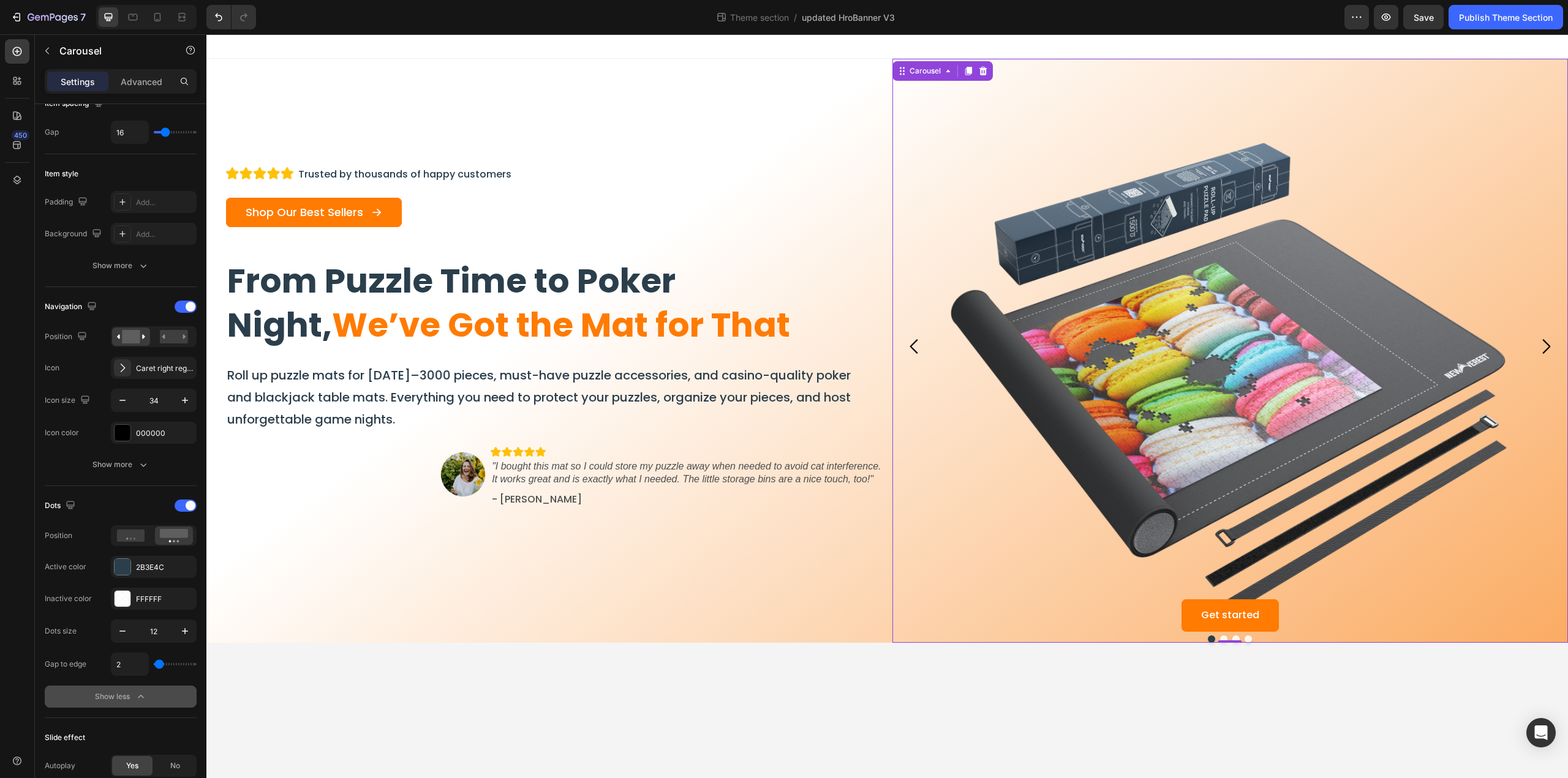
type input "0"
type input "51"
type input "56"
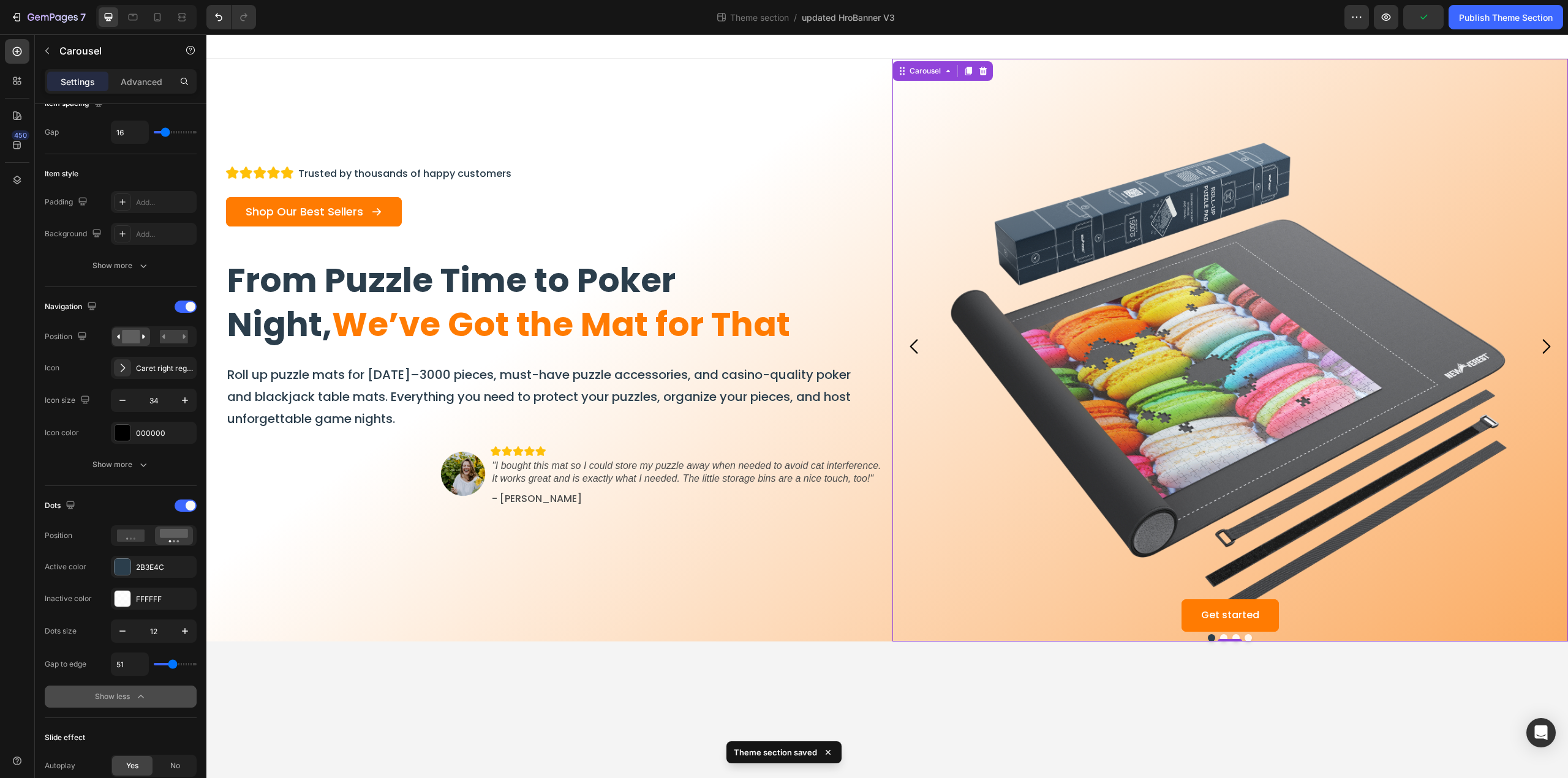
type input "56"
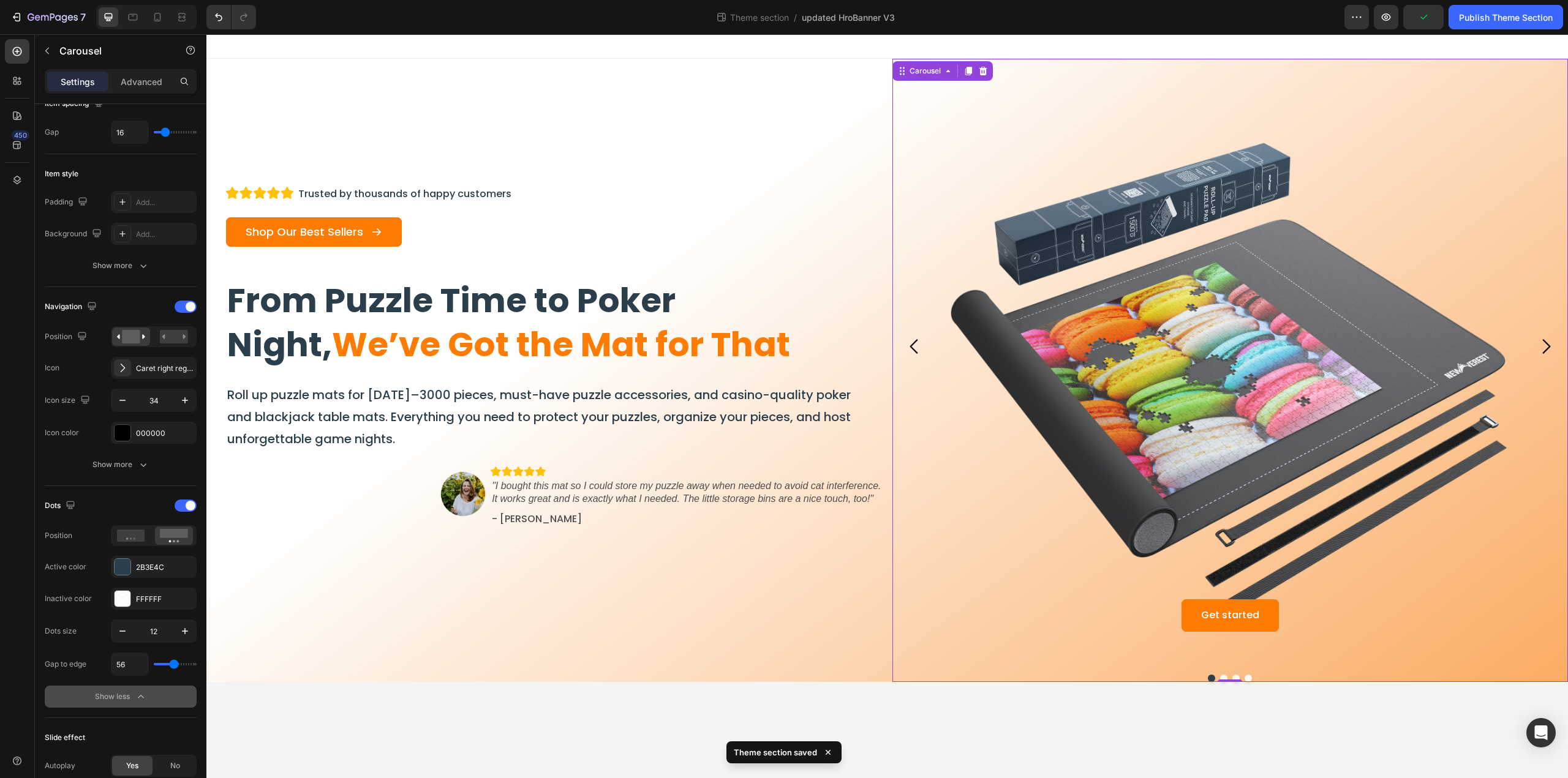
type input "66"
type input "72"
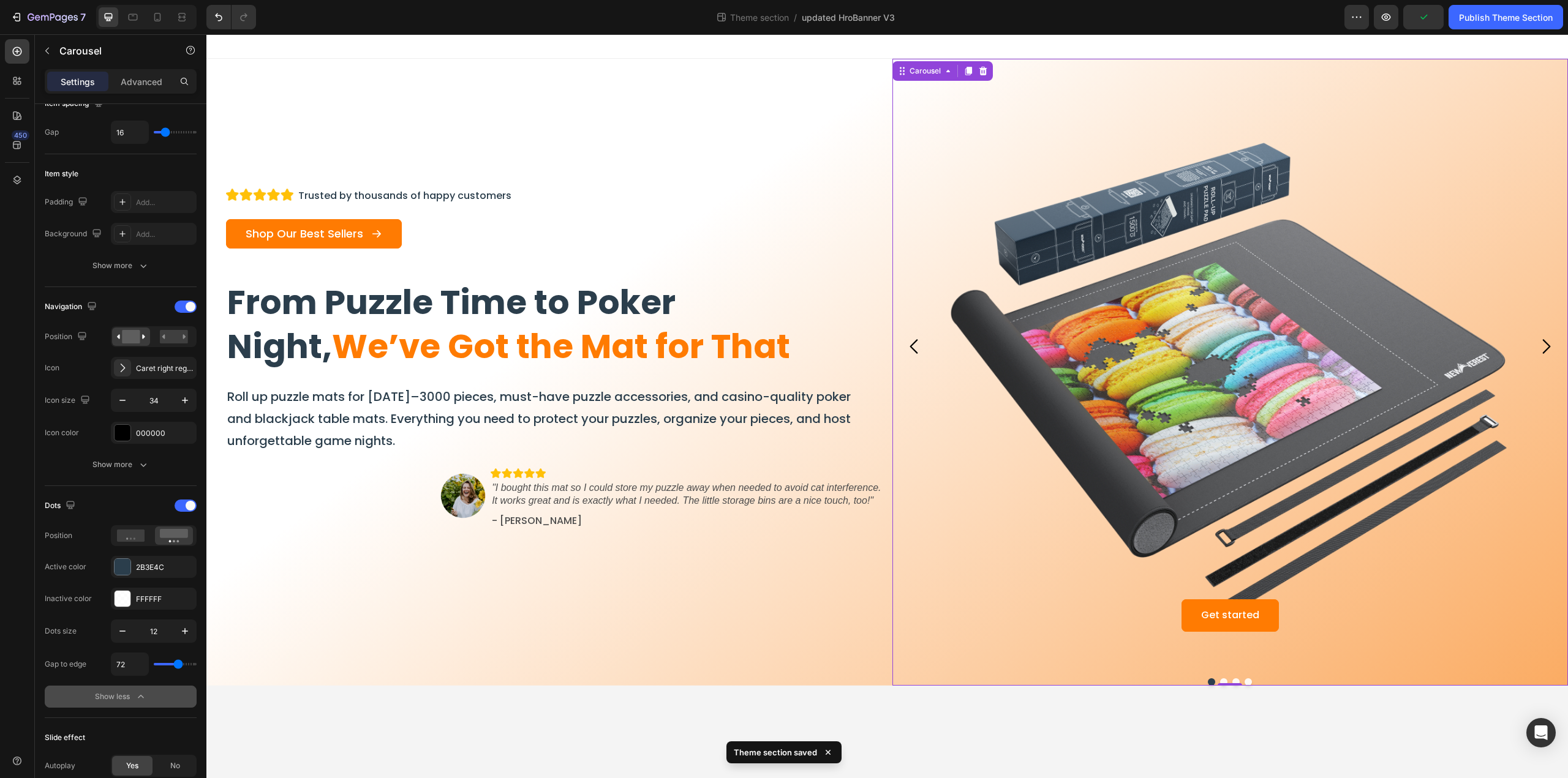
type input "57"
type input "27"
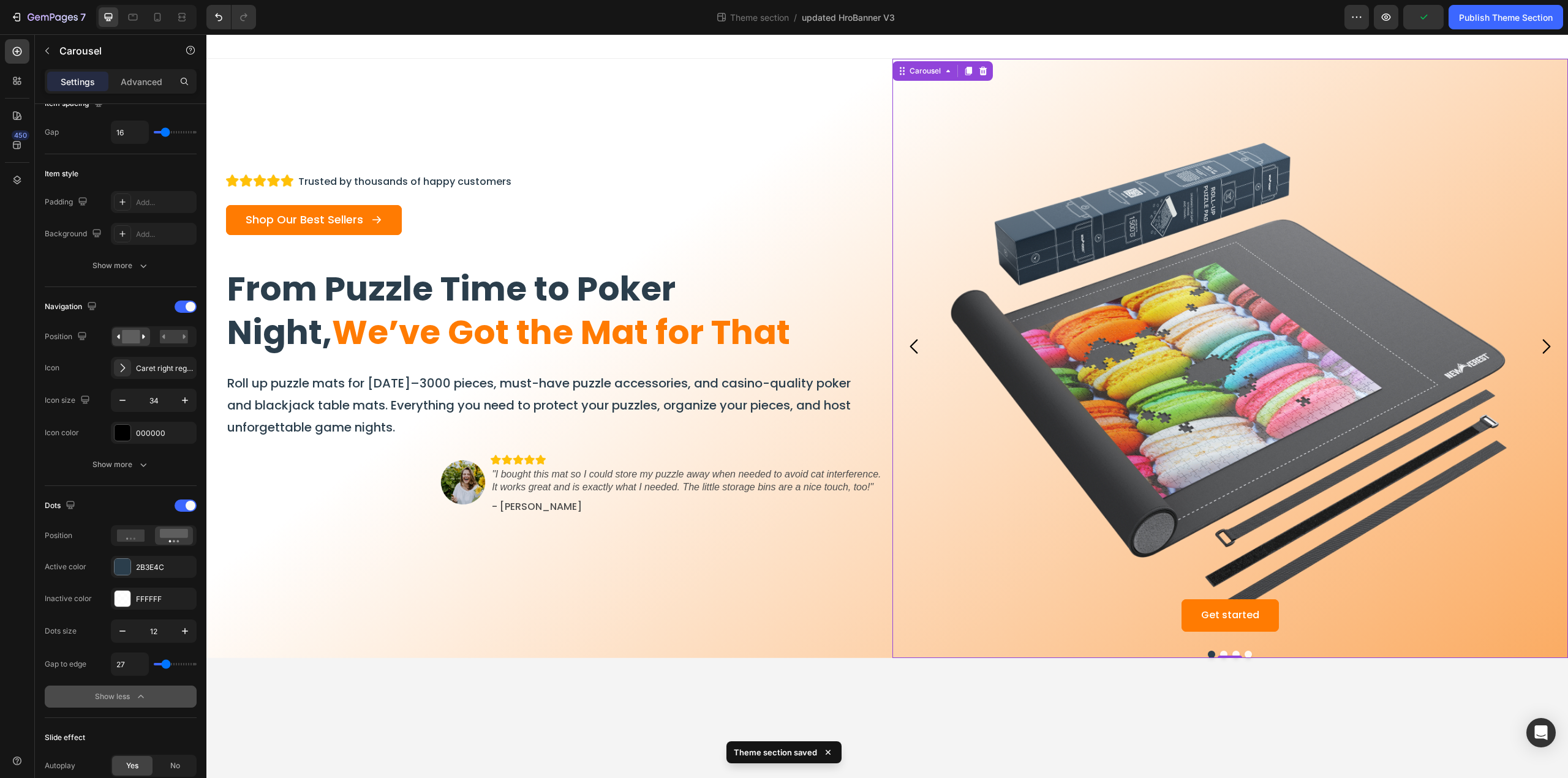
type input "13"
type input "2"
type input "0"
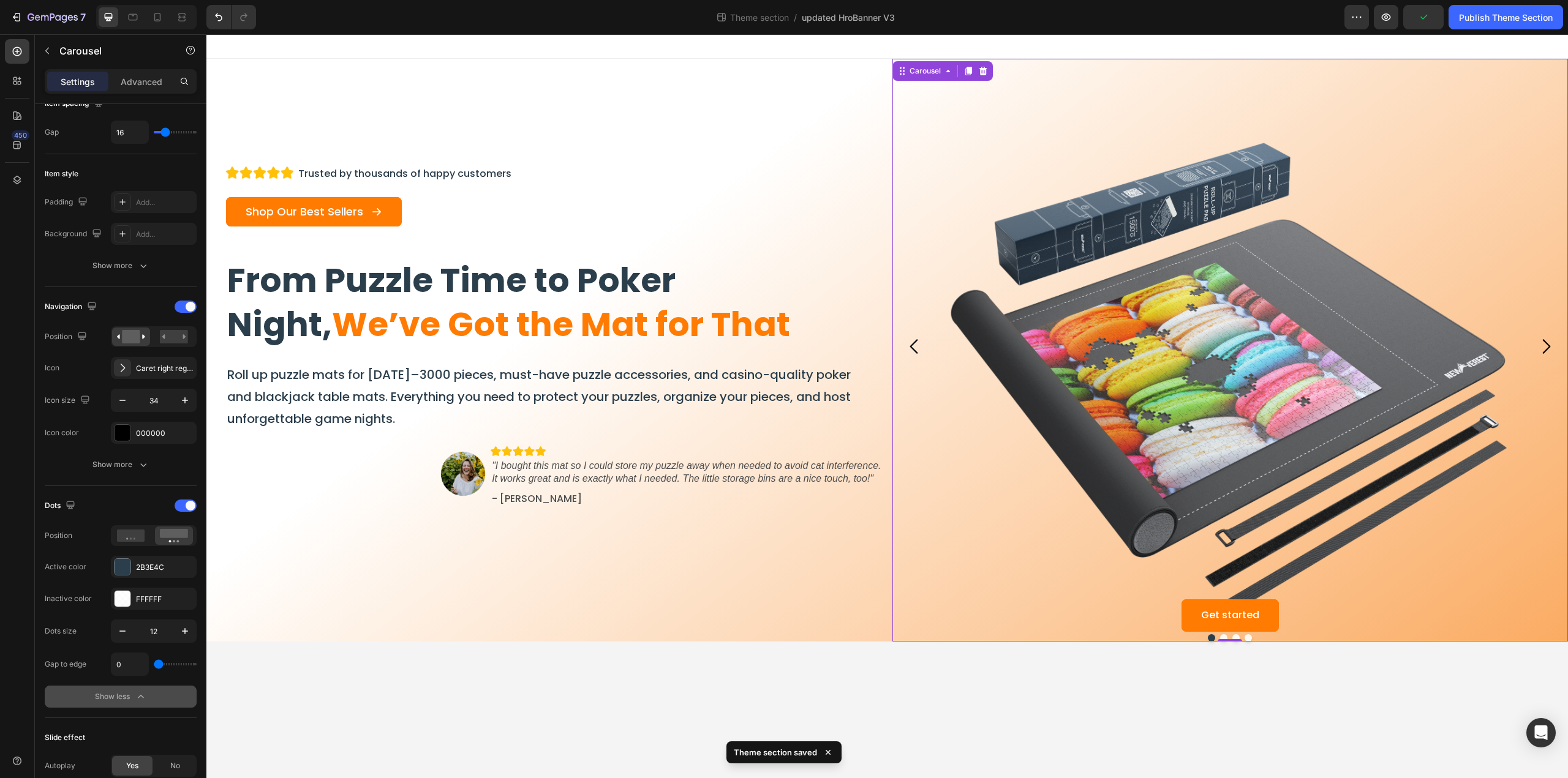
drag, startPoint x: 161, startPoint y: 661, endPoint x: 149, endPoint y: 657, distance: 12.6
type input "0"
click at [154, 663] on input "range" at bounding box center [175, 664] width 43 height 3
click at [187, 501] on span at bounding box center [190, 506] width 9 height 9
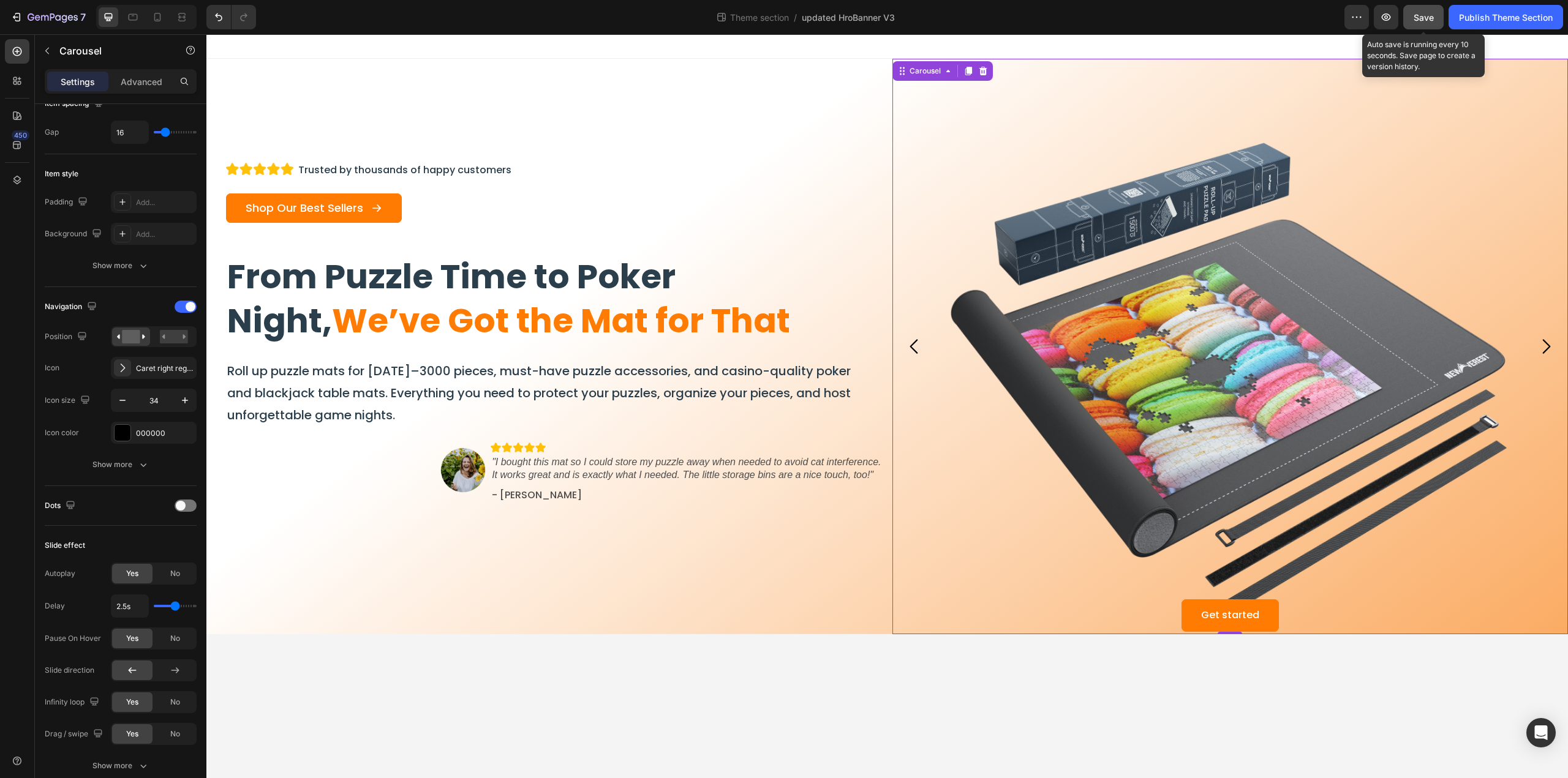
click at [1406, 13] on button "Save" at bounding box center [1423, 17] width 41 height 25
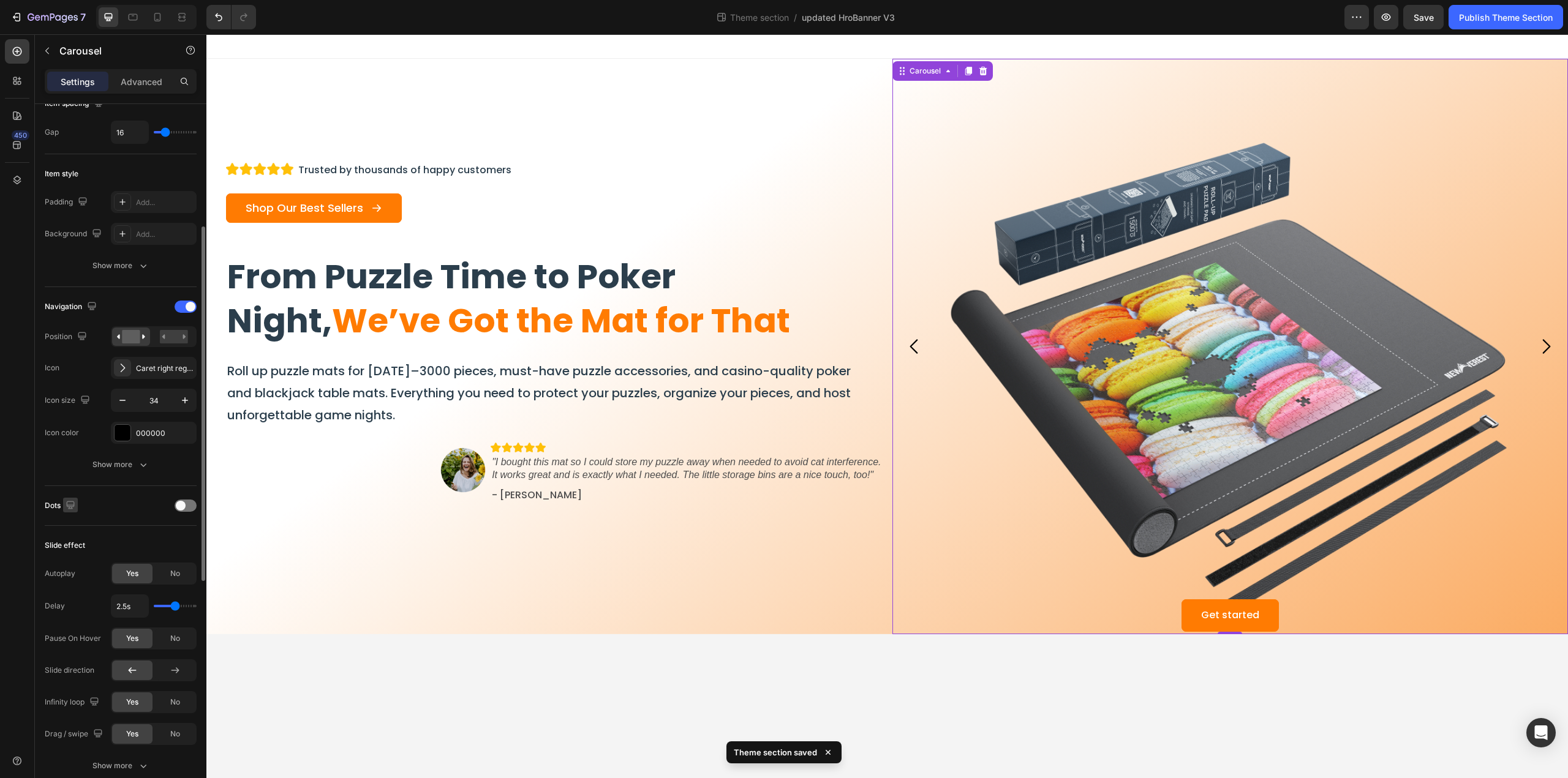
click at [71, 503] on icon "button" at bounding box center [70, 505] width 8 height 8
click at [71, 546] on icon "button" at bounding box center [73, 546] width 9 height 7
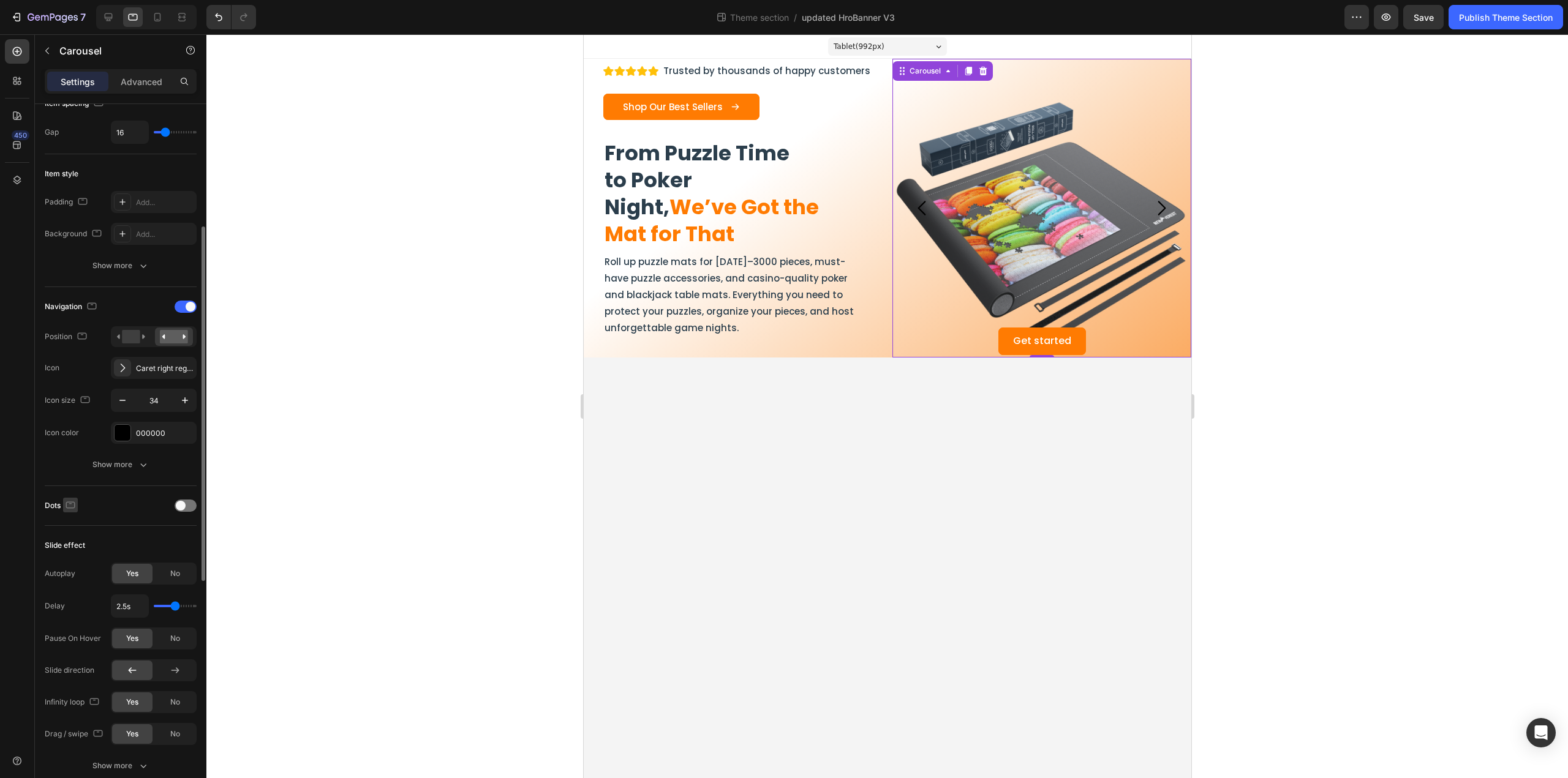
click at [70, 499] on icon "button" at bounding box center [70, 505] width 12 height 12
click at [68, 567] on icon "button" at bounding box center [72, 568] width 12 height 12
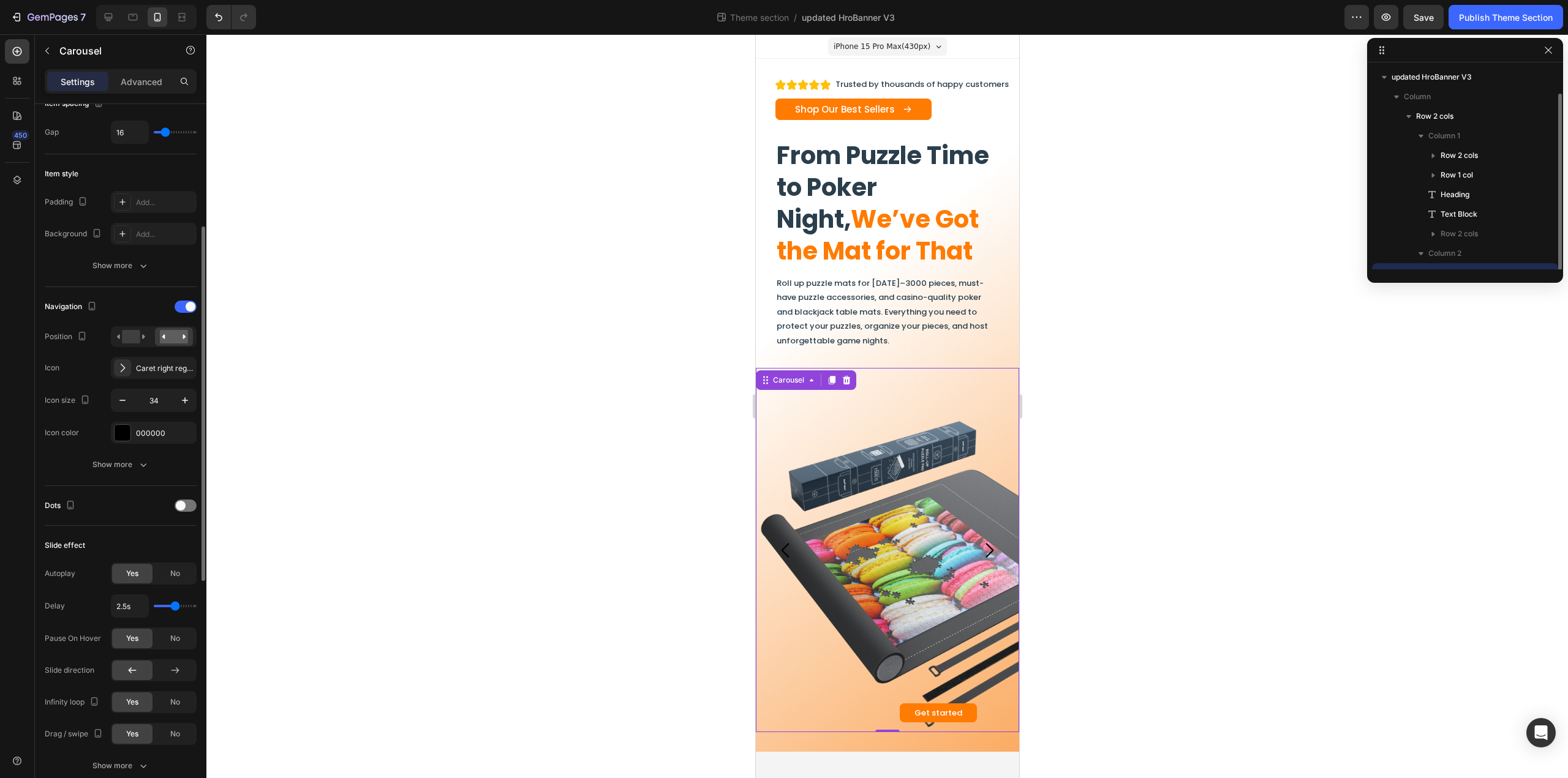
scroll to position [13, 0]
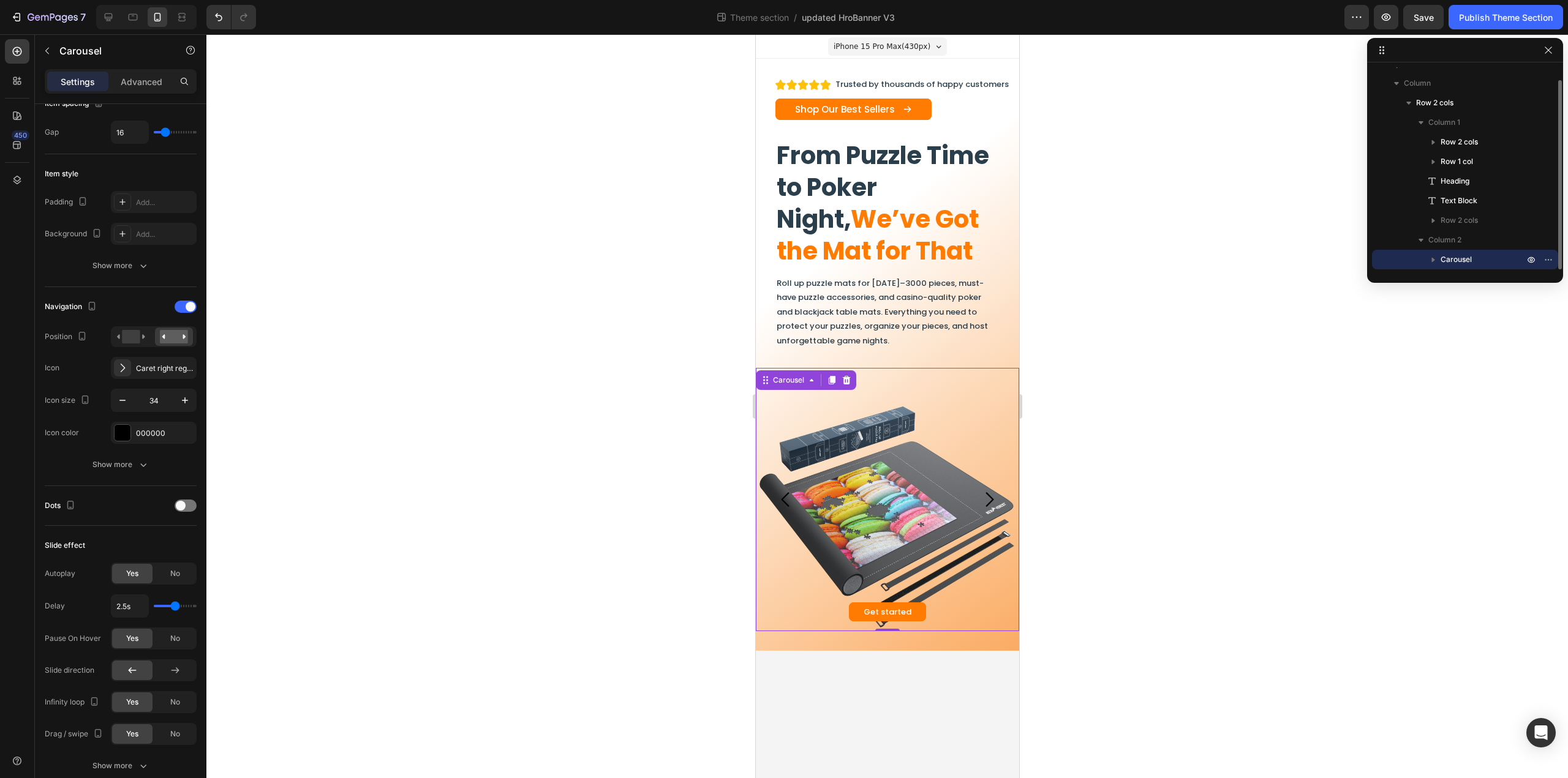
click at [70, 509] on div at bounding box center [69, 505] width 14 height 16
click at [70, 500] on icon "button" at bounding box center [70, 505] width 12 height 12
click at [72, 522] on icon "button" at bounding box center [73, 524] width 8 height 8
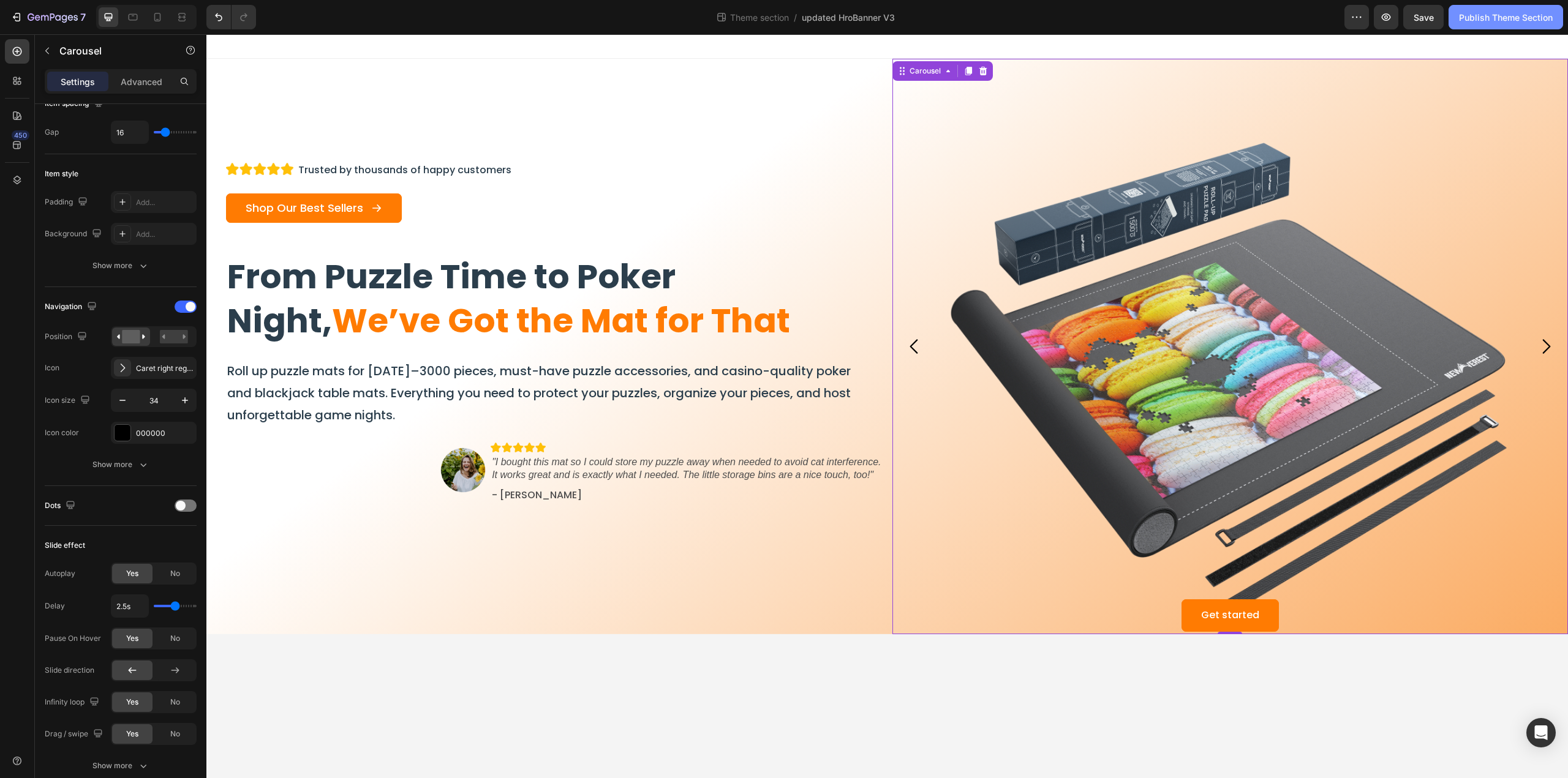
click at [1467, 13] on div "Publish Theme Section" at bounding box center [1505, 18] width 94 height 13
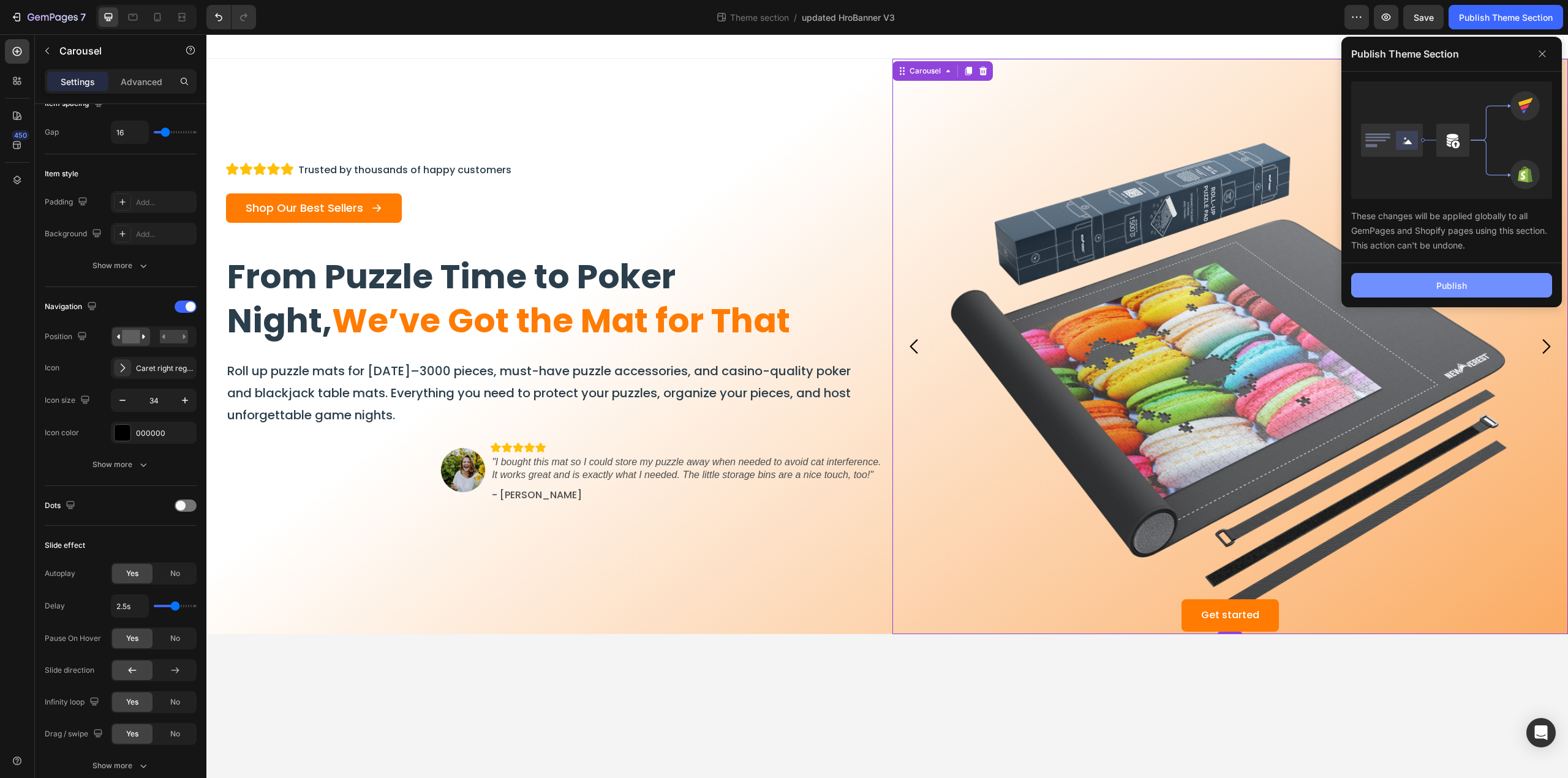
click at [1436, 281] on div "Publish" at bounding box center [1451, 286] width 30 height 13
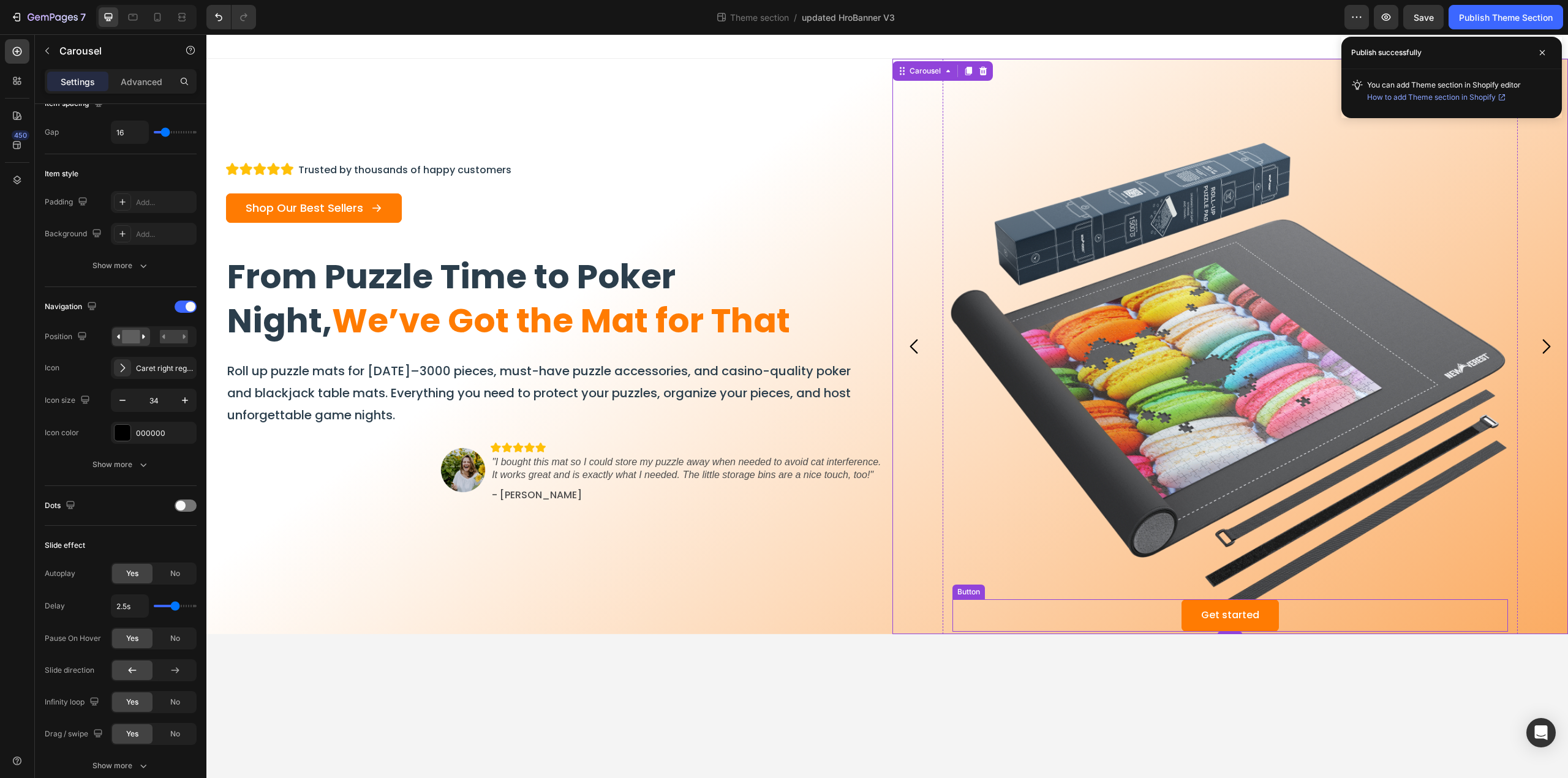
click at [1302, 613] on div "Get started Button" at bounding box center [1230, 616] width 556 height 32
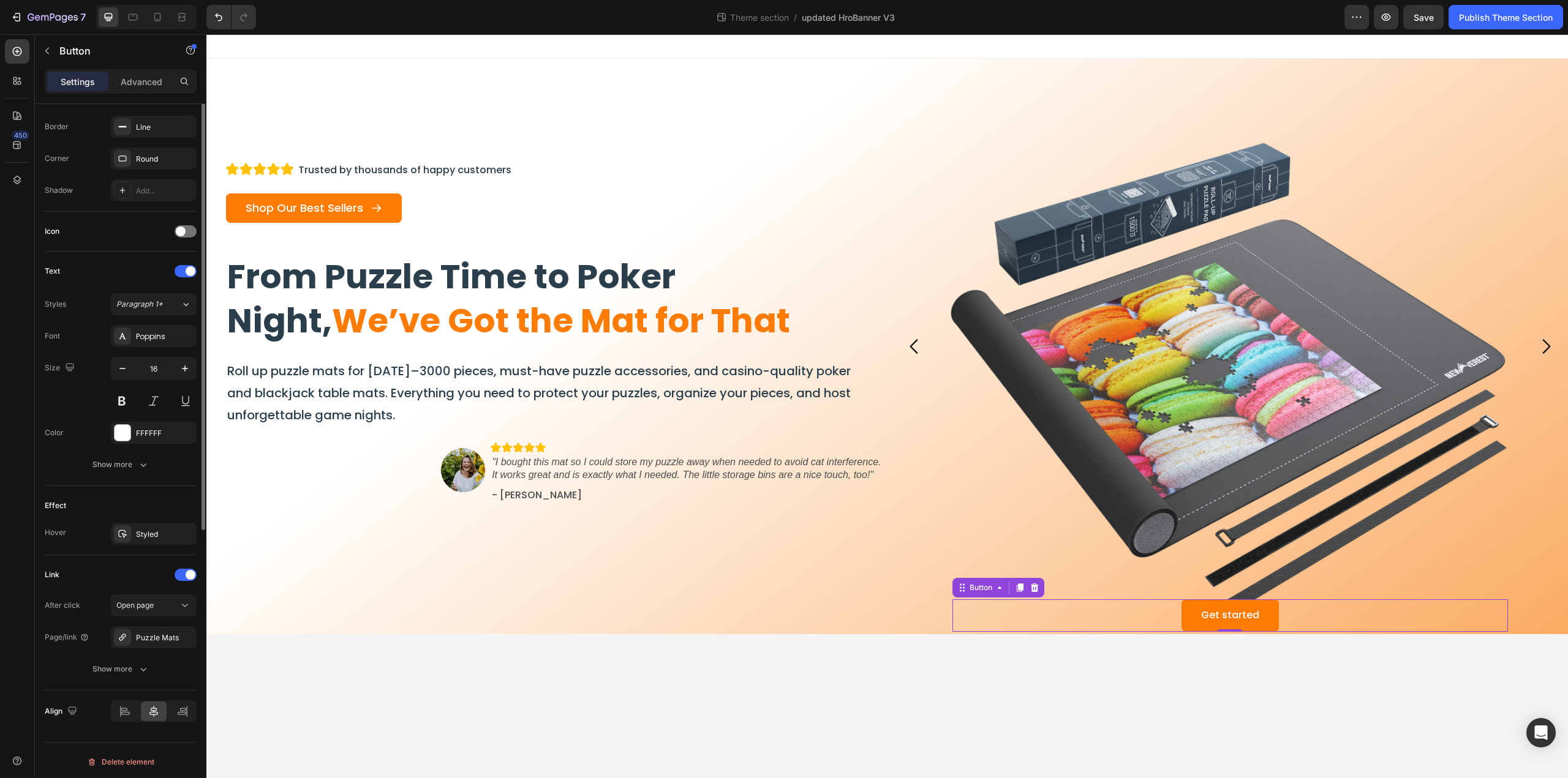
scroll to position [0, 0]
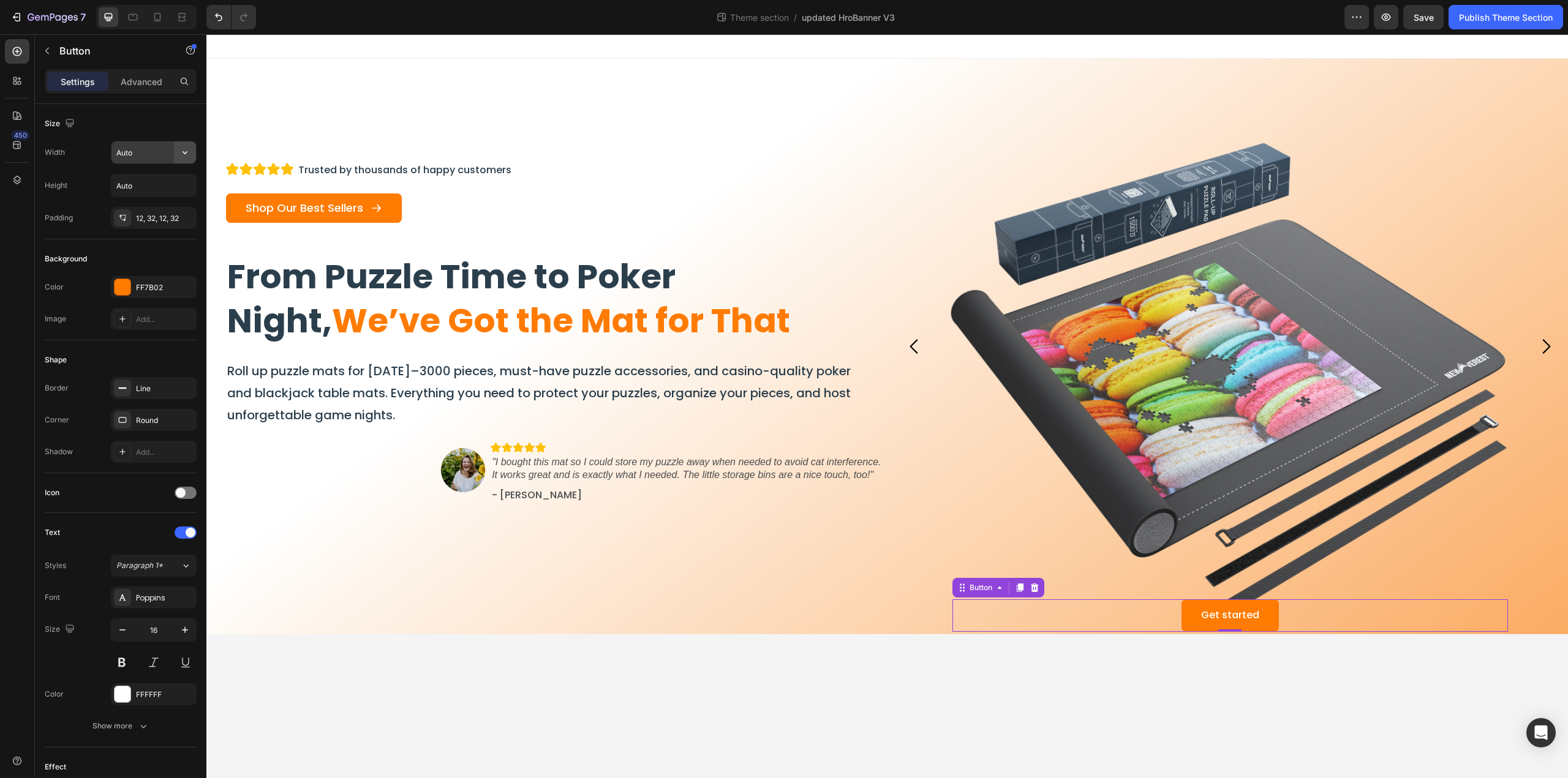
click at [186, 144] on button "button" at bounding box center [184, 152] width 22 height 22
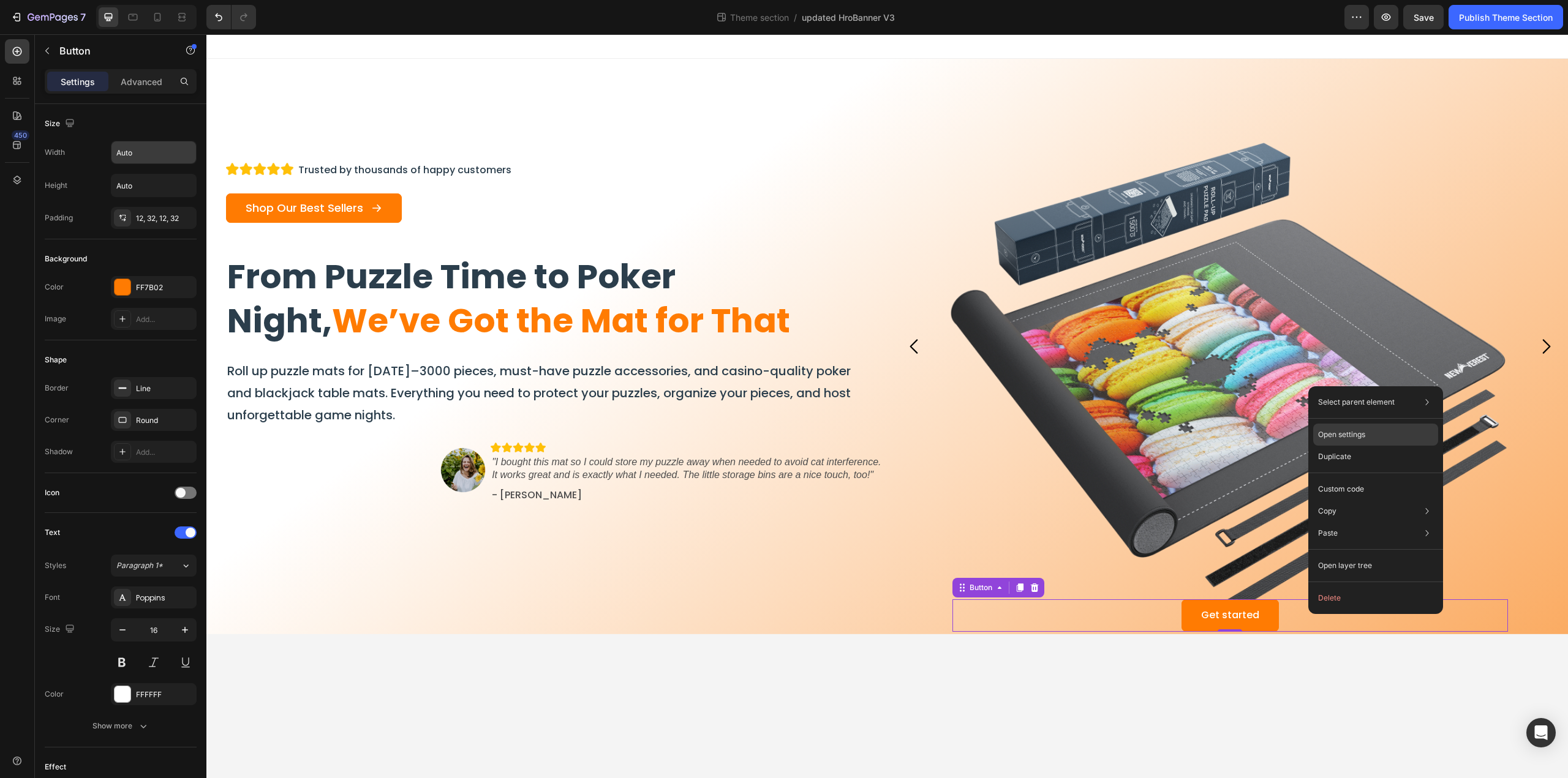
click at [1345, 436] on p "Open settings" at bounding box center [1341, 435] width 47 height 11
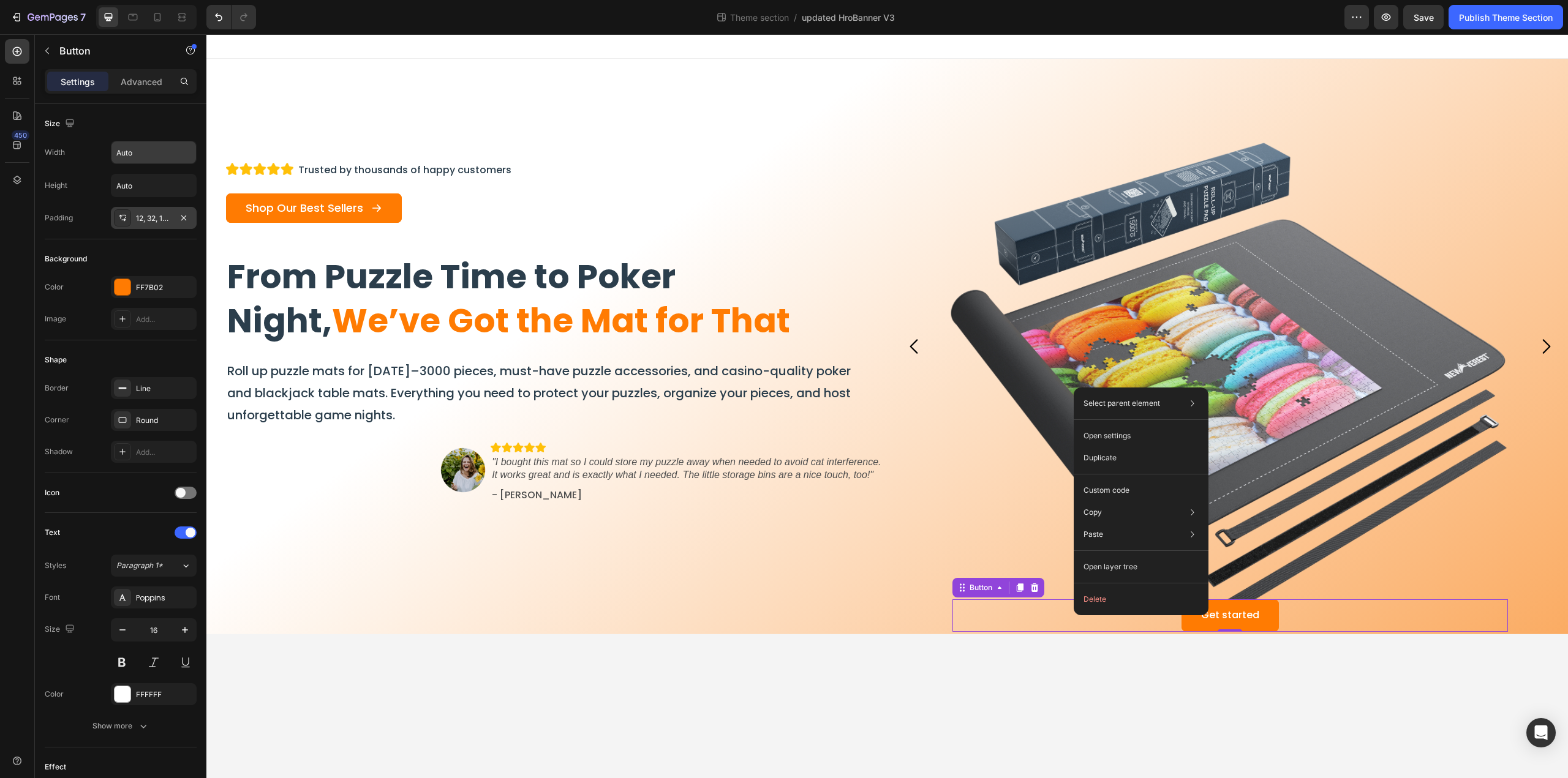
click at [118, 213] on icon at bounding box center [122, 218] width 9 height 9
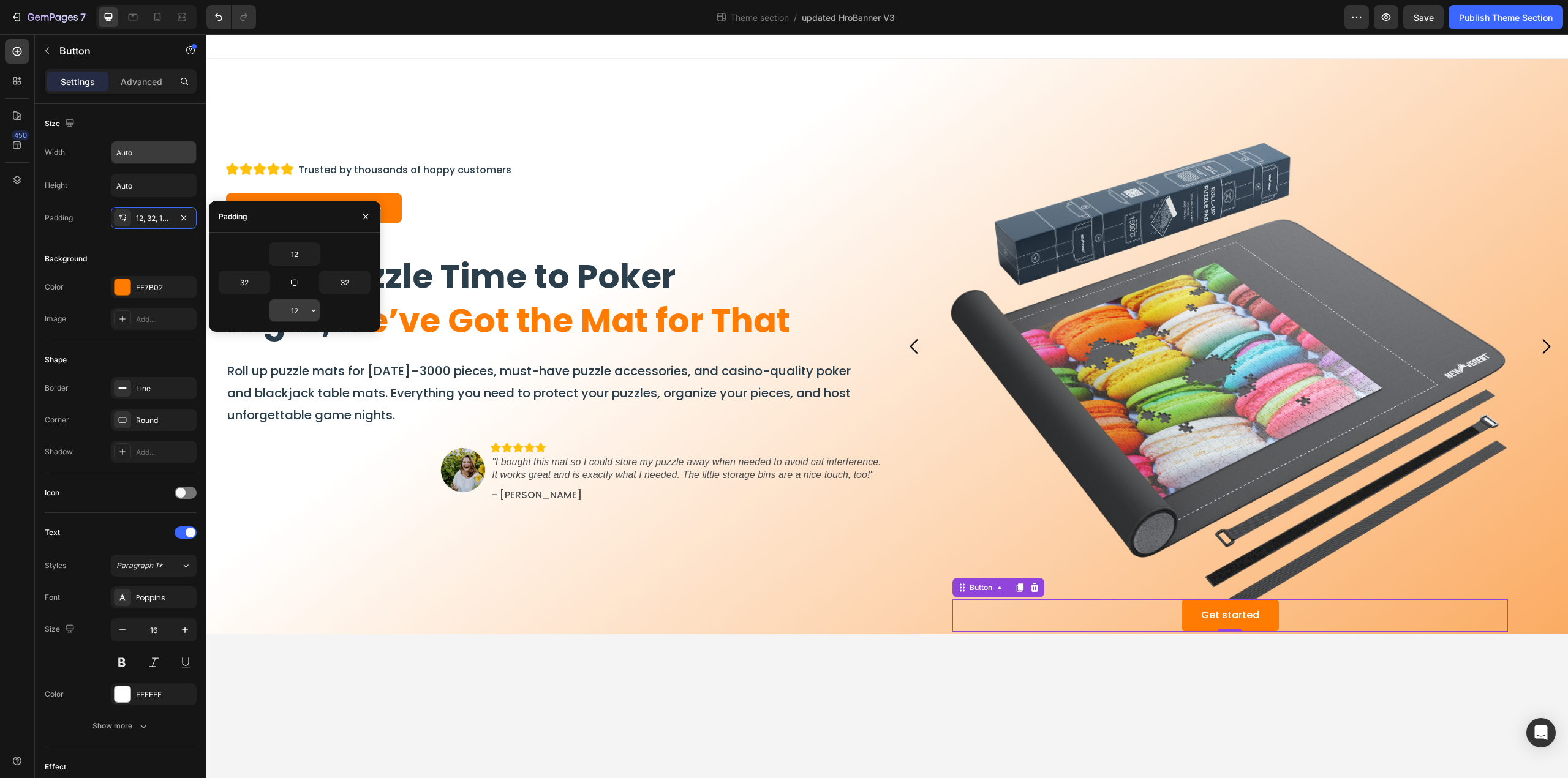
click at [315, 309] on icon "button" at bounding box center [313, 310] width 9 height 9
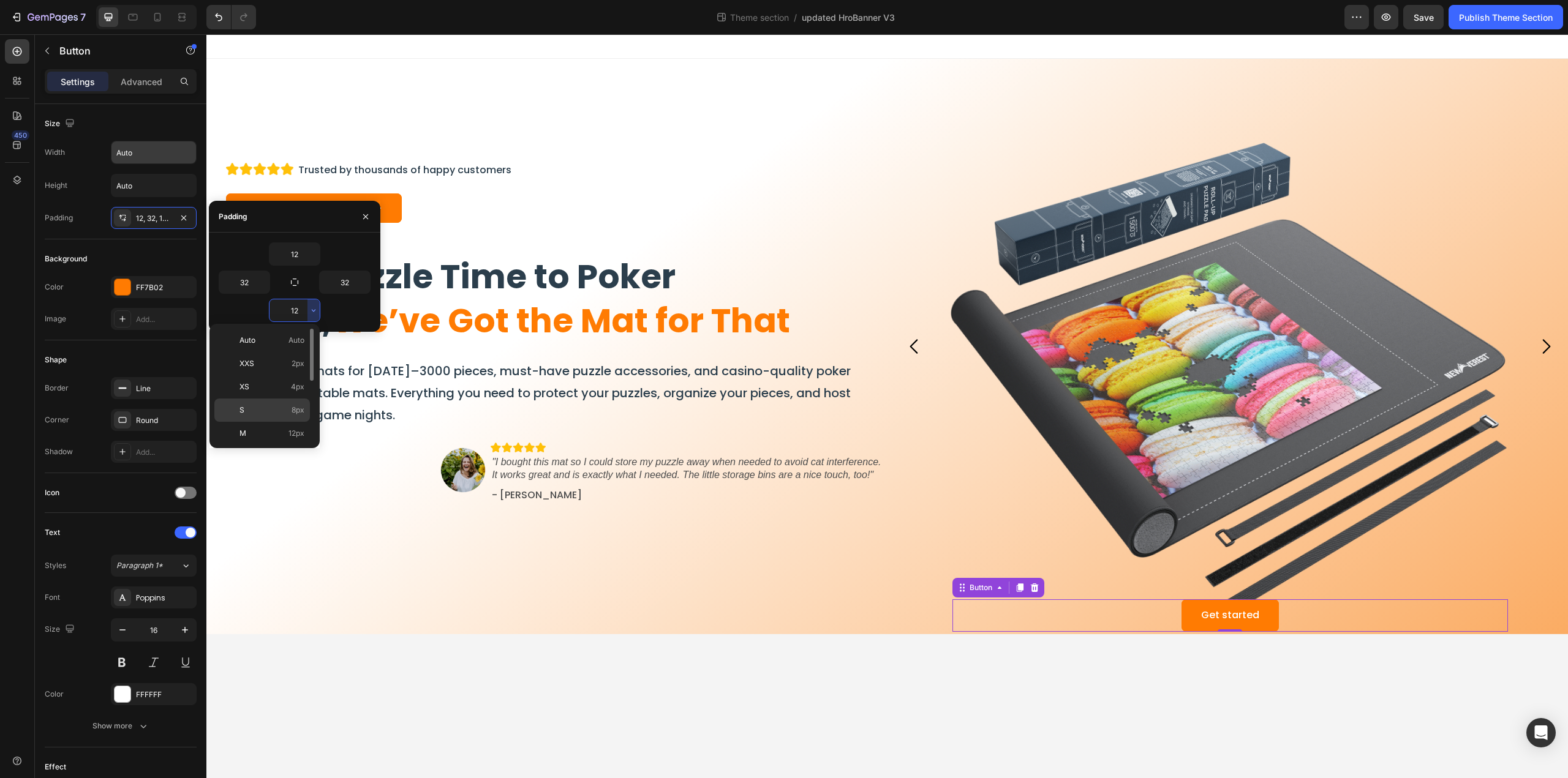
click at [280, 411] on p "S 8px" at bounding box center [271, 410] width 65 height 11
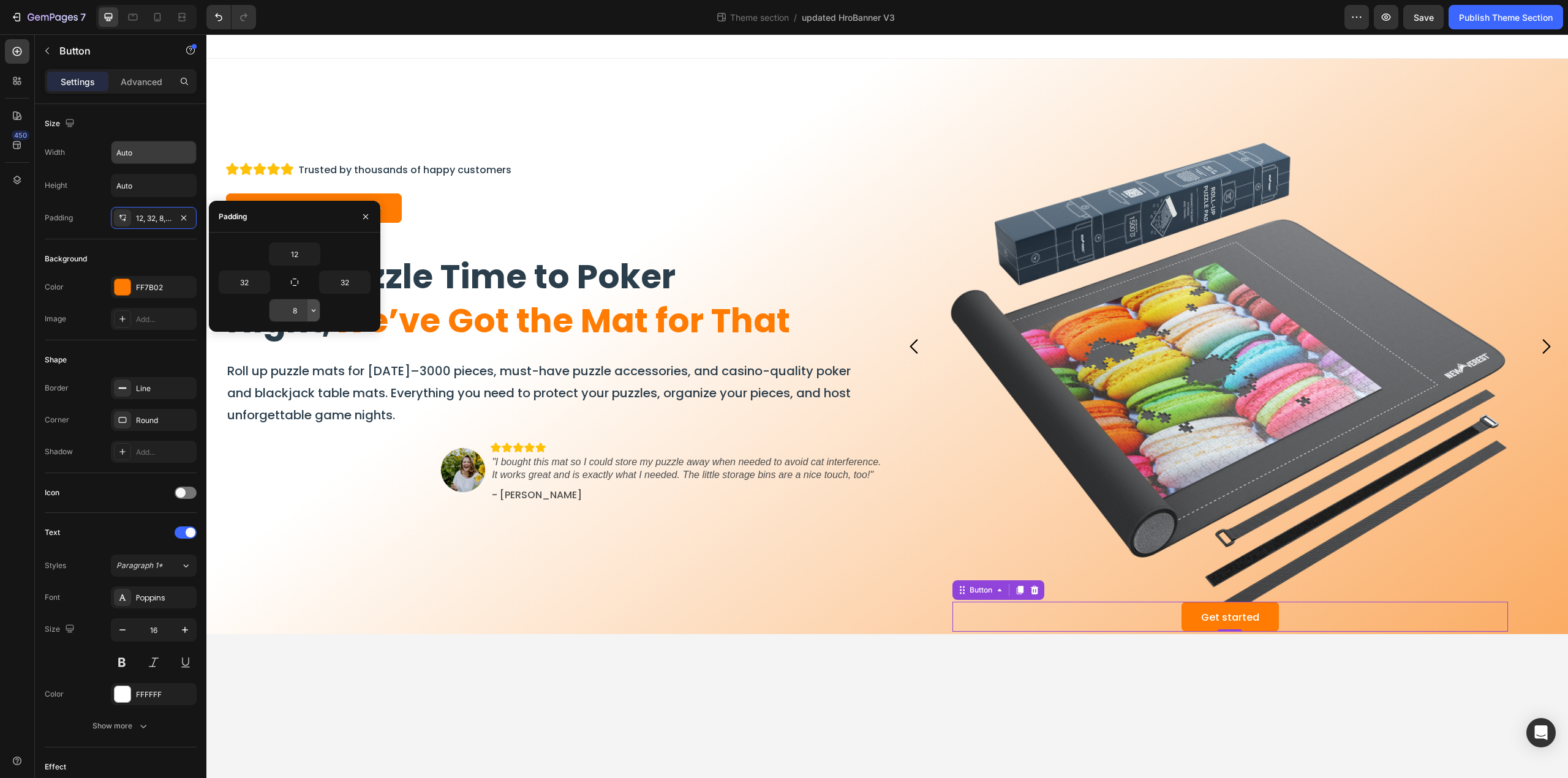
click at [313, 306] on icon "button" at bounding box center [313, 310] width 9 height 9
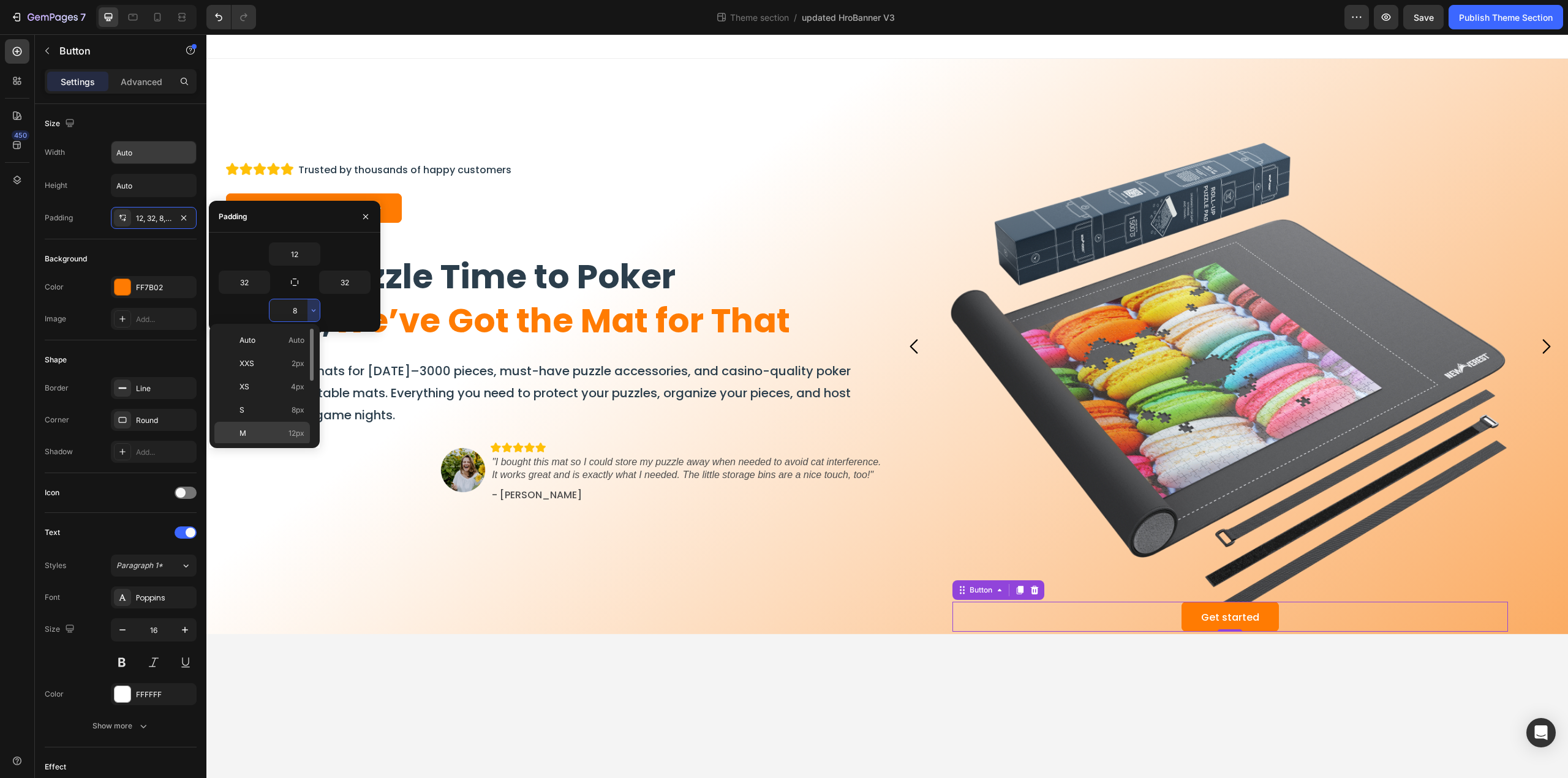
click at [264, 428] on p "M 12px" at bounding box center [271, 434] width 65 height 11
type input "12"
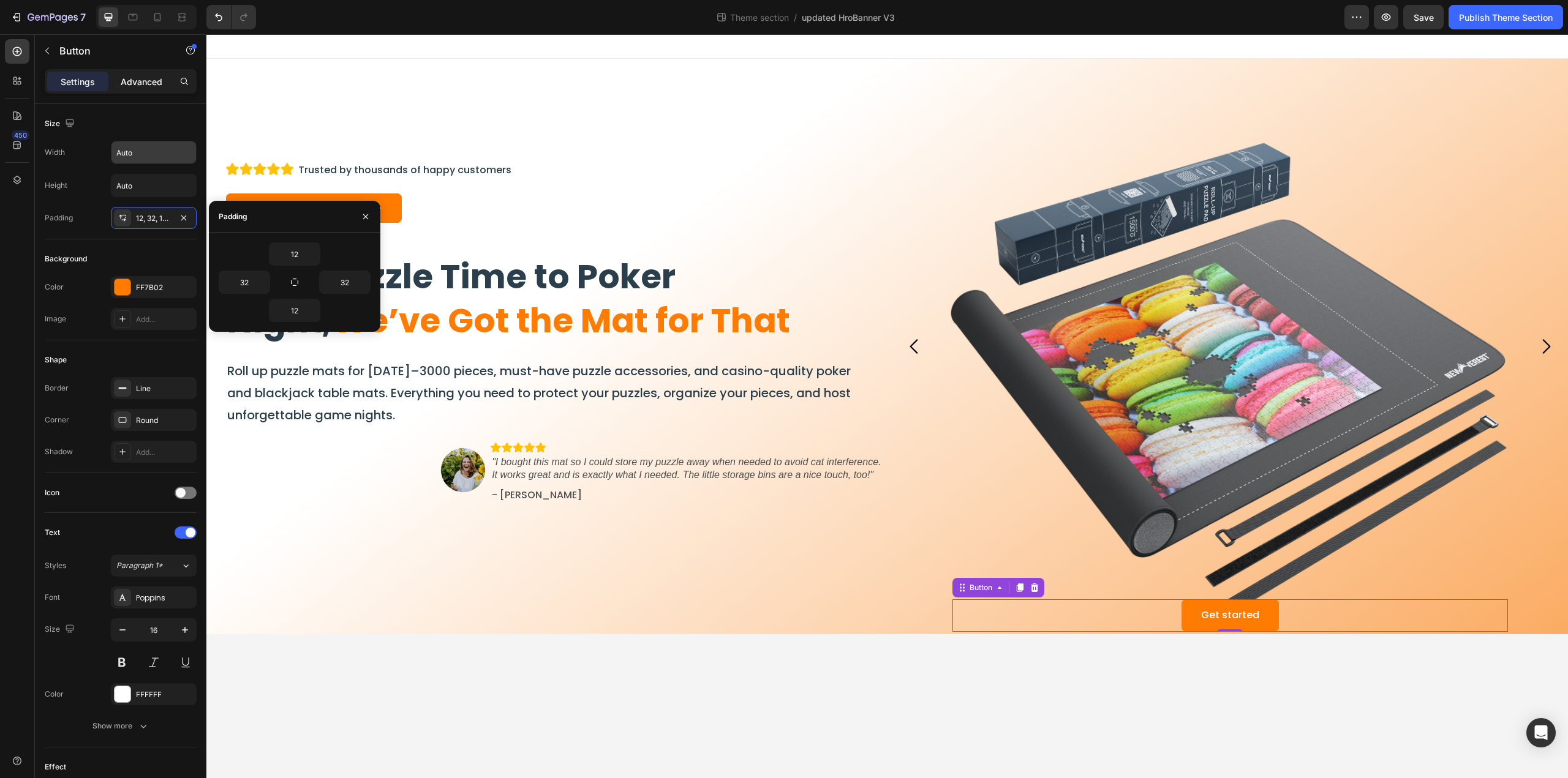
click at [138, 77] on p "Advanced" at bounding box center [141, 82] width 42 height 13
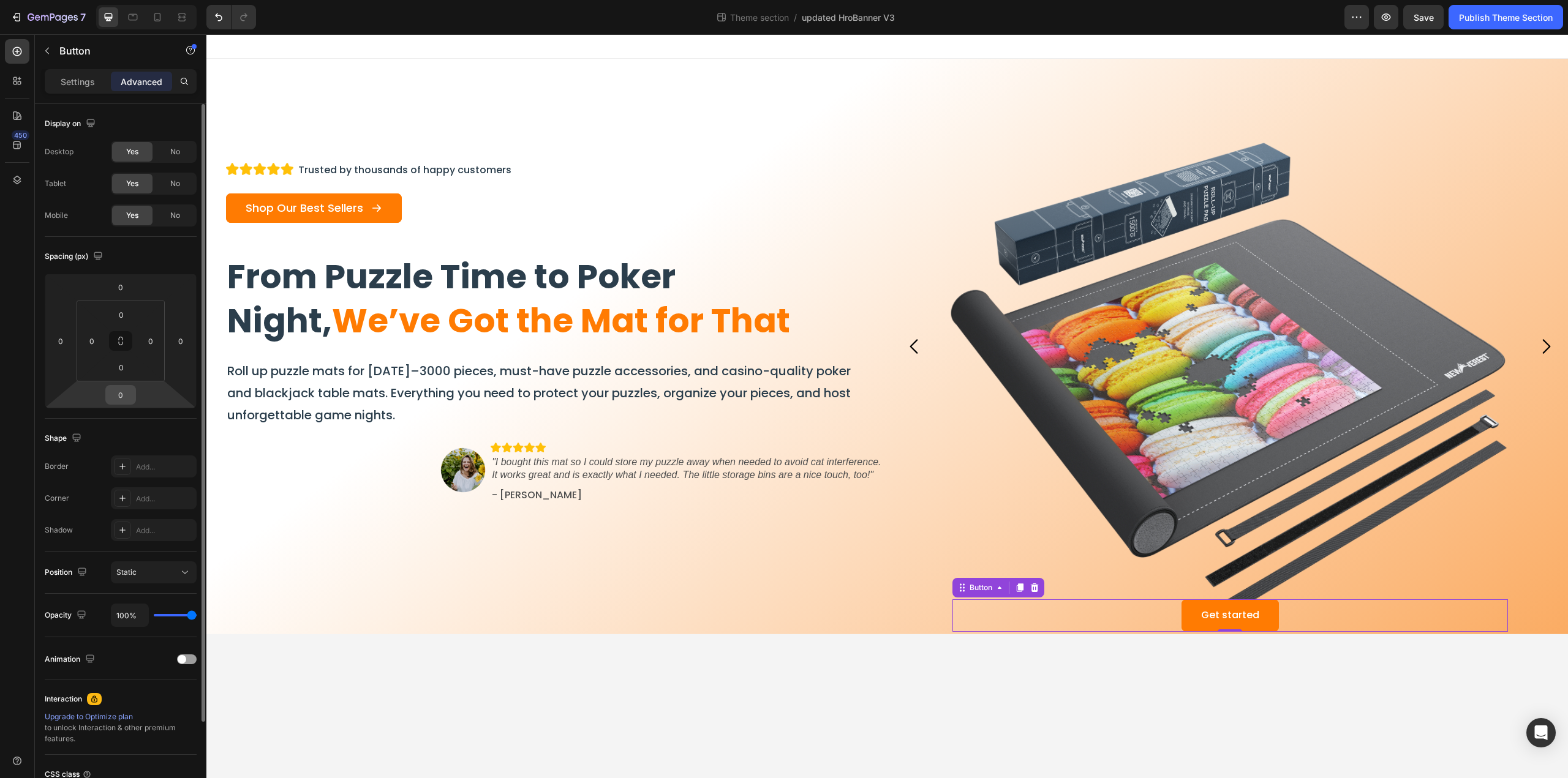
click at [124, 388] on input "0" at bounding box center [121, 394] width 25 height 18
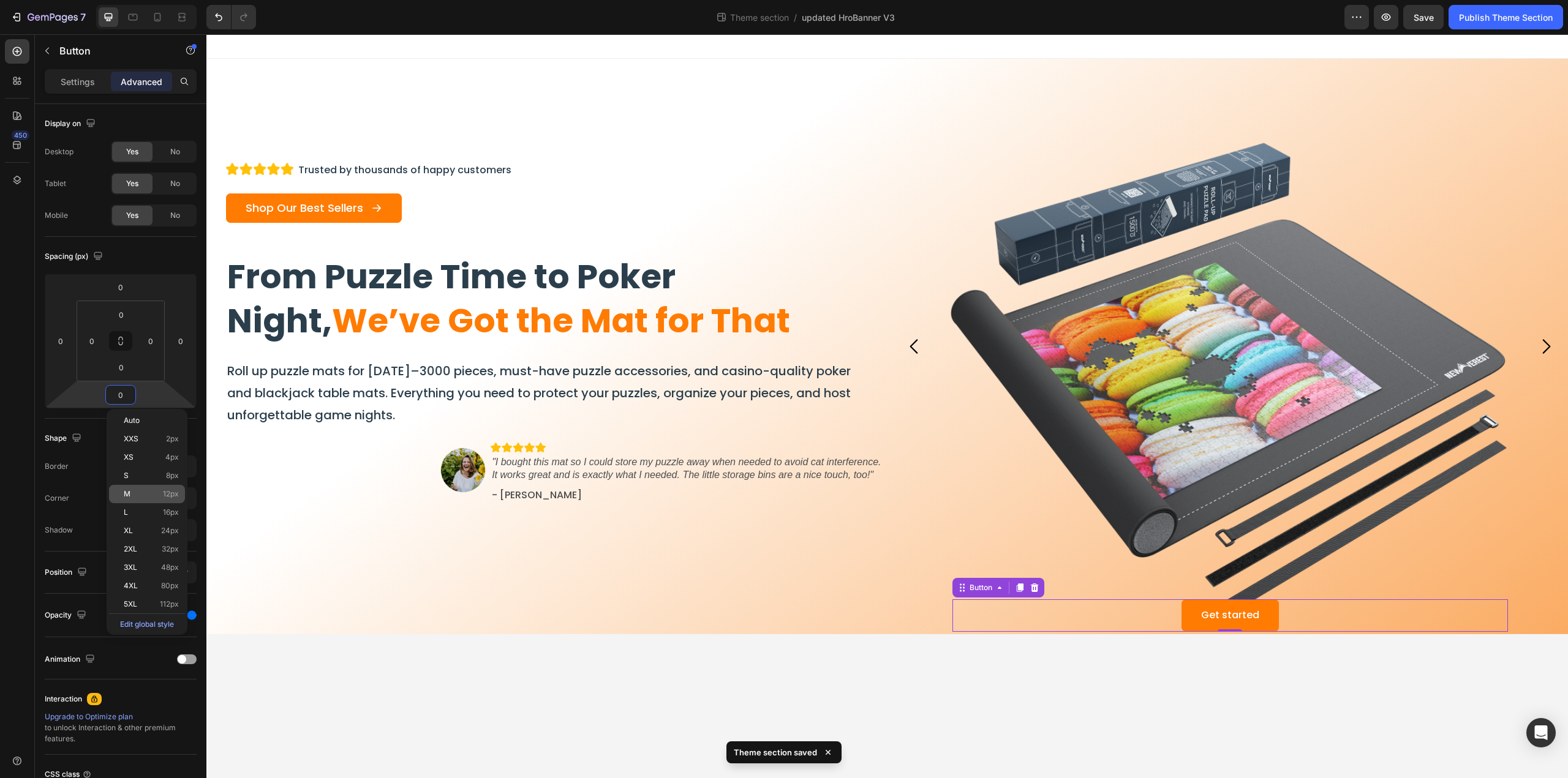
click at [145, 492] on p "M 12px" at bounding box center [151, 493] width 55 height 9
type input "12"
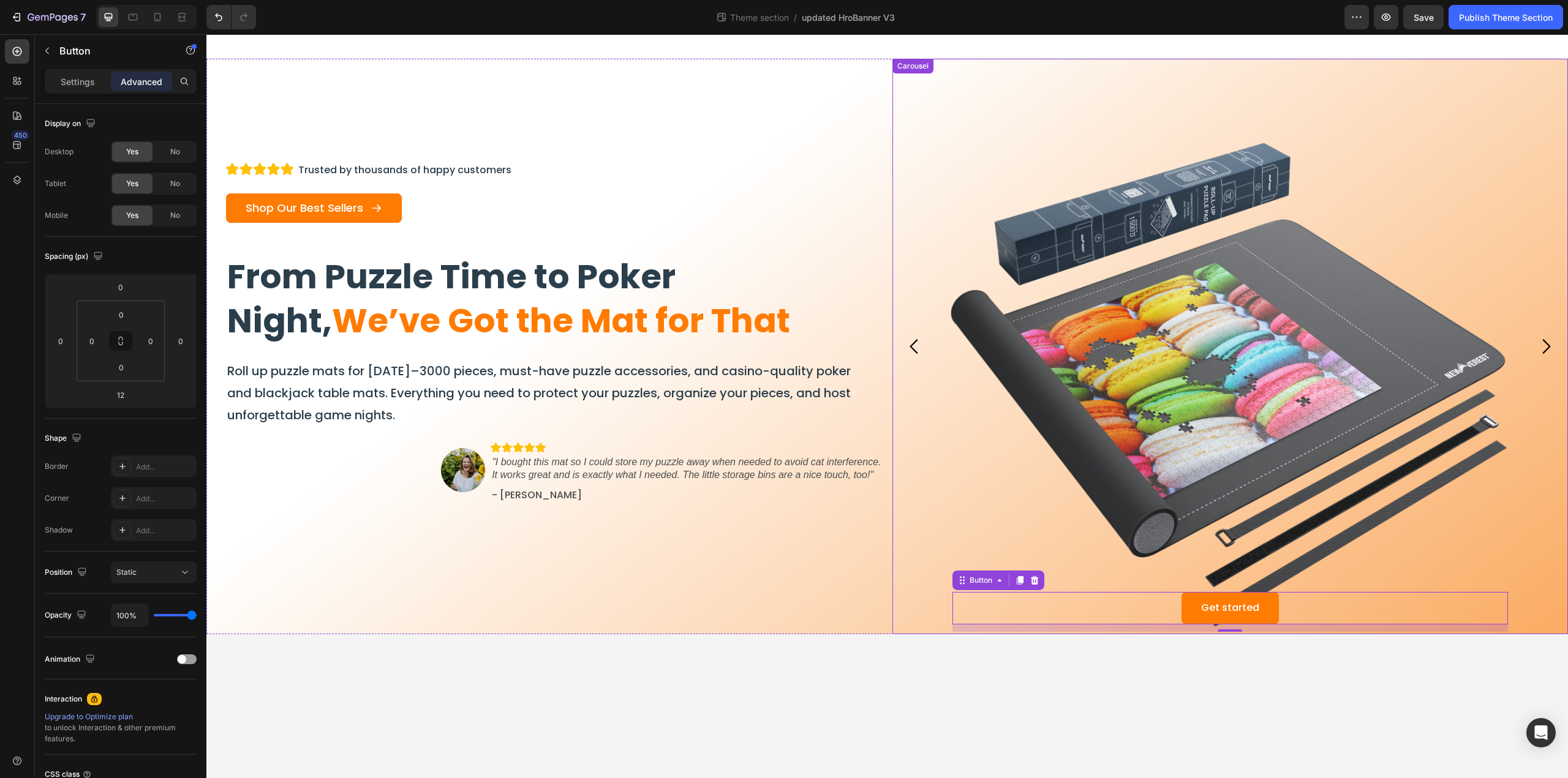
click at [1550, 343] on icon "Carousel Next Arrow" at bounding box center [1545, 346] width 21 height 21
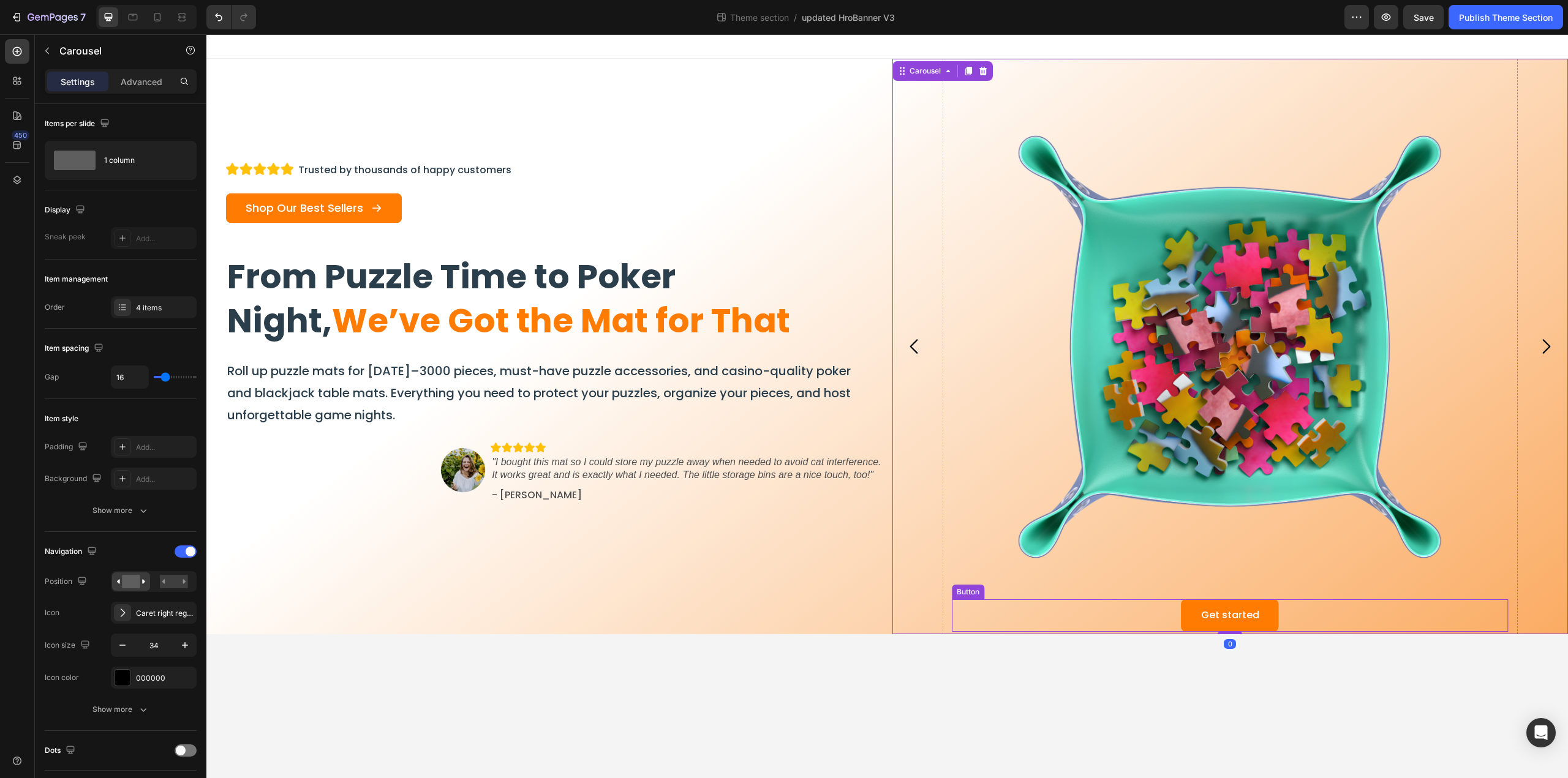
click at [1311, 622] on div "Get started Button" at bounding box center [1230, 616] width 556 height 32
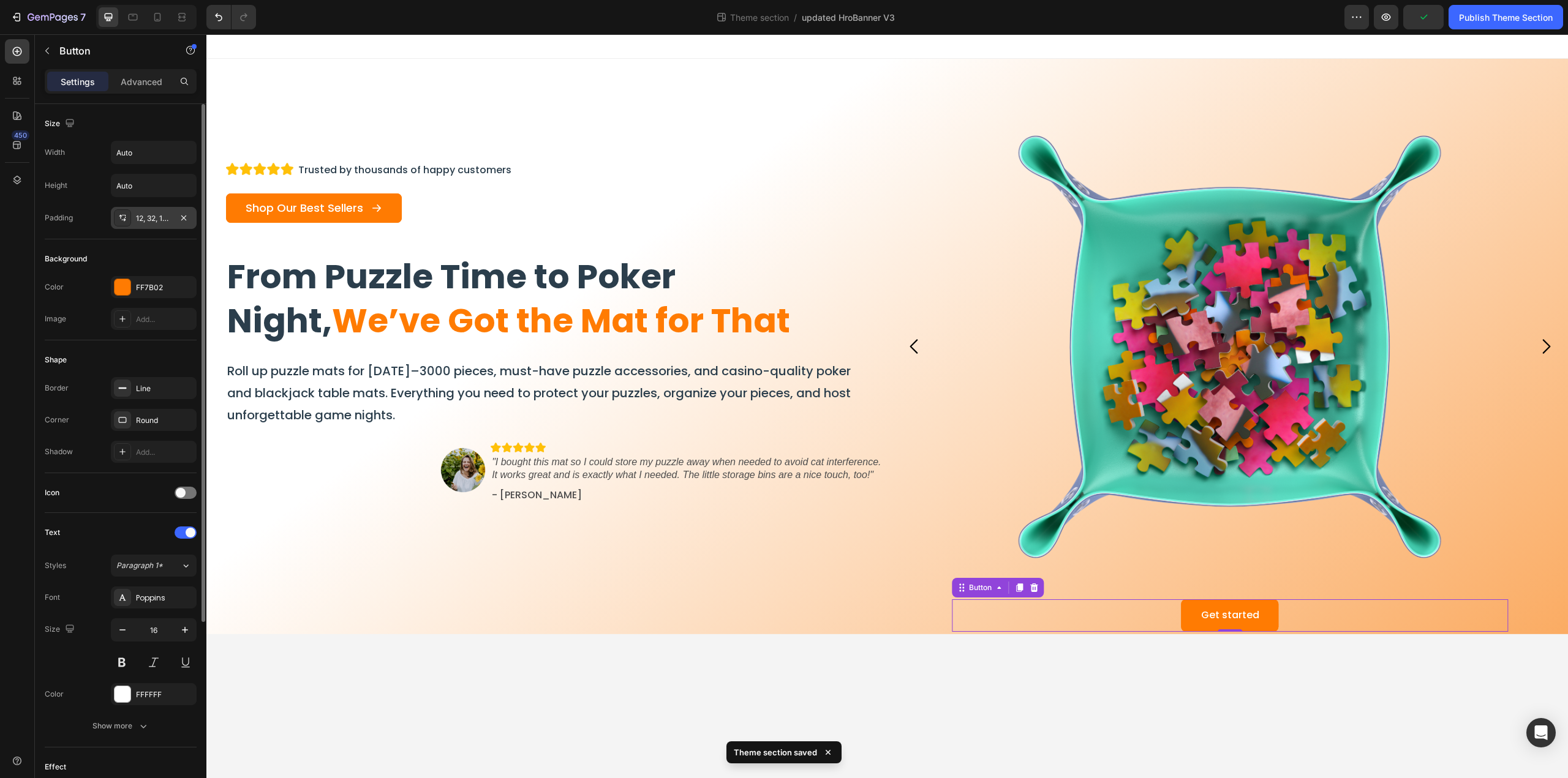
click at [126, 217] on icon at bounding box center [122, 218] width 9 height 9
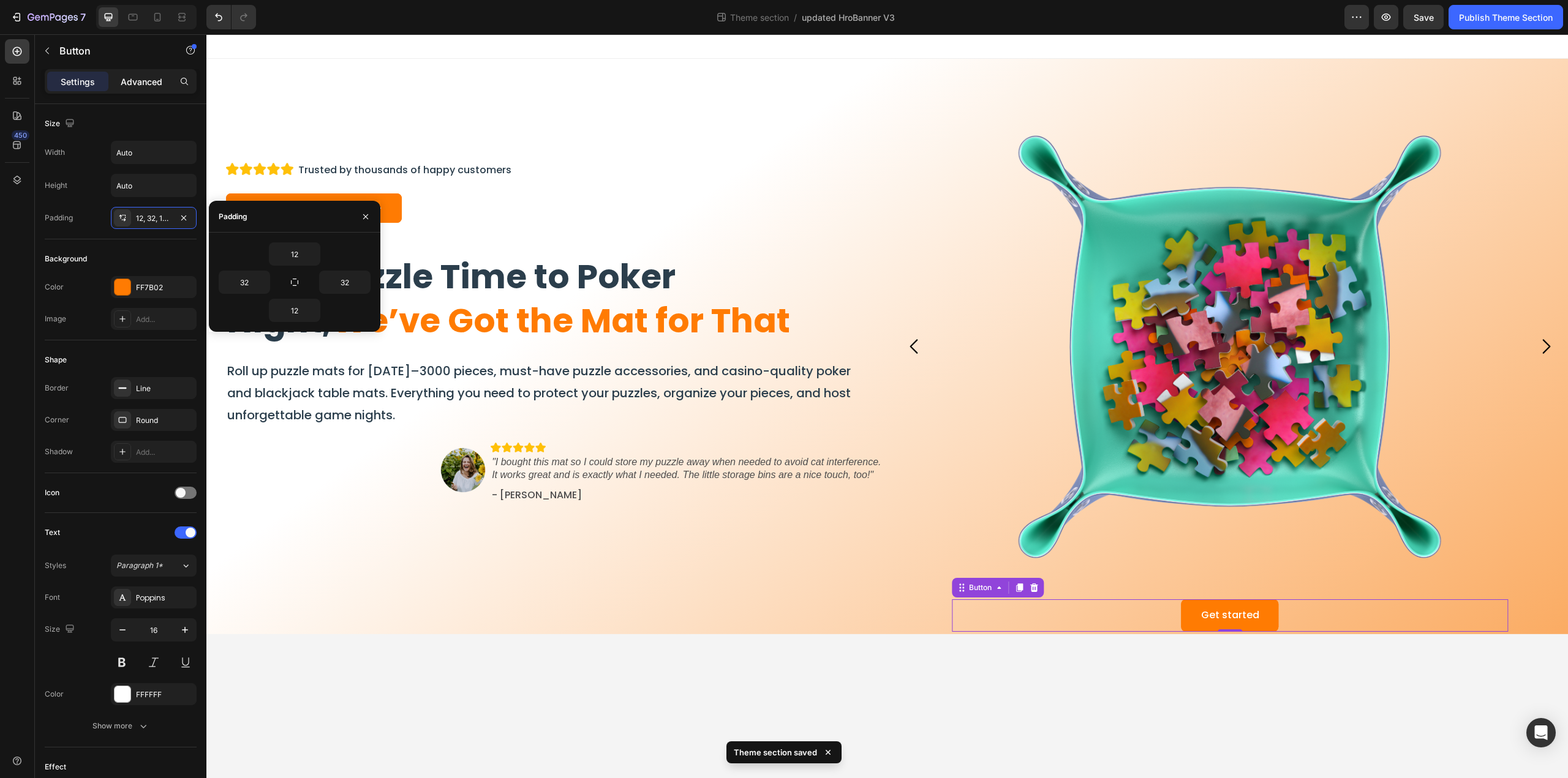
click at [134, 71] on div "Advanced" at bounding box center [141, 81] width 62 height 20
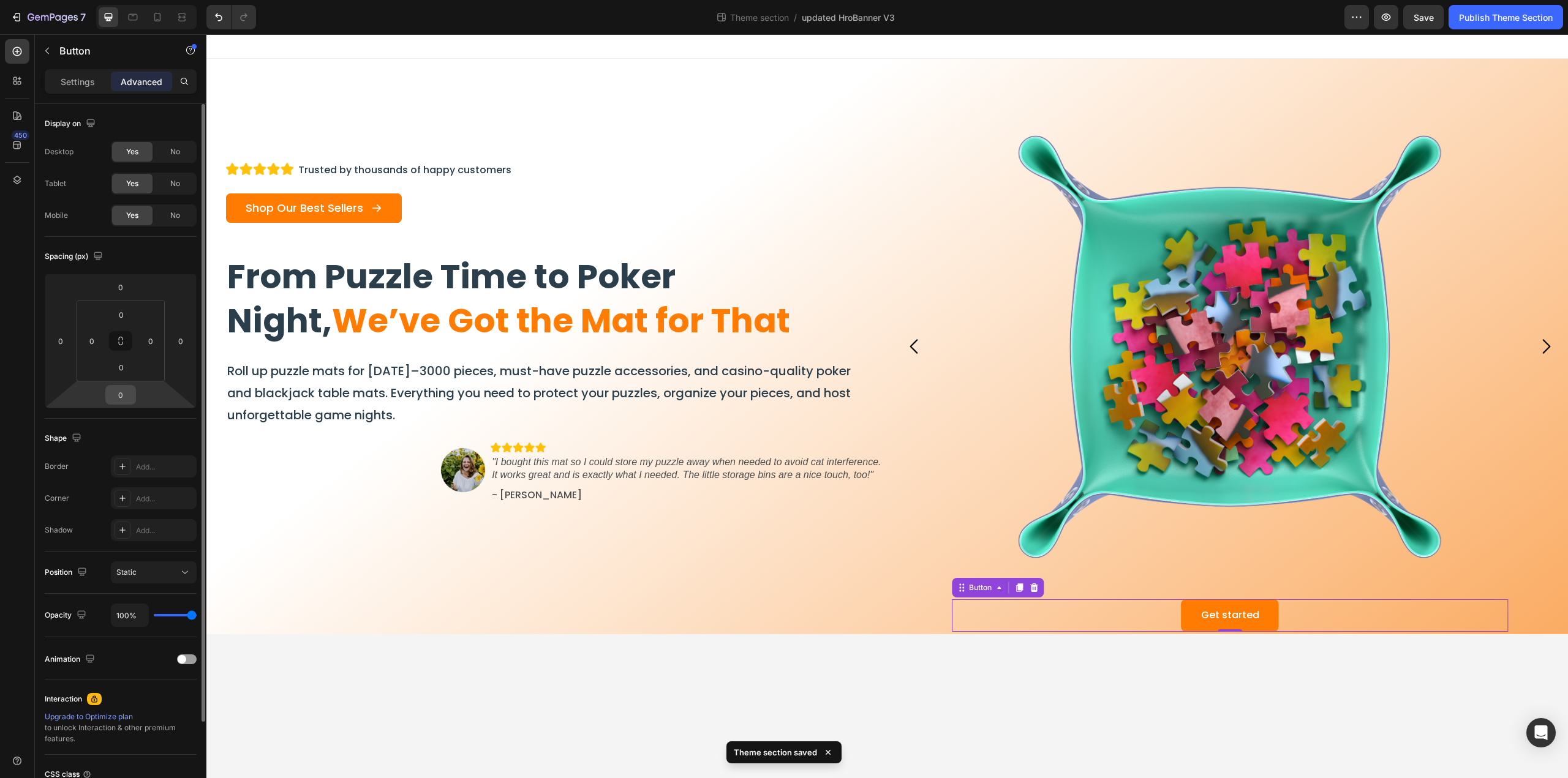
click at [130, 401] on input "0" at bounding box center [121, 394] width 25 height 18
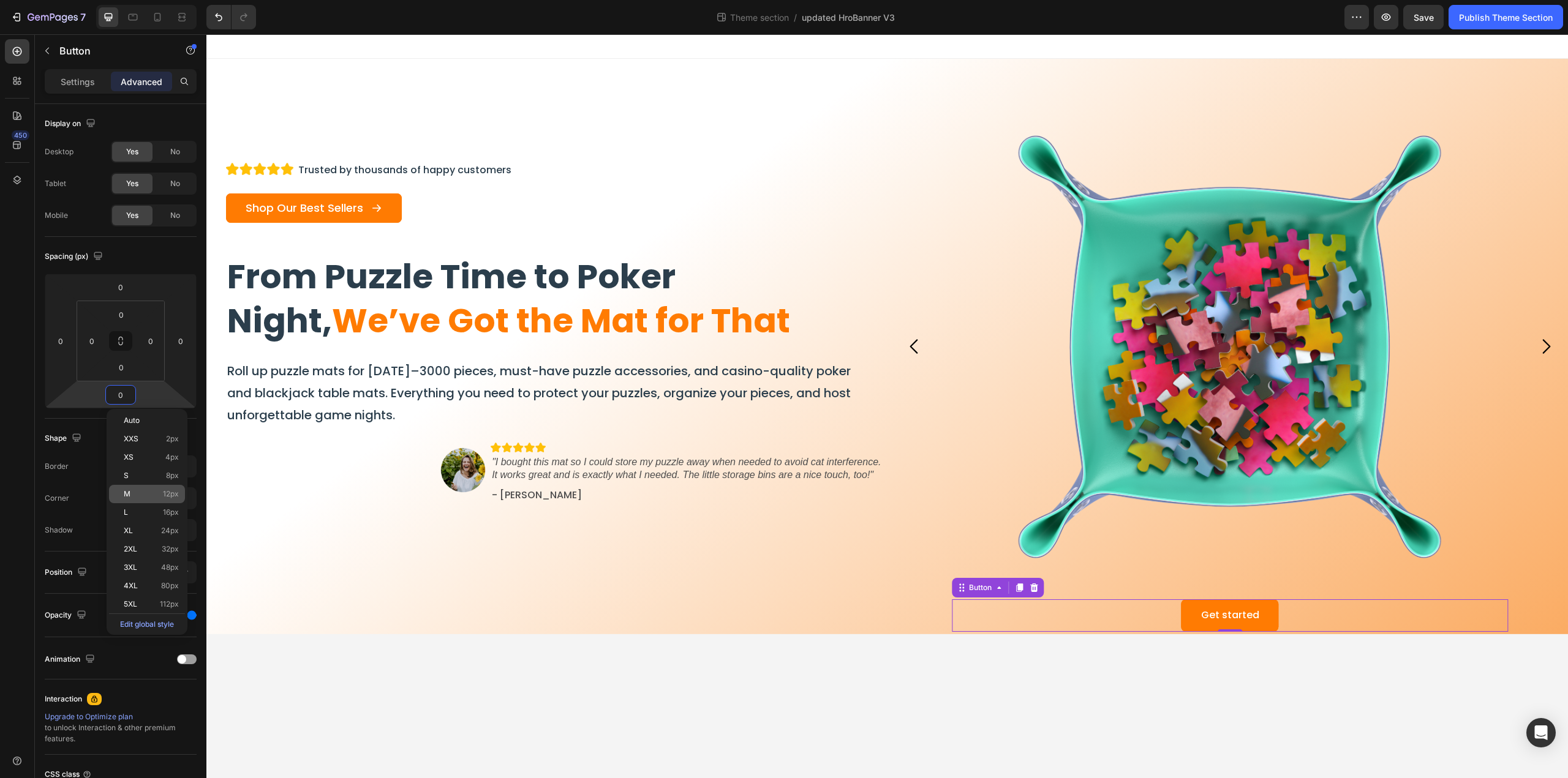
click at [153, 491] on p "M 12px" at bounding box center [151, 493] width 55 height 9
type input "12"
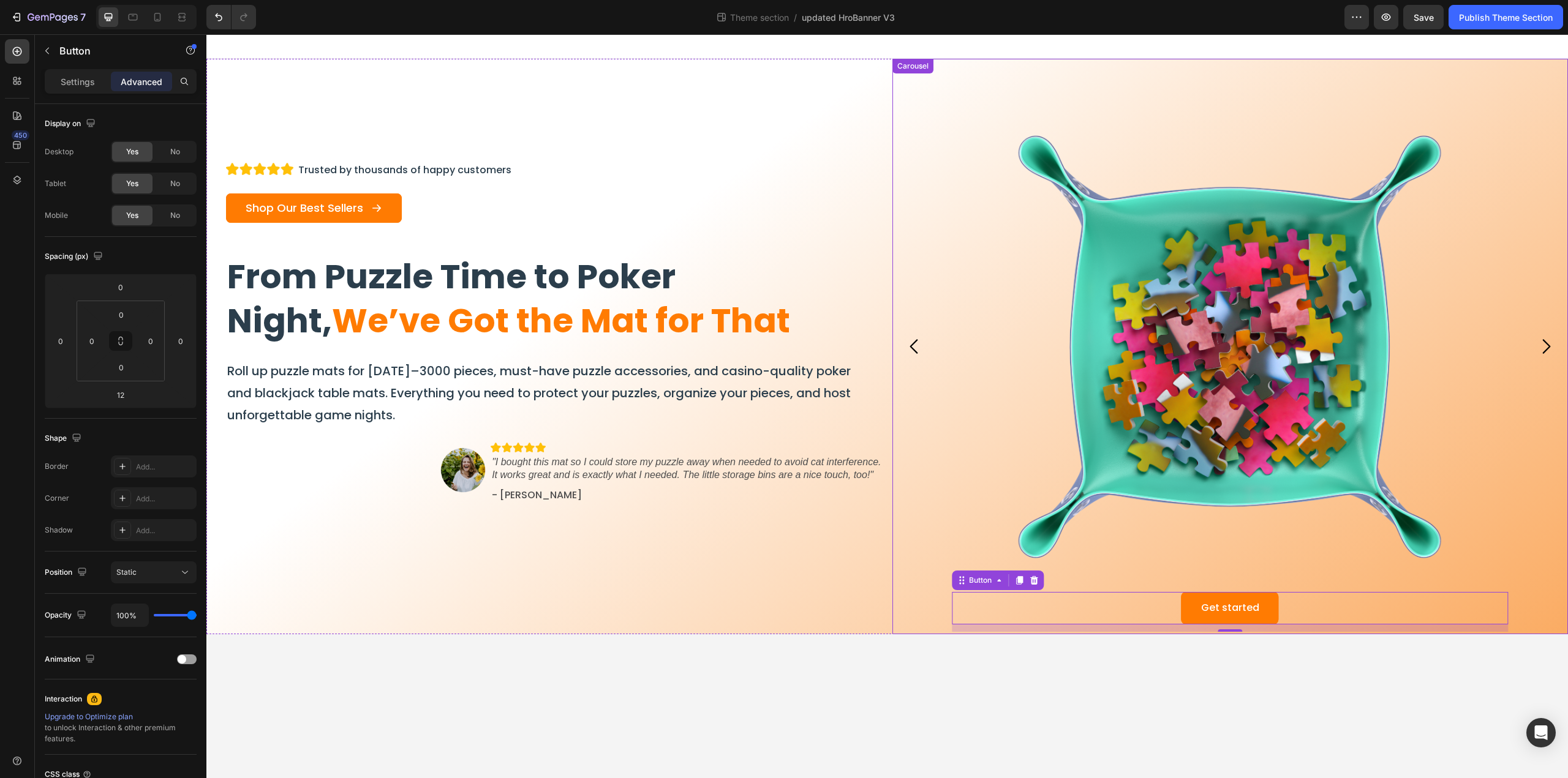
click at [1541, 348] on icon "Carousel Next Arrow" at bounding box center [1545, 346] width 21 height 21
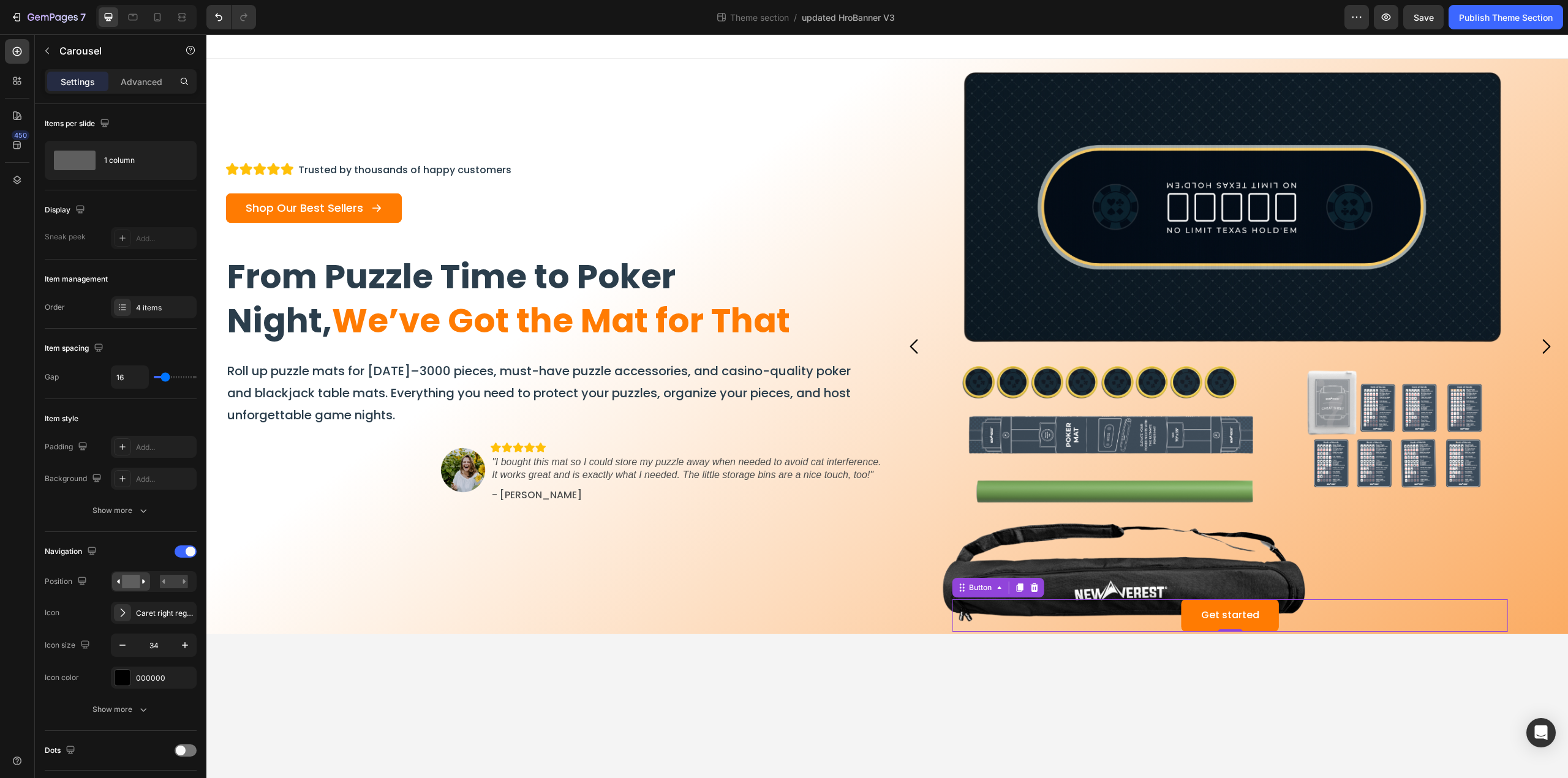
click at [1315, 622] on div "Get started Button 0" at bounding box center [1230, 616] width 556 height 32
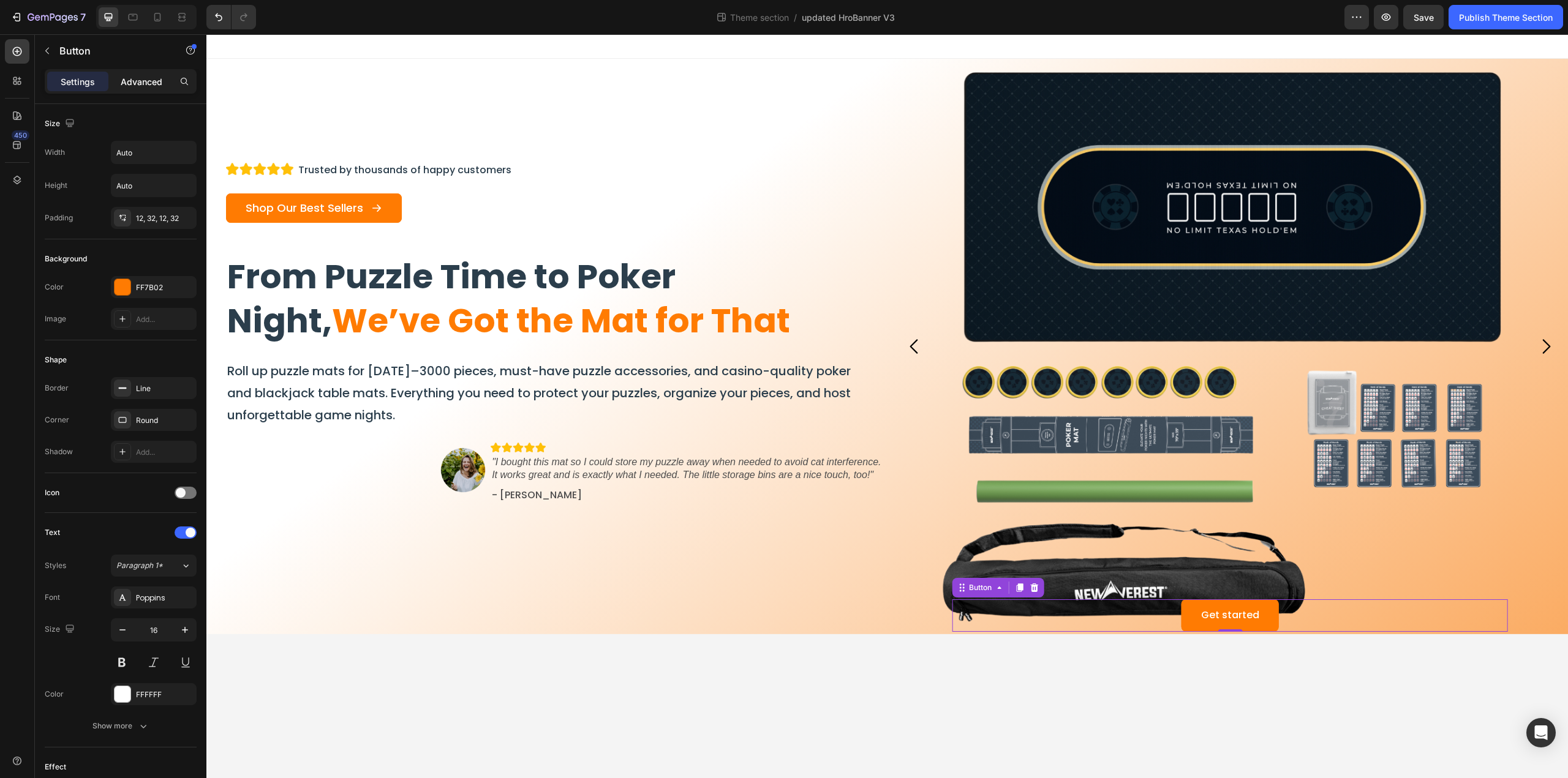
click at [132, 83] on p "Advanced" at bounding box center [141, 82] width 42 height 13
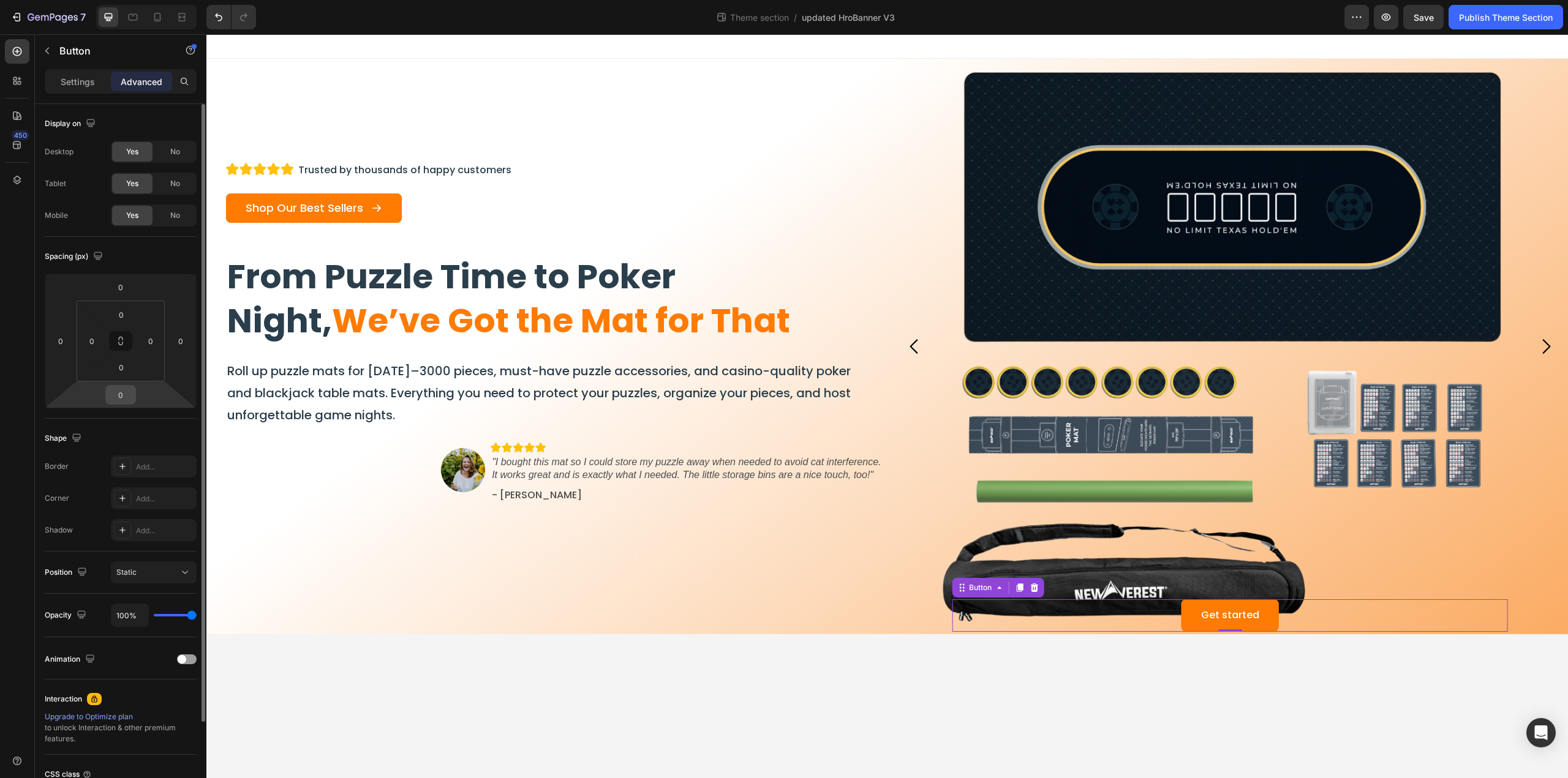
click at [132, 398] on input "0" at bounding box center [121, 394] width 25 height 18
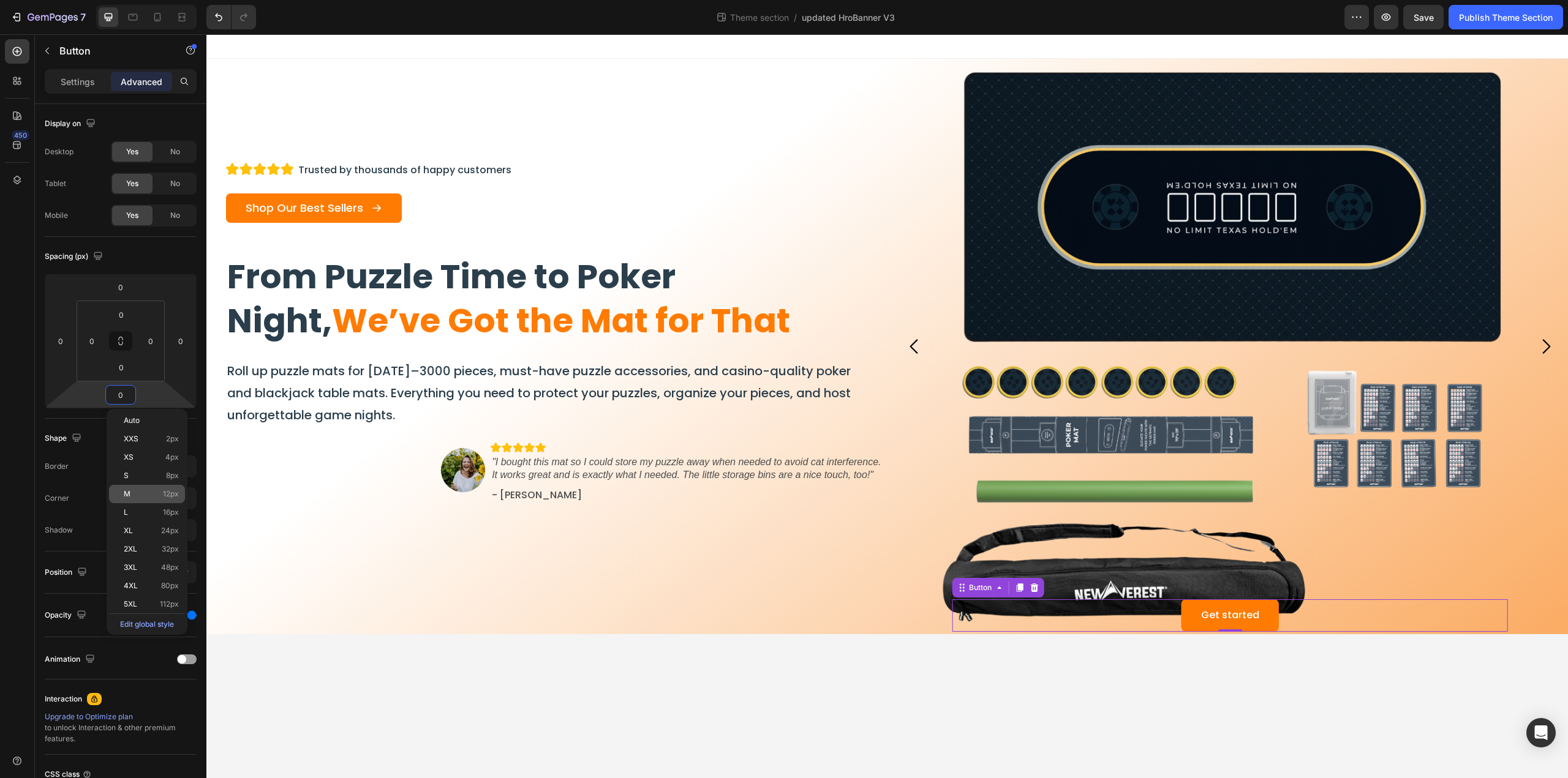
click at [153, 494] on p "M 12px" at bounding box center [151, 493] width 55 height 9
type input "12"
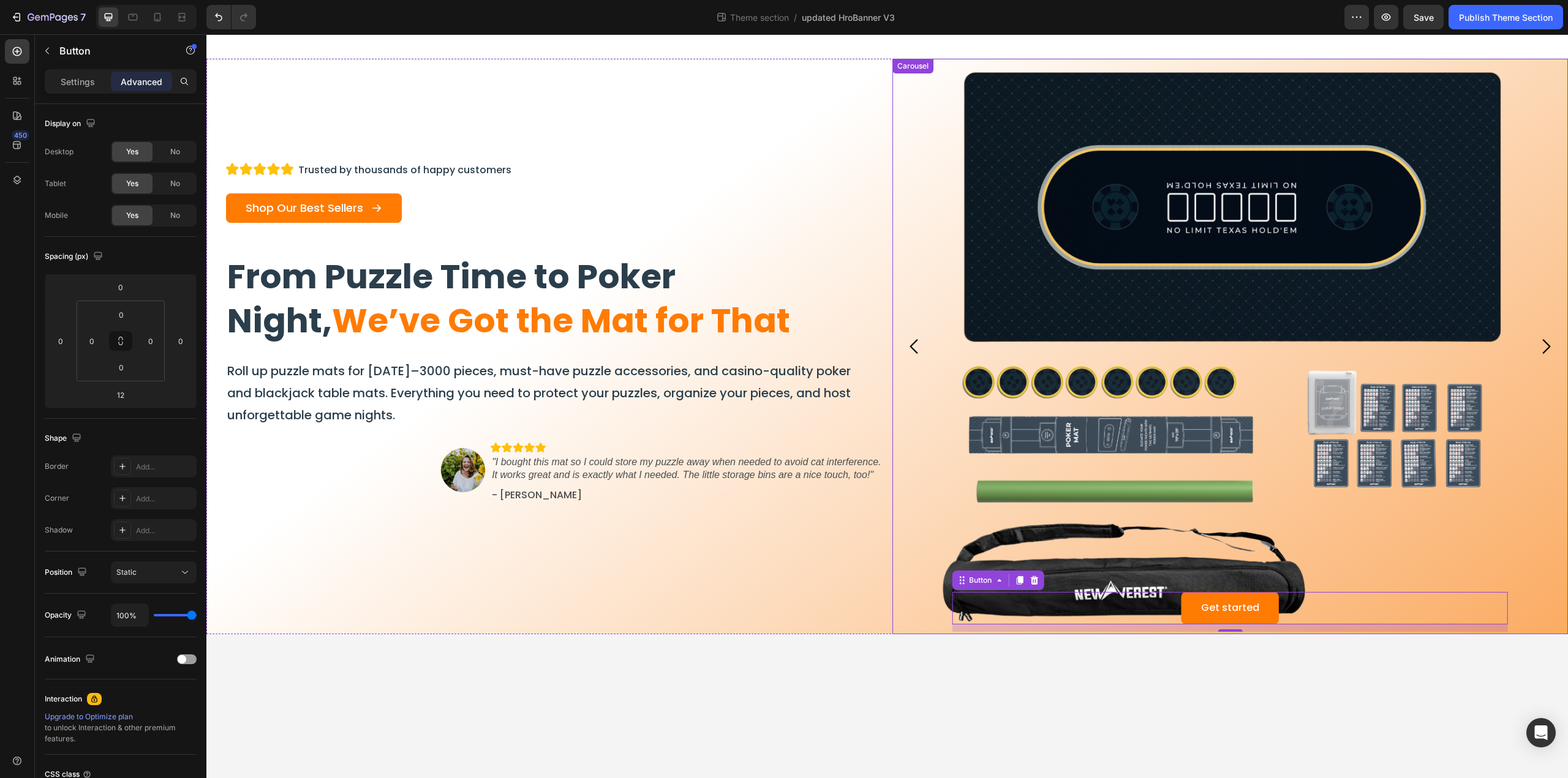
click at [1556, 346] on button "Carousel Next Arrow" at bounding box center [1545, 346] width 41 height 41
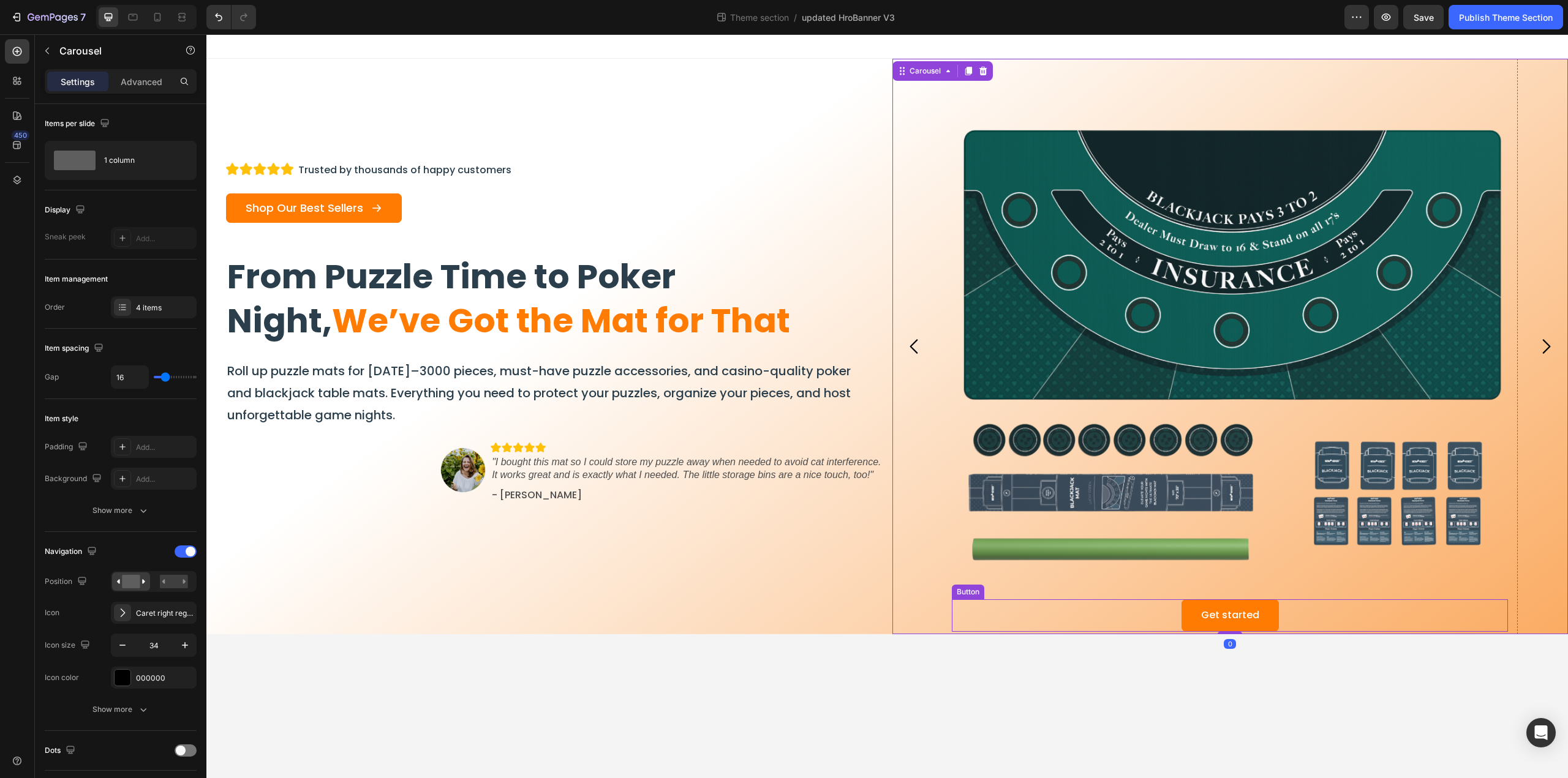
click at [1322, 600] on div "Get started Button" at bounding box center [1230, 616] width 556 height 32
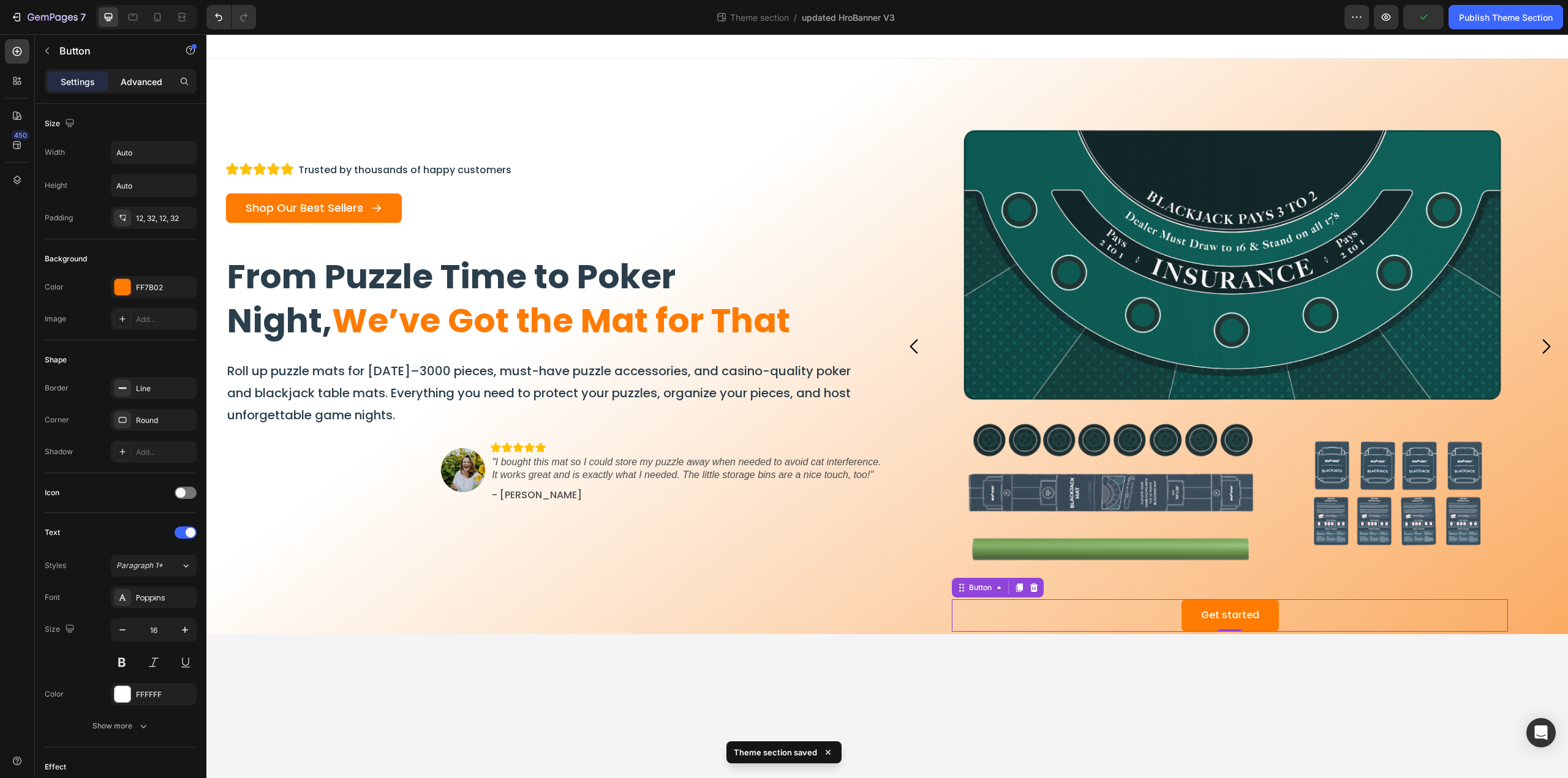
click at [138, 85] on p "Advanced" at bounding box center [141, 82] width 42 height 13
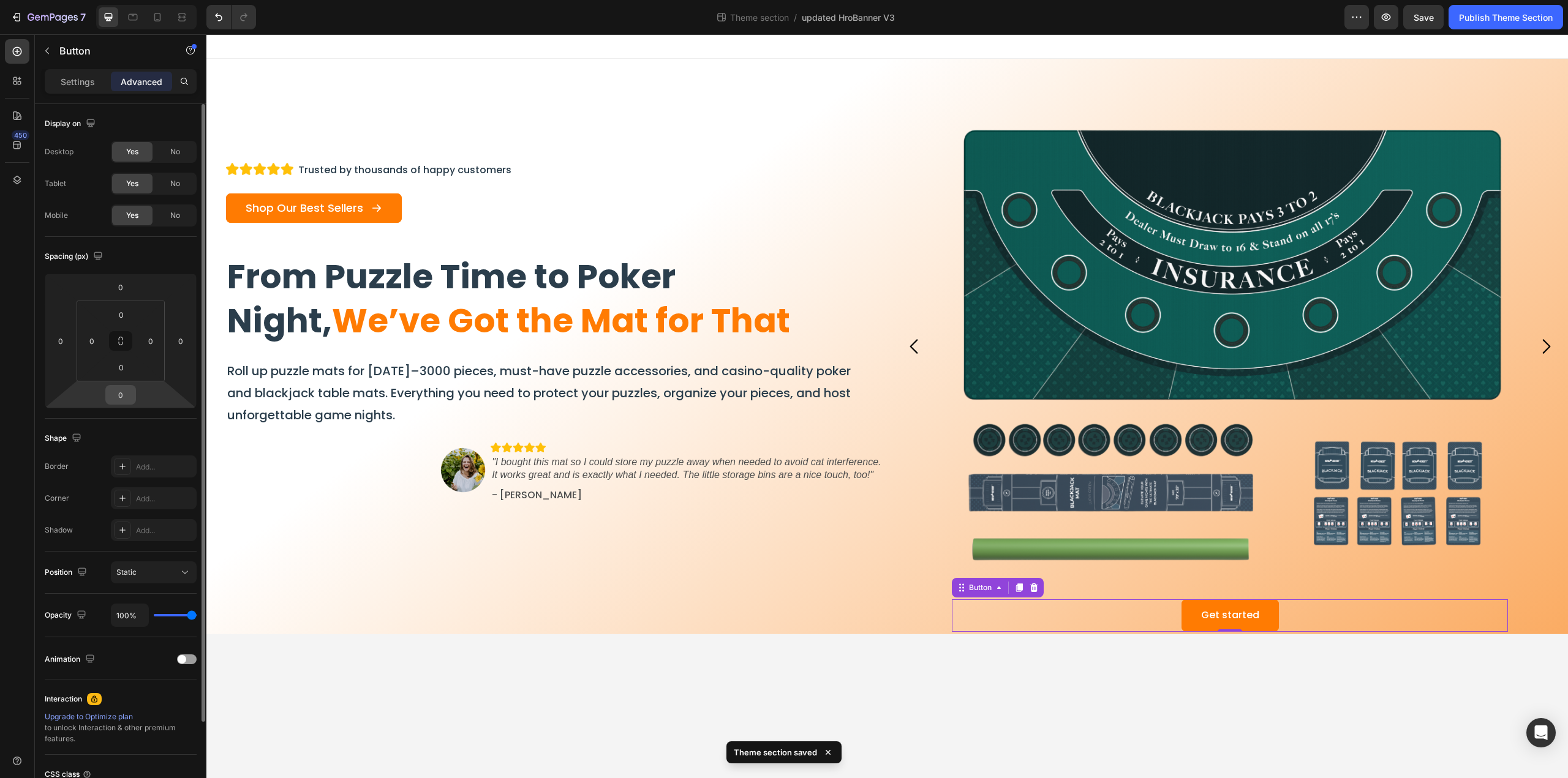
click at [127, 394] on input "0" at bounding box center [121, 394] width 25 height 18
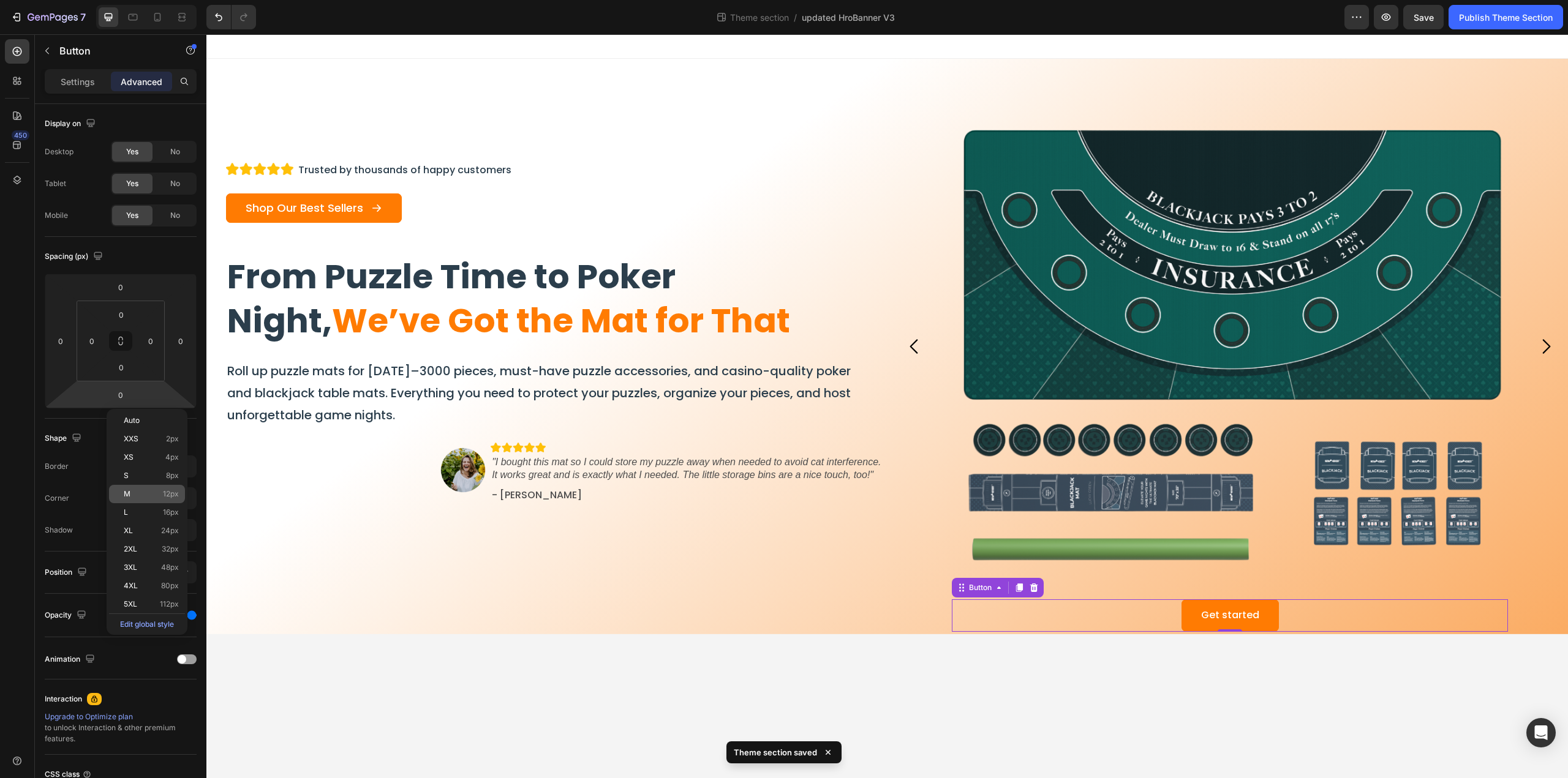
click at [168, 496] on span "12px" at bounding box center [171, 493] width 16 height 9
type input "12"
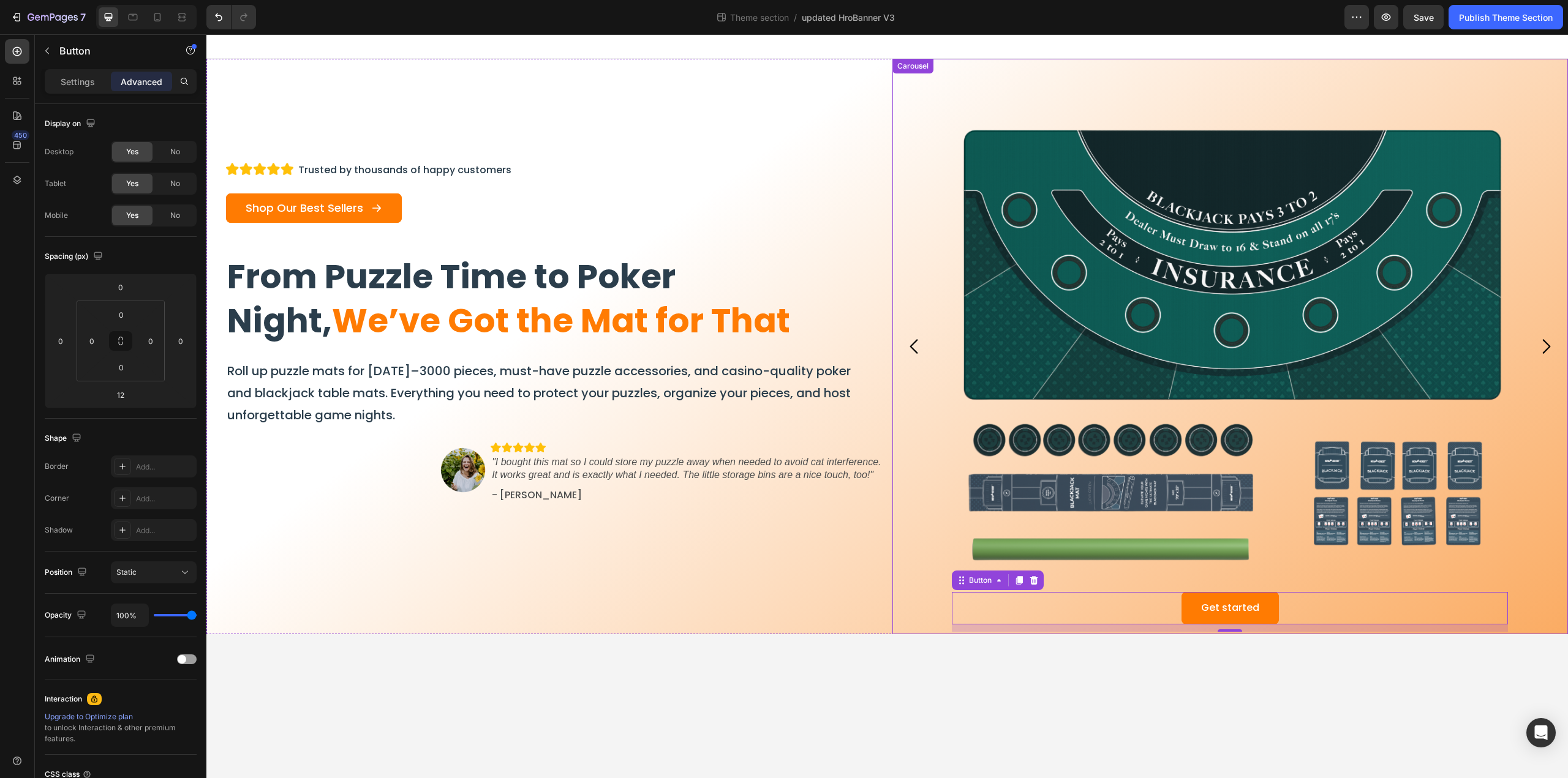
click at [1549, 343] on icon "Carousel Next Arrow" at bounding box center [1545, 346] width 21 height 21
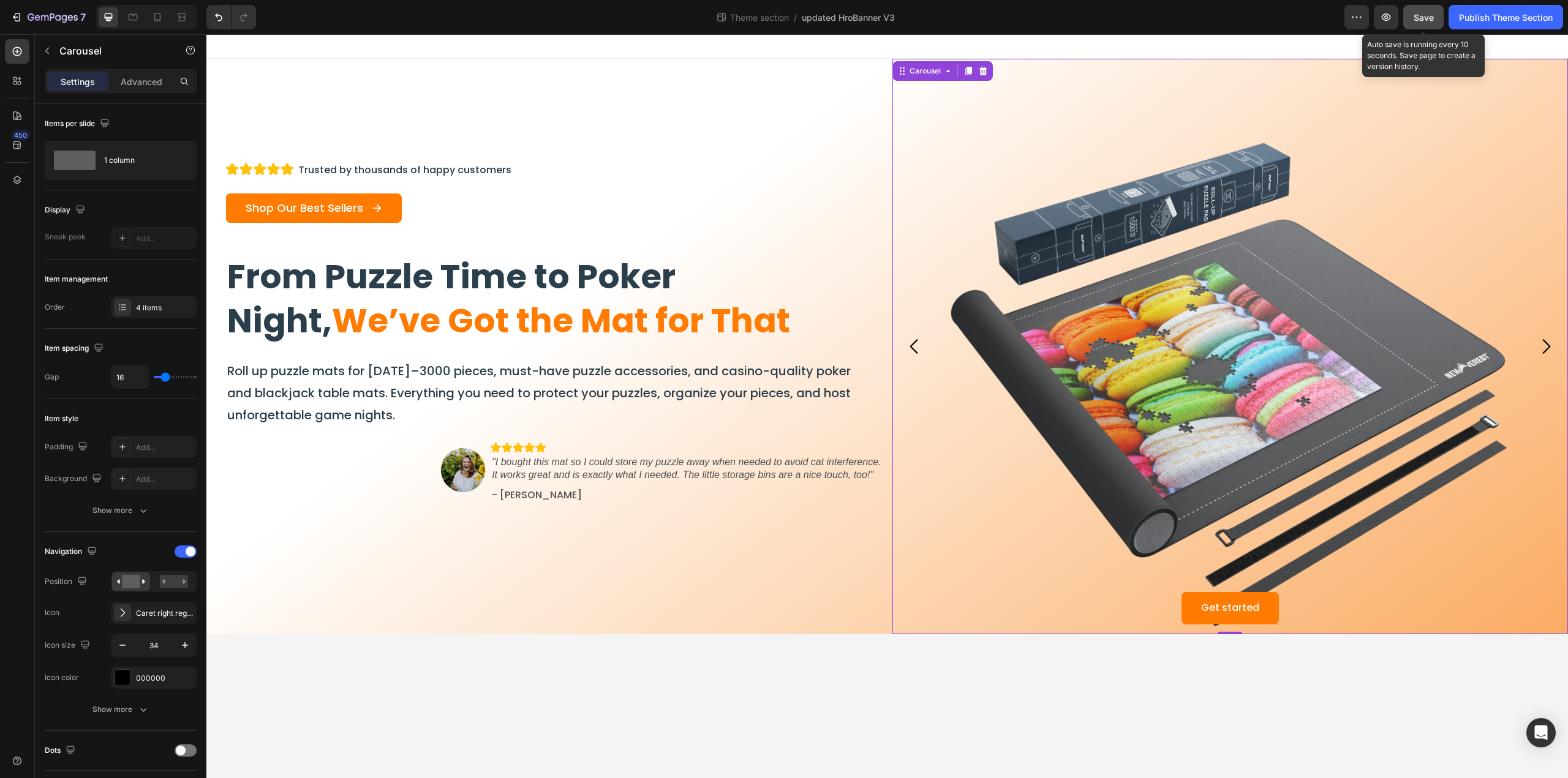
click at [1423, 19] on span "Save" at bounding box center [1423, 17] width 20 height 10
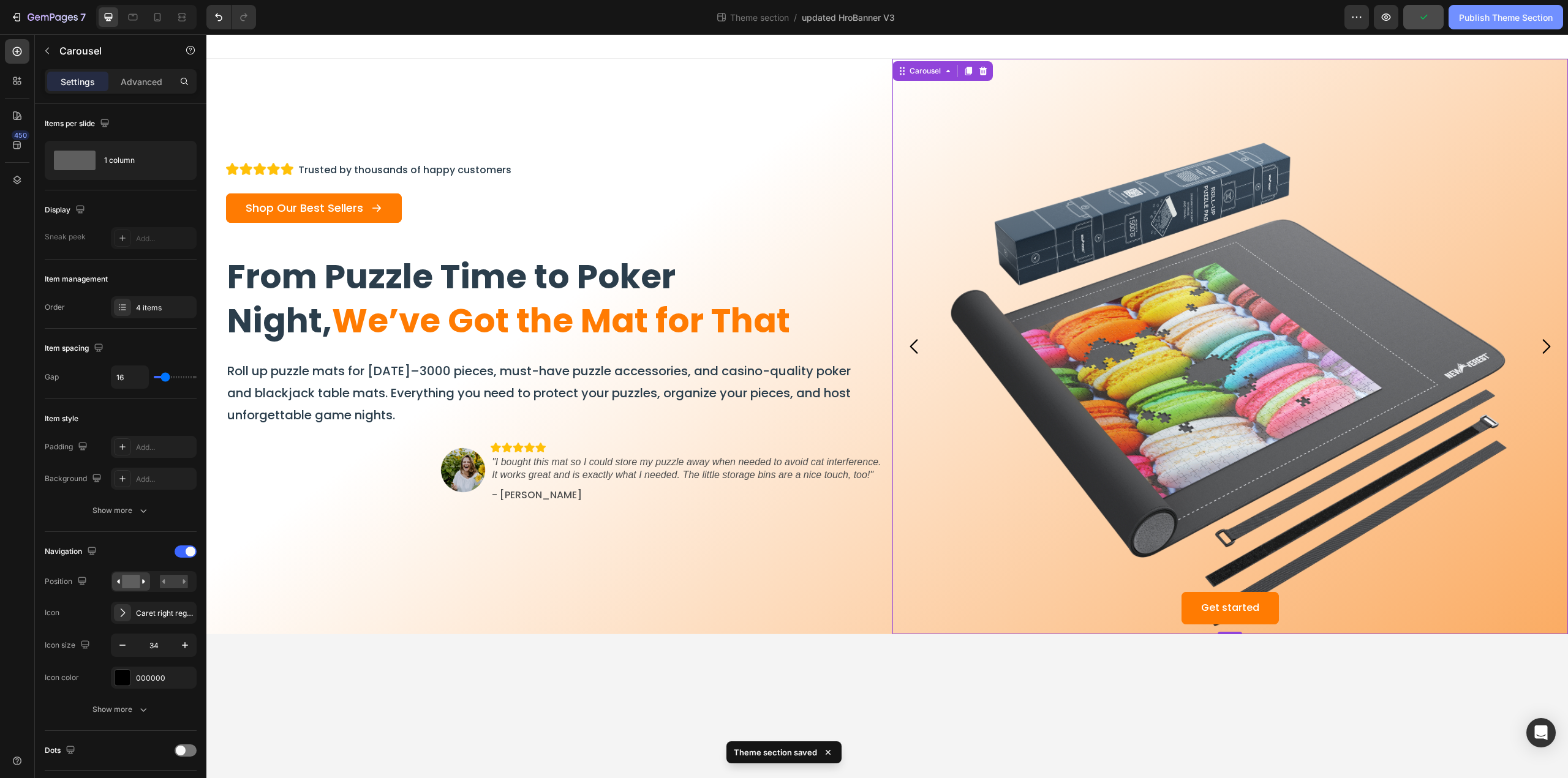
click at [1478, 19] on div "Publish Theme Section" at bounding box center [1505, 18] width 94 height 13
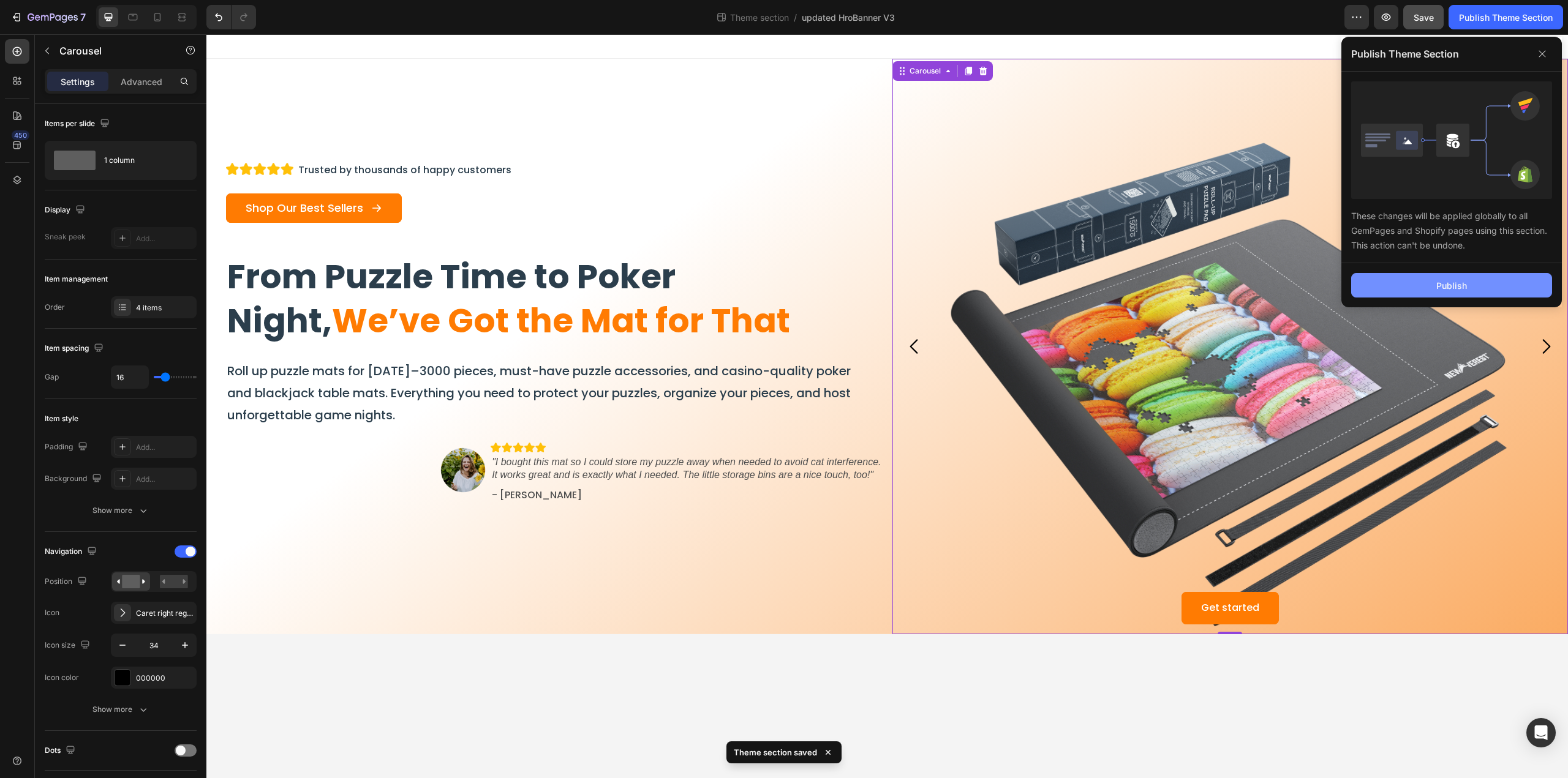
click at [1414, 278] on button "Publish" at bounding box center [1451, 286] width 201 height 25
